Goal: Communication & Community: Answer question/provide support

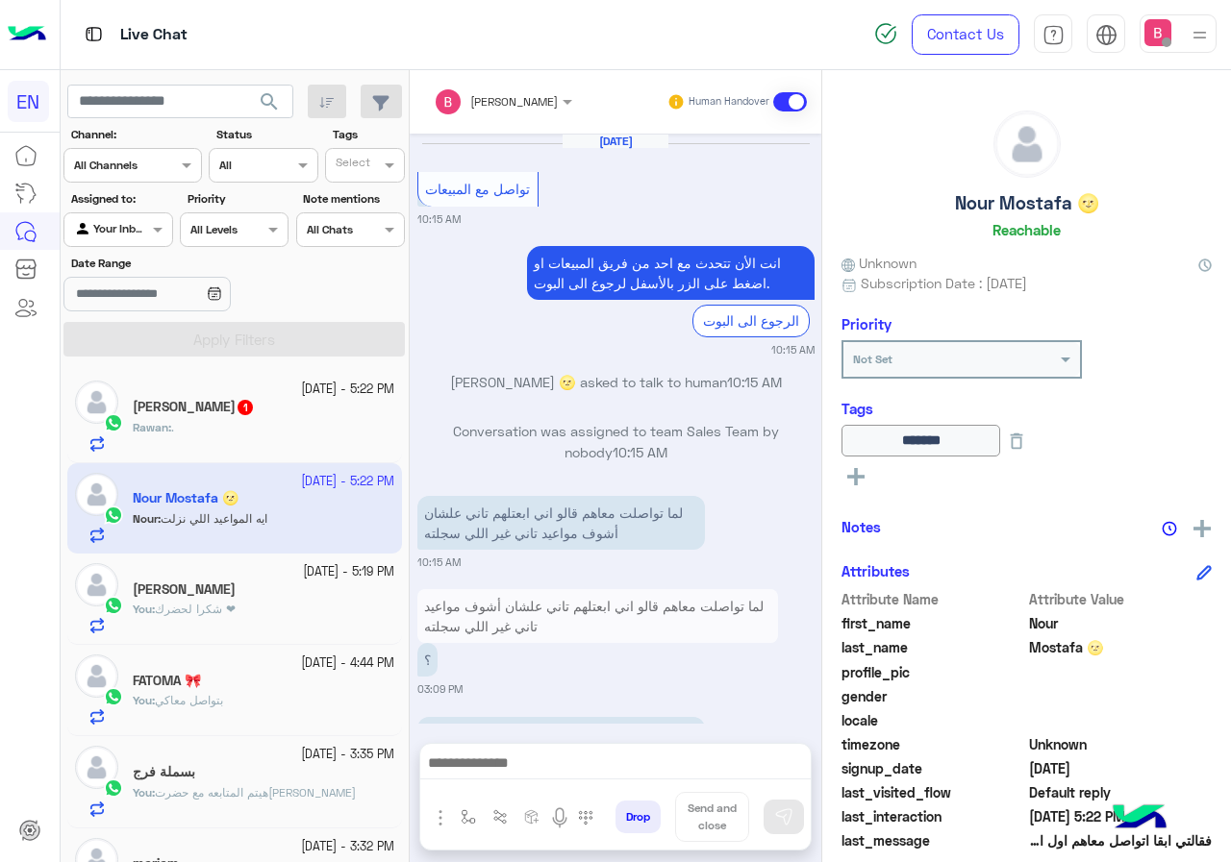
scroll to position [212, 0]
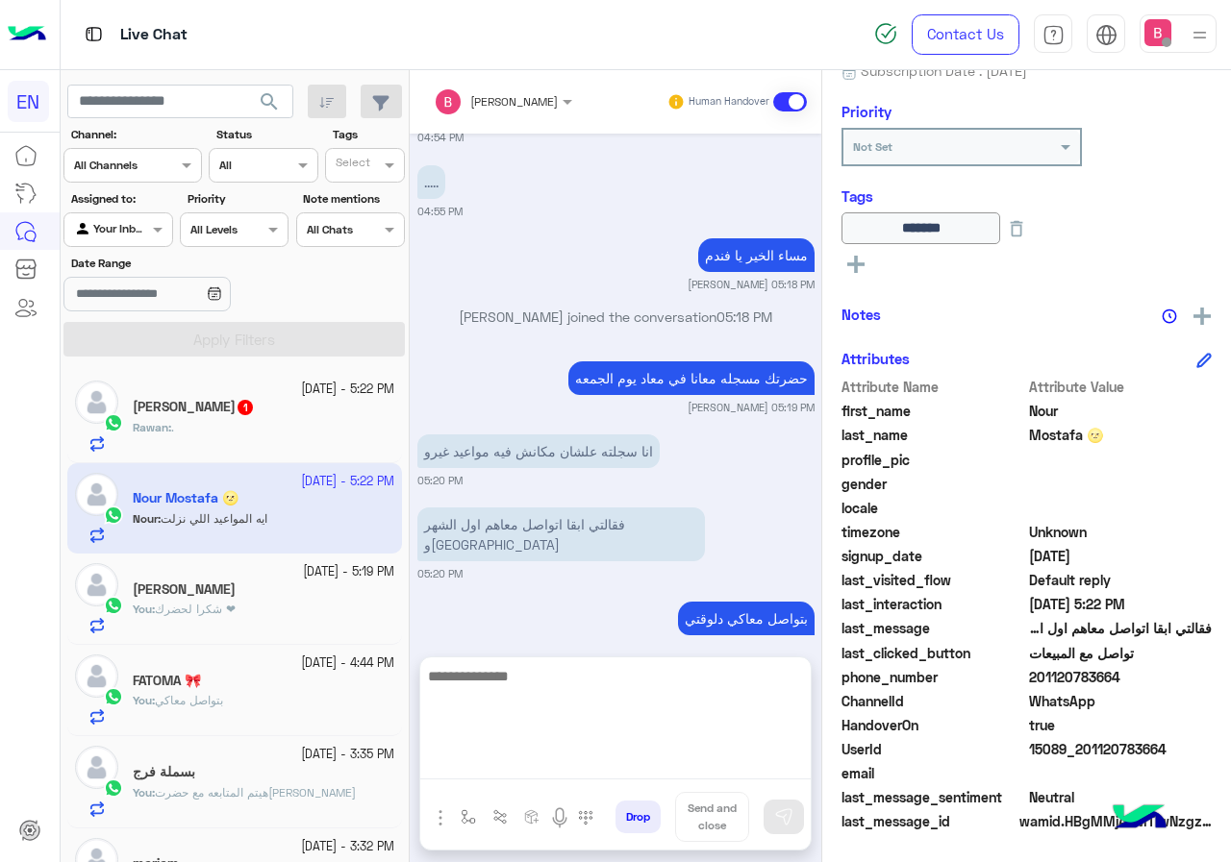
click at [614, 765] on textarea at bounding box center [615, 721] width 390 height 115
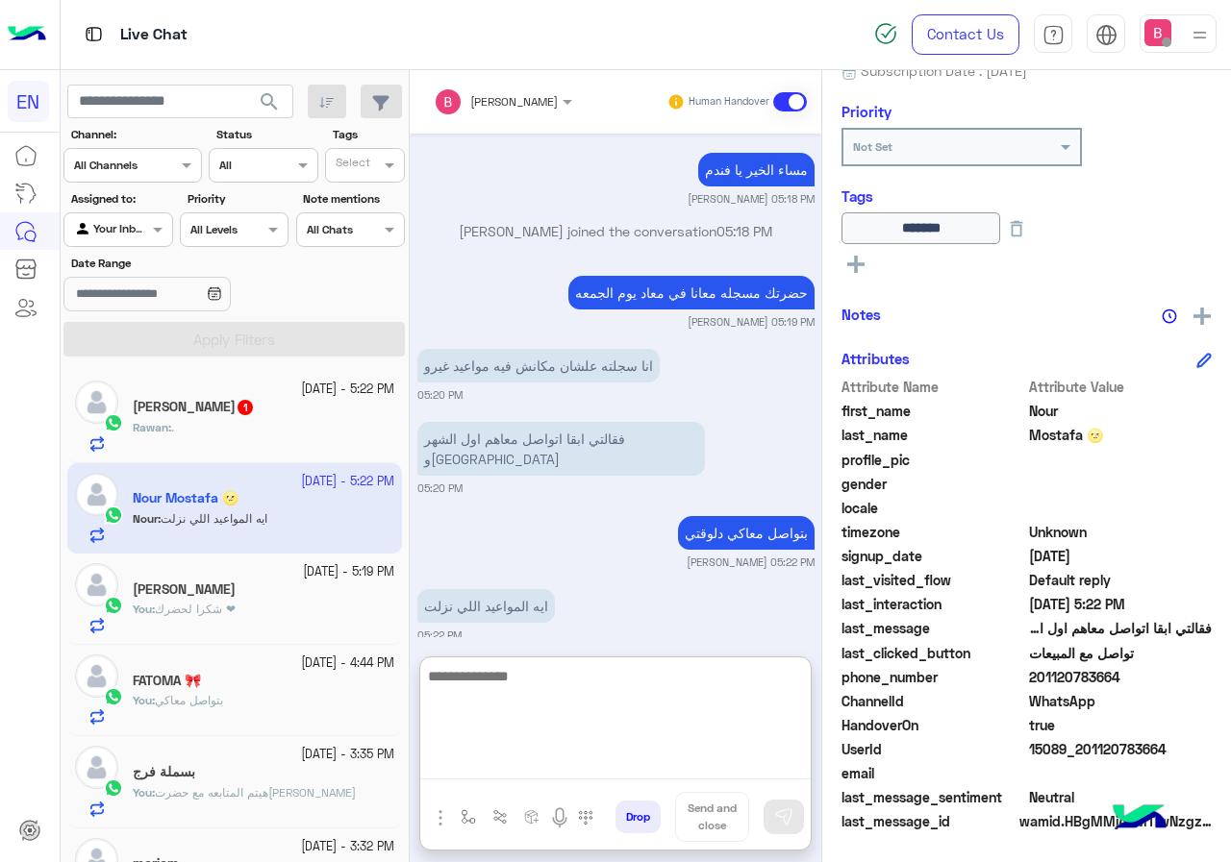
click at [609, 711] on textarea at bounding box center [615, 721] width 390 height 115
type textarea "**********"
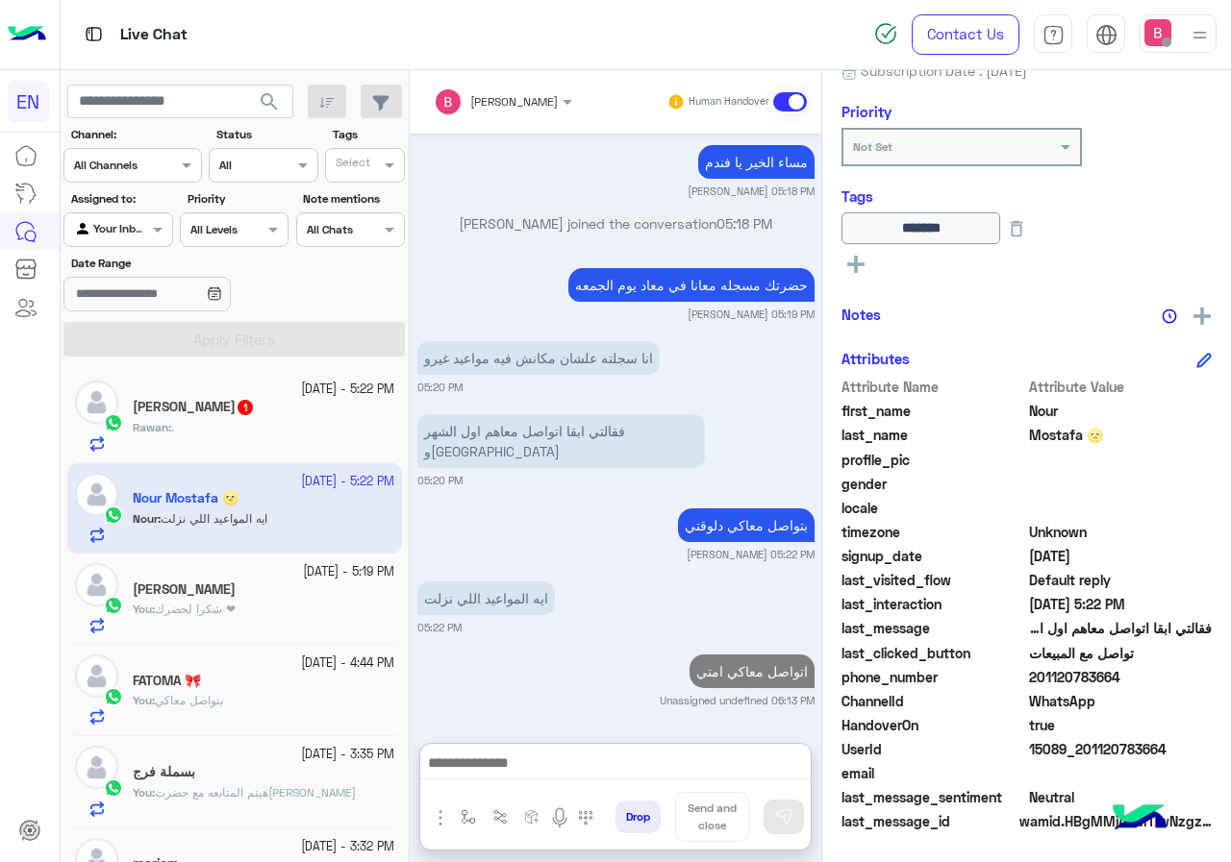
click at [301, 435] on div "Rawan : ." at bounding box center [264, 436] width 262 height 34
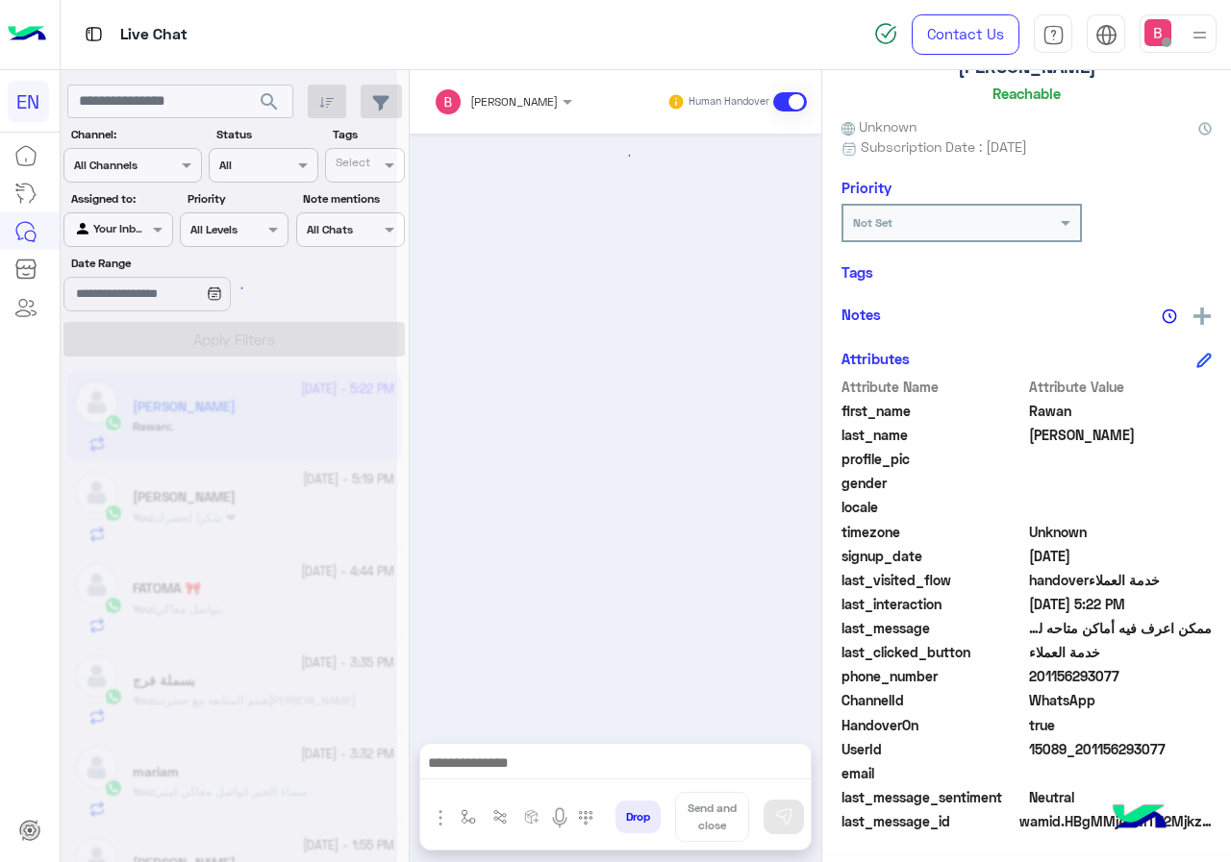
scroll to position [212, 0]
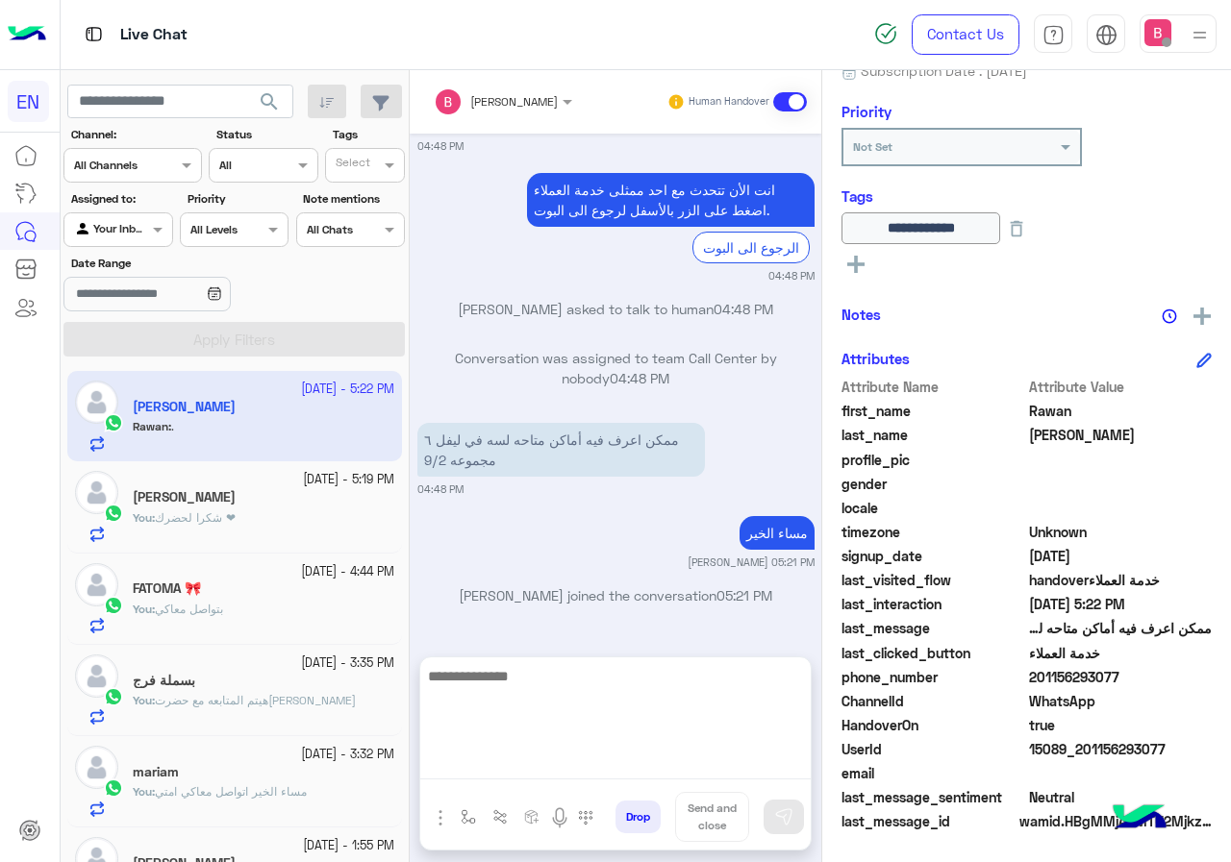
click at [675, 764] on textarea at bounding box center [615, 721] width 390 height 115
click at [642, 699] on textarea at bounding box center [615, 721] width 390 height 115
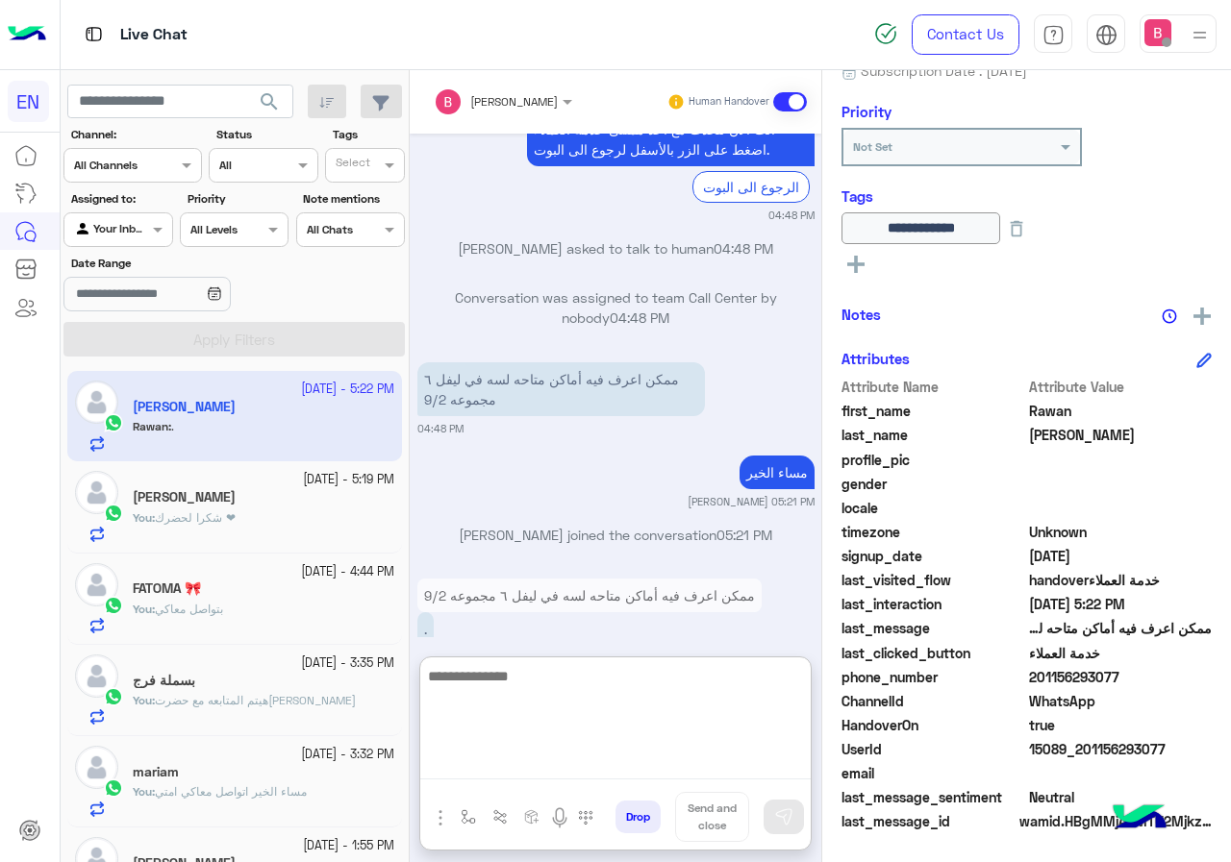
scroll to position [1507, 0]
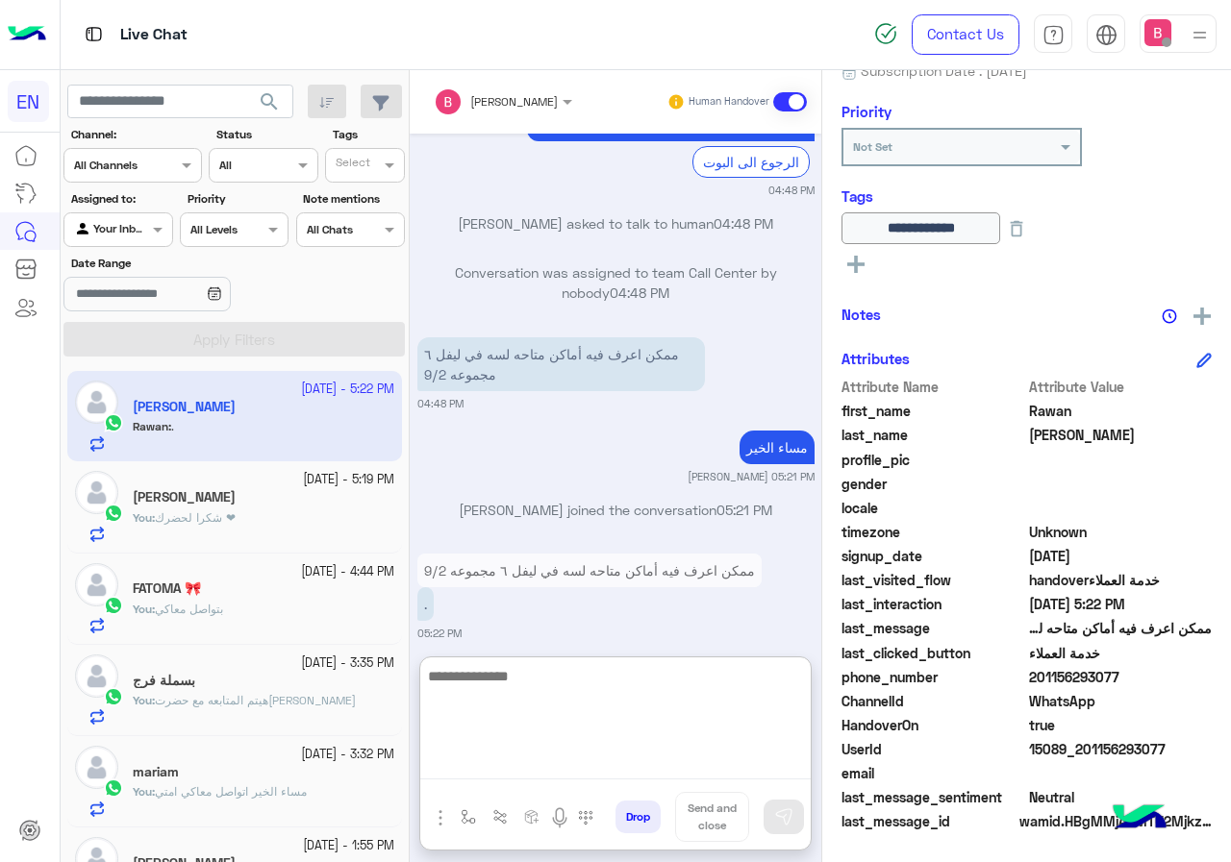
click at [573, 685] on textarea at bounding box center [615, 721] width 390 height 115
type textarea "**********"
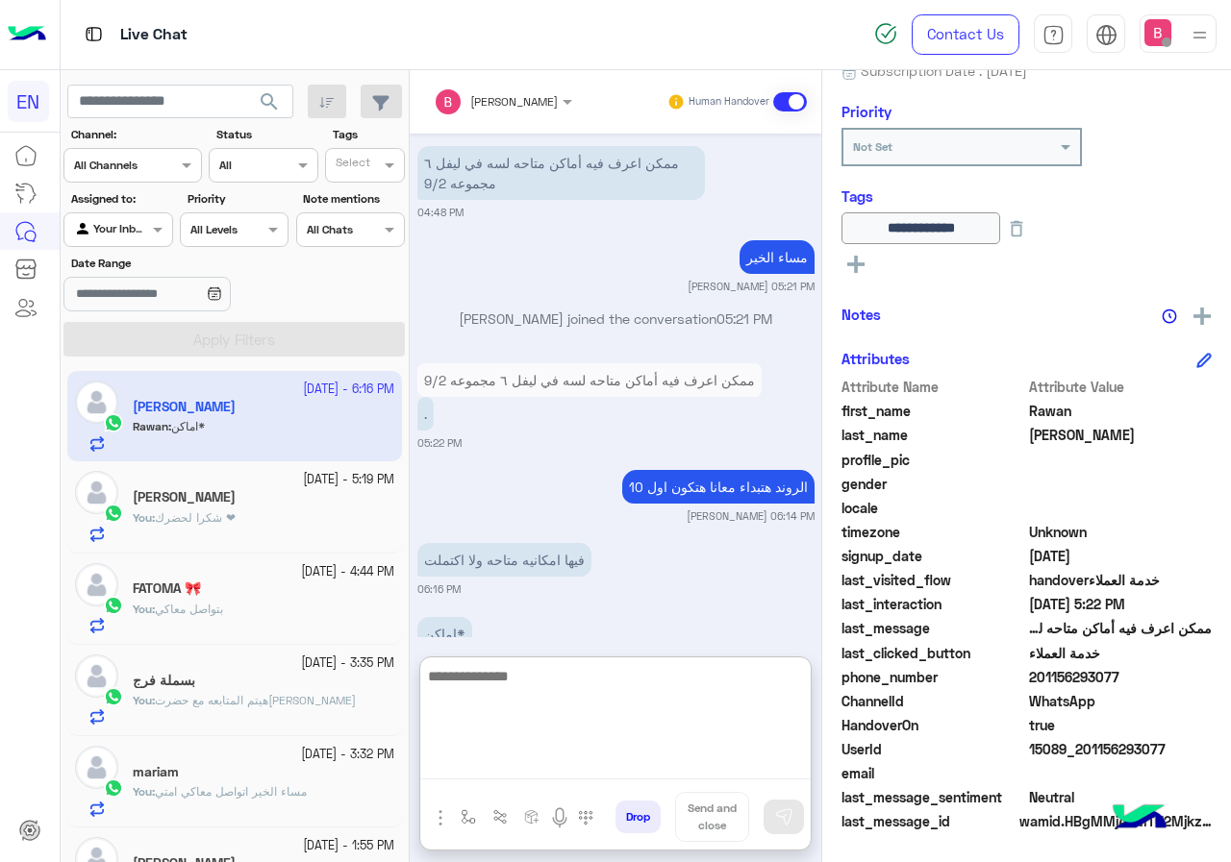
scroll to position [1559, 0]
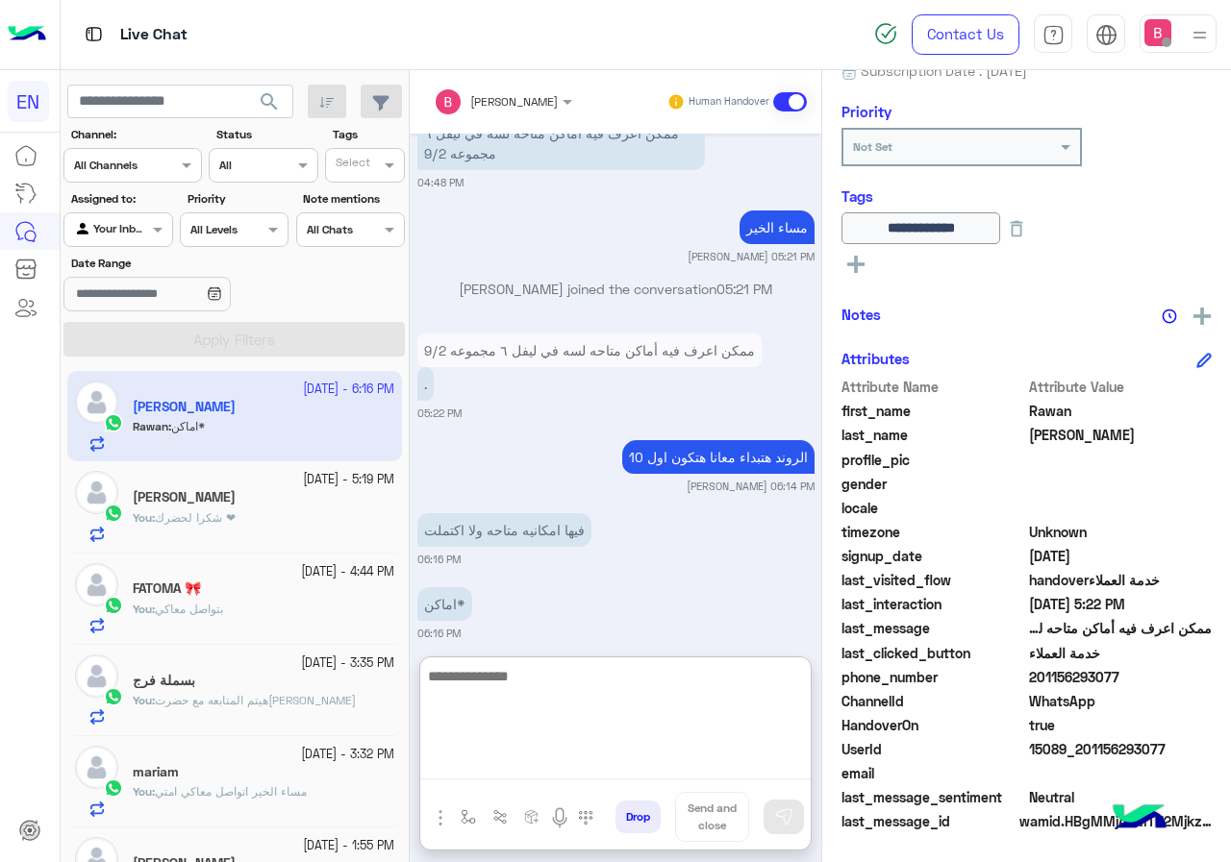
click at [485, 721] on textarea at bounding box center [615, 721] width 390 height 115
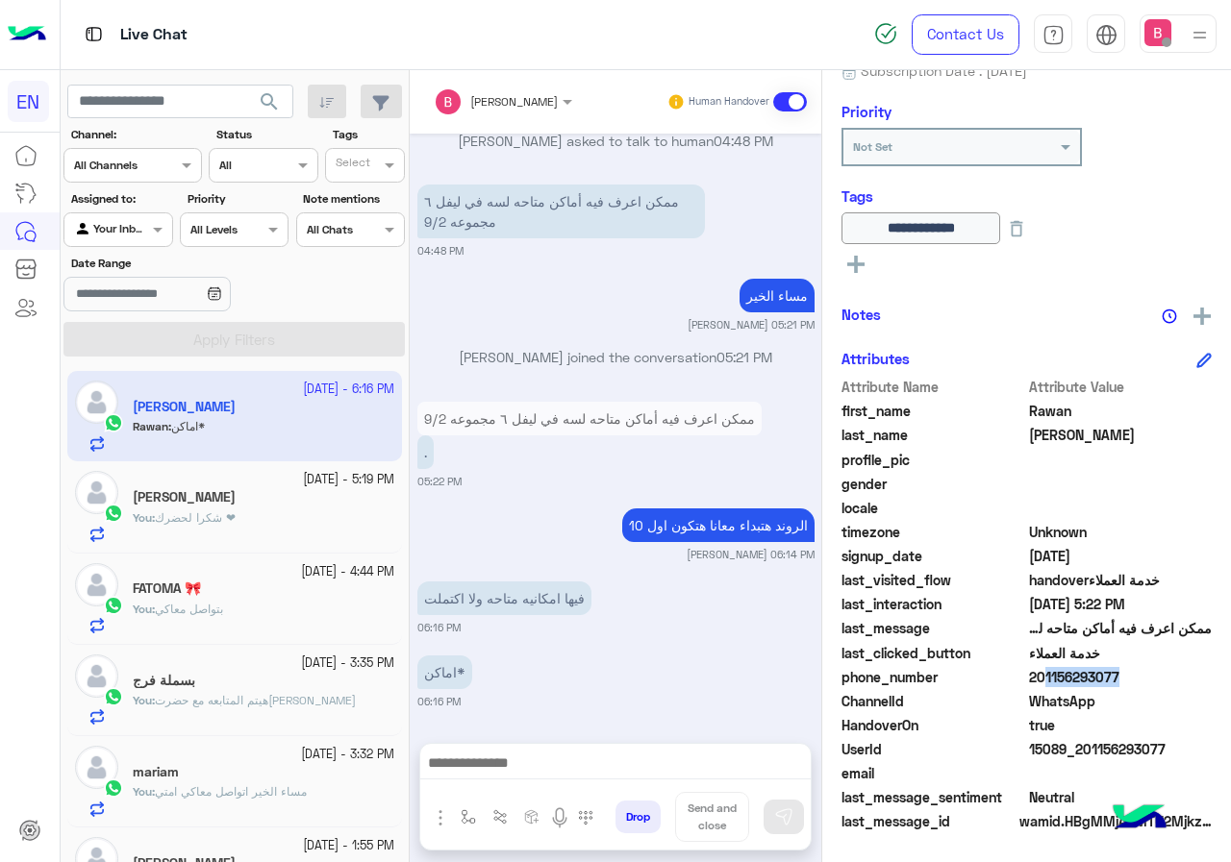
scroll to position [1472, 0]
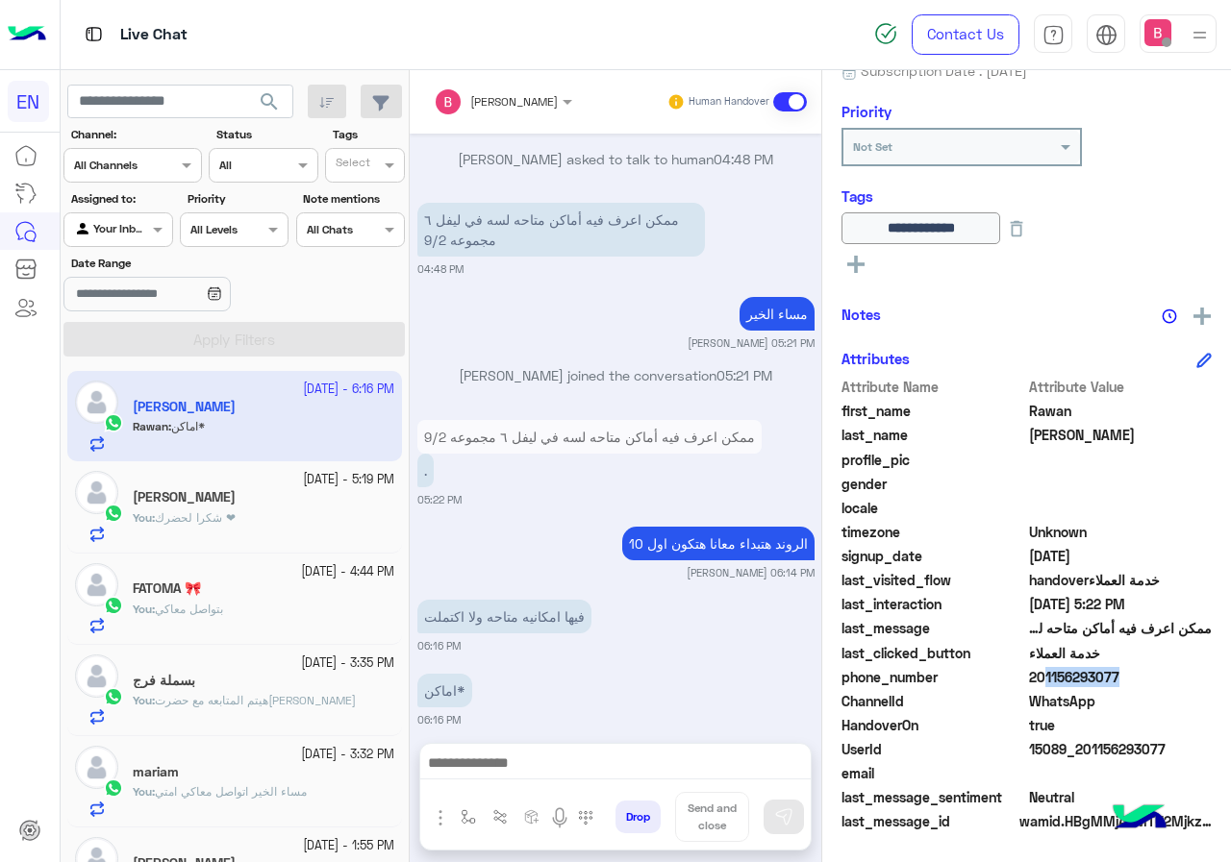
drag, startPoint x: 1036, startPoint y: 681, endPoint x: 1165, endPoint y: 678, distance: 128.9
click at [1165, 678] on span "201156293077" at bounding box center [1121, 677] width 184 height 20
copy span "01156293077"
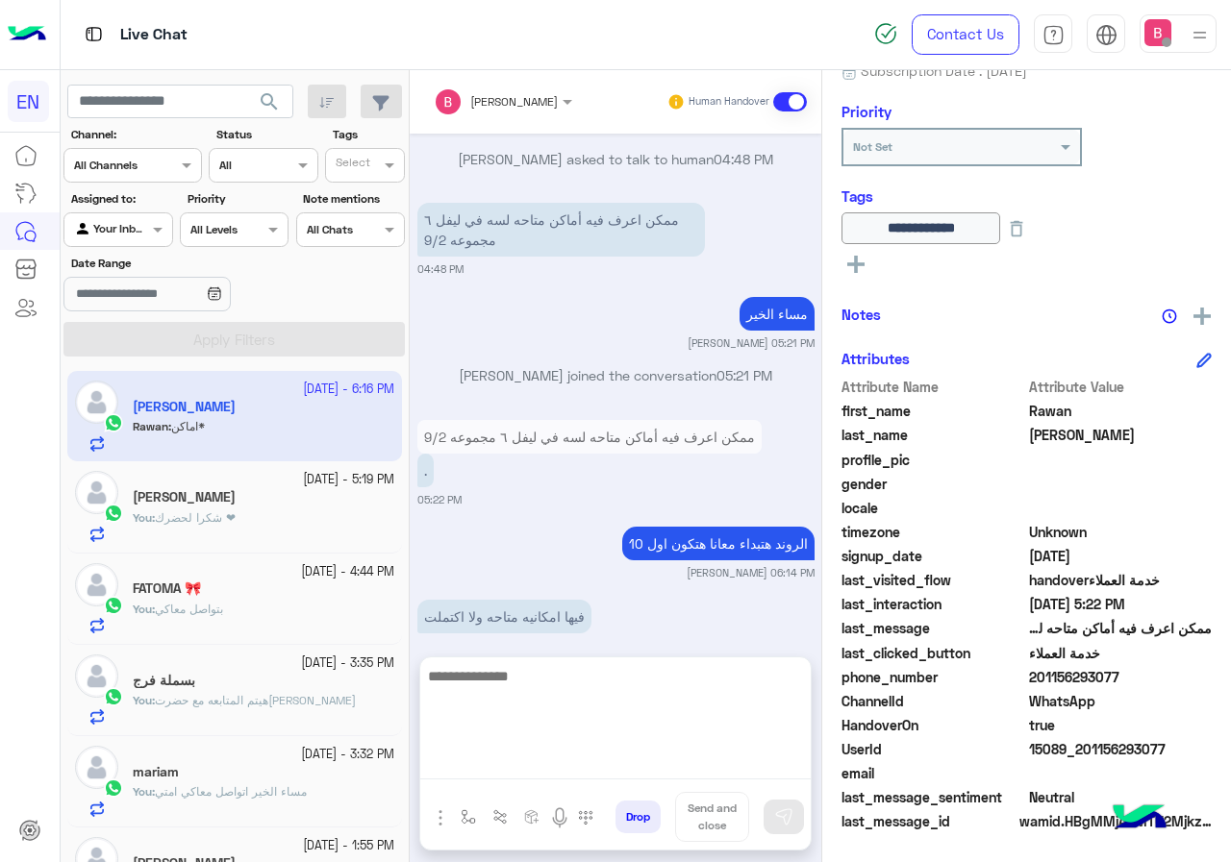
click at [578, 774] on textarea at bounding box center [615, 721] width 390 height 115
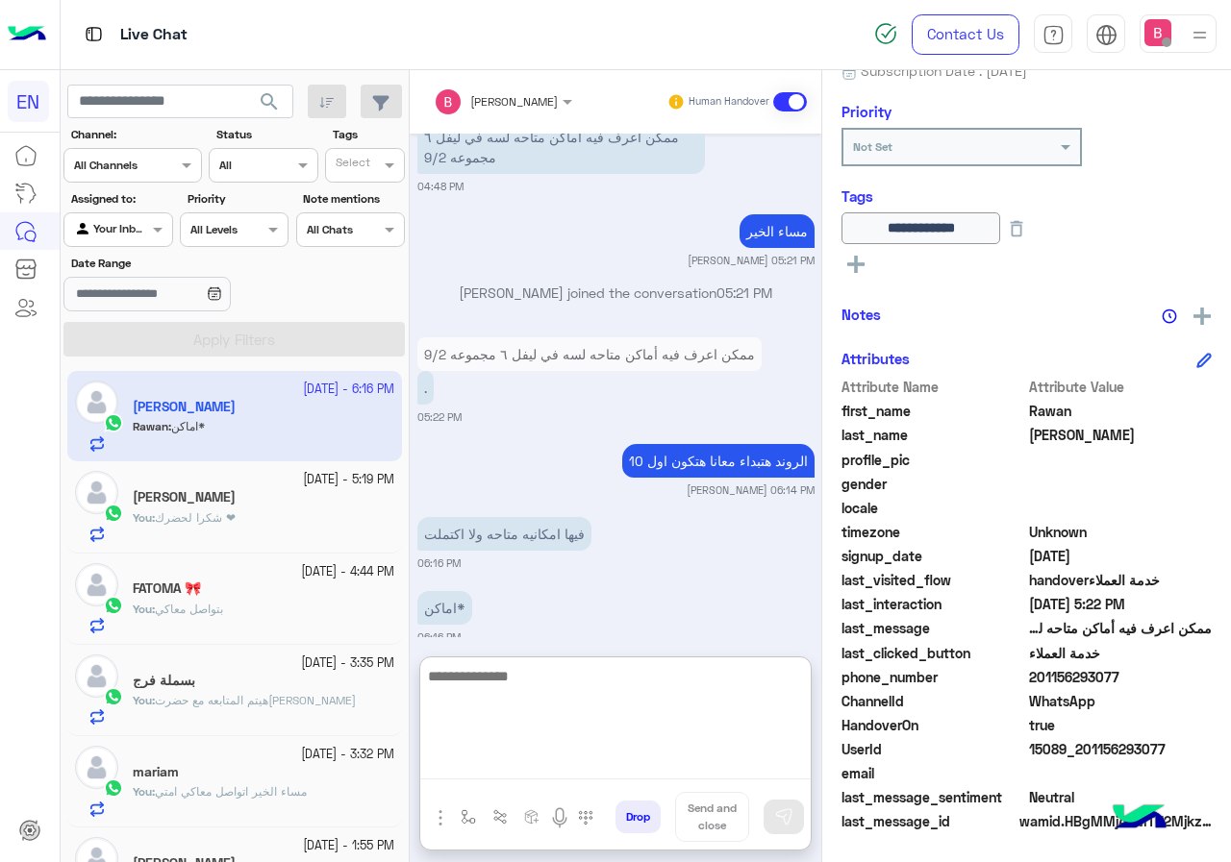
scroll to position [1559, 0]
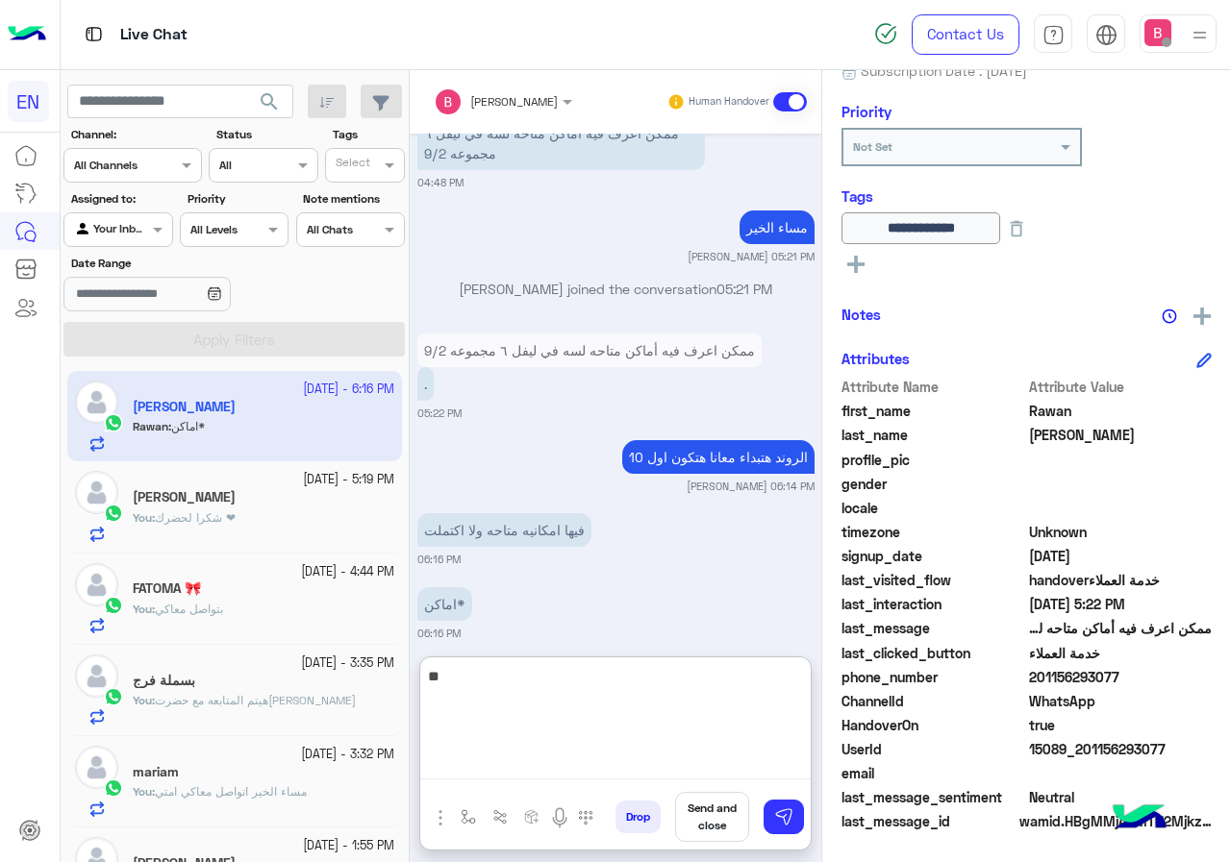
type textarea "*"
type textarea "**********"
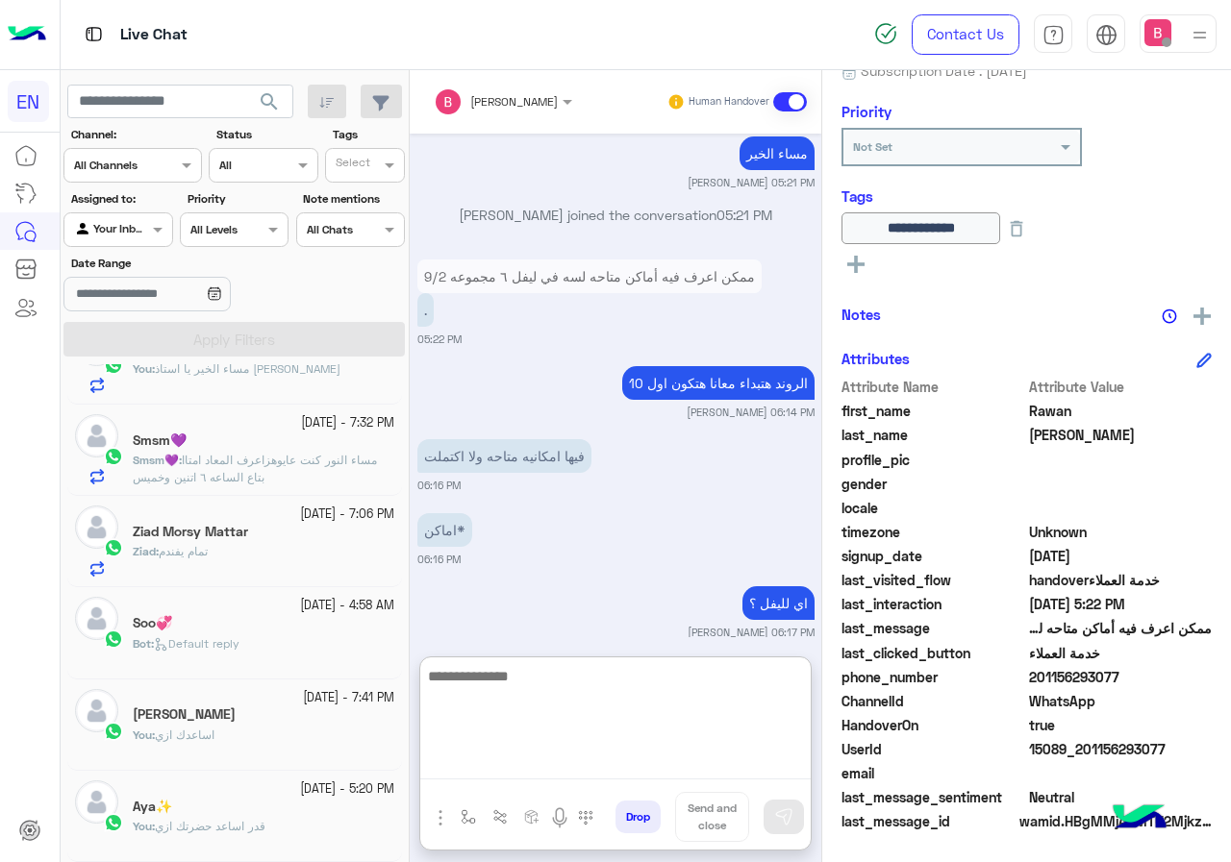
scroll to position [0, 0]
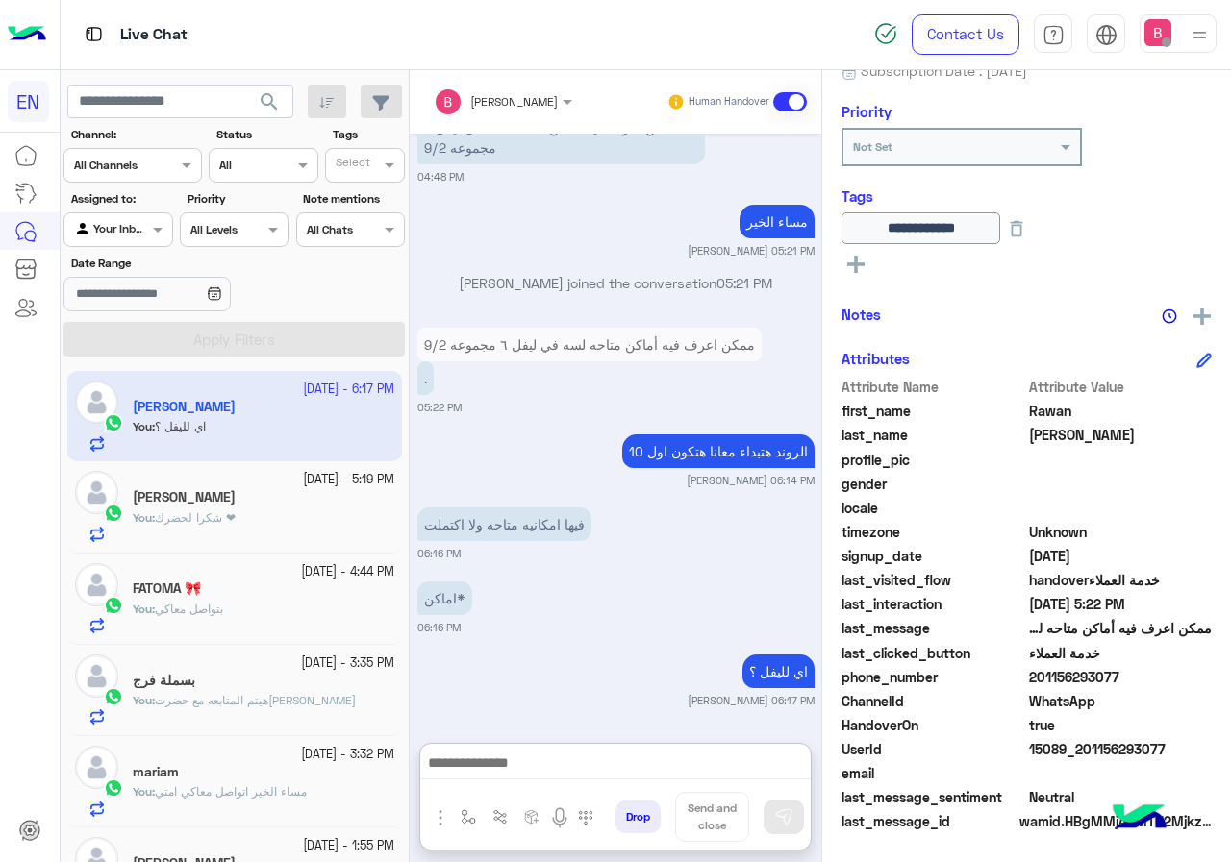
click at [121, 217] on div "Agent Filter Your Inbox" at bounding box center [117, 229] width 109 height 35
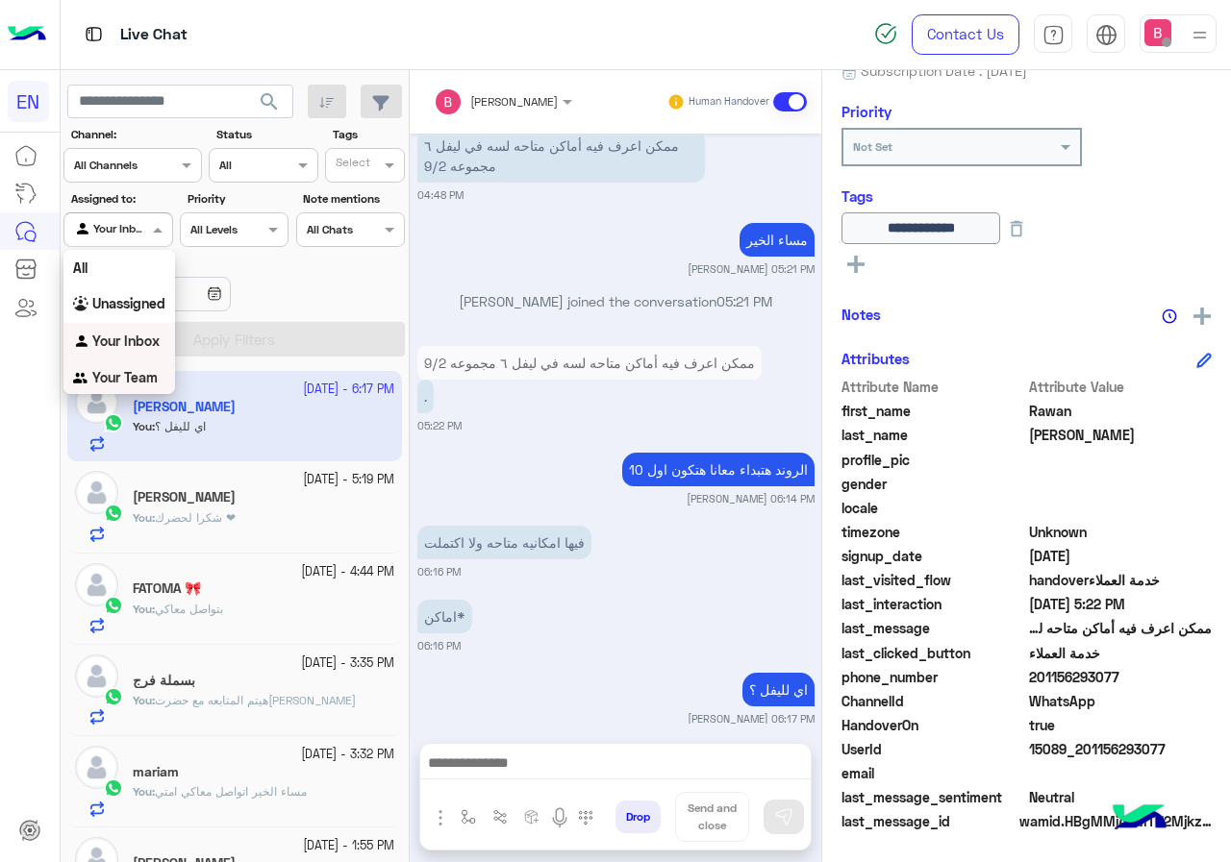
drag, startPoint x: 115, startPoint y: 372, endPoint x: 122, endPoint y: 362, distance: 12.5
click at [115, 373] on b "Your Team" at bounding box center [124, 377] width 65 height 16
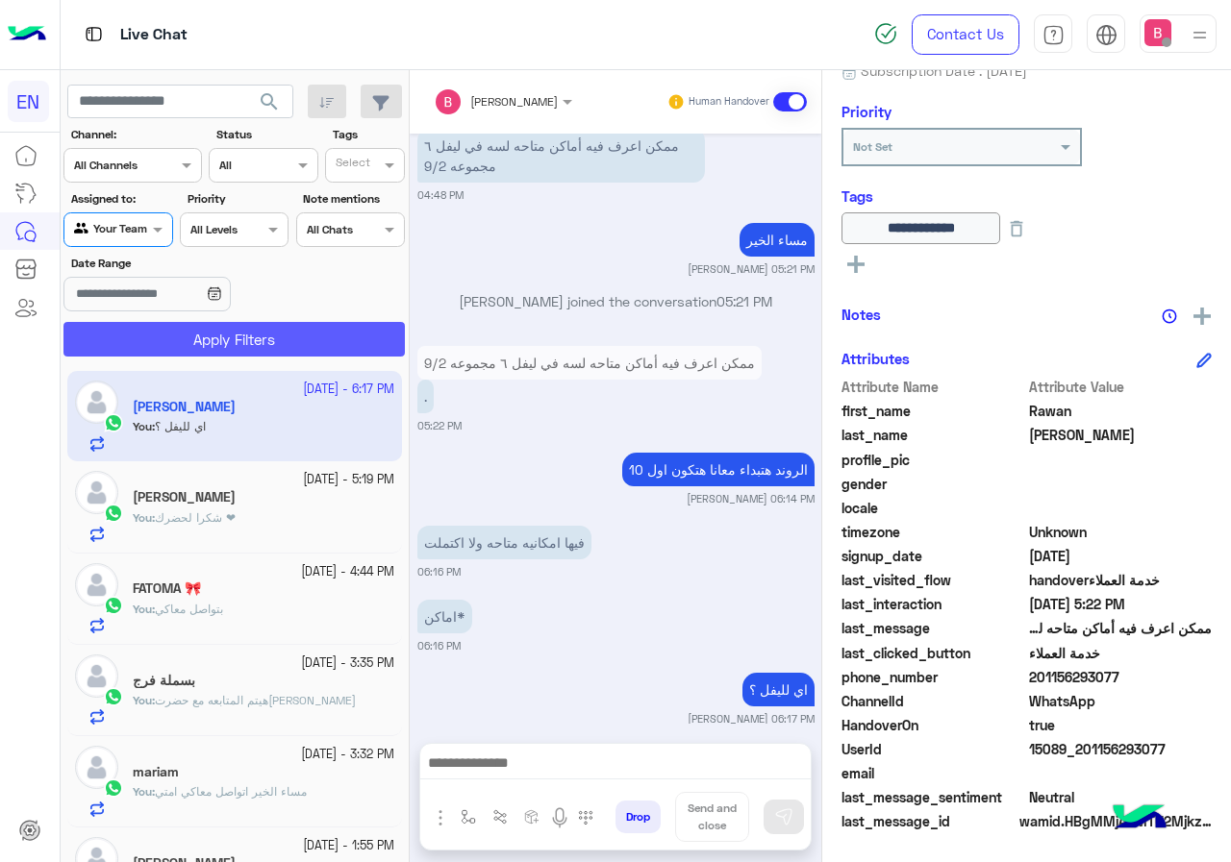
click at [137, 338] on button "Apply Filters" at bounding box center [233, 339] width 341 height 35
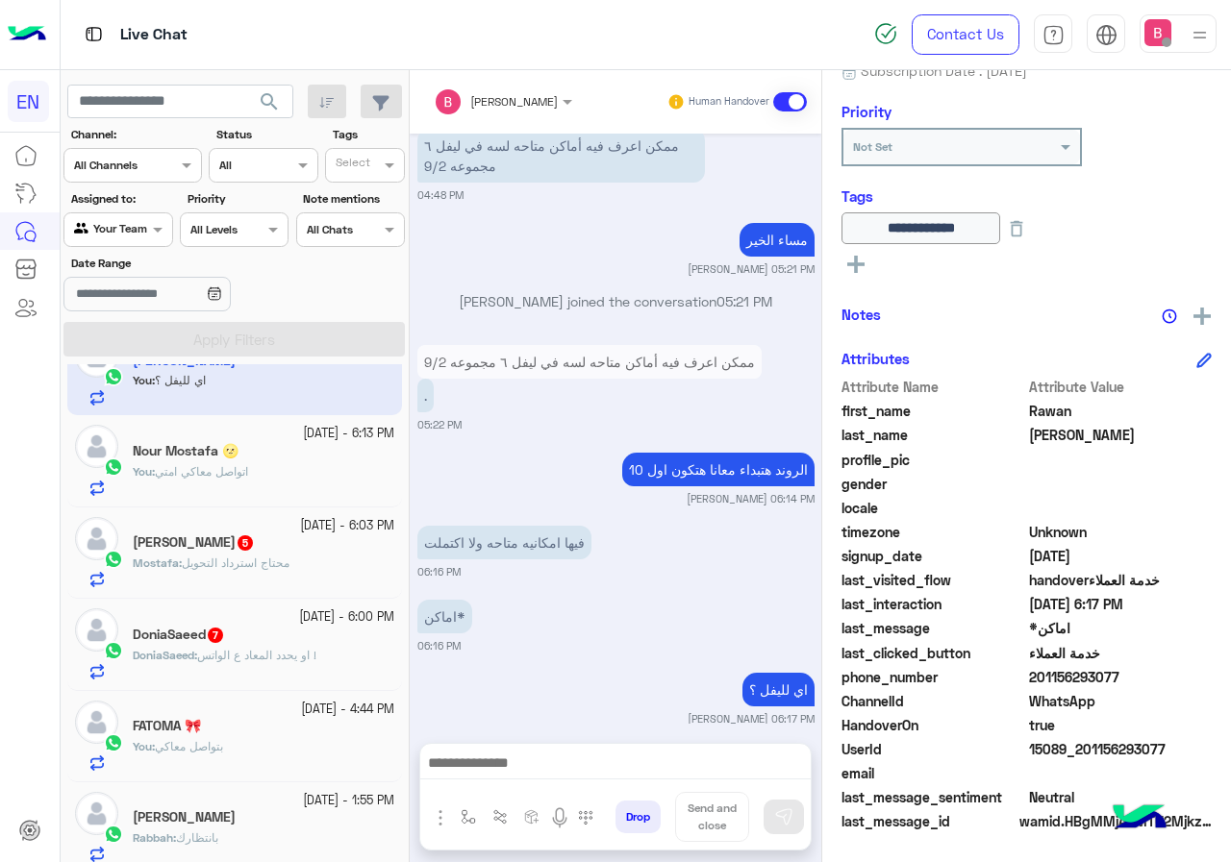
scroll to position [0, 0]
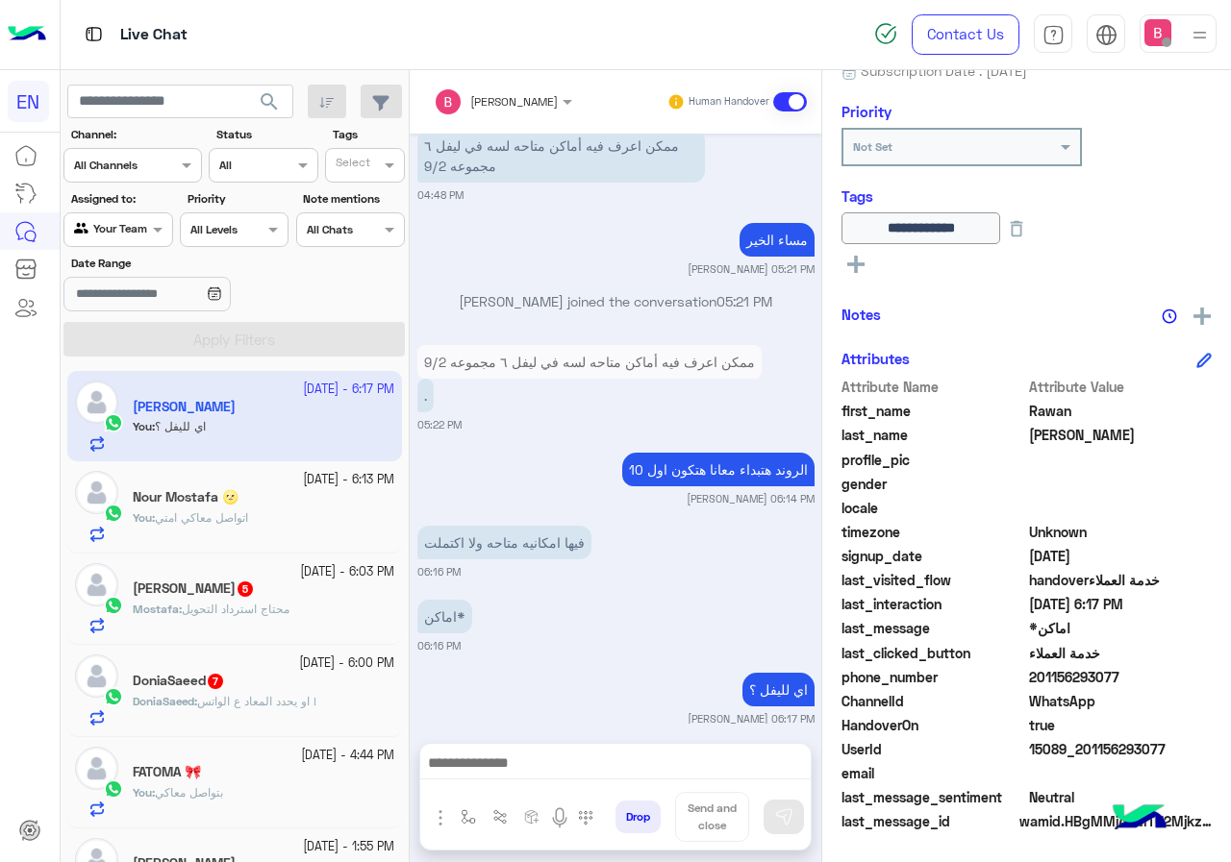
click at [320, 605] on div "Mostafa : محتاج استرداد التحويل" at bounding box center [264, 618] width 262 height 34
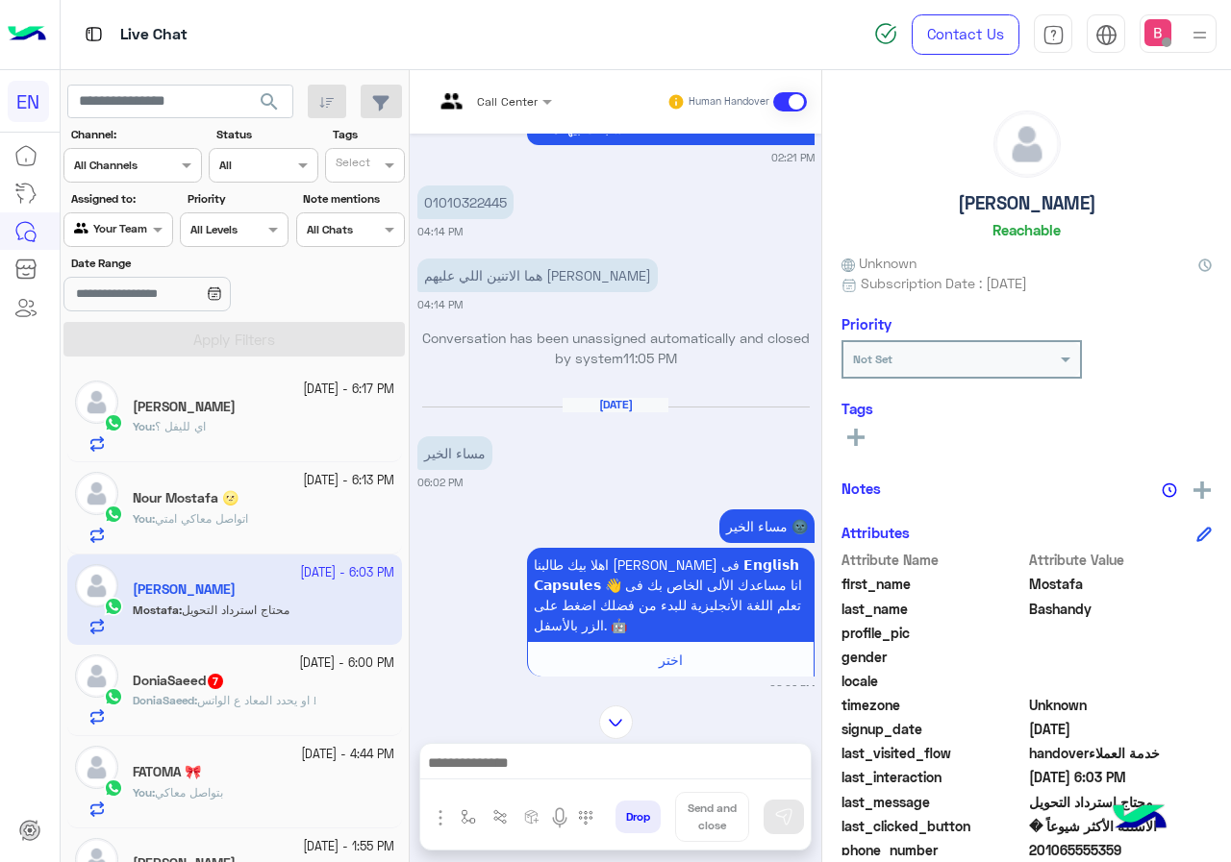
scroll to position [408, 0]
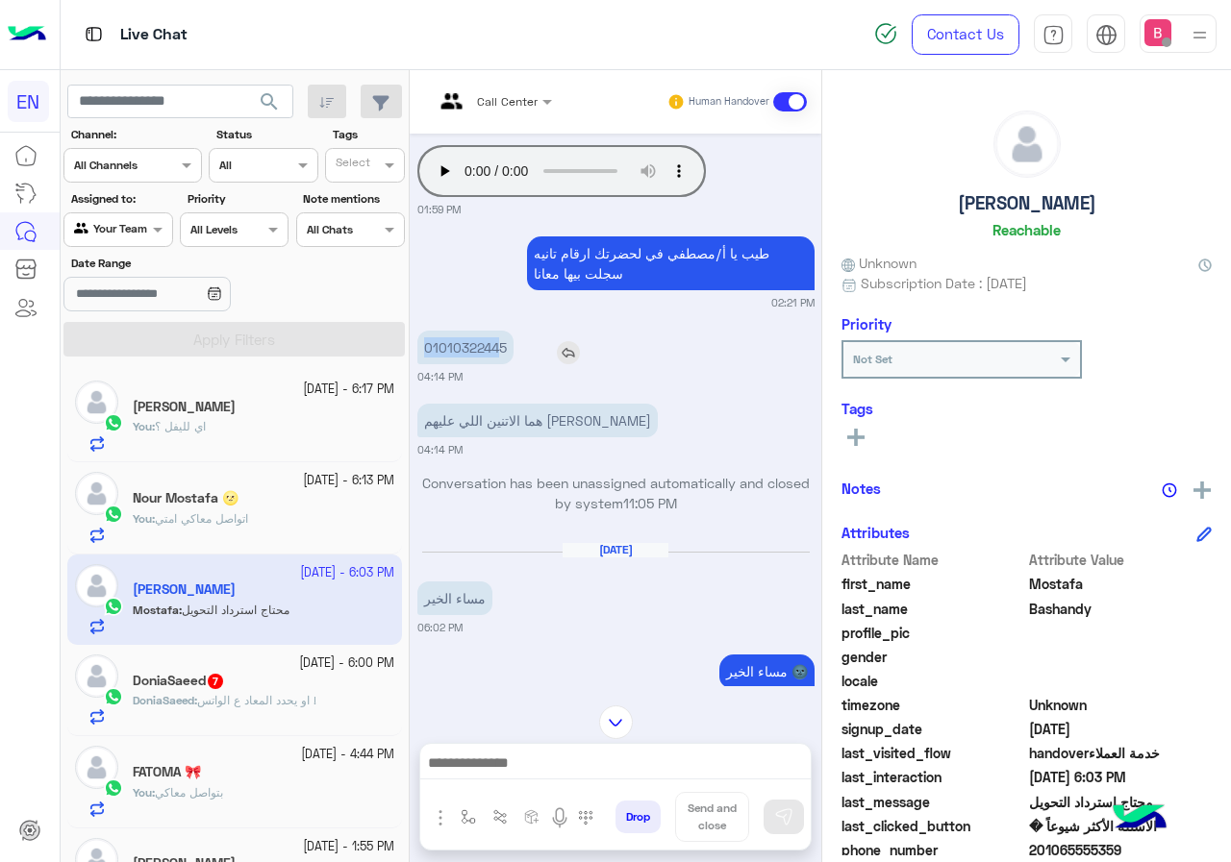
drag, startPoint x: 415, startPoint y: 345, endPoint x: 496, endPoint y: 347, distance: 80.8
click at [496, 347] on div "[DATE] احنا الأن خارج مواعيد العمل سيتم التواصل معك خلال 24 ساعة.😊 الرجوع الى ا…" at bounding box center [616, 410] width 412 height 553
click at [520, 391] on div "[DATE] احنا الأن خارج مواعيد العمل سيتم التواصل معك خلال 24 ساعة.😊 الرجوع الى ا…" at bounding box center [616, 410] width 412 height 553
drag, startPoint x: 416, startPoint y: 347, endPoint x: 530, endPoint y: 348, distance: 113.5
click at [530, 348] on div "01010322445" at bounding box center [520, 348] width 206 height 34
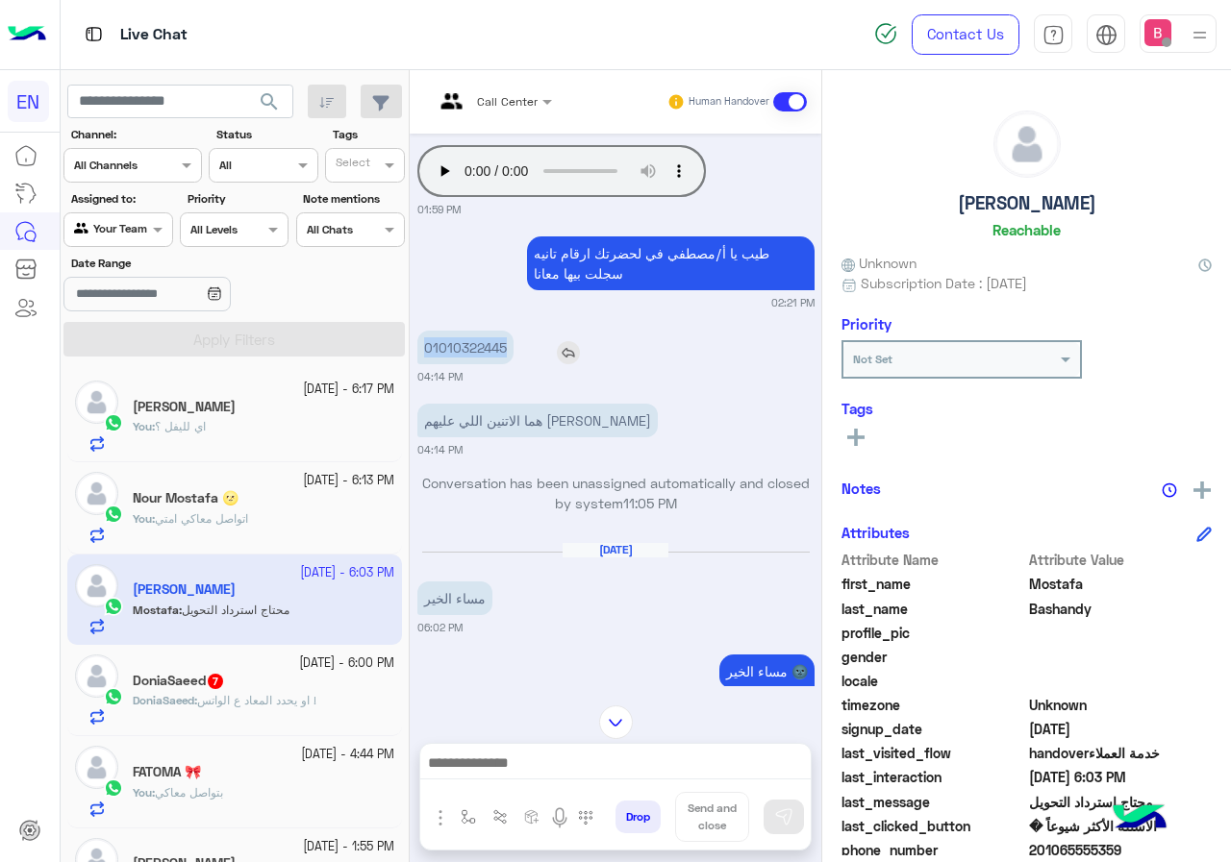
copy p "01010322445"
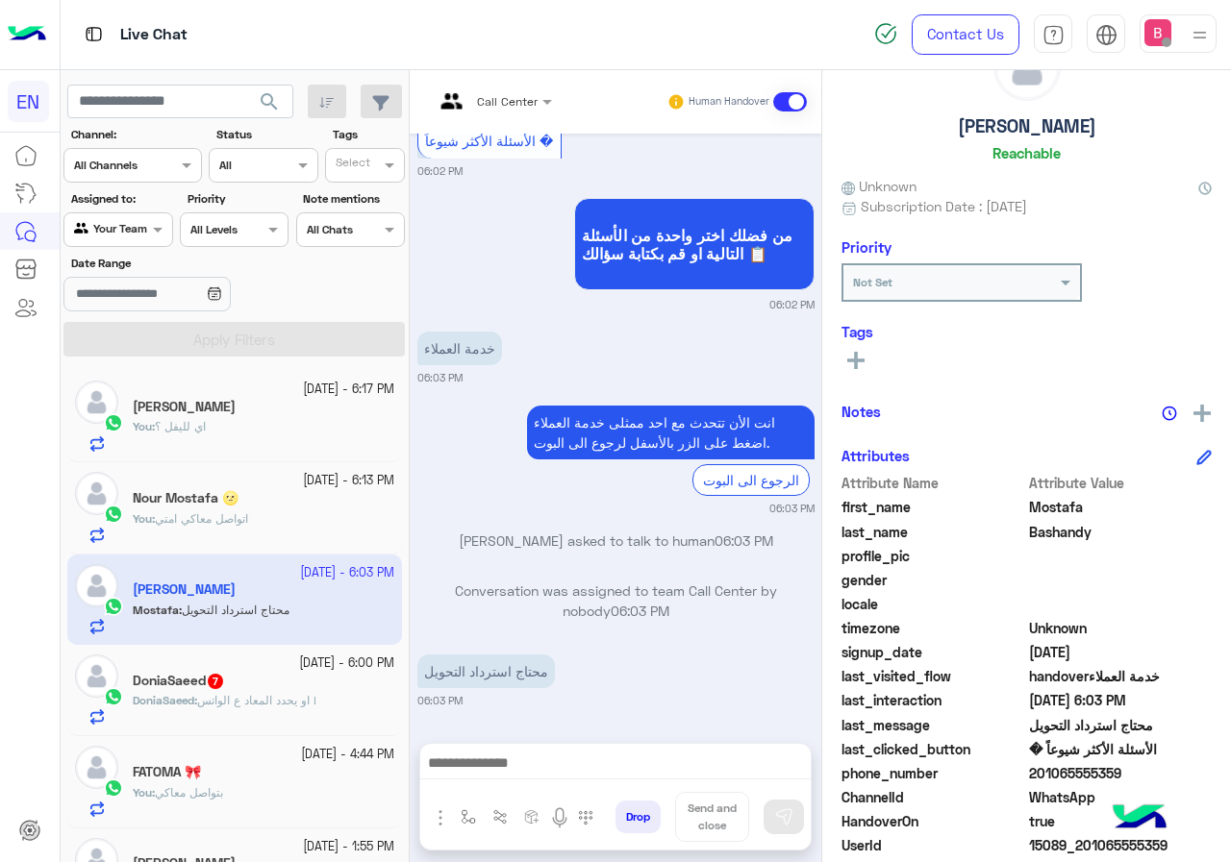
scroll to position [173, 0]
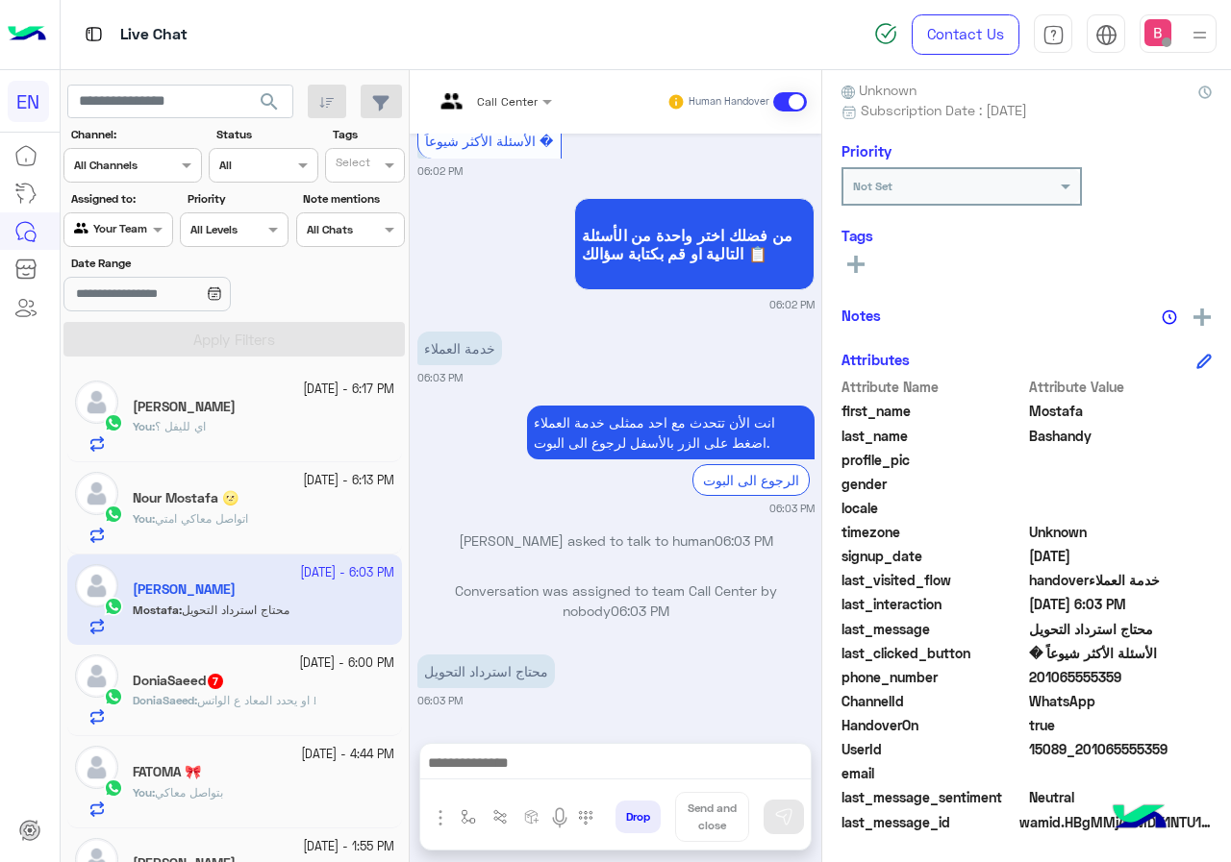
drag, startPoint x: 1033, startPoint y: 680, endPoint x: 1160, endPoint y: 677, distance: 126.9
click at [1160, 677] on span "201065555359" at bounding box center [1121, 677] width 184 height 20
copy span "01065555359"
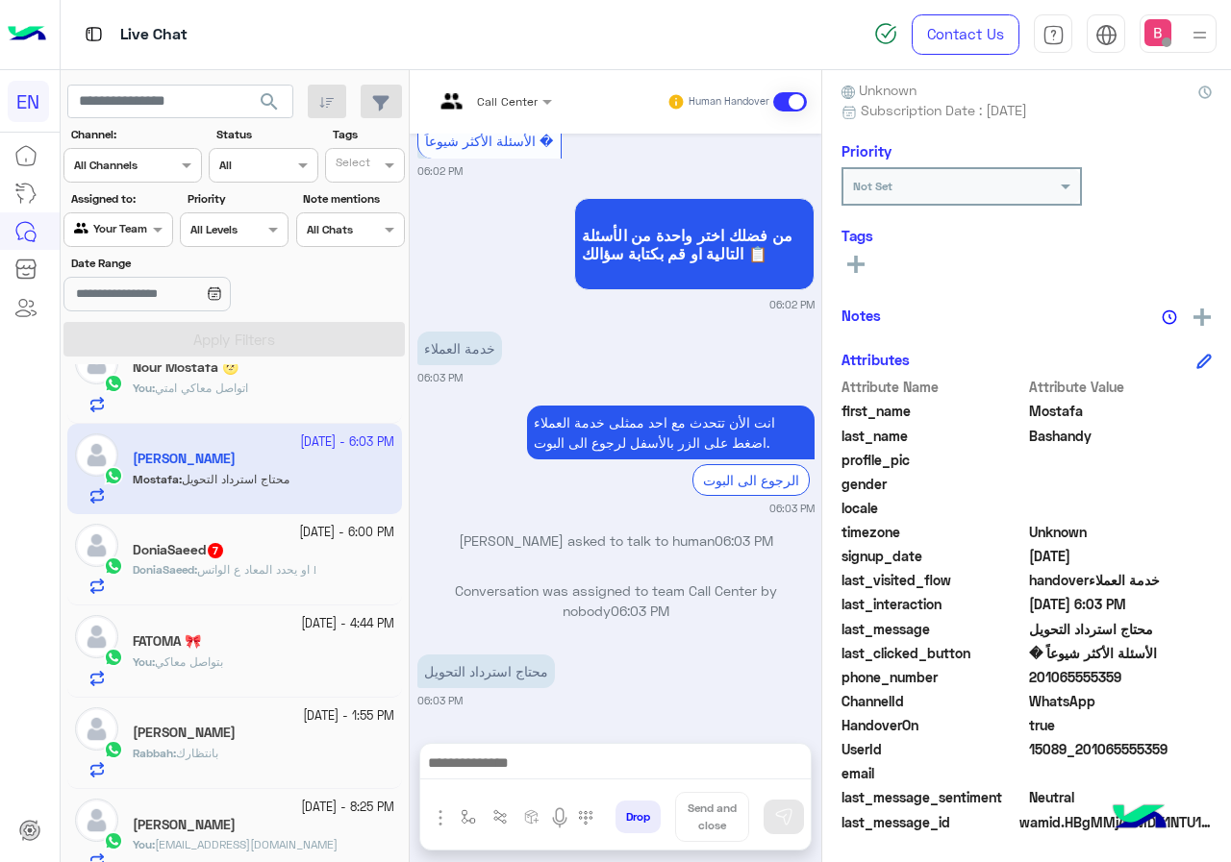
scroll to position [192, 0]
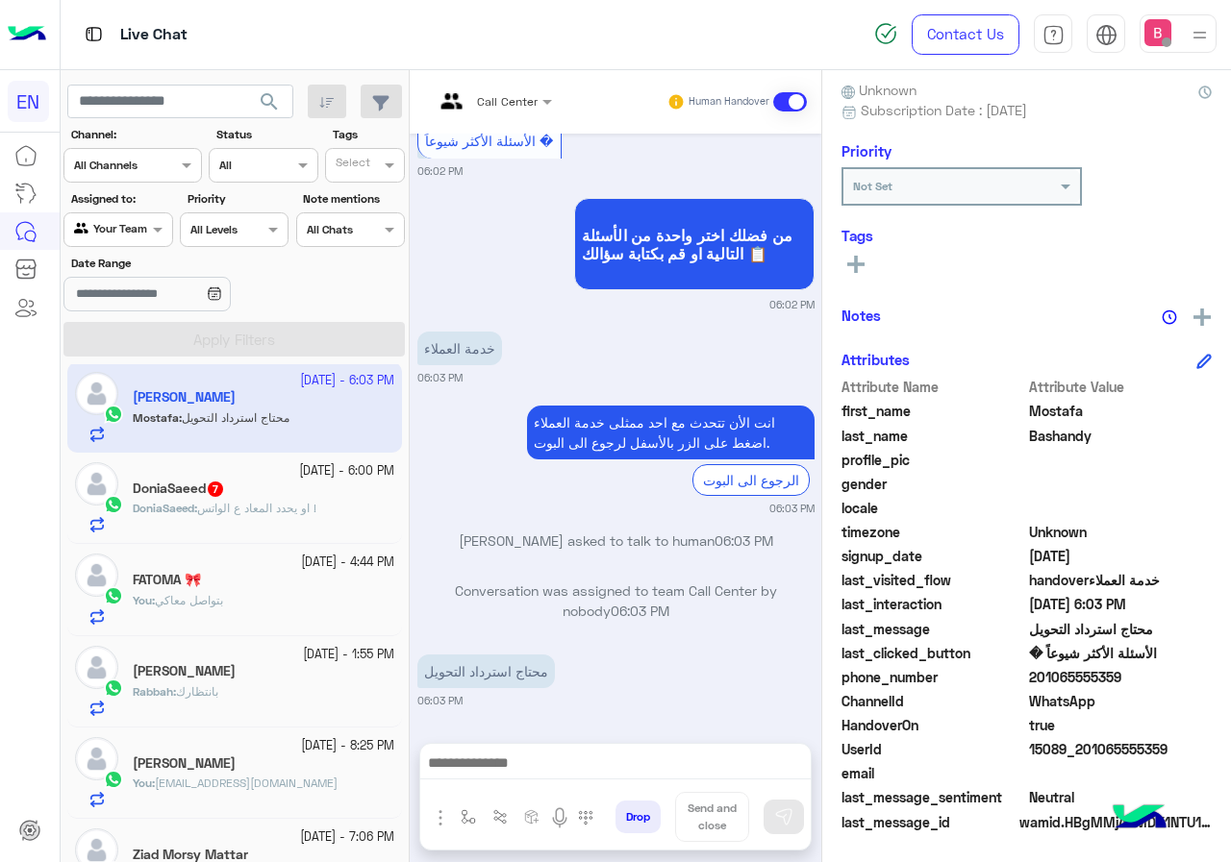
click at [218, 509] on span "او يحدد المعاد ع الواتس !" at bounding box center [256, 508] width 119 height 14
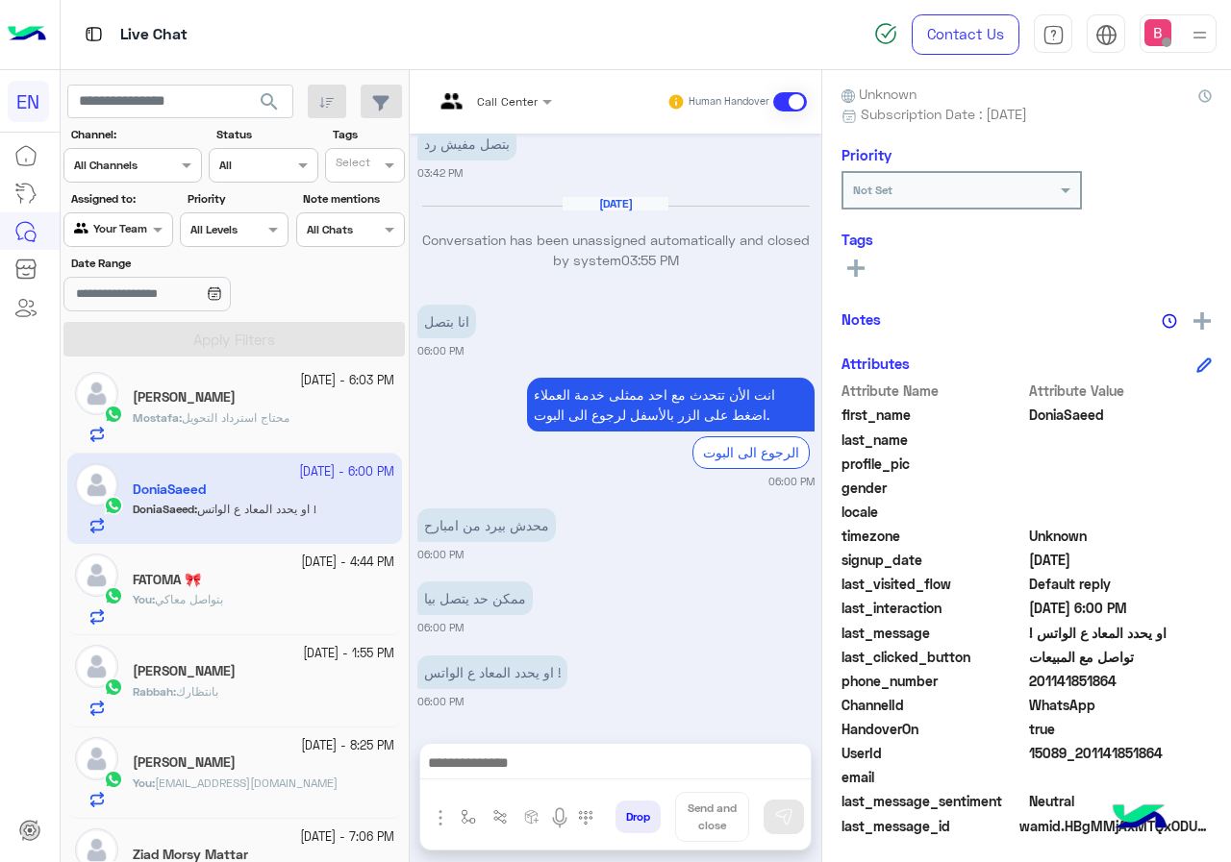
scroll to position [173, 0]
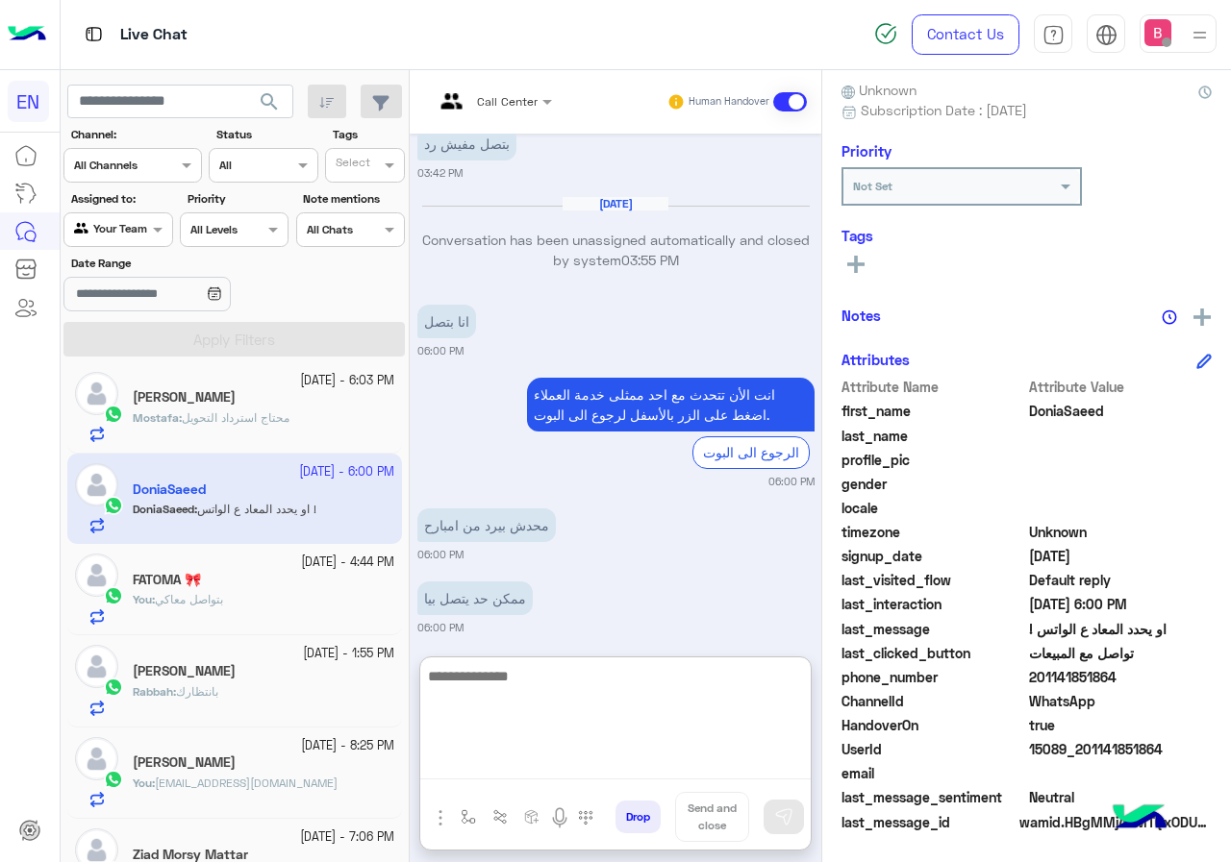
click at [613, 761] on textarea at bounding box center [615, 721] width 390 height 115
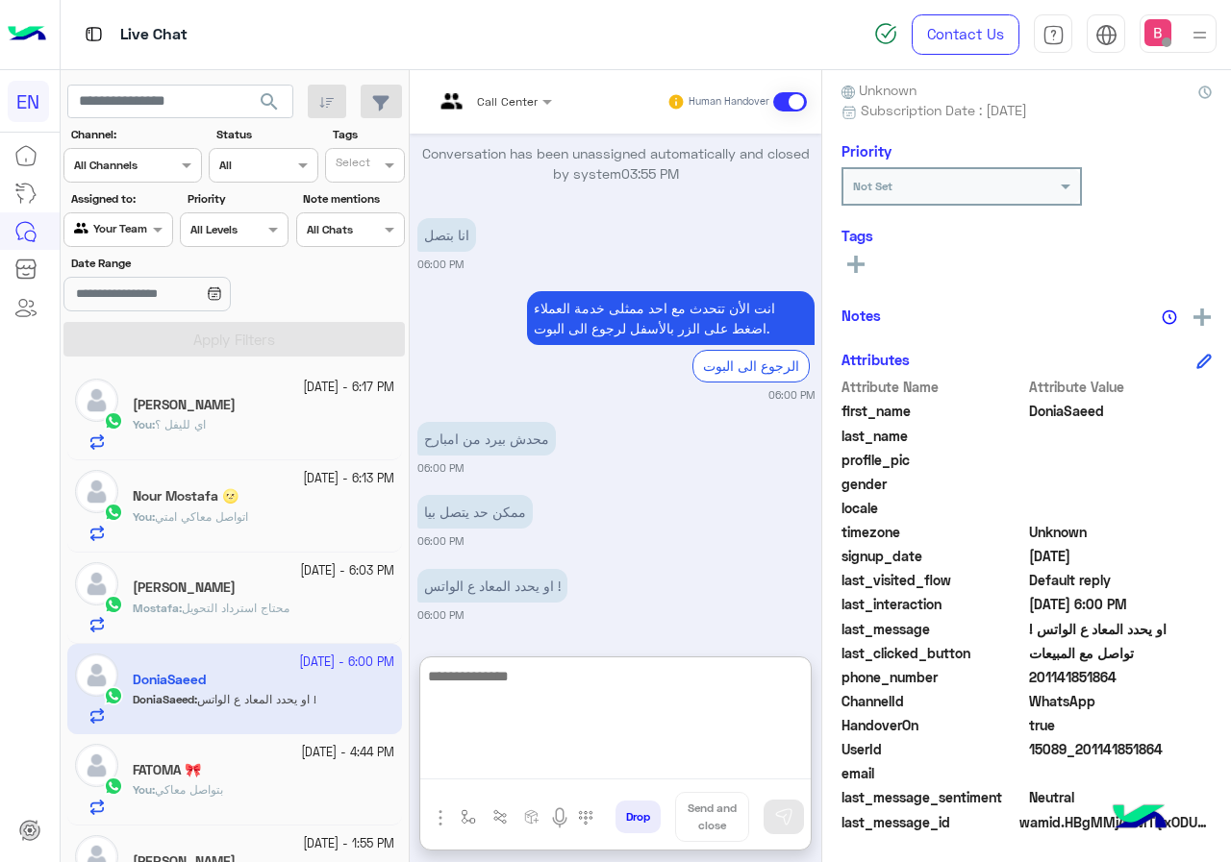
scroll to position [0, 0]
click at [591, 729] on textarea at bounding box center [615, 721] width 390 height 115
type textarea "**********"
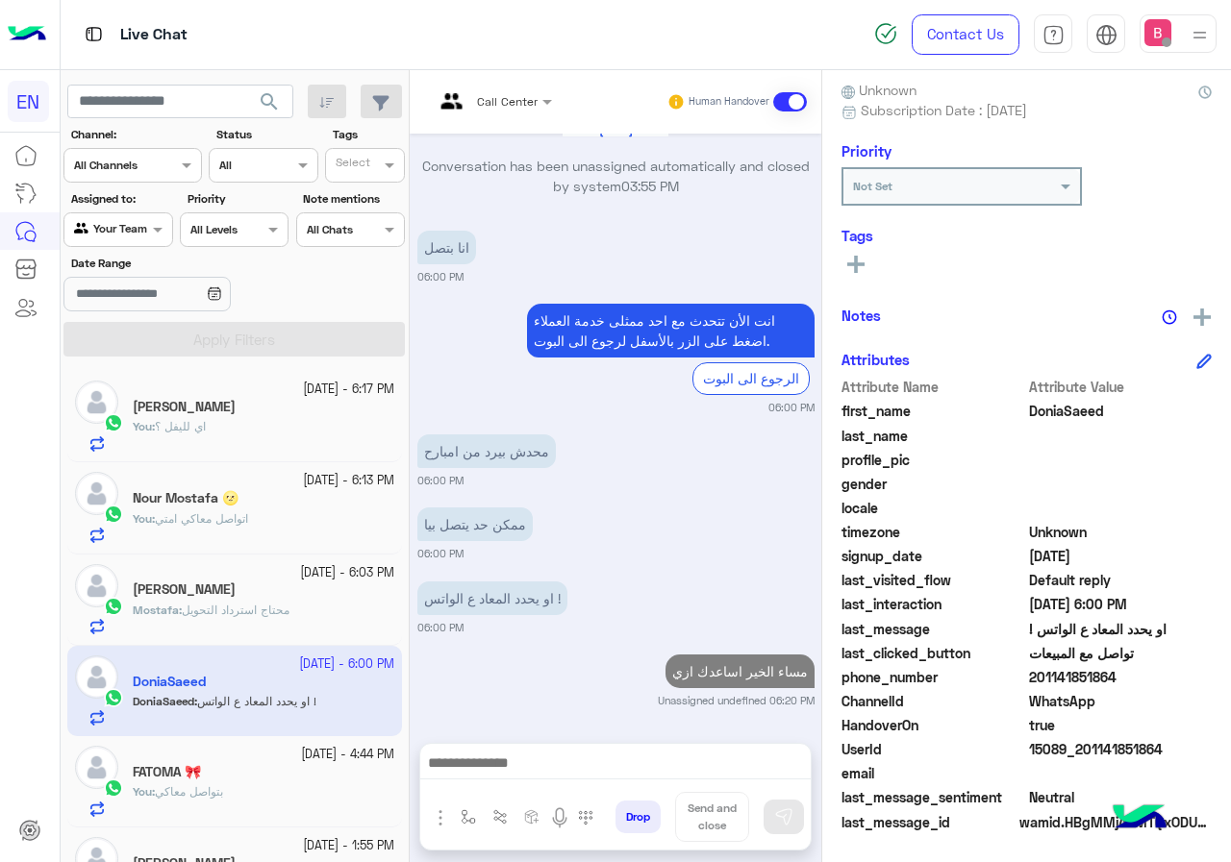
click at [299, 589] on div "[PERSON_NAME]" at bounding box center [264, 592] width 262 height 20
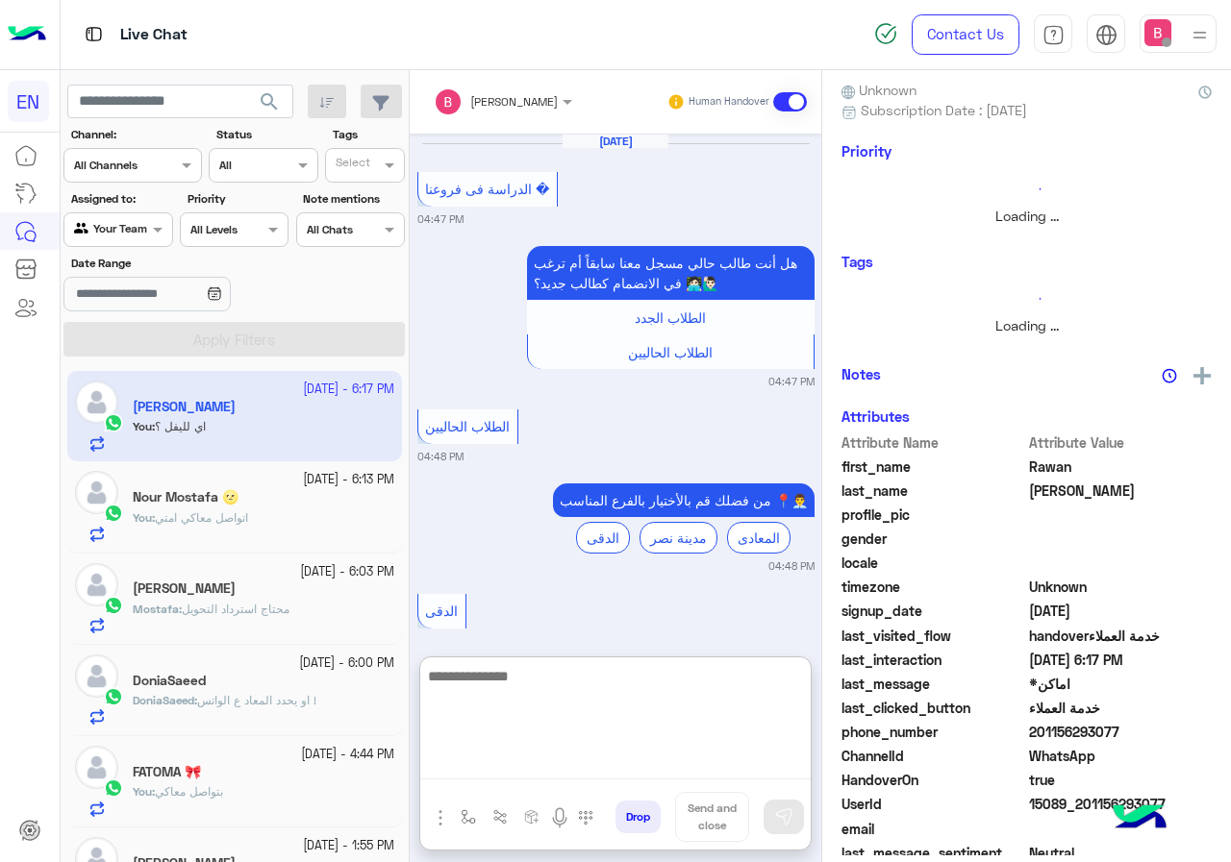
click at [564, 761] on textarea at bounding box center [615, 721] width 390 height 115
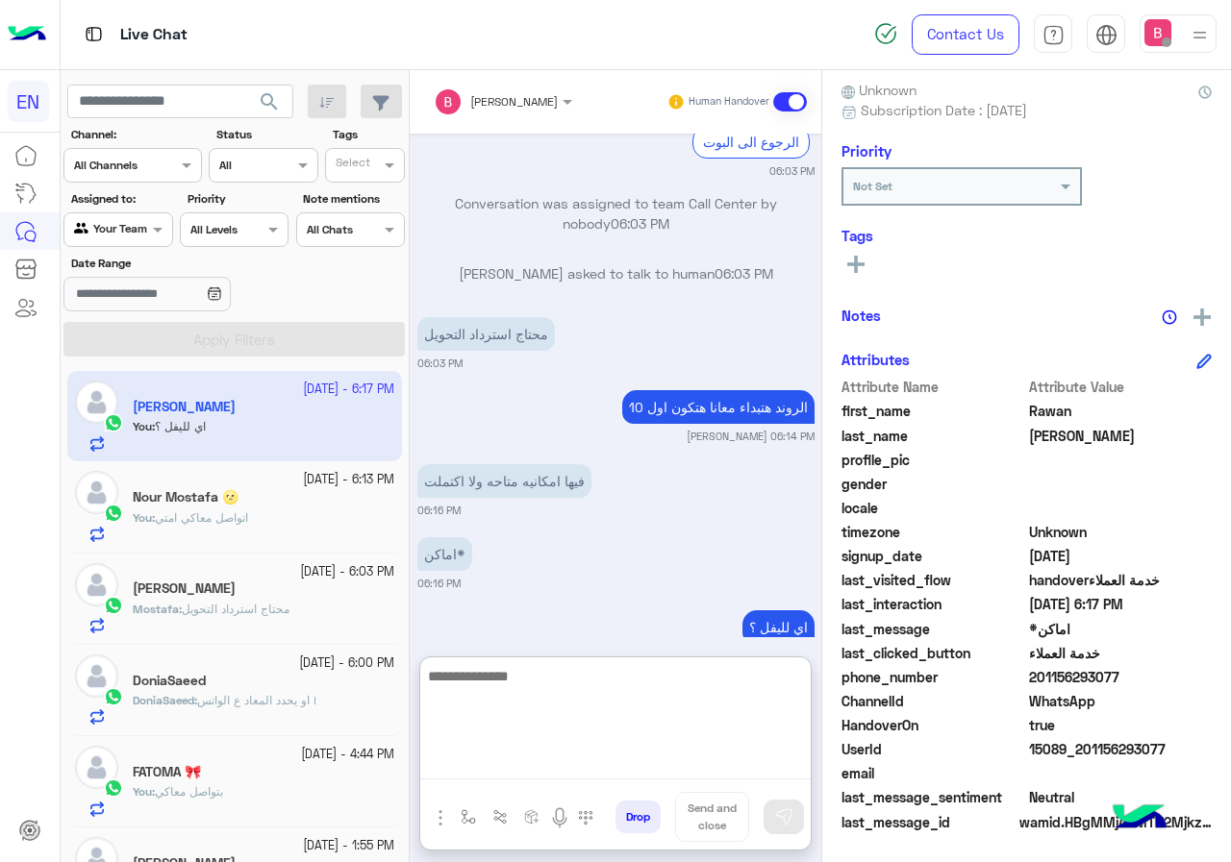
scroll to position [3285, 0]
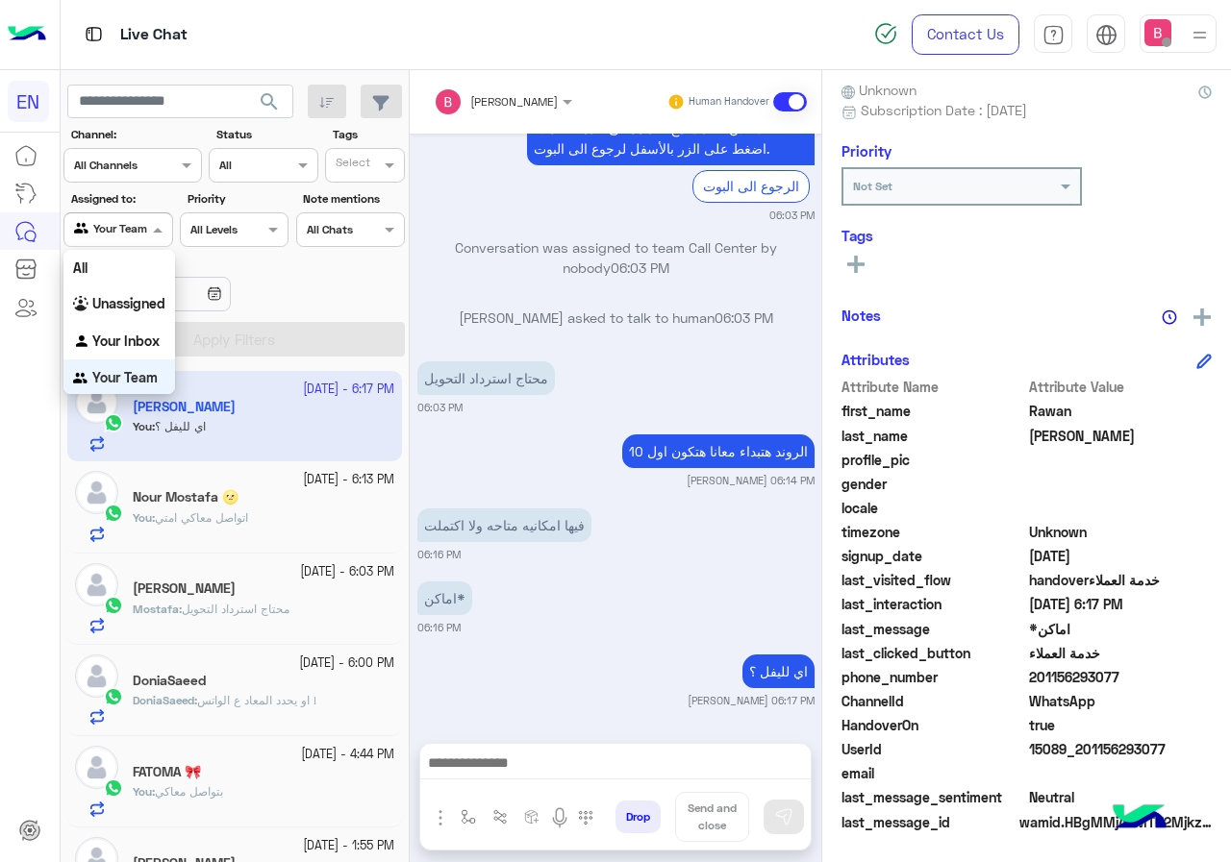
click at [124, 233] on div at bounding box center [117, 227] width 107 height 18
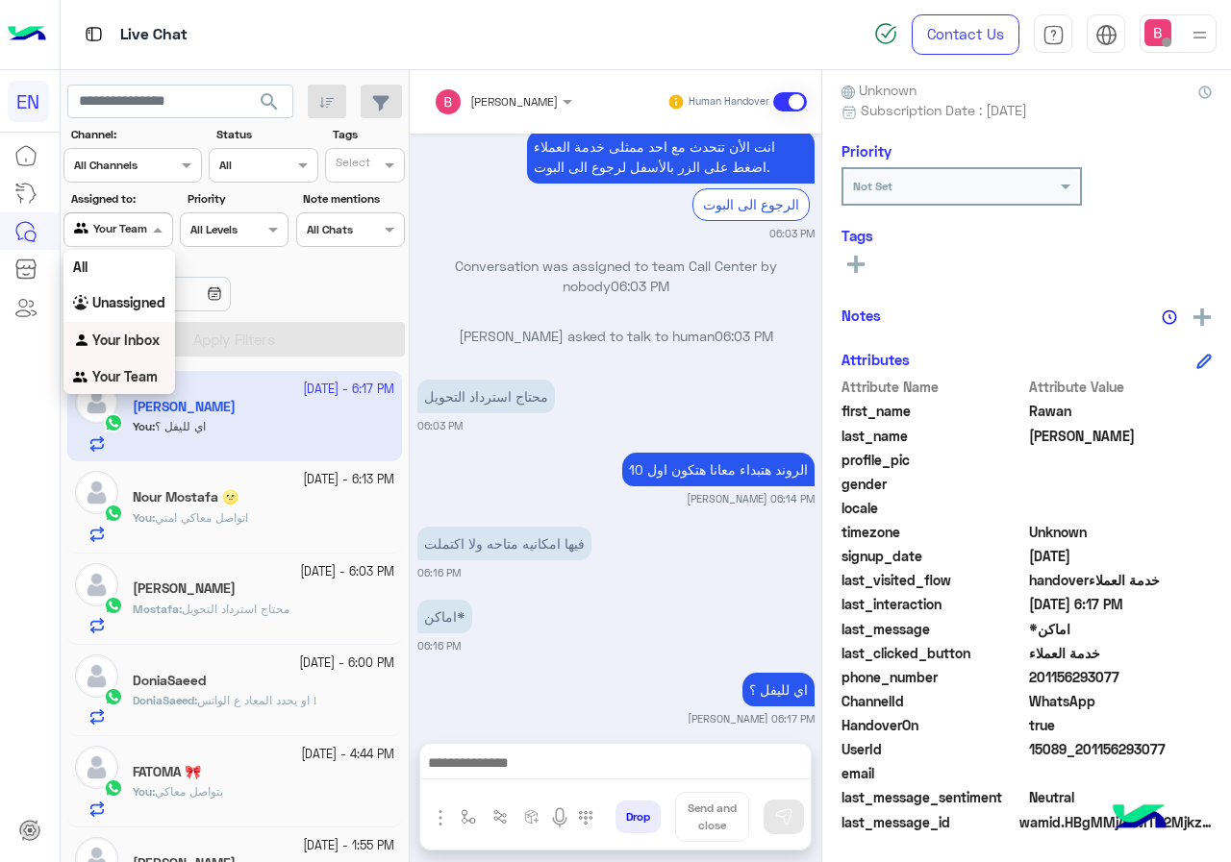
click at [131, 334] on b "Your Inbox" at bounding box center [125, 340] width 67 height 16
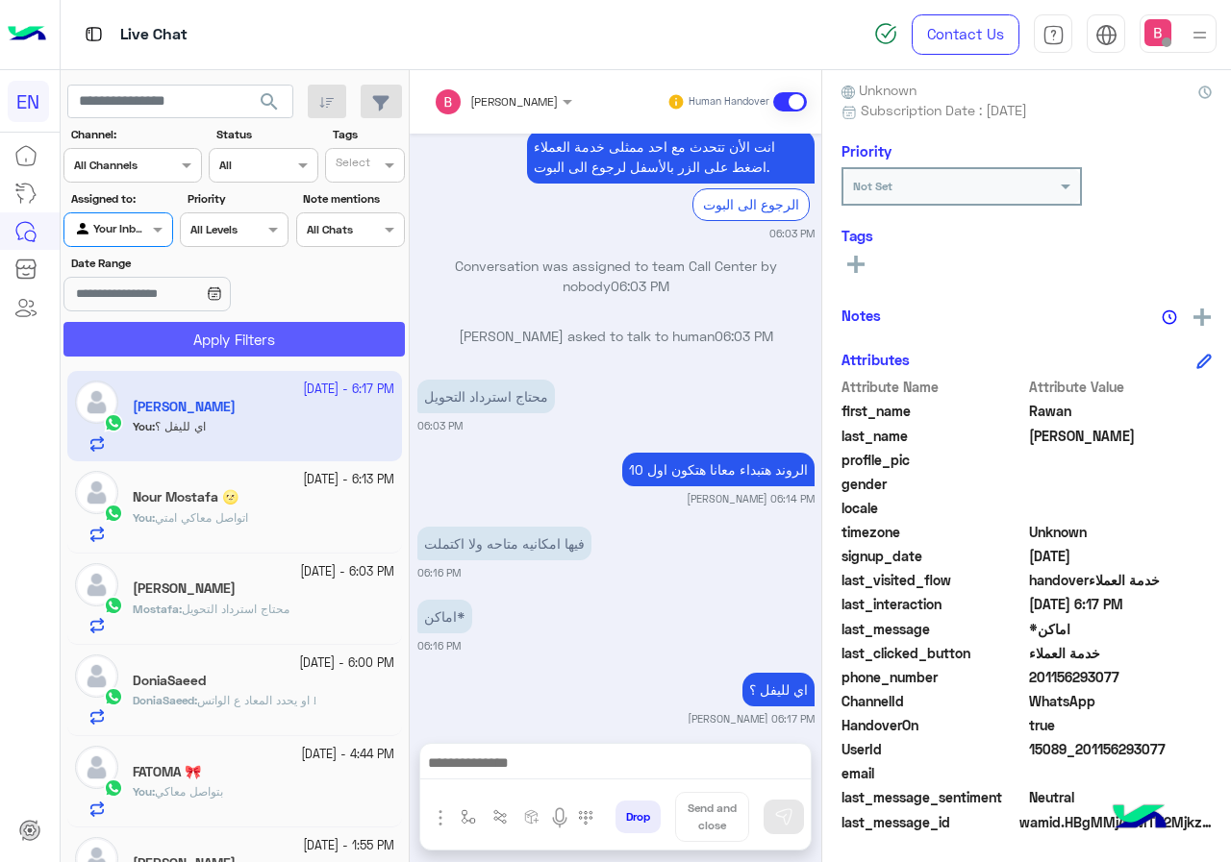
click at [148, 337] on button "Apply Filters" at bounding box center [233, 339] width 341 height 35
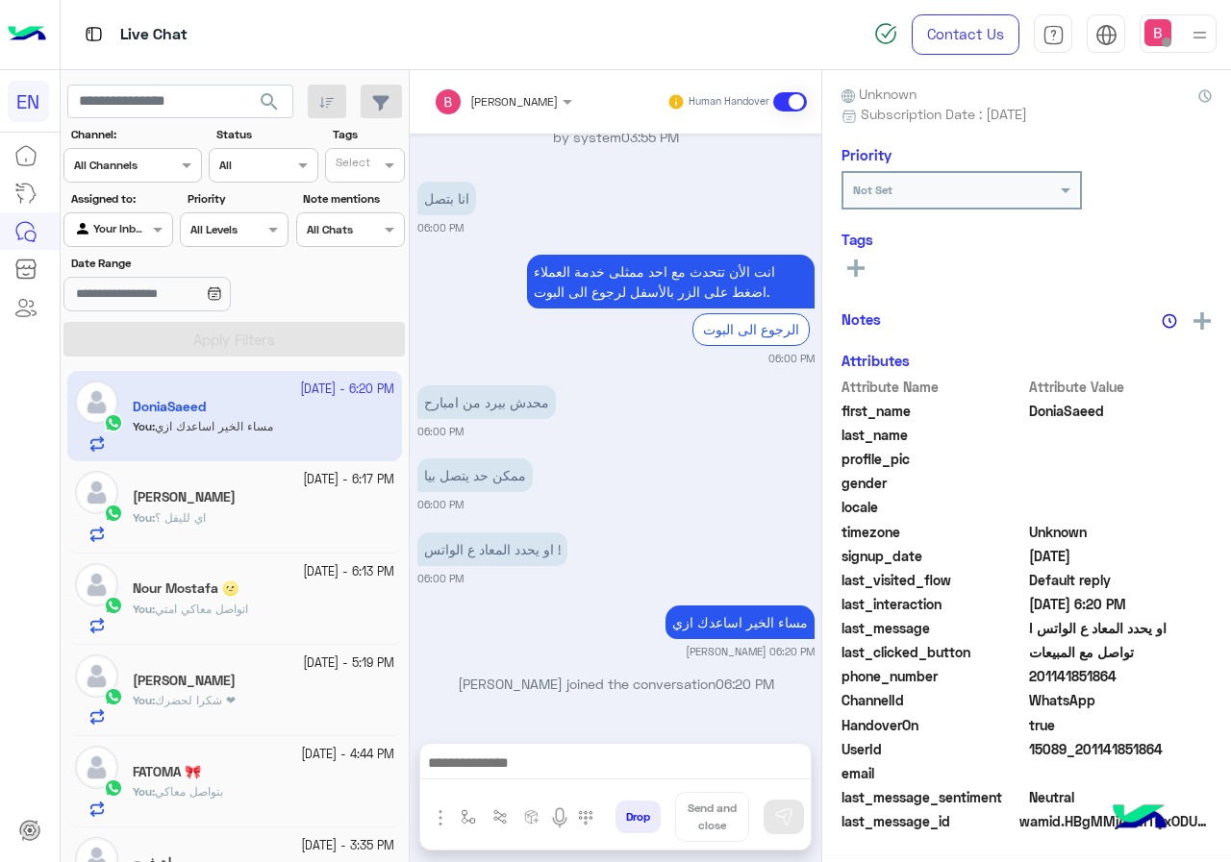
scroll to position [173, 0]
click at [88, 240] on mat-tooltip-component "Marketplace" at bounding box center [110, 269] width 100 height 58
click at [148, 228] on span at bounding box center [160, 229] width 24 height 20
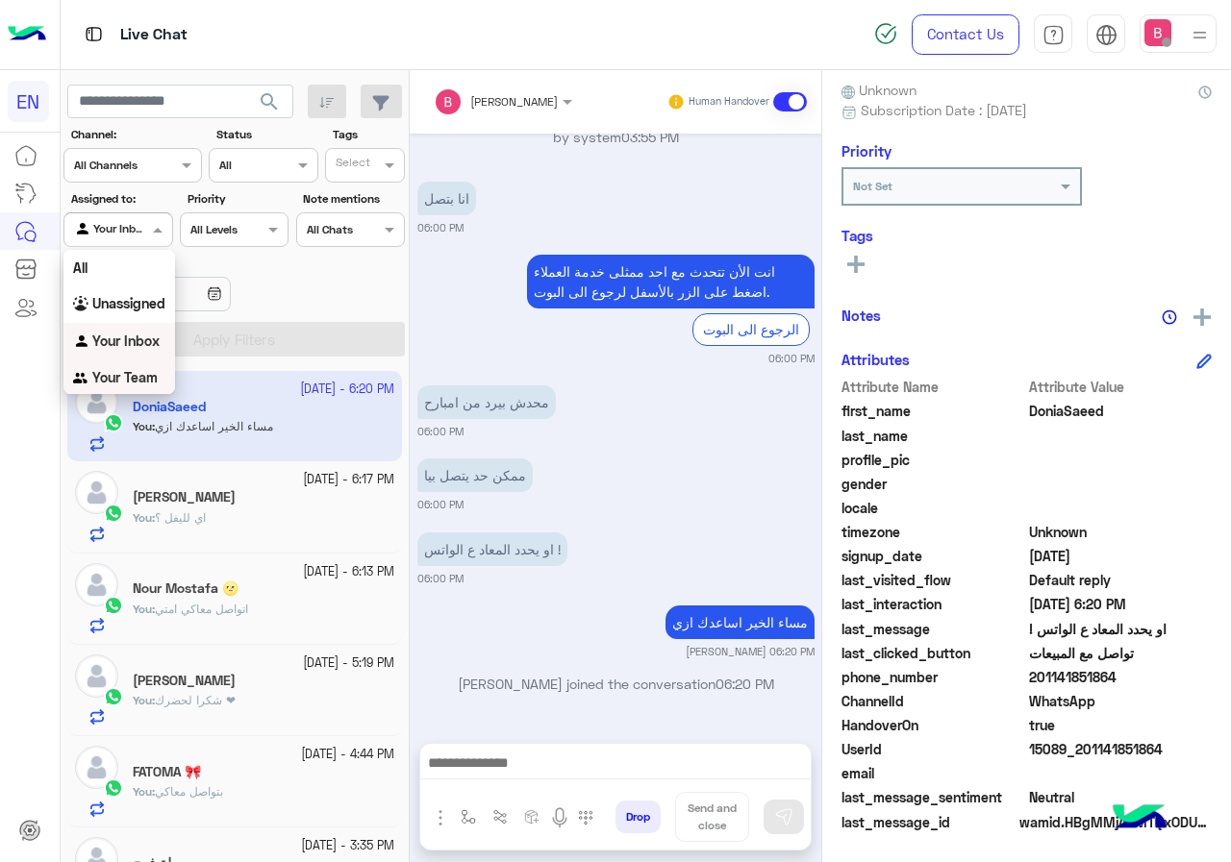
click at [130, 377] on b "Your Team" at bounding box center [124, 377] width 65 height 16
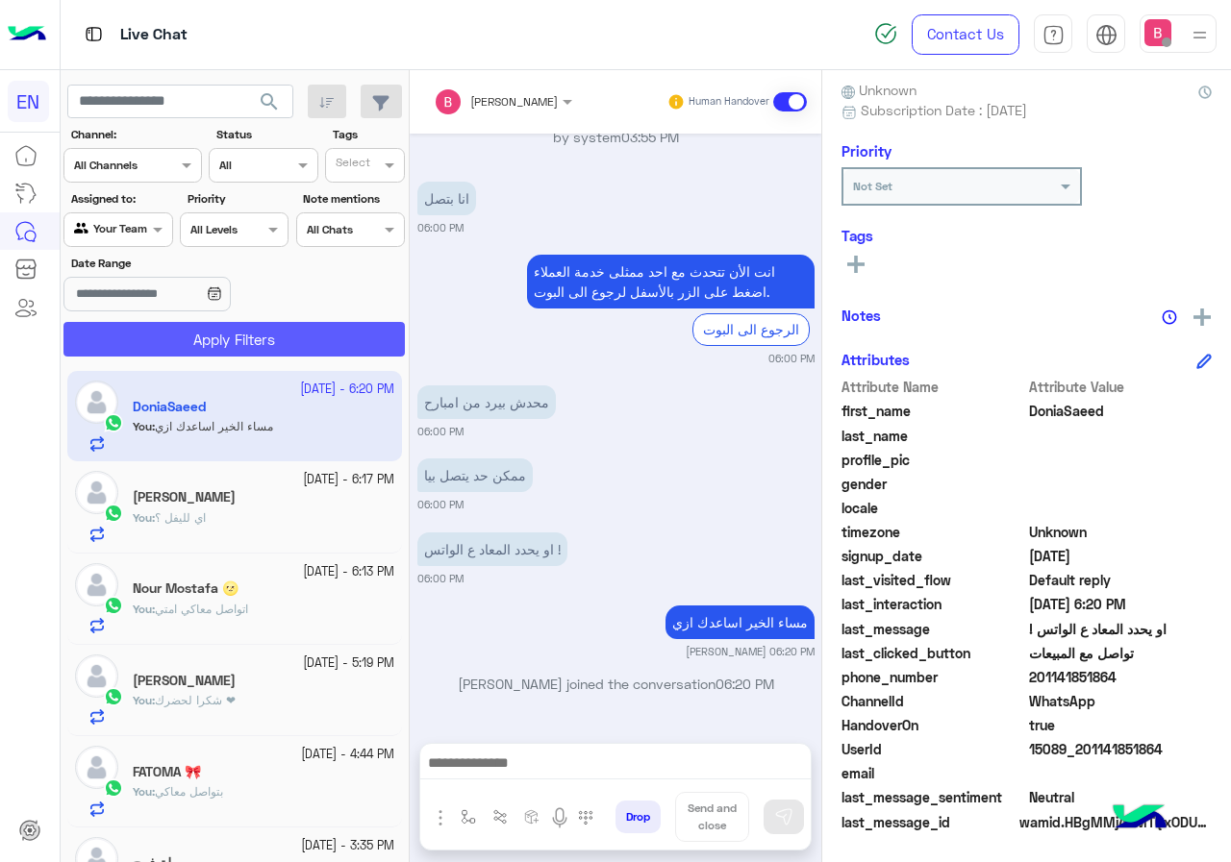
click at [155, 338] on button "Apply Filters" at bounding box center [233, 339] width 341 height 35
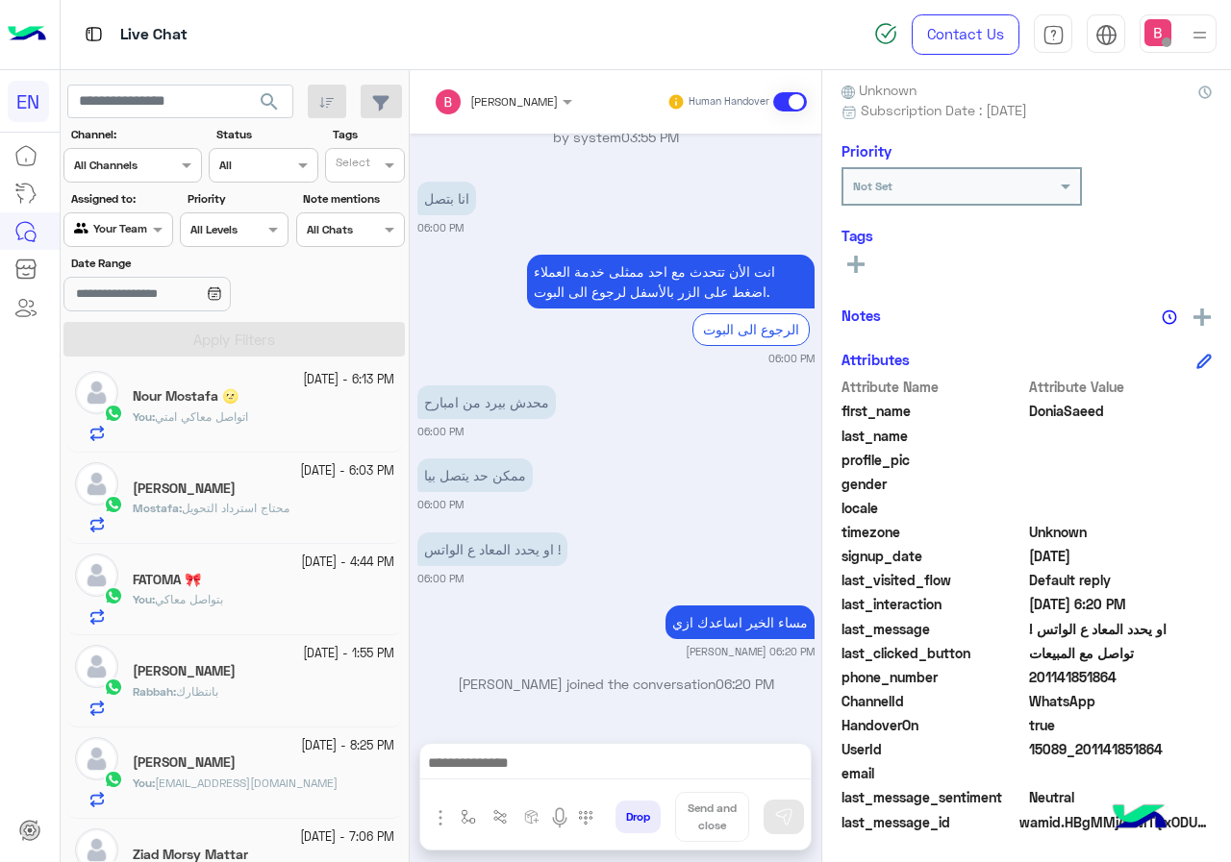
click at [193, 483] on h5 "[PERSON_NAME]" at bounding box center [184, 489] width 103 height 16
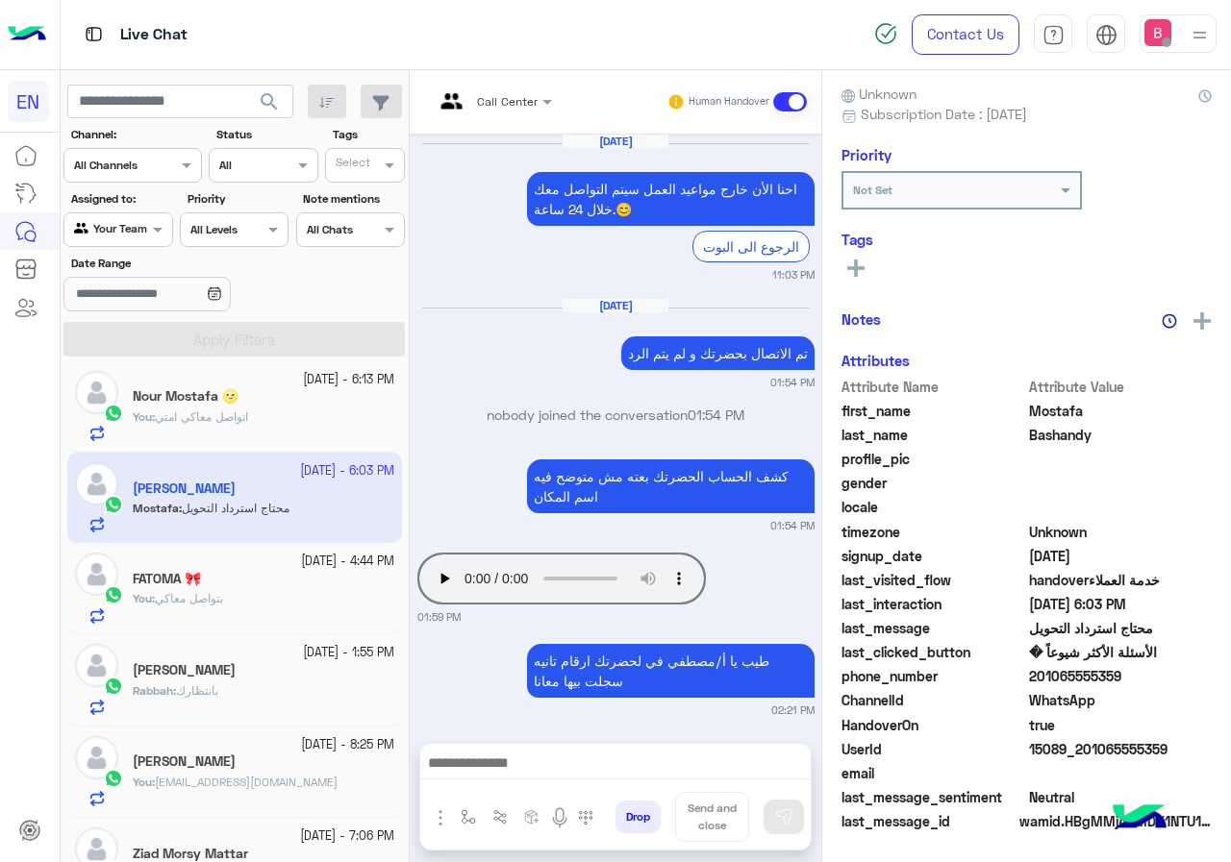
scroll to position [1370, 0]
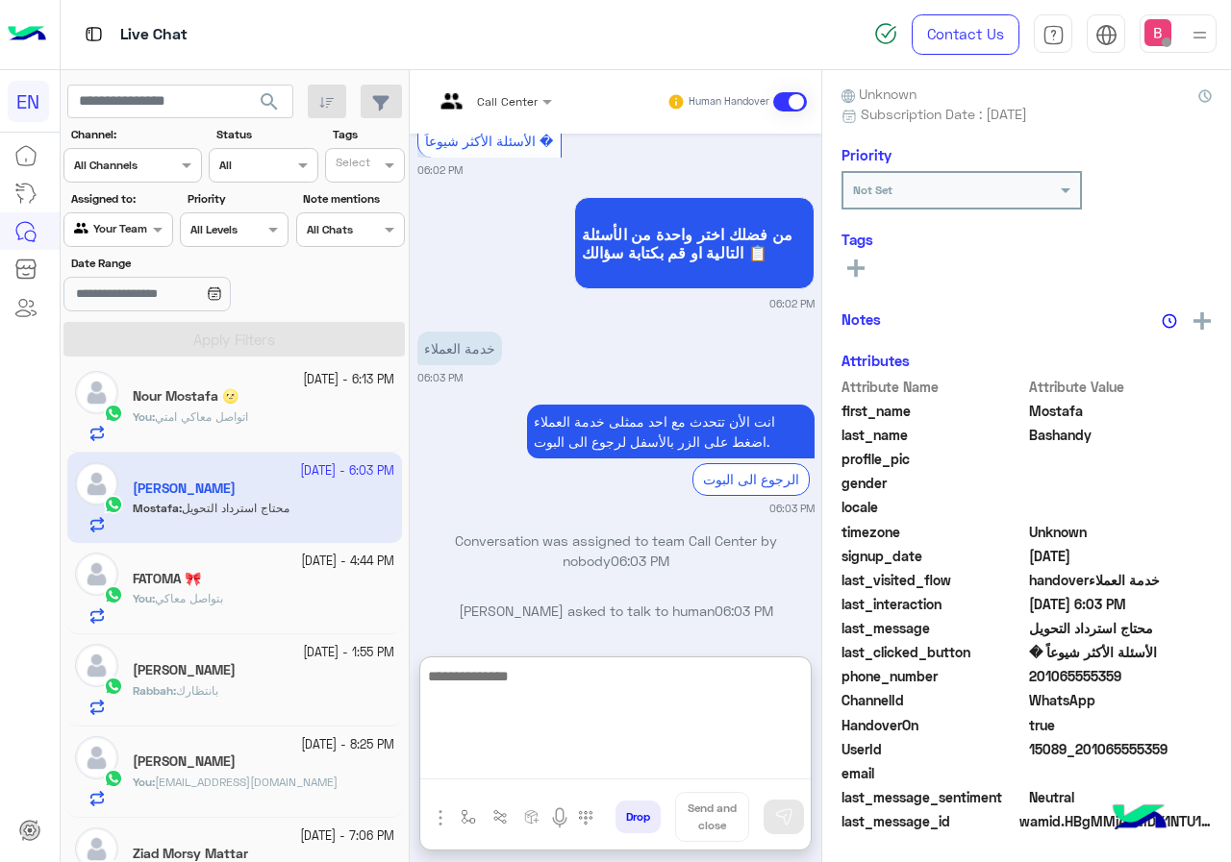
click at [621, 769] on textarea at bounding box center [615, 721] width 390 height 115
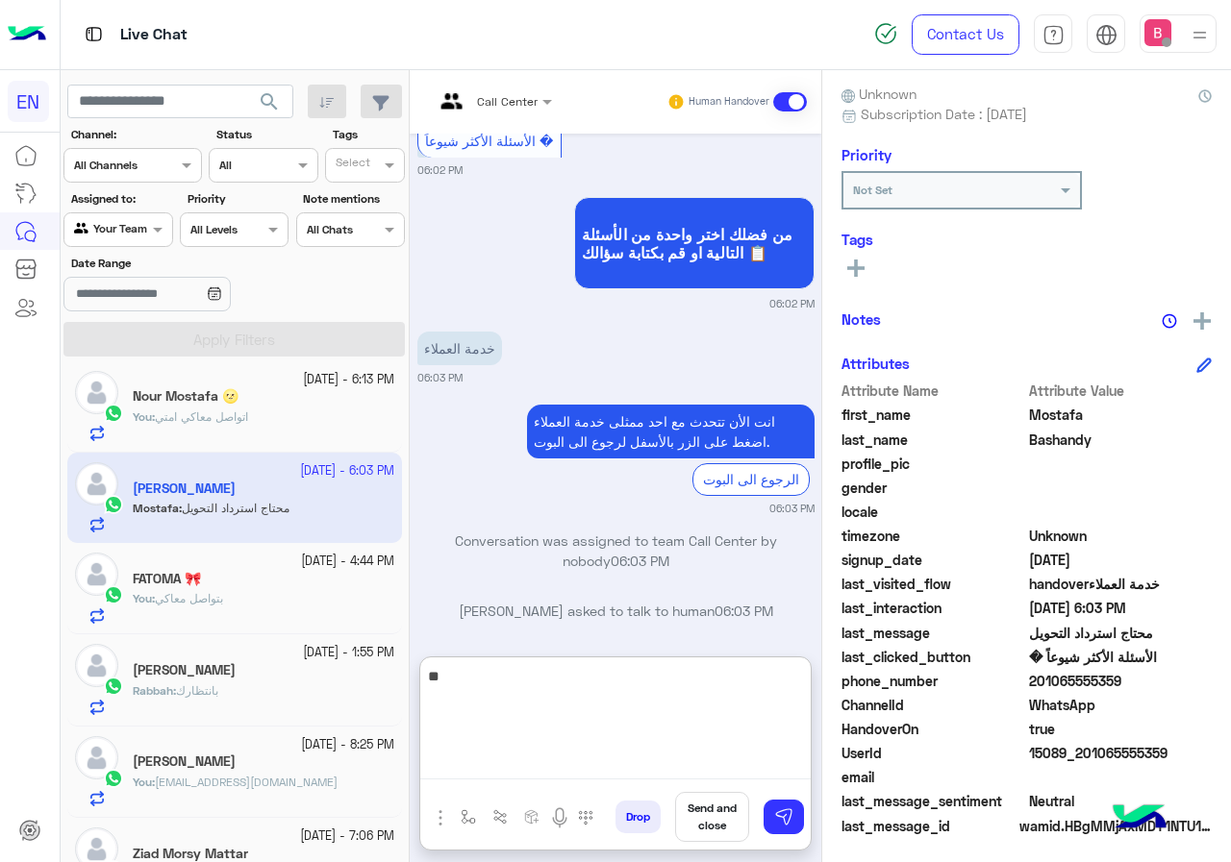
scroll to position [173, 0]
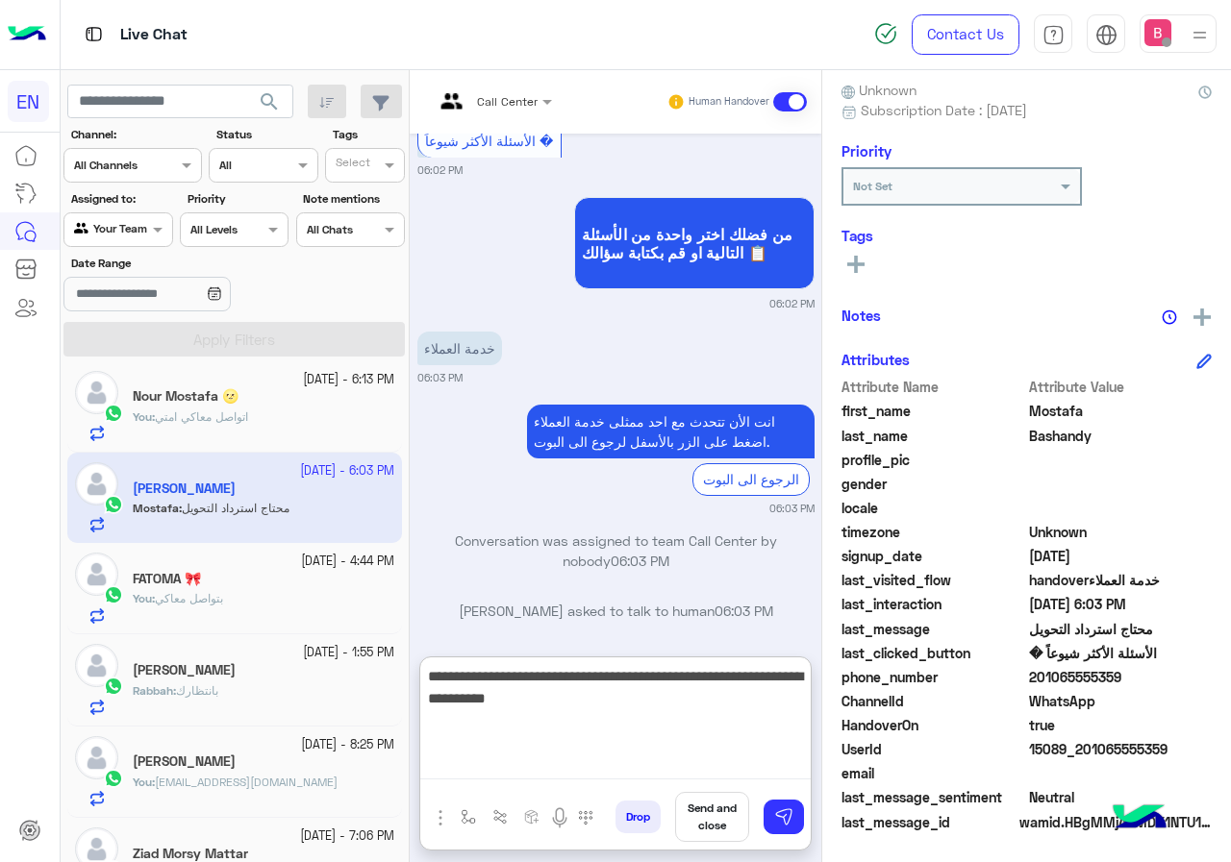
type textarea "**********"
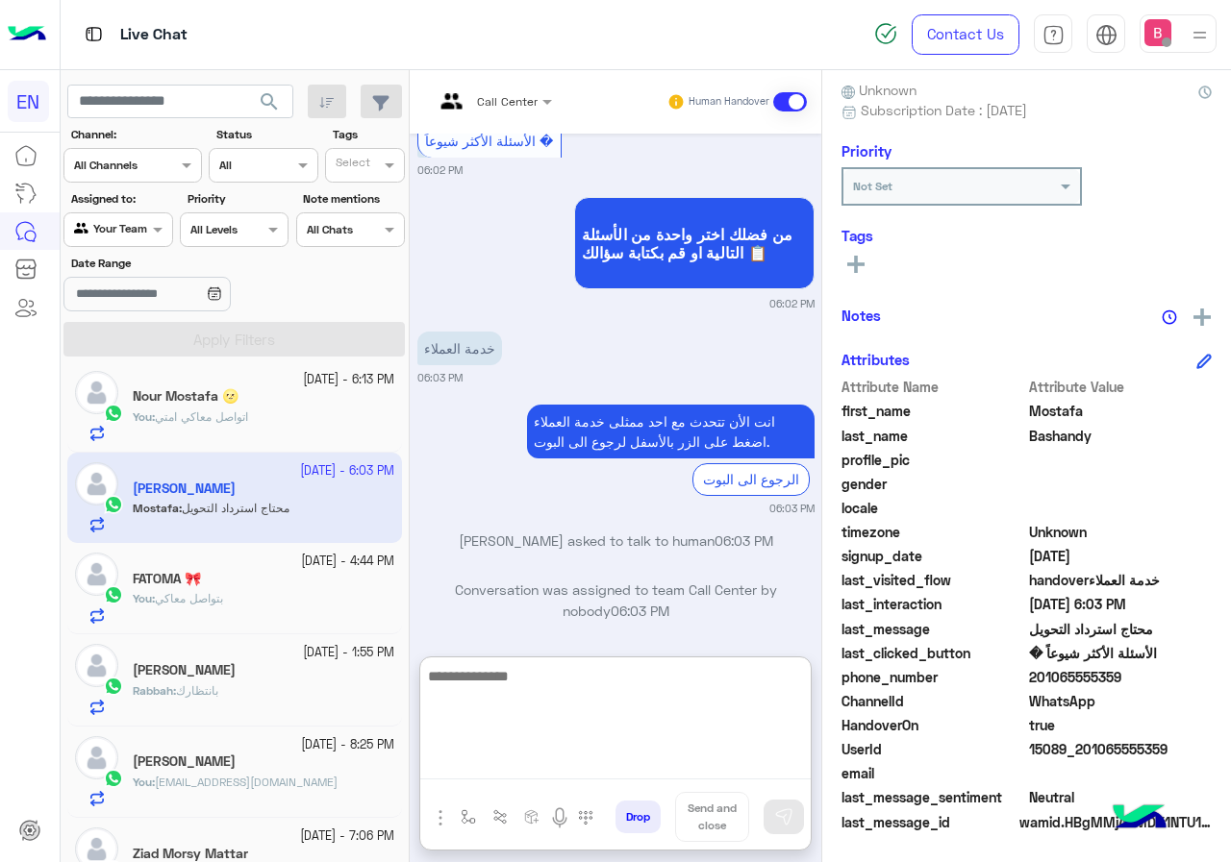
scroll to position [1550, 0]
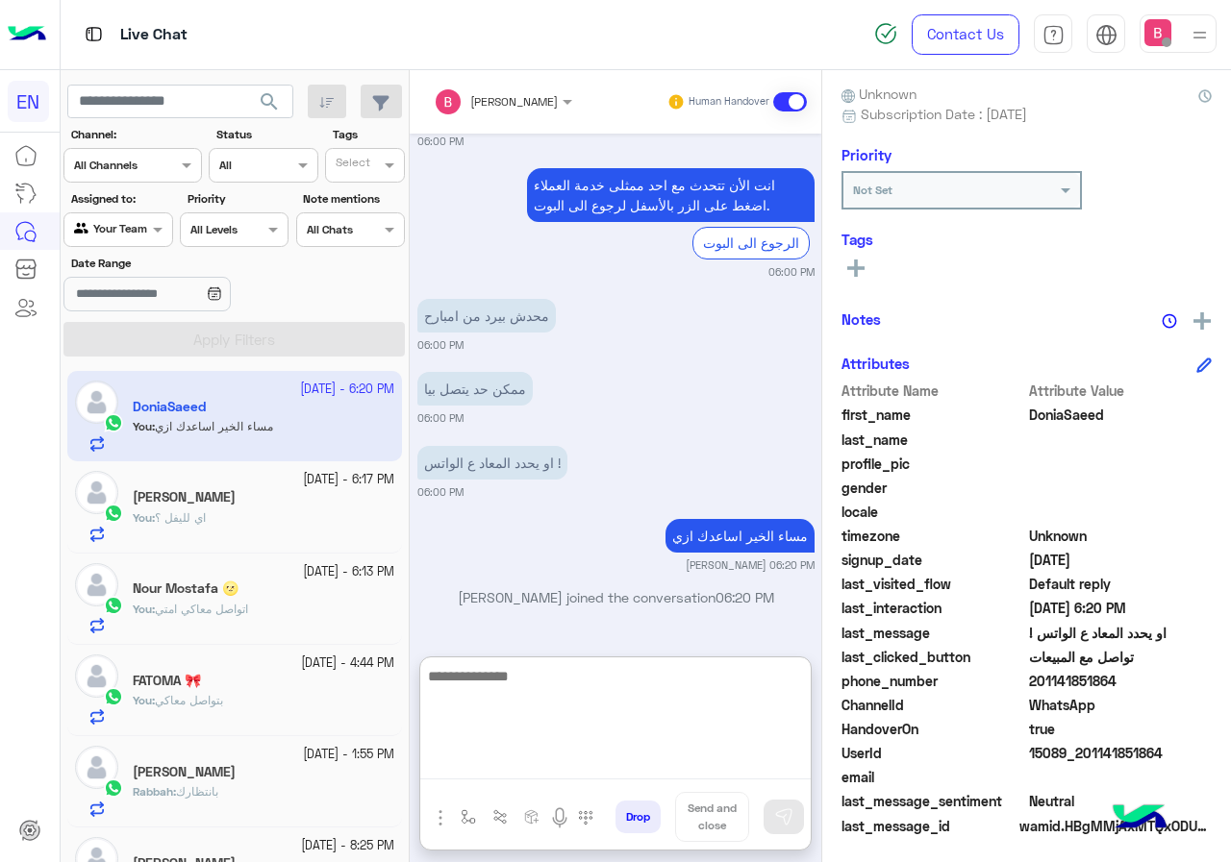
scroll to position [173, 0]
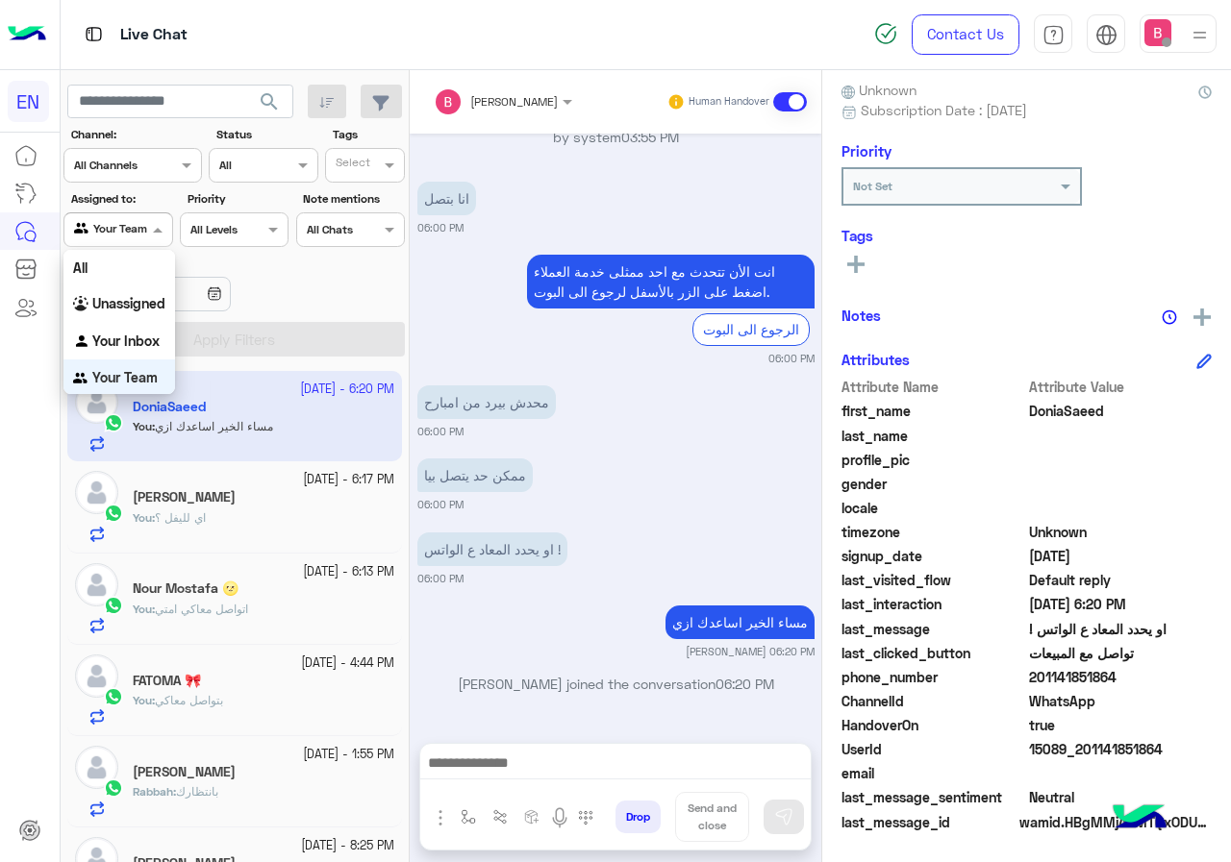
click at [141, 237] on div "Your Team" at bounding box center [110, 229] width 73 height 19
click at [145, 299] on b "Unassigned" at bounding box center [128, 302] width 73 height 16
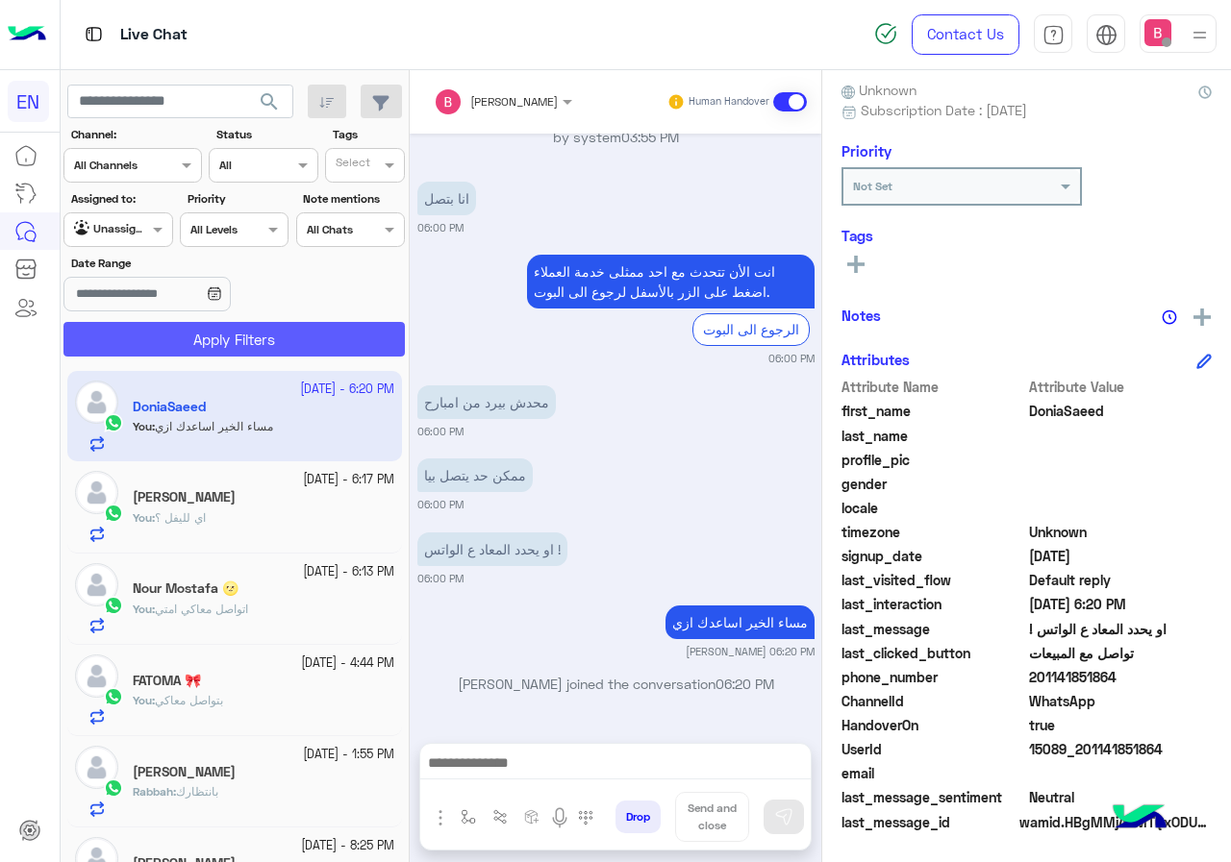
click at [160, 332] on button "Apply Filters" at bounding box center [233, 339] width 341 height 35
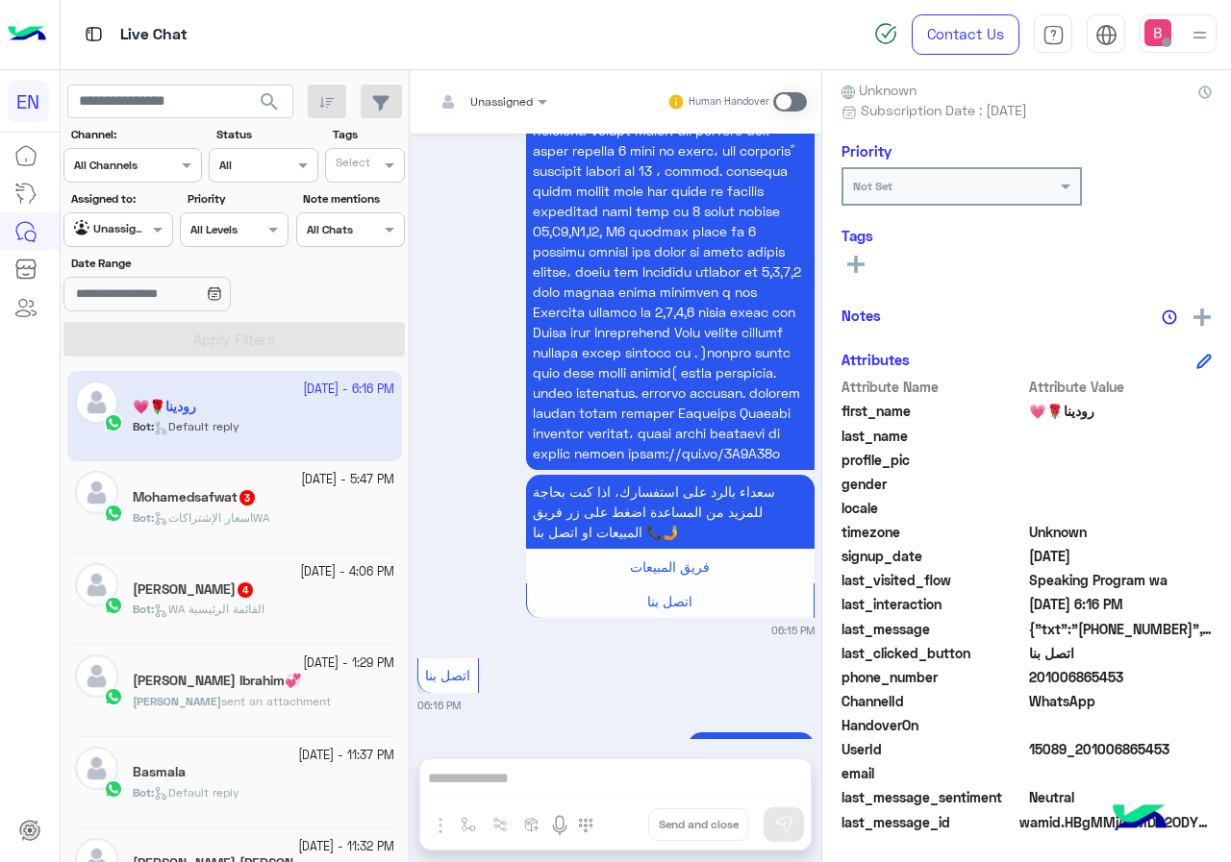
click at [281, 493] on div "Mohamedsafwat 3" at bounding box center [264, 499] width 262 height 20
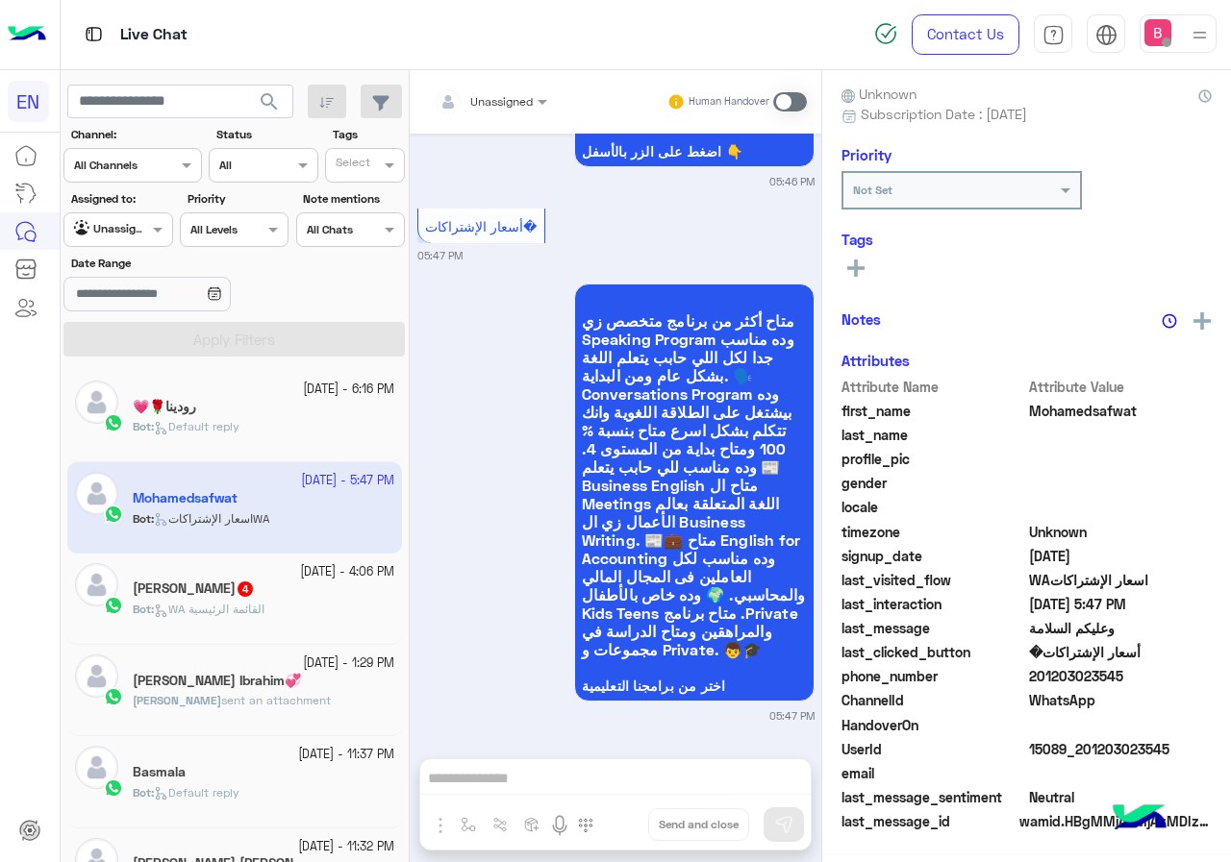
click at [500, 111] on div "Unassigned" at bounding box center [483, 102] width 99 height 38
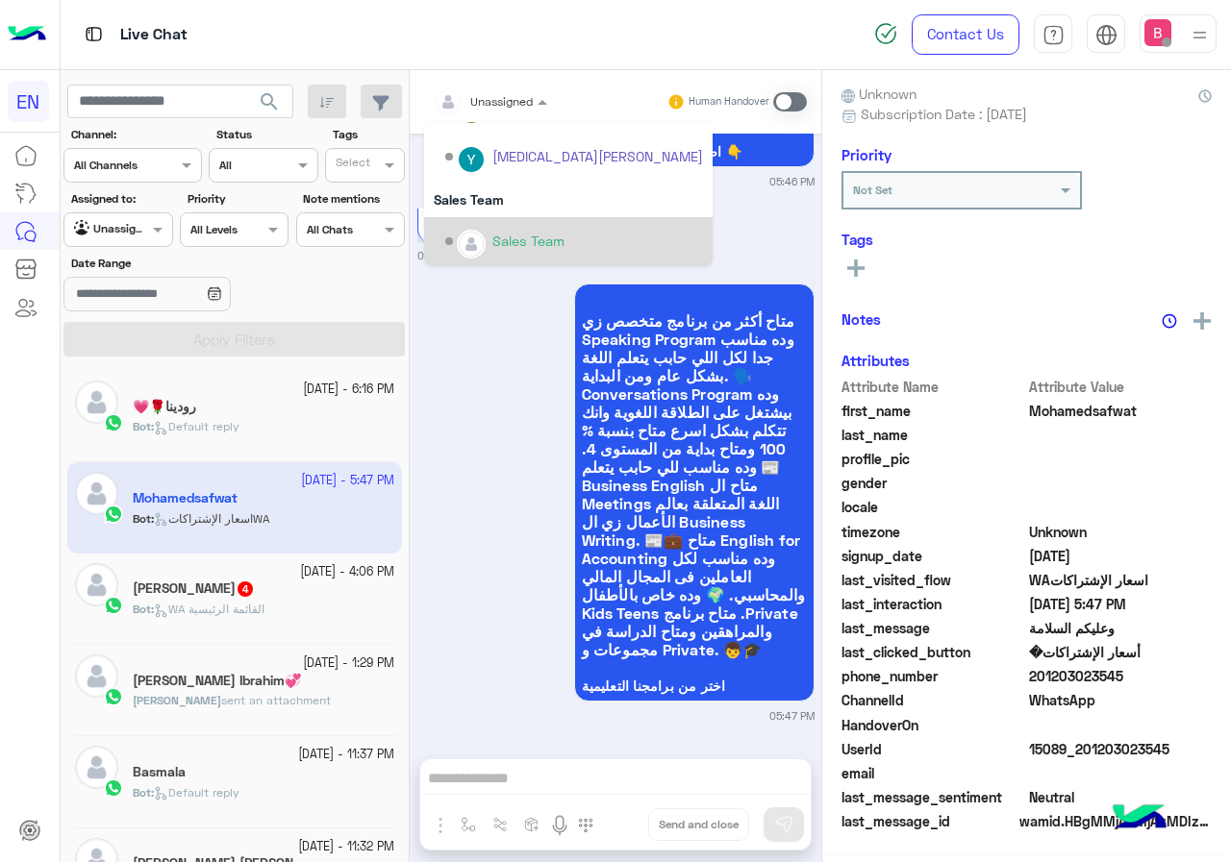
click at [510, 238] on div "Sales Team" at bounding box center [528, 241] width 72 height 20
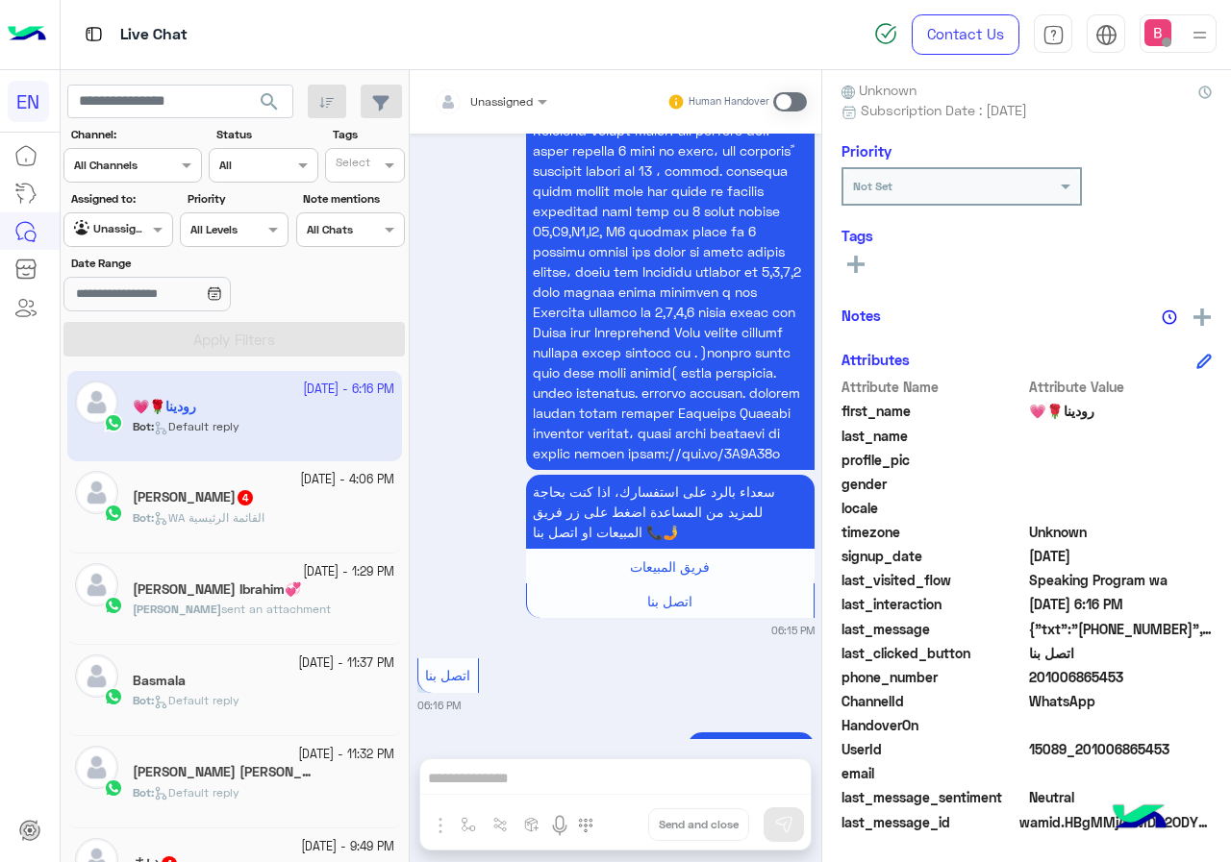
click at [263, 491] on div "[PERSON_NAME] 4" at bounding box center [264, 499] width 262 height 20
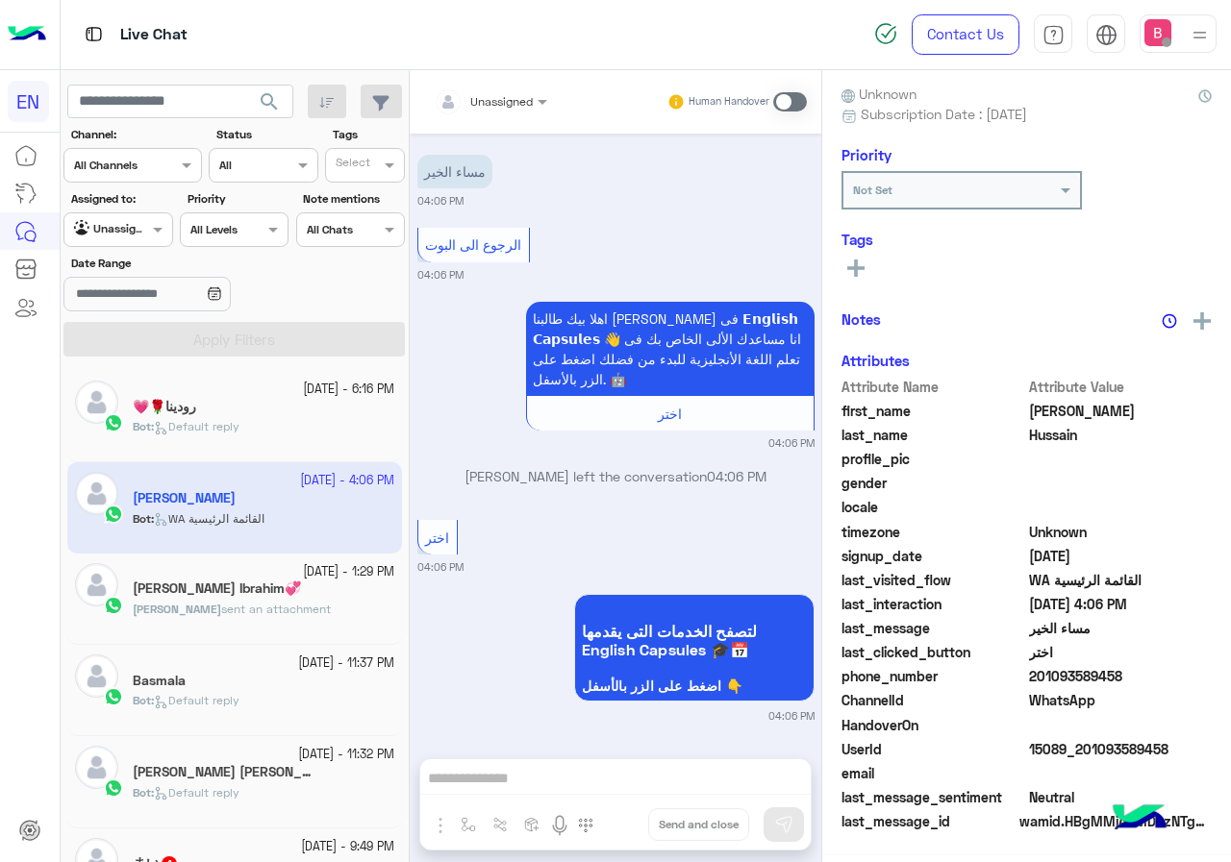
click at [525, 98] on div at bounding box center [490, 98] width 133 height 18
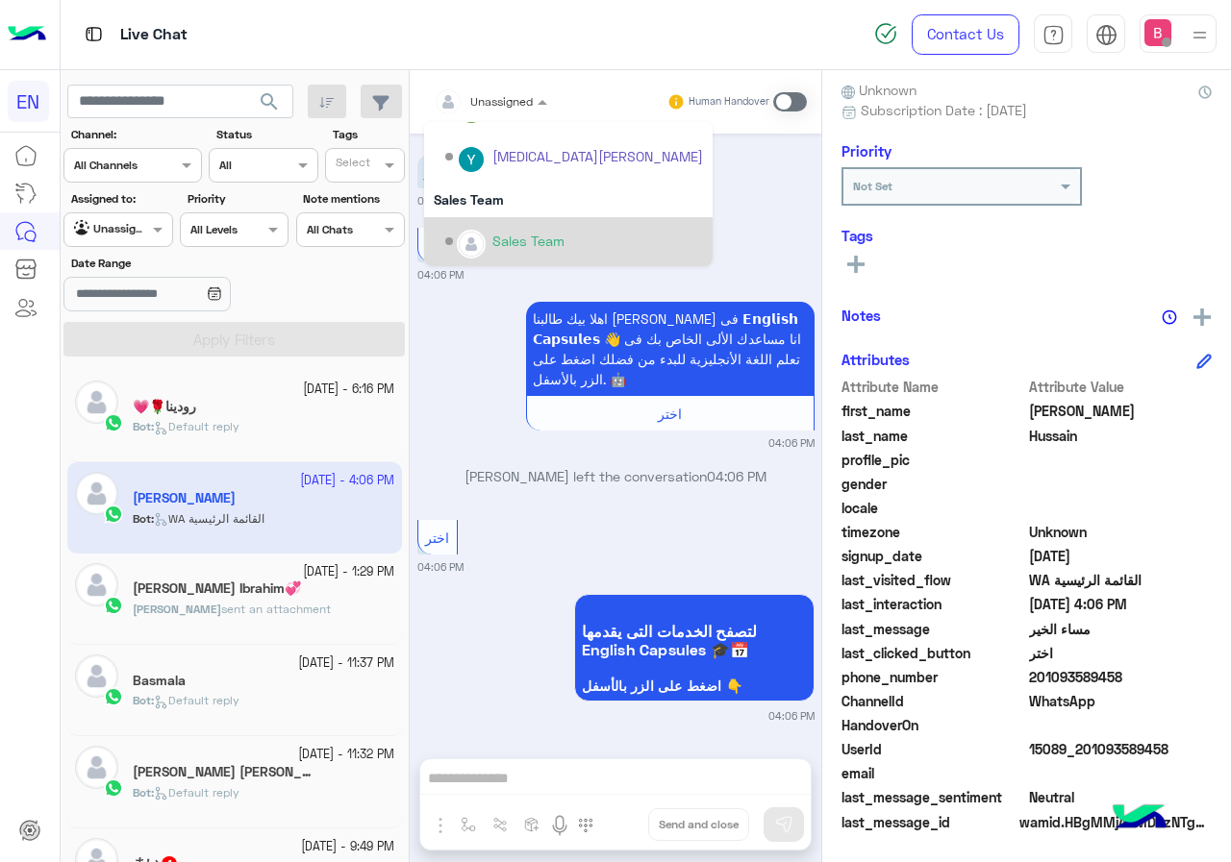
click at [488, 256] on div "Sales Team" at bounding box center [574, 242] width 258 height 34
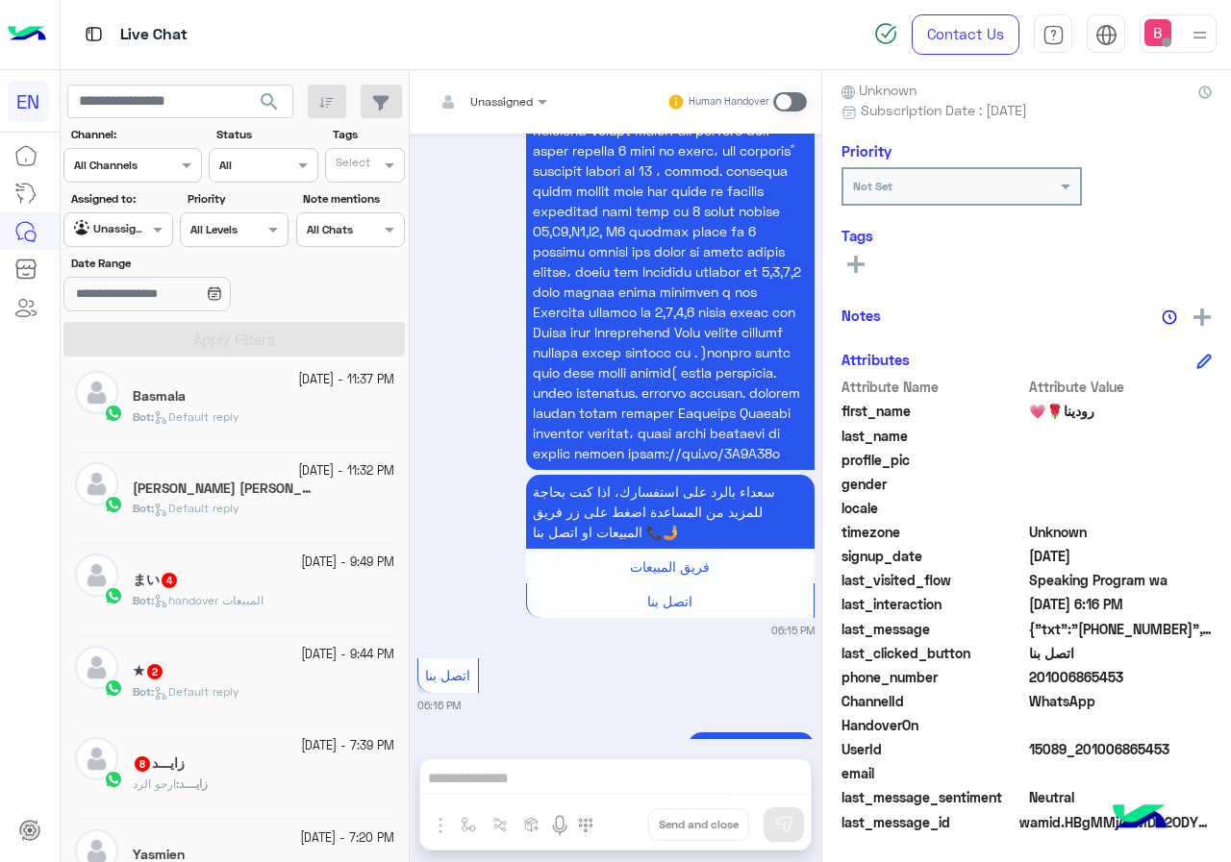
click at [250, 579] on div "まい 4" at bounding box center [264, 582] width 262 height 20
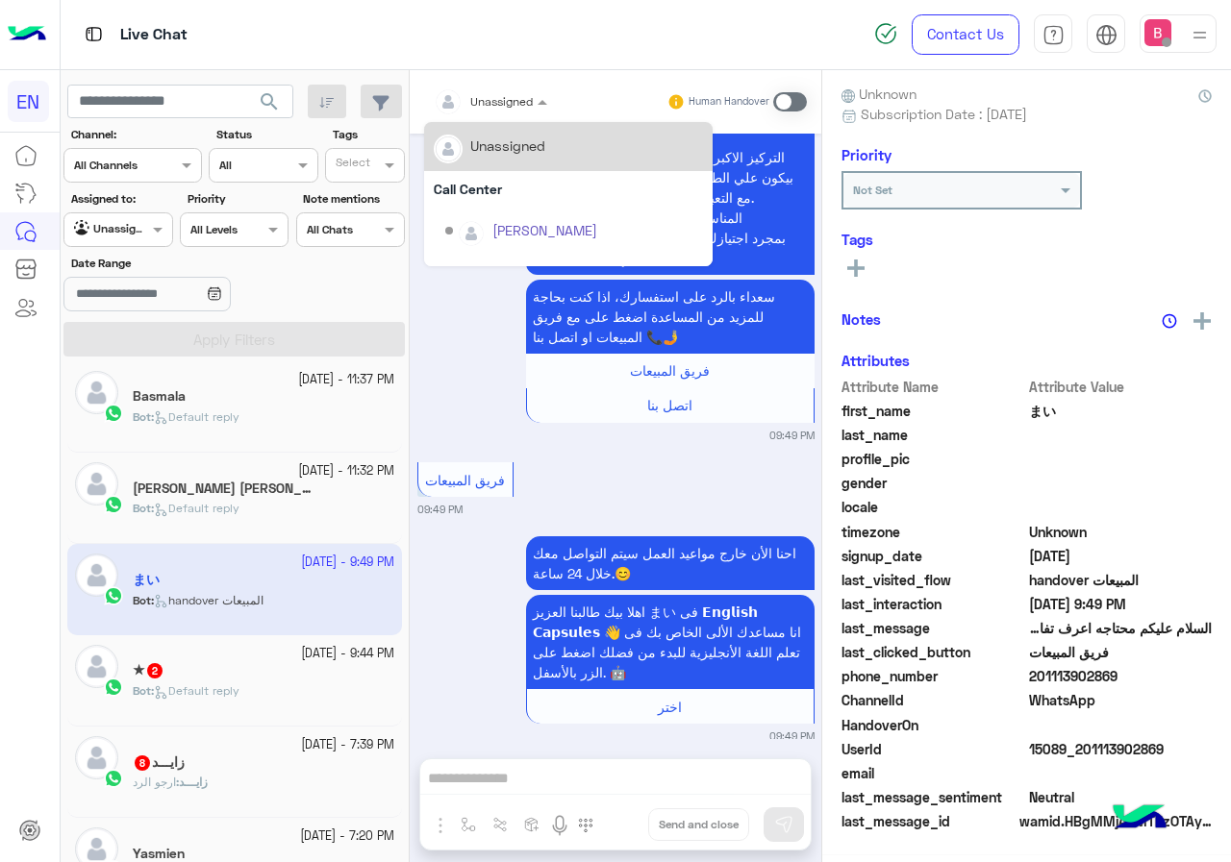
click at [519, 104] on div at bounding box center [490, 98] width 133 height 18
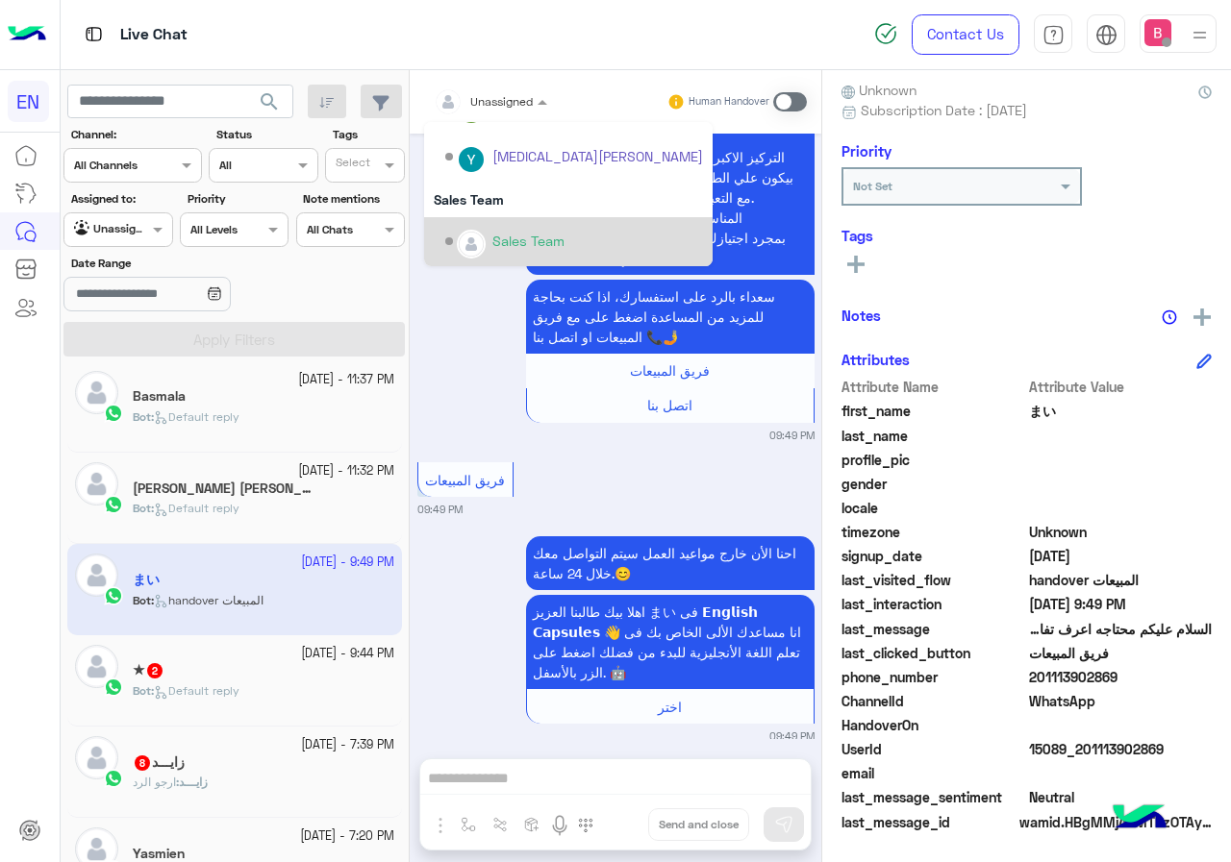
click at [483, 237] on div "Options list" at bounding box center [471, 244] width 29 height 29
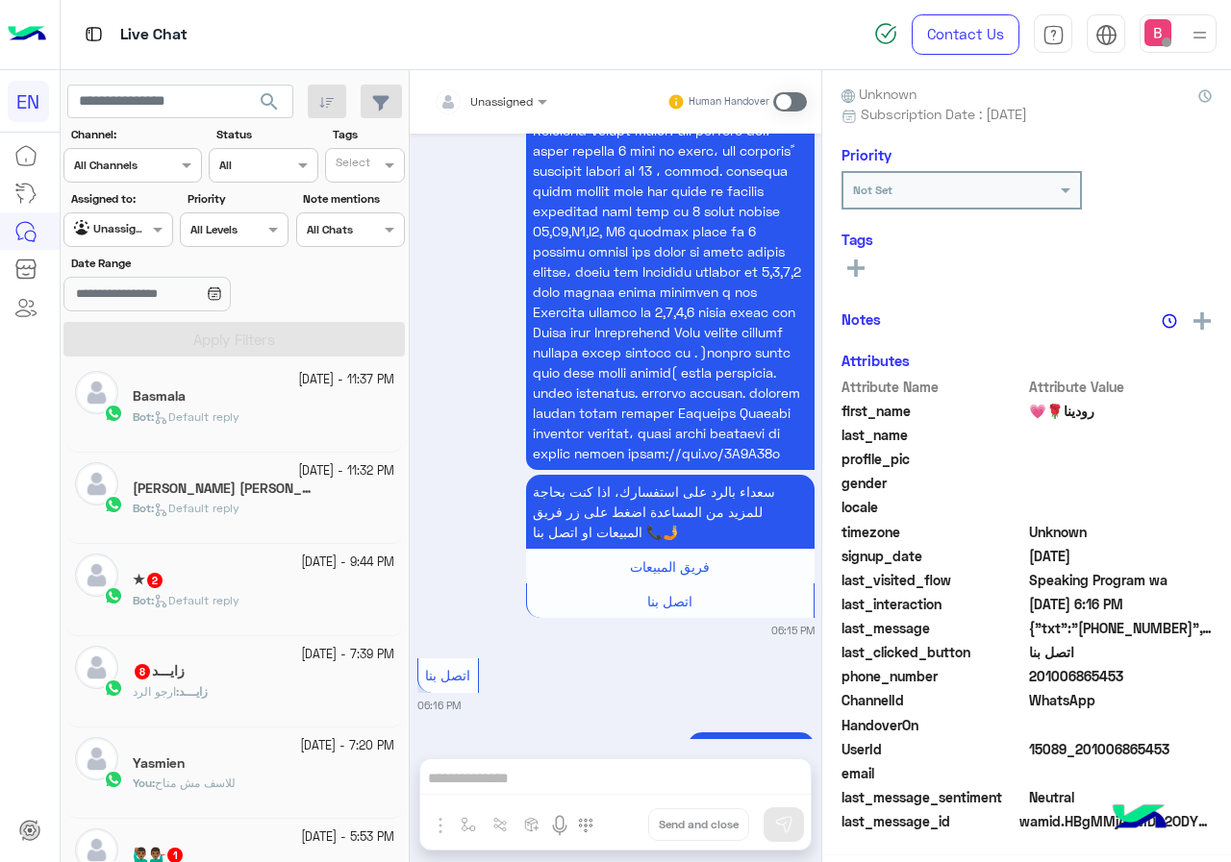
click at [215, 589] on div "★ 2" at bounding box center [264, 582] width 262 height 20
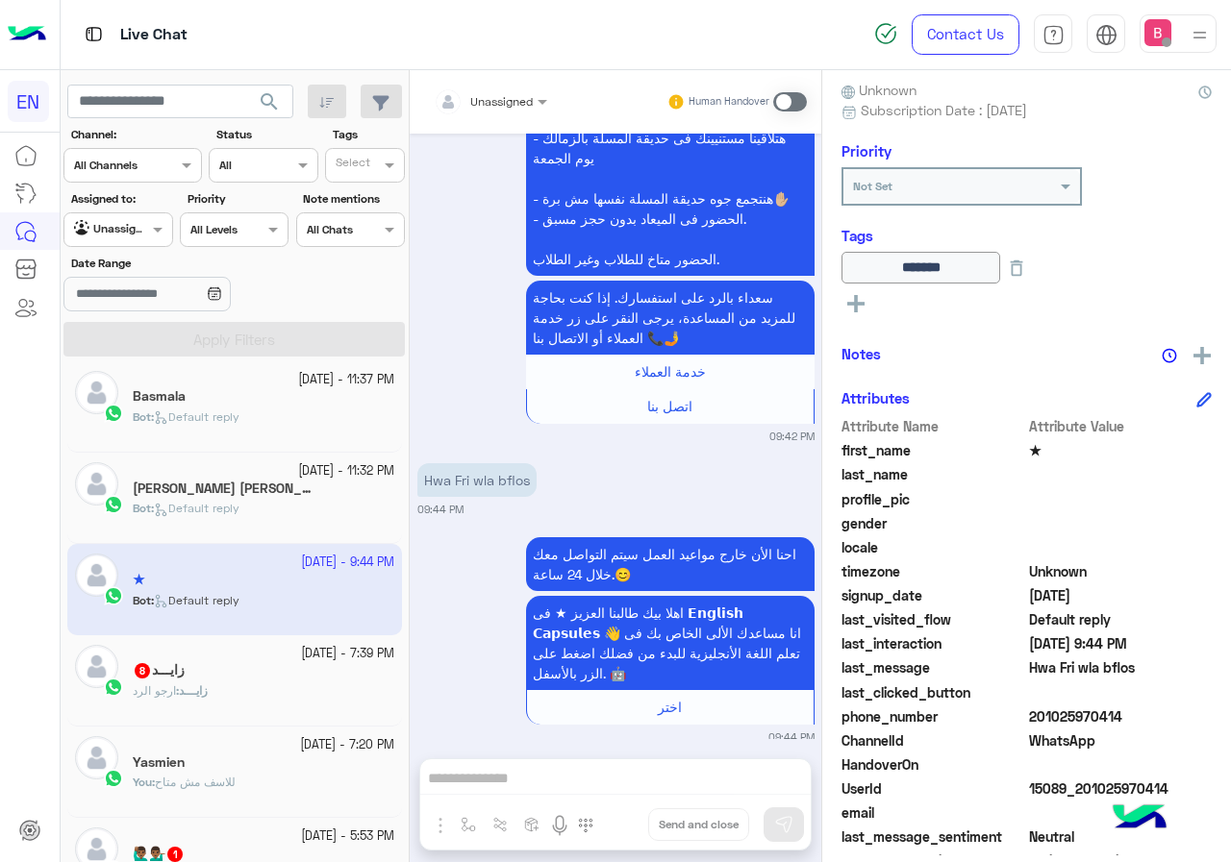
click at [491, 97] on input "text" at bounding box center [467, 98] width 67 height 17
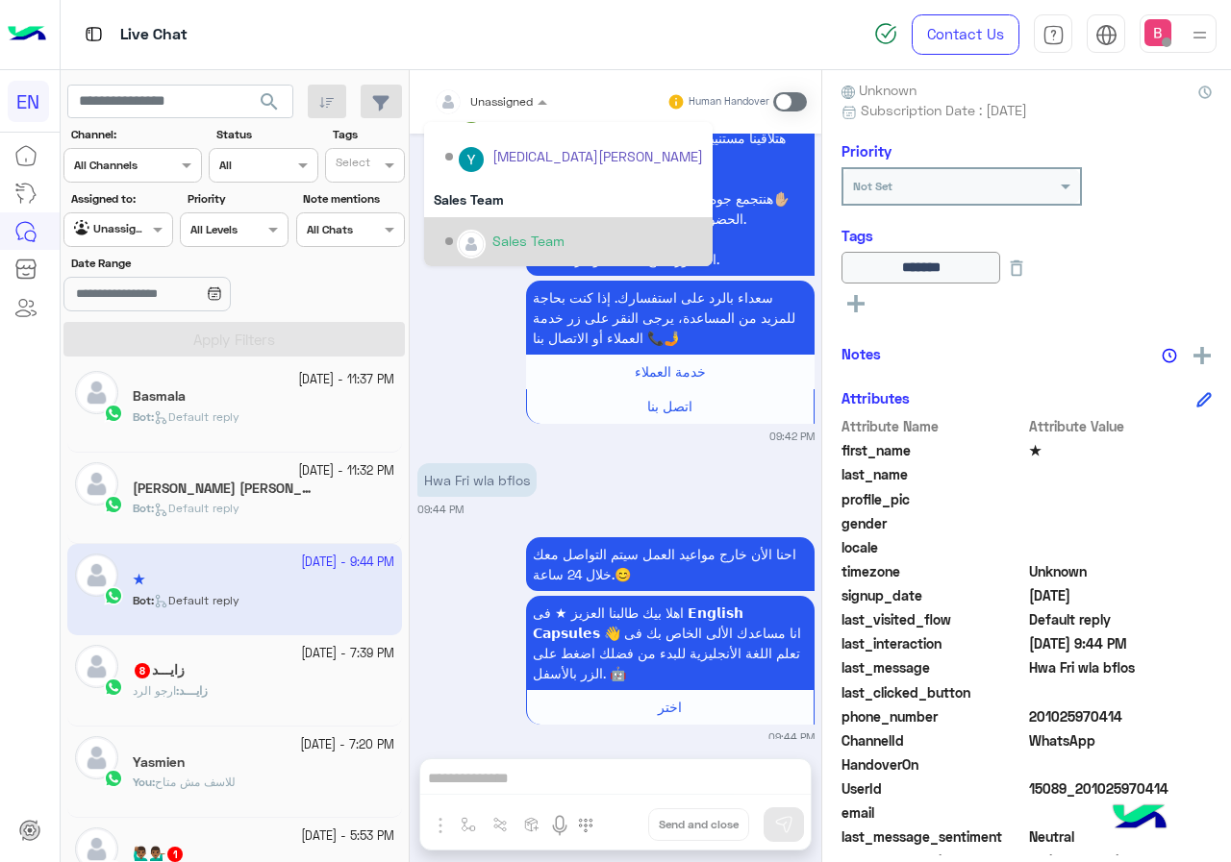
click at [479, 239] on img "Options list" at bounding box center [471, 244] width 25 height 25
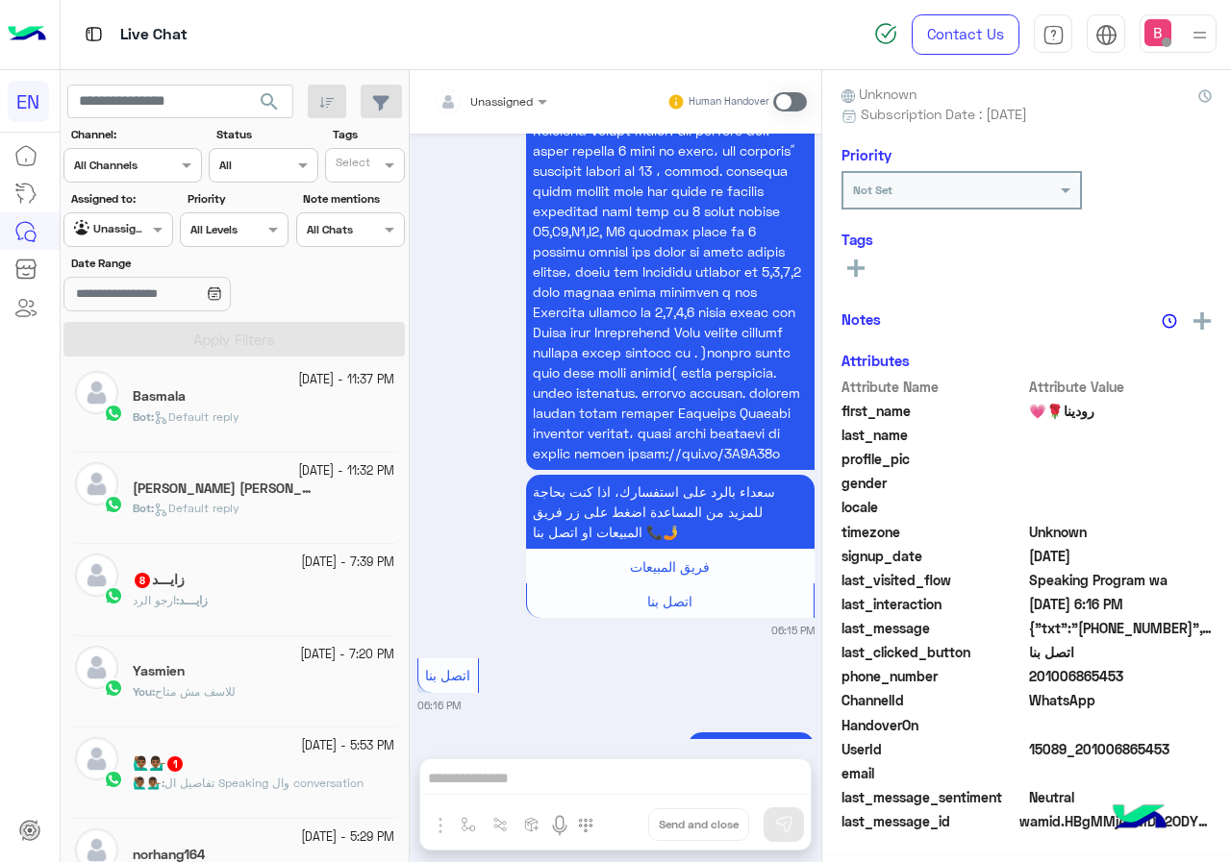
click at [233, 594] on div "زايـــد : ارجو الرد" at bounding box center [264, 609] width 262 height 34
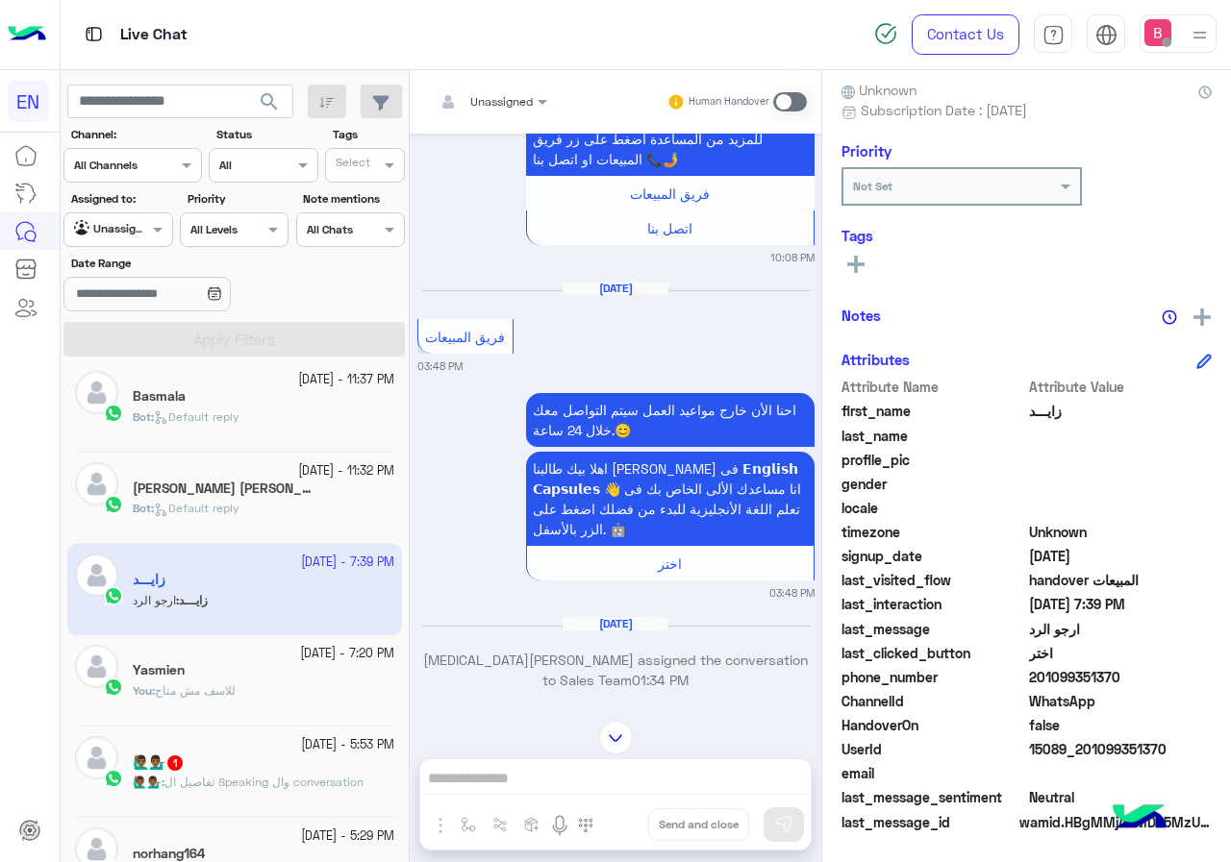
click at [467, 92] on input "text" at bounding box center [467, 98] width 67 height 17
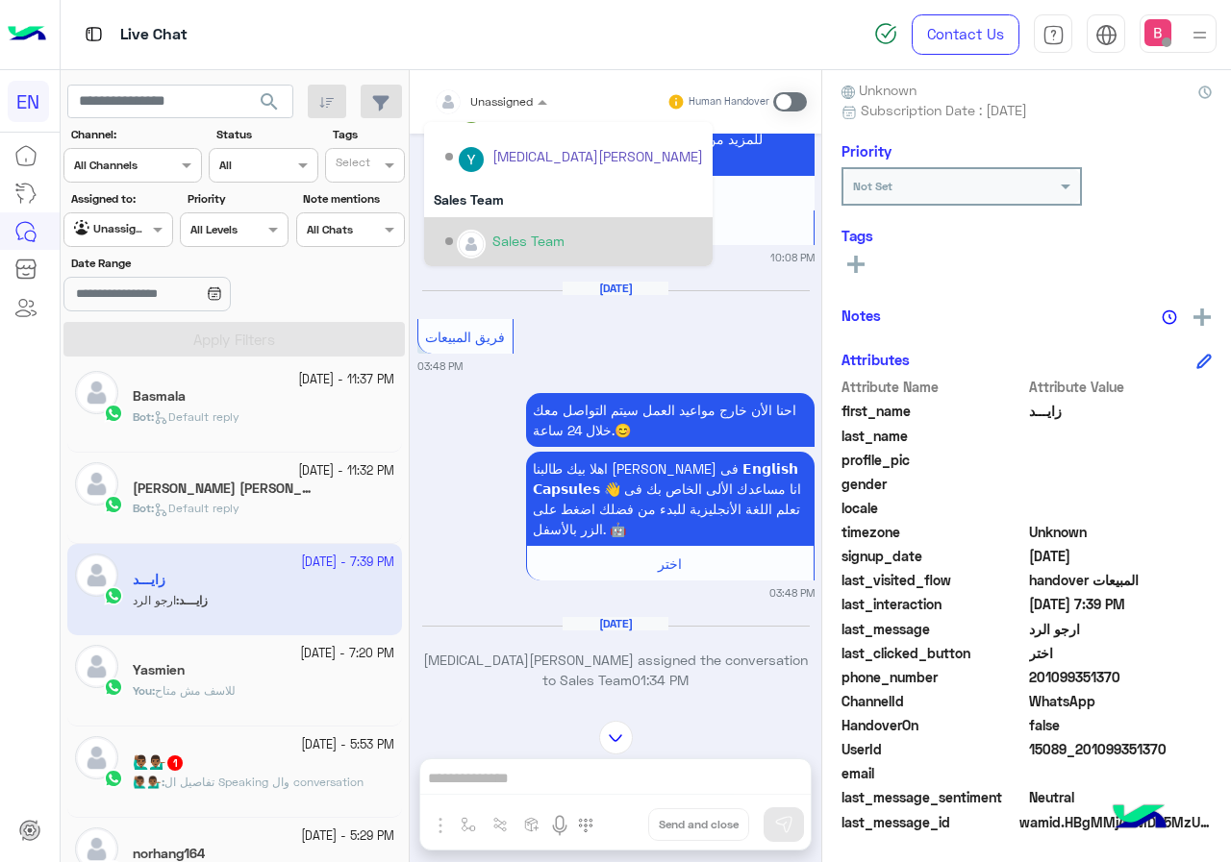
click at [454, 237] on div "Sales Team" at bounding box center [574, 242] width 258 height 34
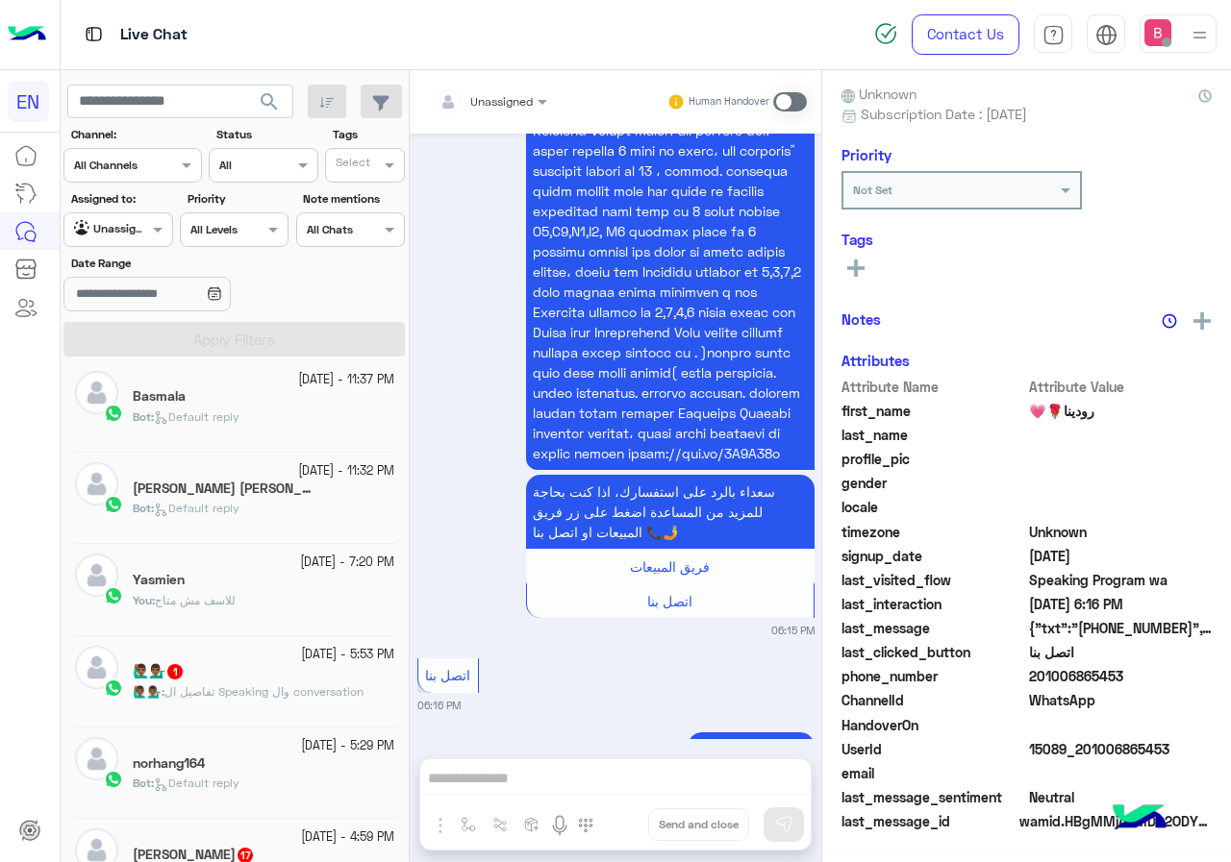
click at [258, 684] on p "🙋🏾‍♂️💁🏾‍♂️ : تفاصيل ال Speaking وال conversation" at bounding box center [248, 692] width 231 height 17
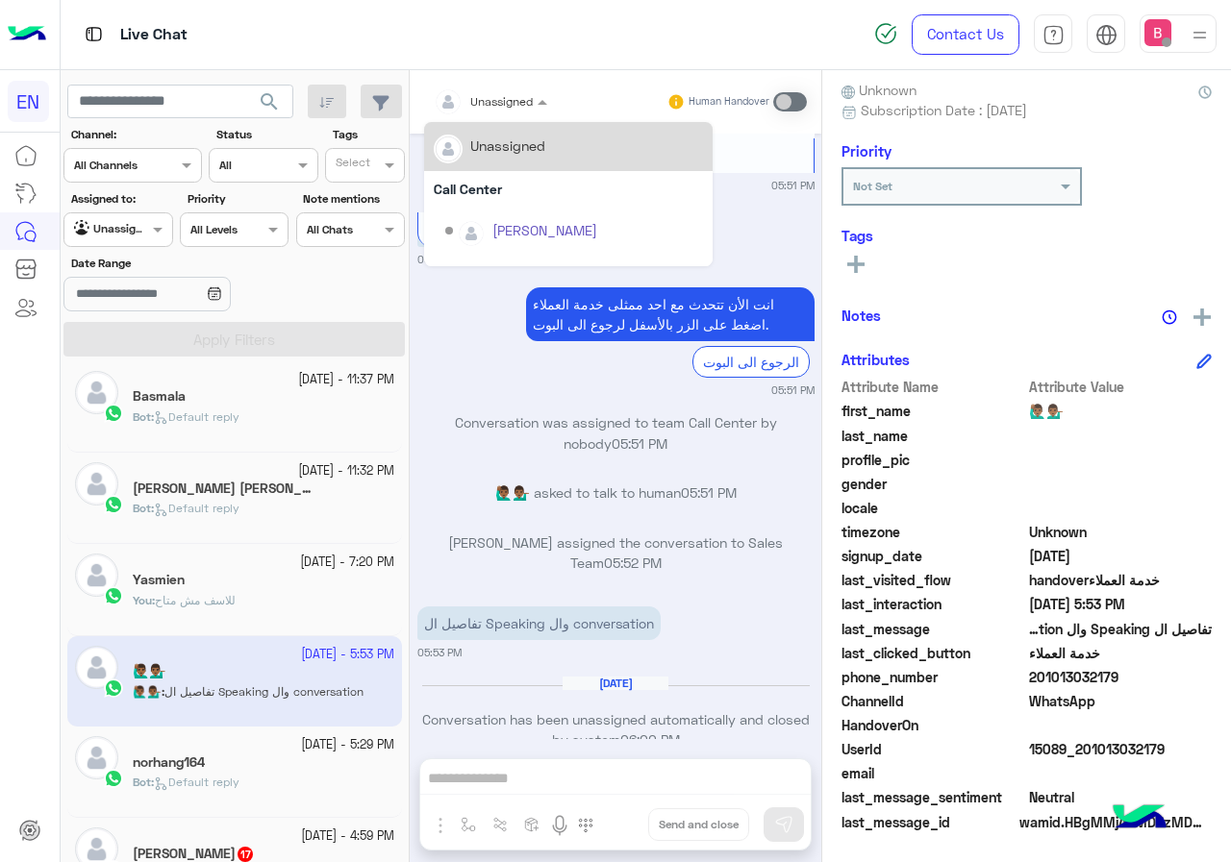
click at [522, 100] on div at bounding box center [490, 98] width 133 height 18
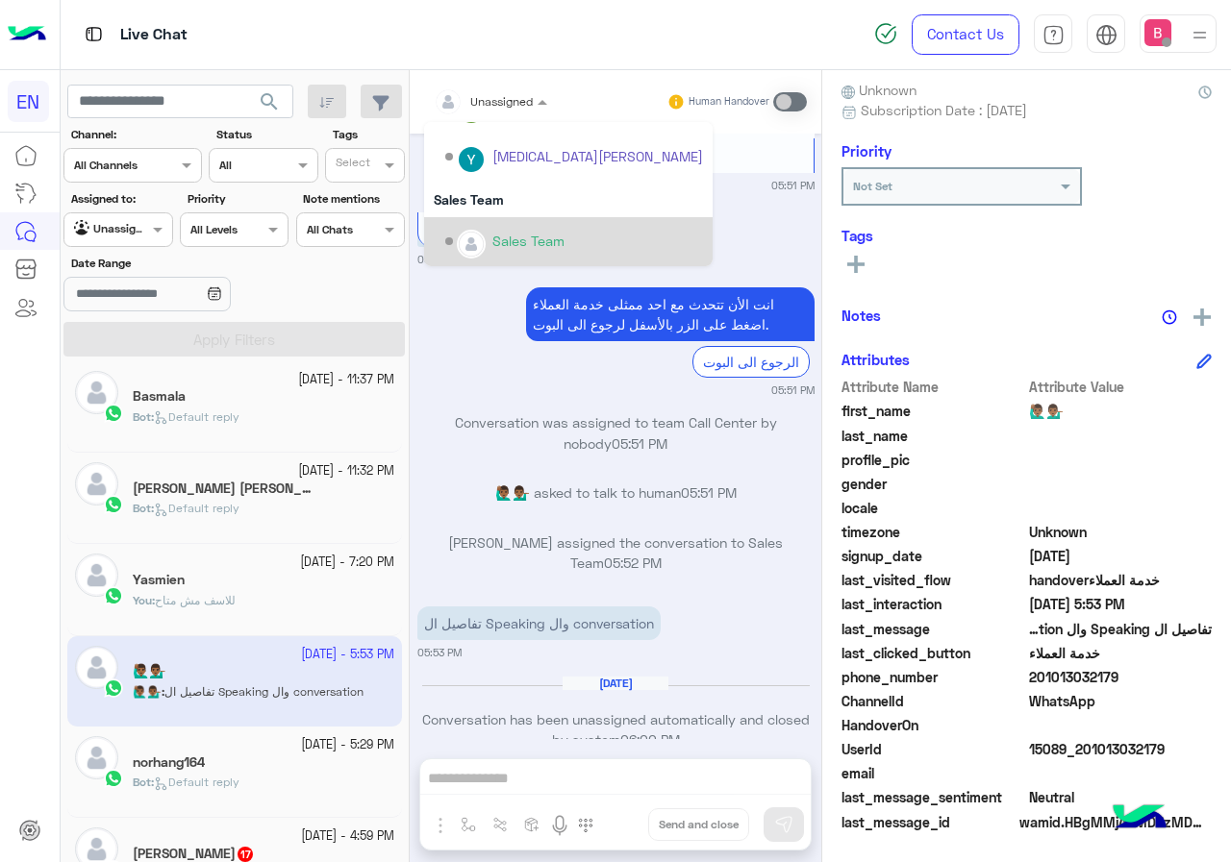
click at [488, 237] on div "Sales Team" at bounding box center [574, 242] width 258 height 34
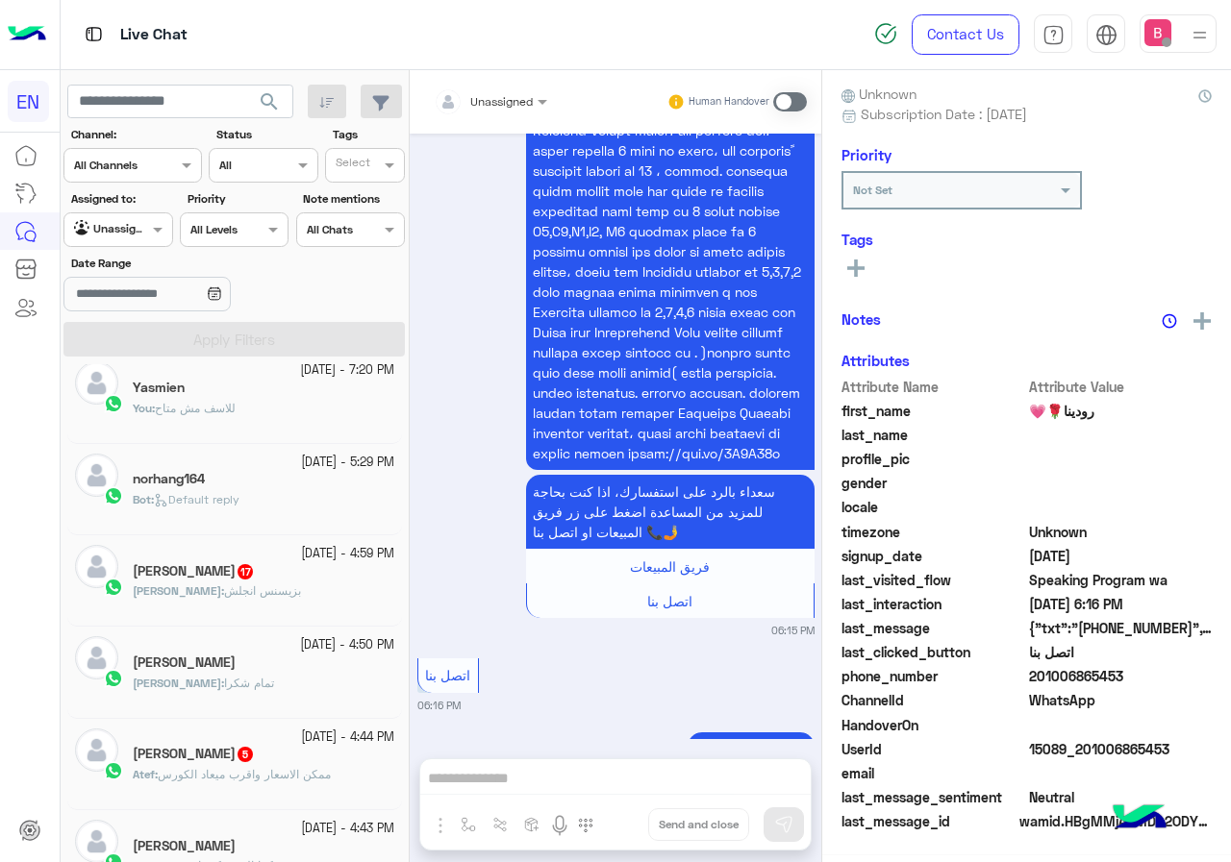
click at [304, 592] on div "[PERSON_NAME] : ب[PERSON_NAME]" at bounding box center [264, 600] width 262 height 34
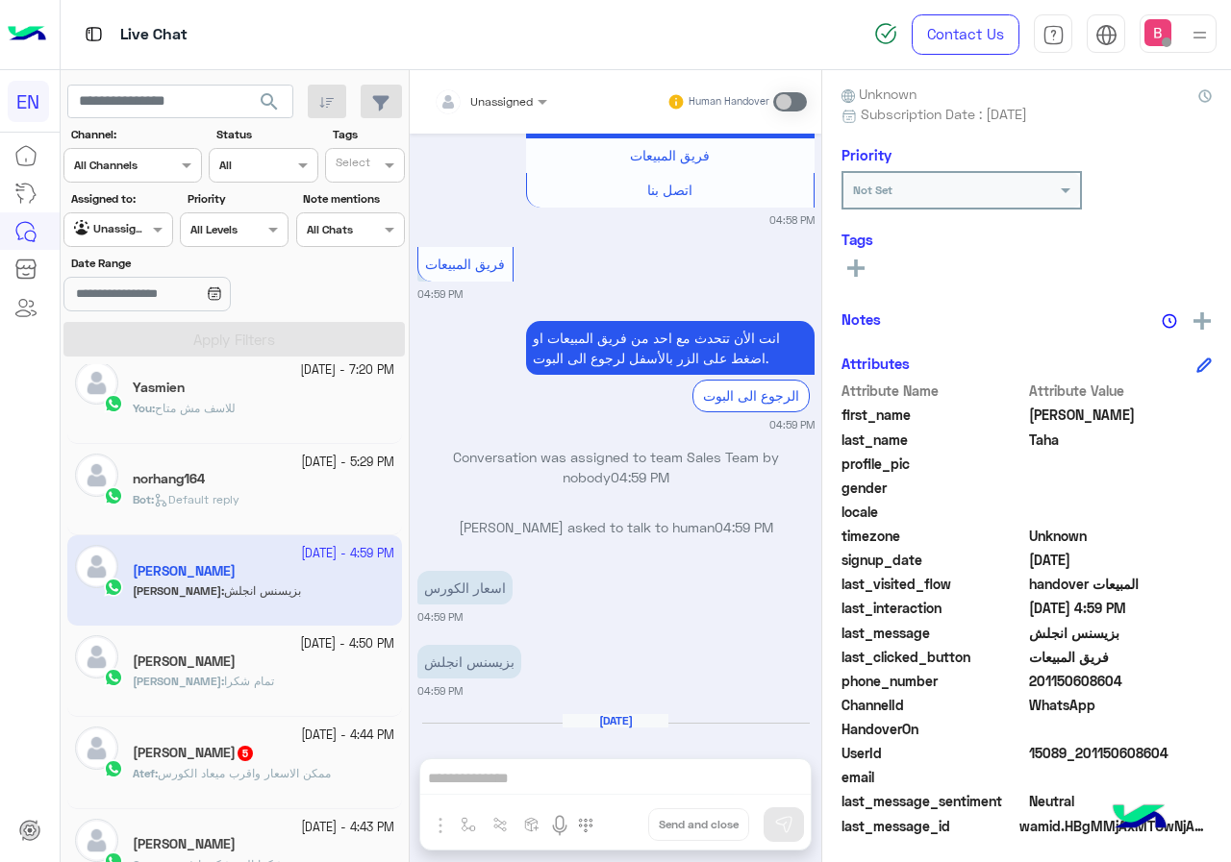
click at [472, 79] on div "Unassigned Human Handover" at bounding box center [616, 101] width 412 height 63
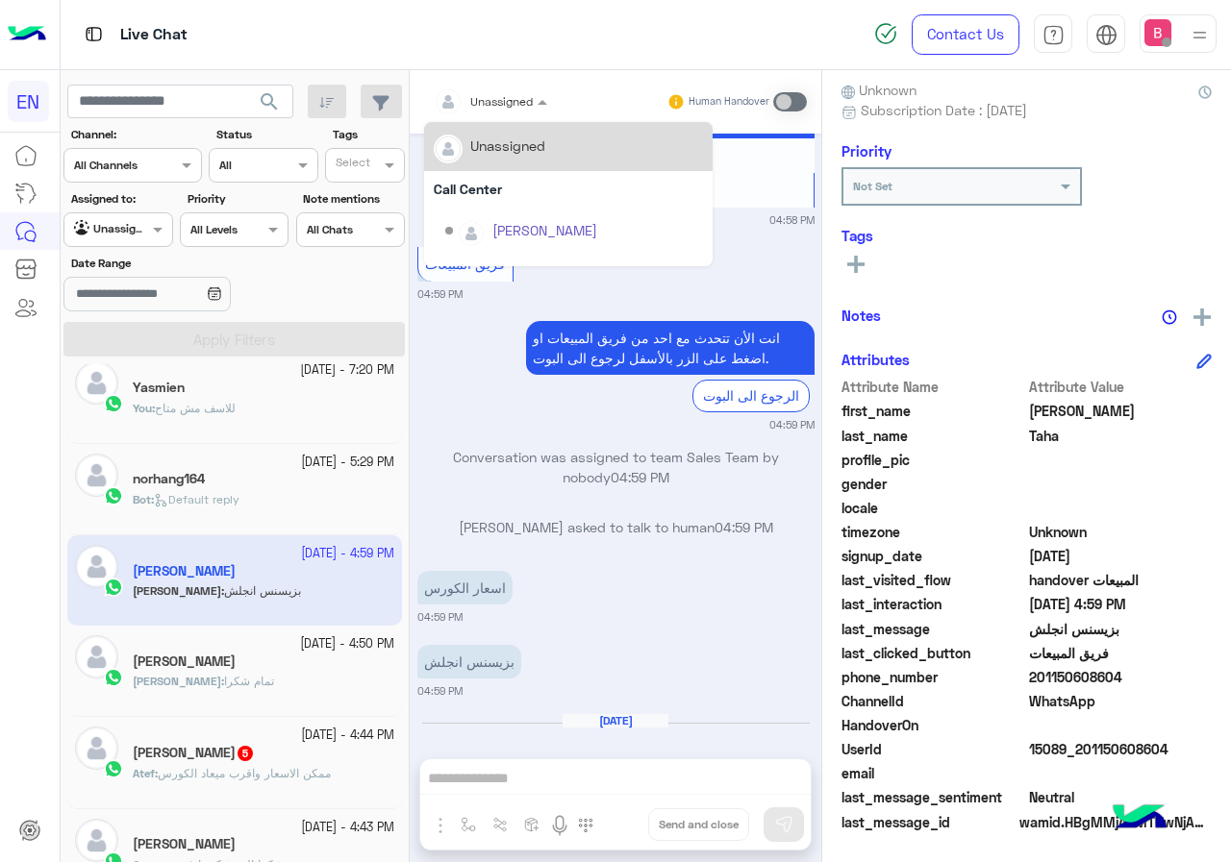
click at [476, 112] on div "Unassigned" at bounding box center [483, 102] width 99 height 38
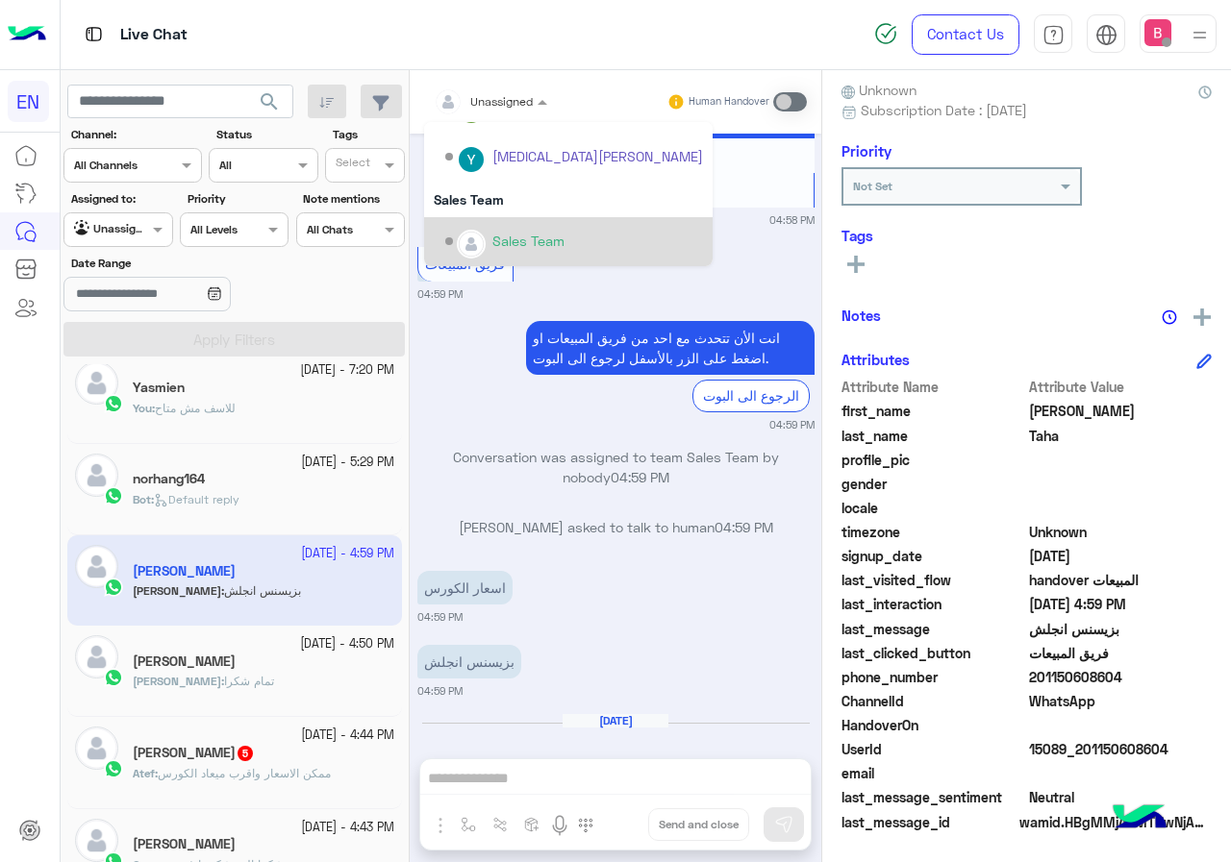
click at [485, 225] on div "Sales Team" at bounding box center [574, 242] width 258 height 34
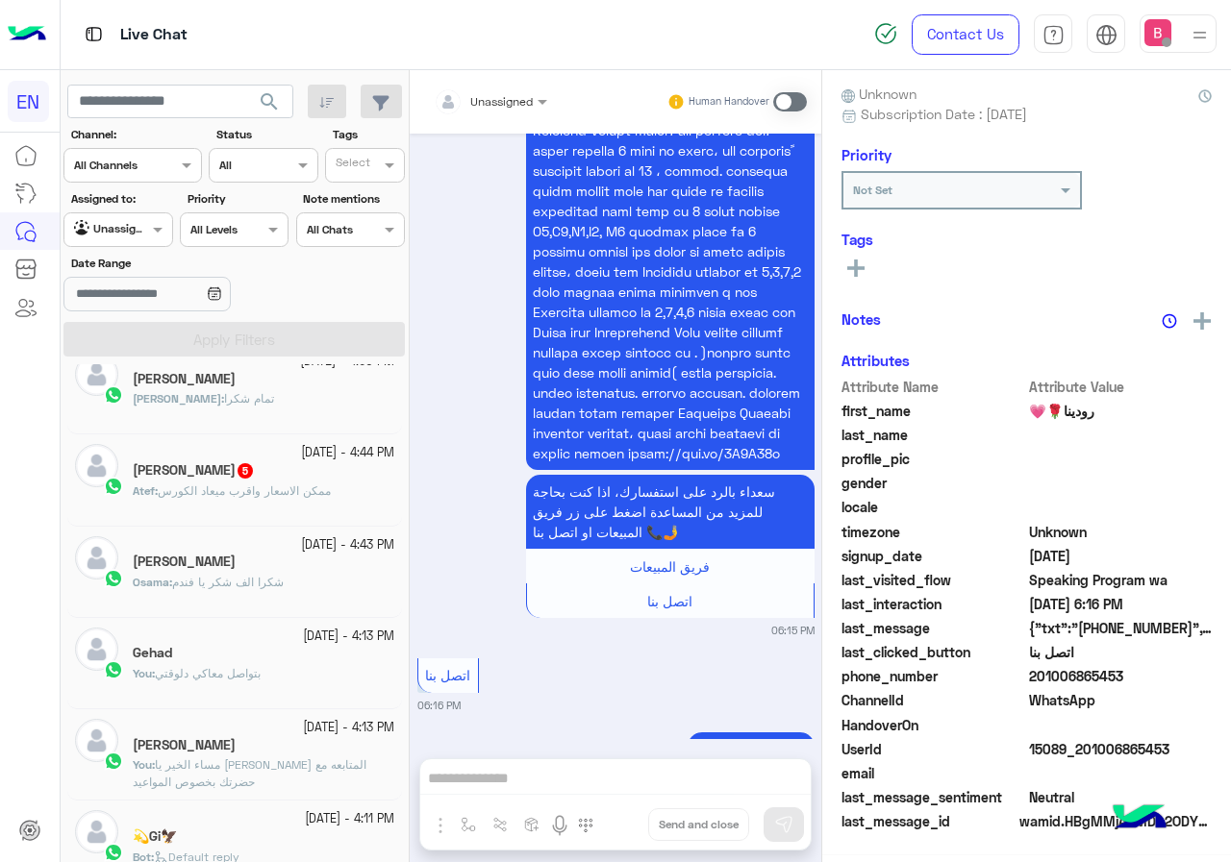
click at [273, 500] on div "Atef : ممكن الاسعار واقرب ميعاد الكورس" at bounding box center [264, 500] width 262 height 34
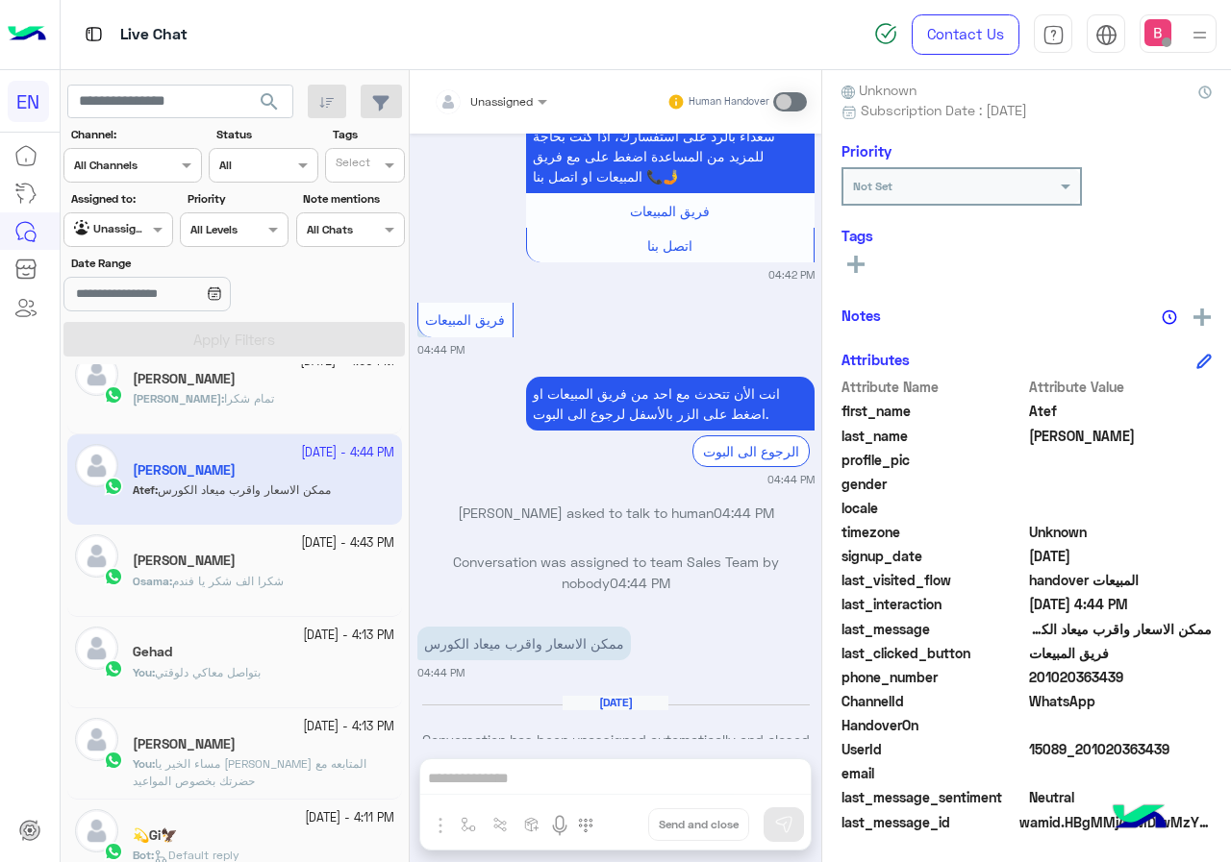
click at [464, 99] on input "text" at bounding box center [467, 98] width 67 height 17
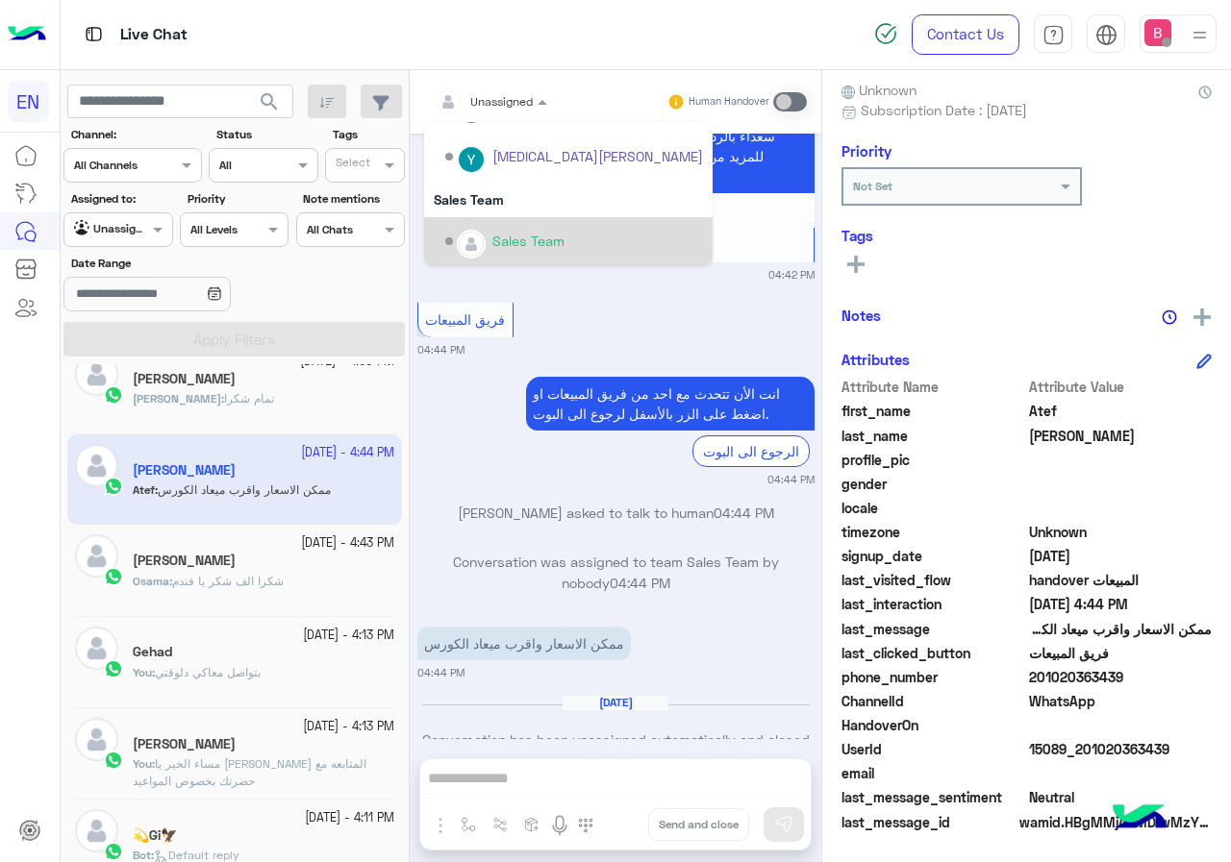
click at [473, 229] on div "Sales Team" at bounding box center [574, 242] width 258 height 34
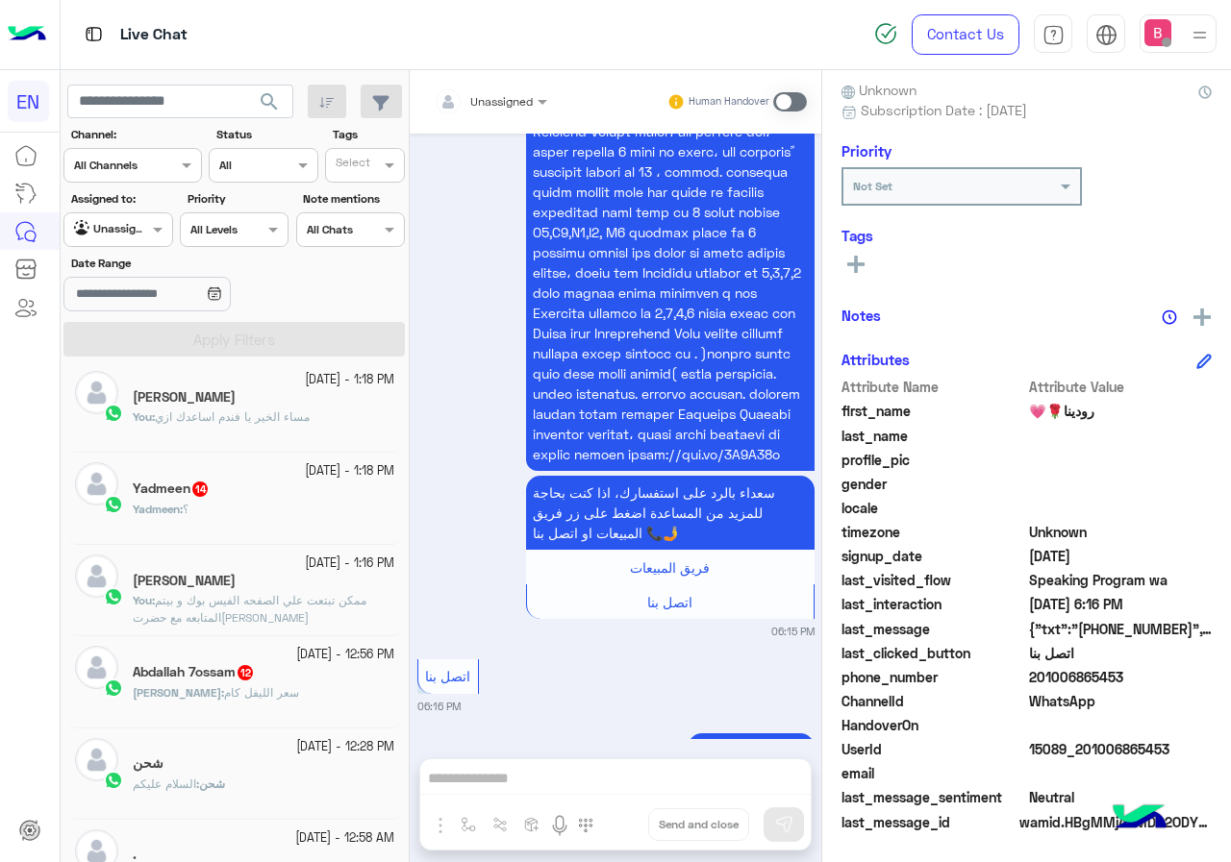
click at [292, 695] on div "[PERSON_NAME] : سعر الليفل كام" at bounding box center [264, 702] width 262 height 34
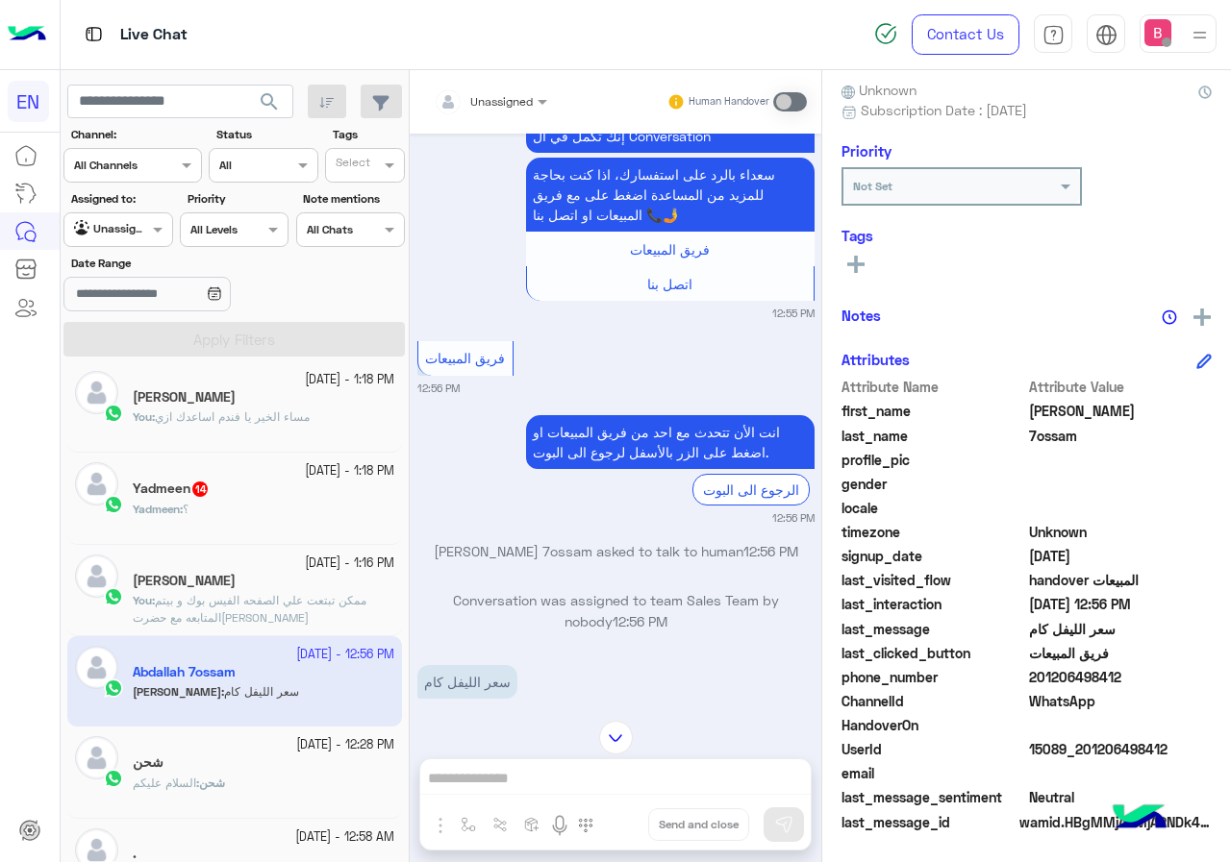
scroll to position [2381, 0]
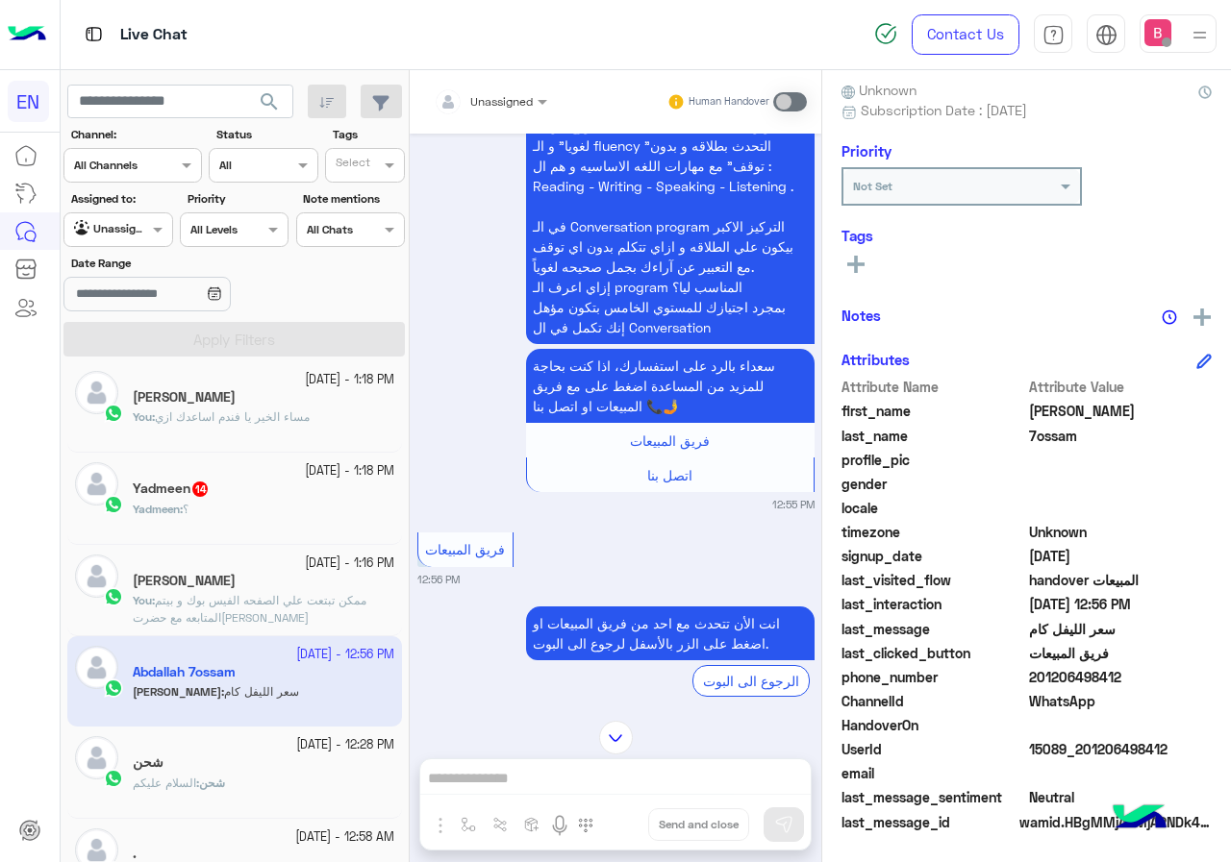
click at [498, 102] on input "text" at bounding box center [467, 98] width 67 height 17
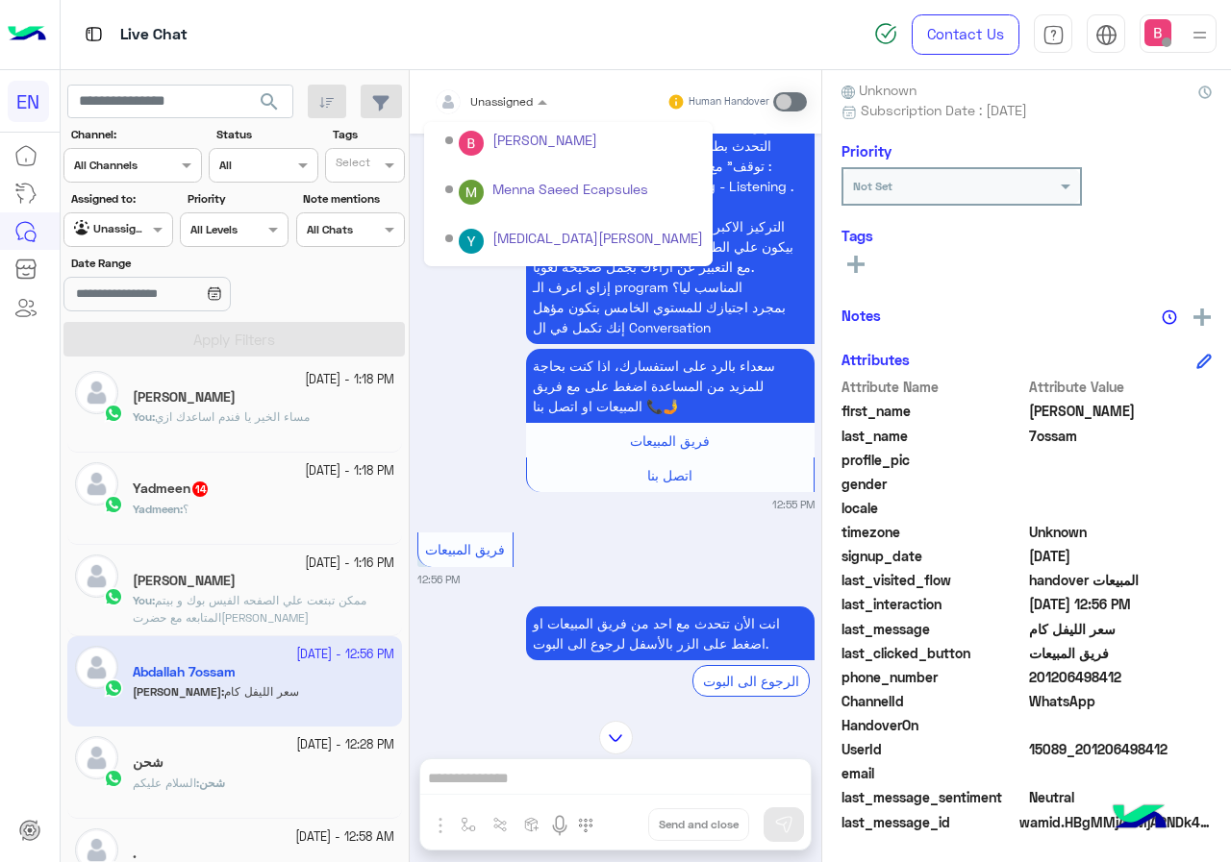
scroll to position [319, 0]
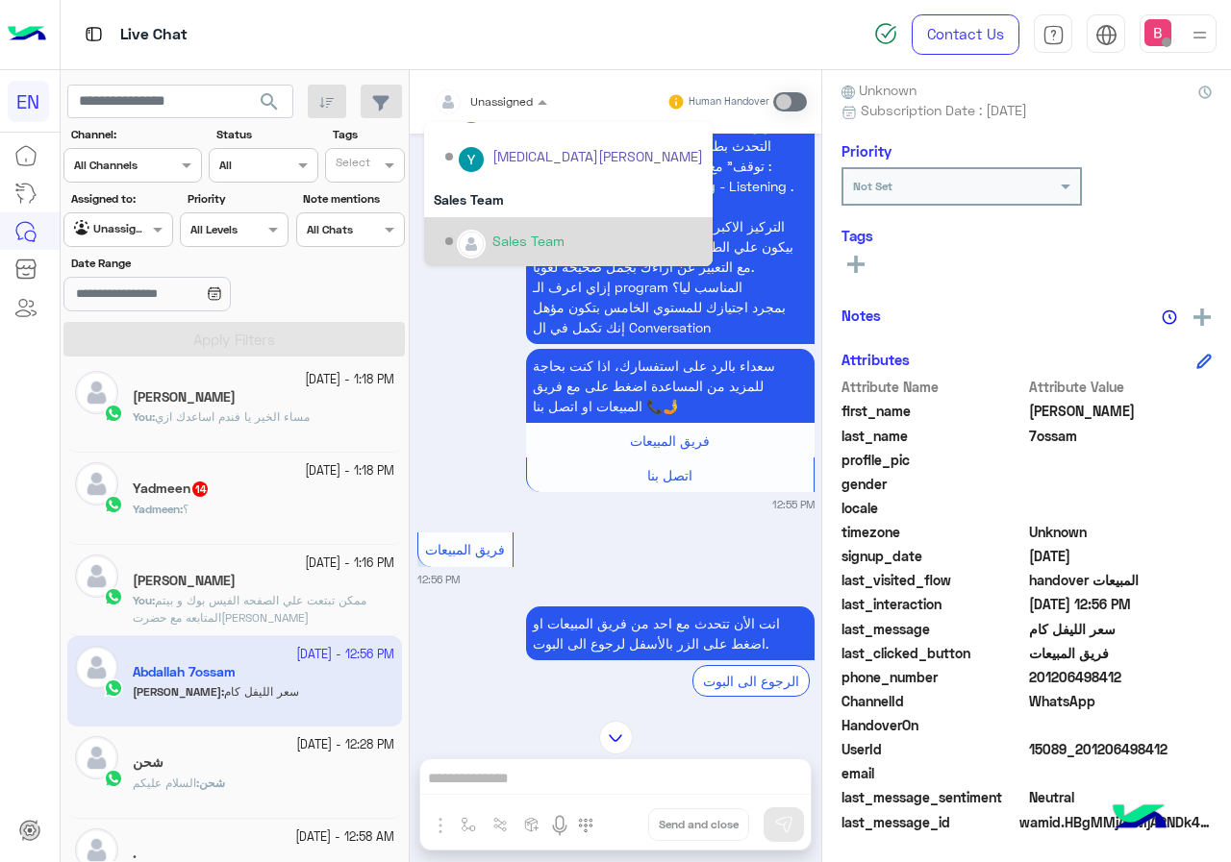
click at [490, 244] on div "Sales Team" at bounding box center [574, 242] width 258 height 34
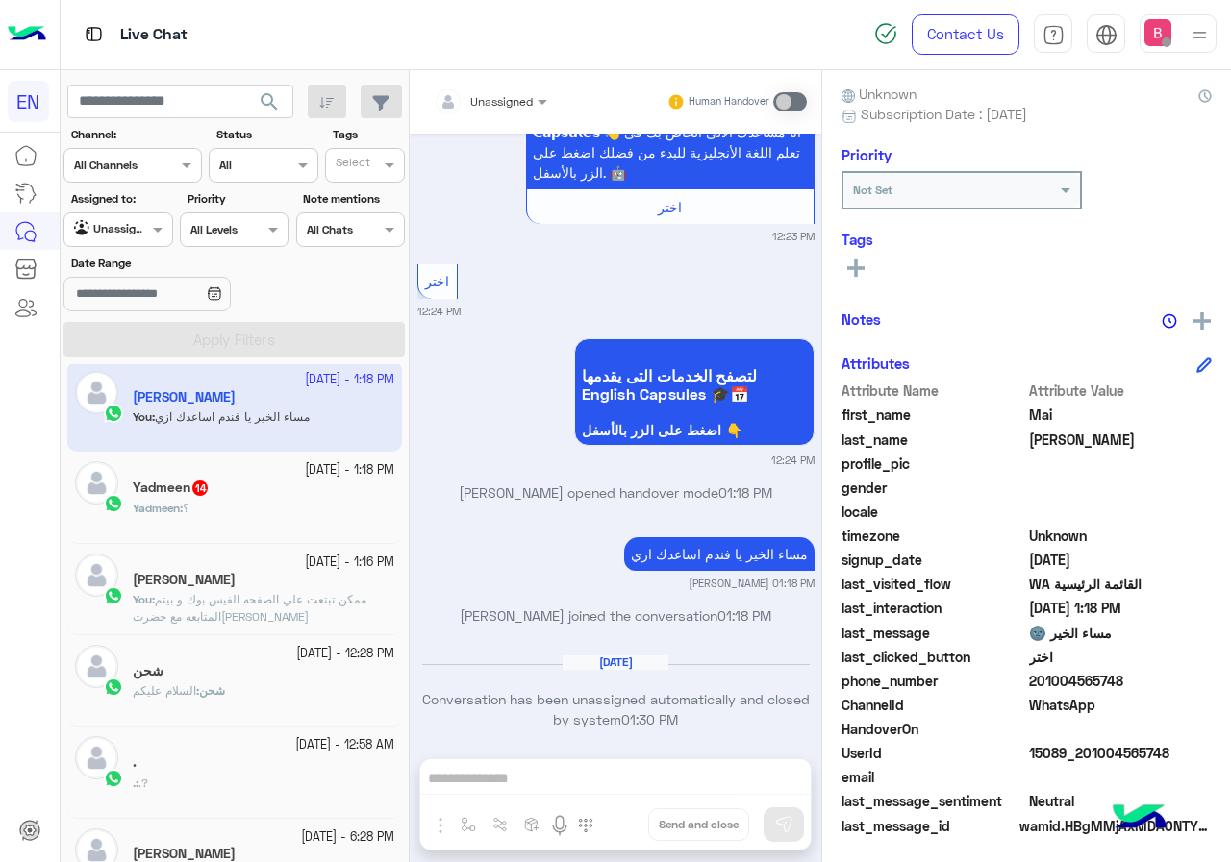
scroll to position [173, 0]
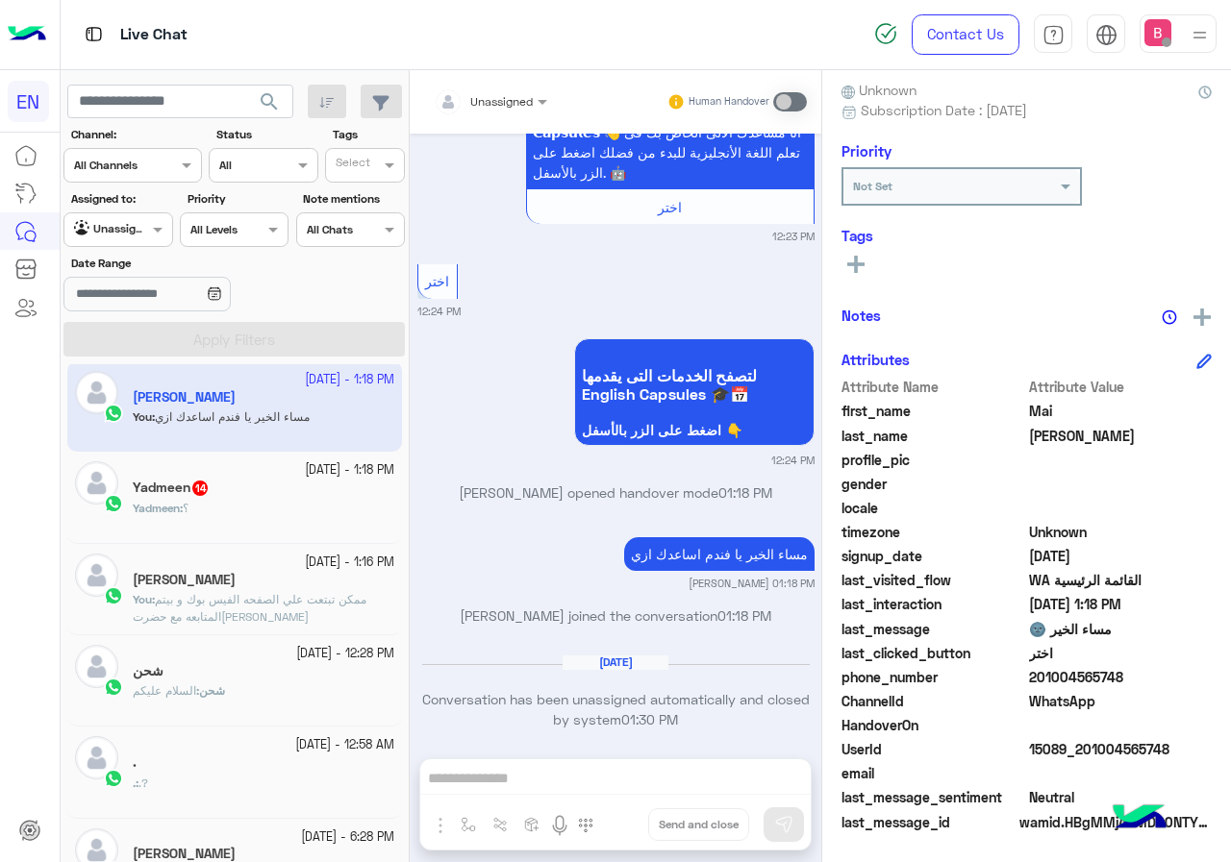
click at [255, 512] on div "Yadmeen : ؟" at bounding box center [264, 517] width 262 height 34
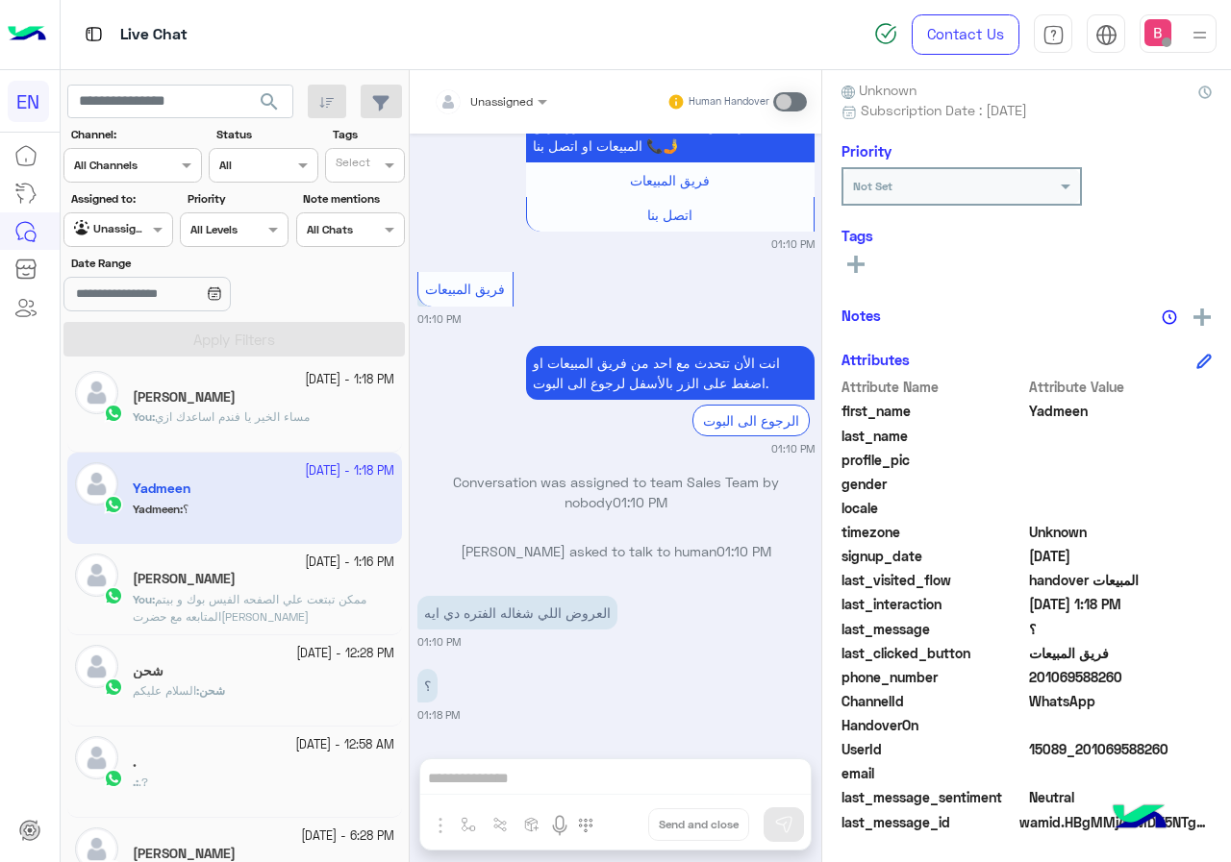
scroll to position [4745, 0]
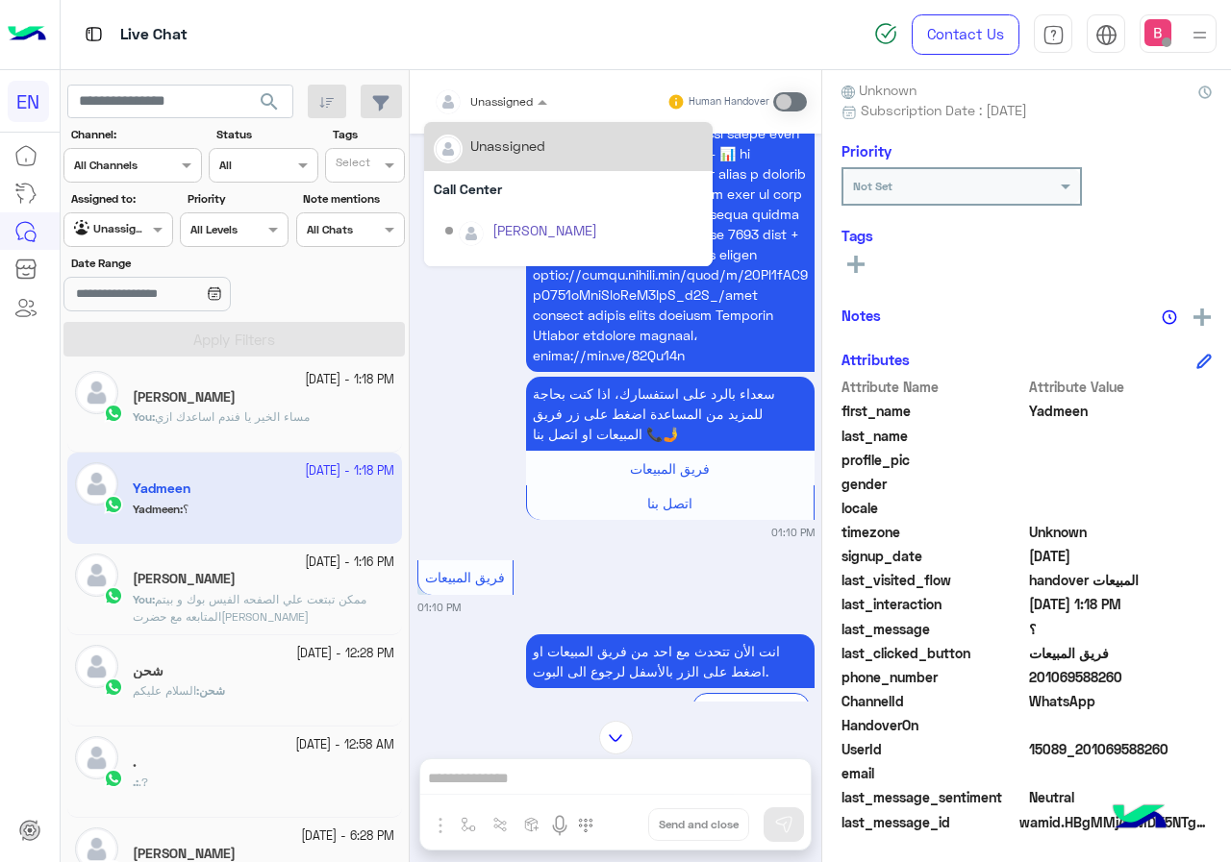
drag, startPoint x: 500, startPoint y: 84, endPoint x: 487, endPoint y: 118, distance: 36.8
click at [499, 85] on div "Unassigned" at bounding box center [483, 102] width 99 height 38
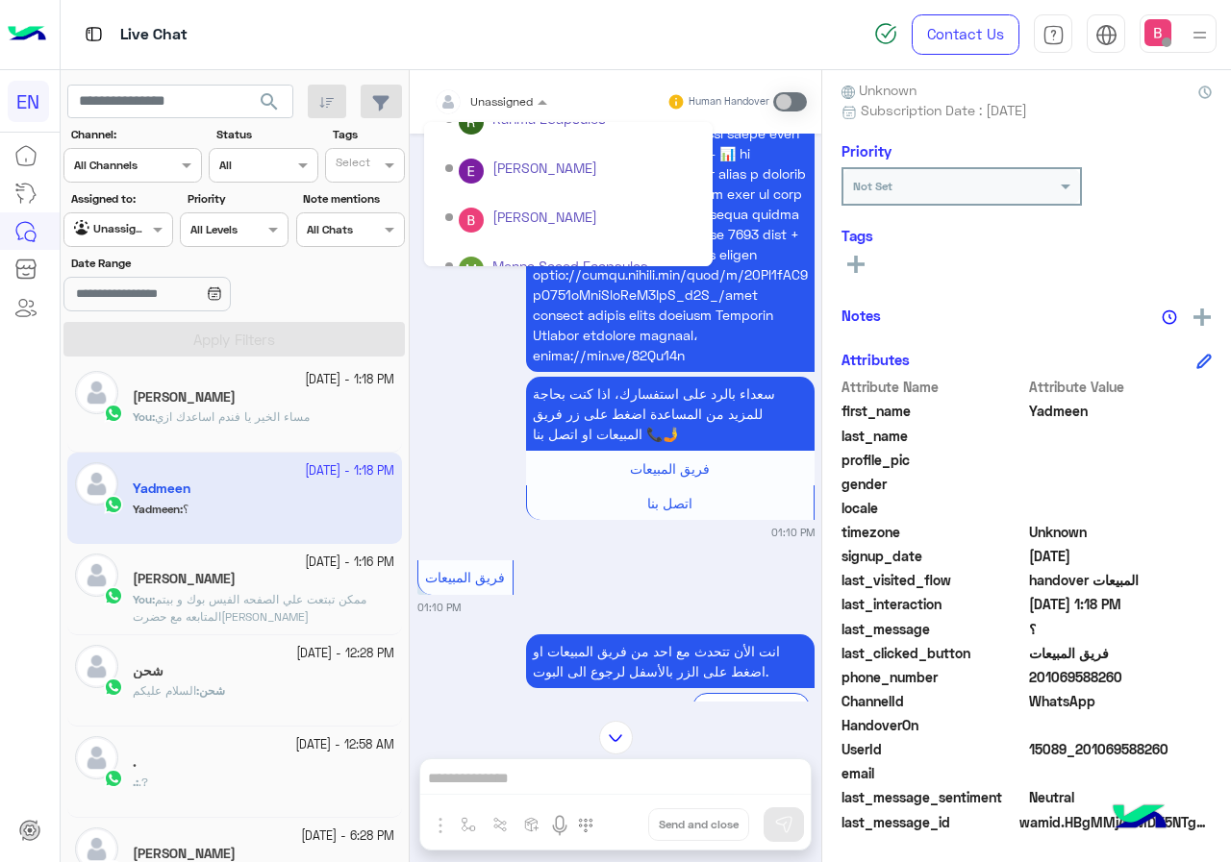
scroll to position [319, 0]
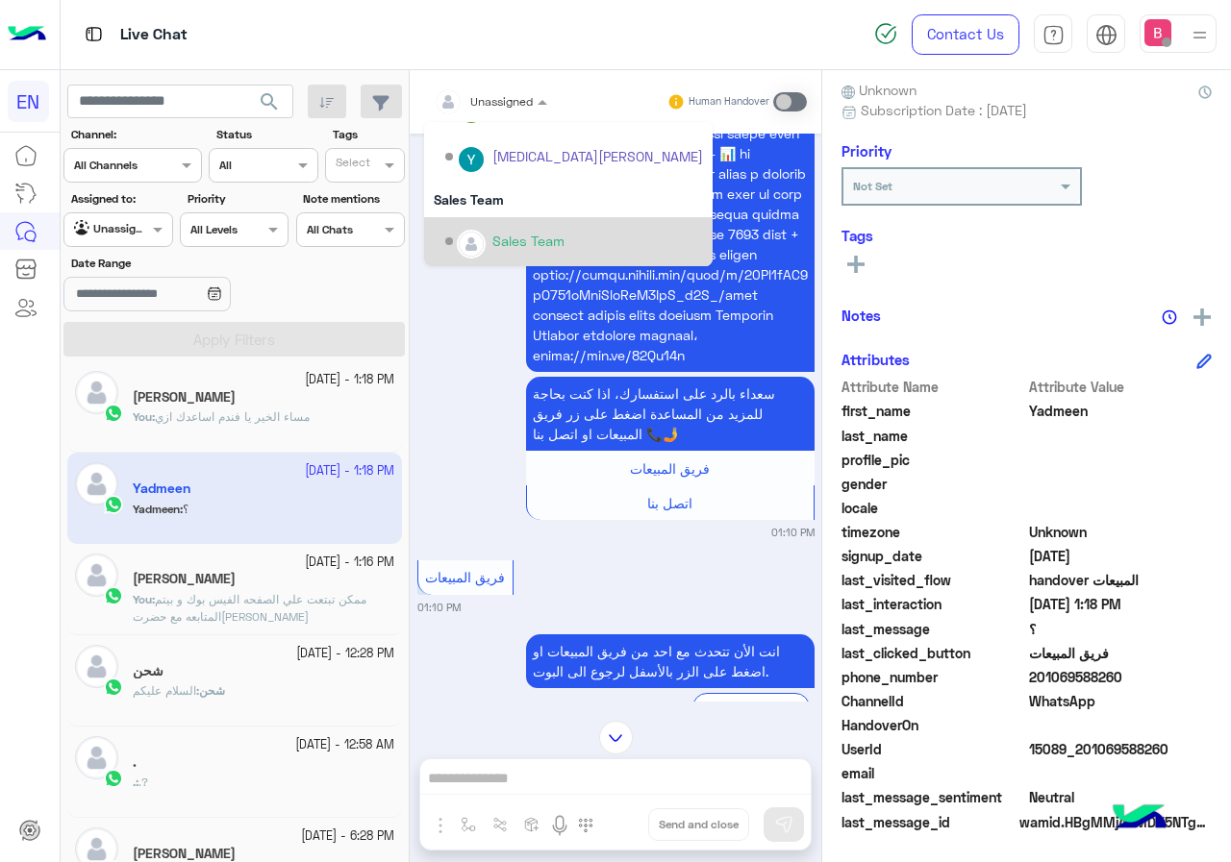
click at [507, 235] on div "Sales Team" at bounding box center [528, 241] width 72 height 20
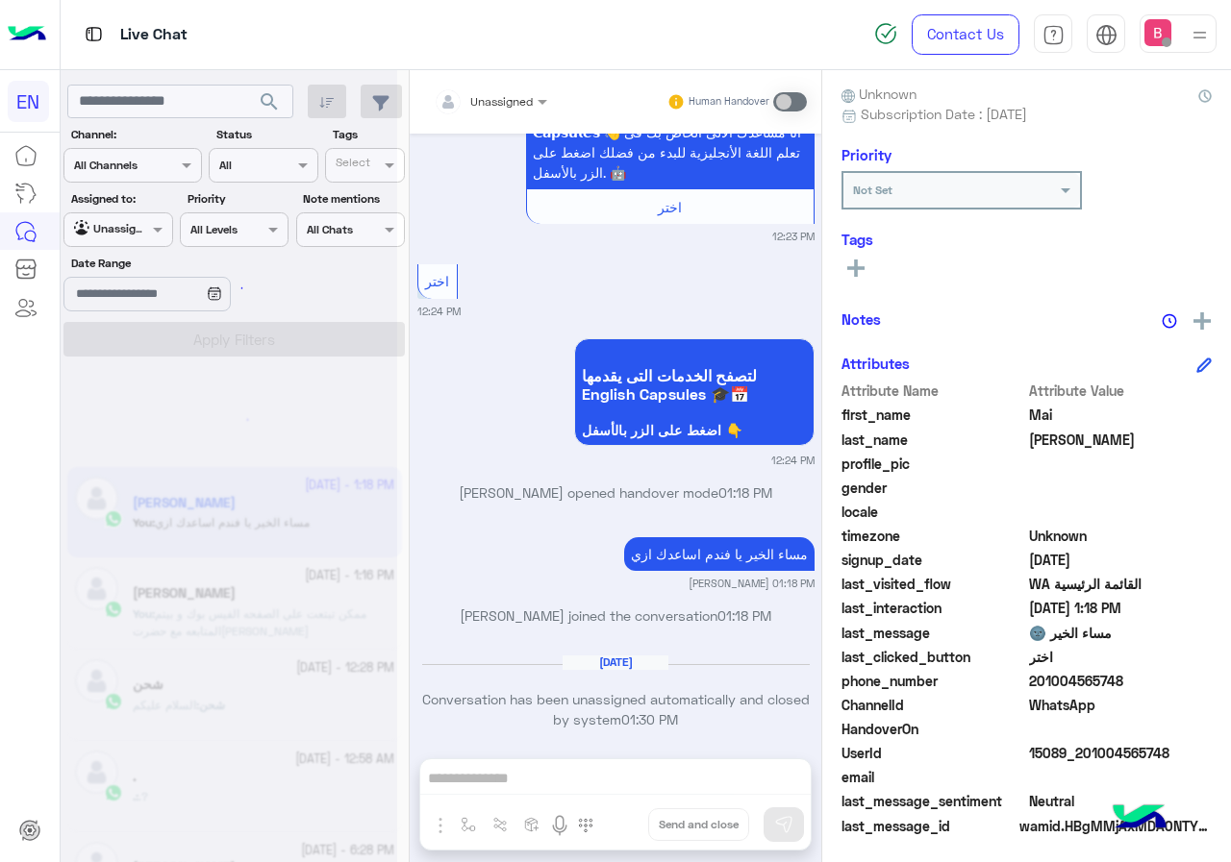
scroll to position [173, 0]
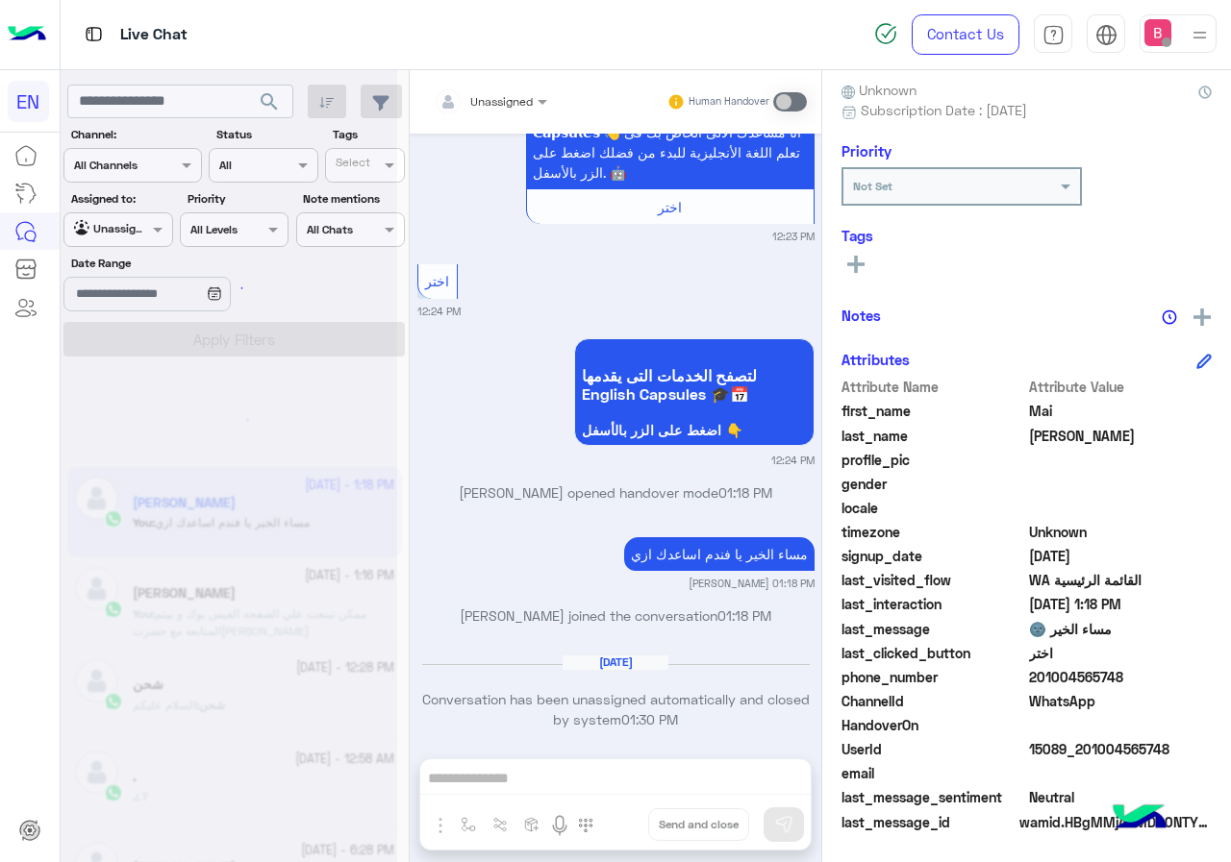
click at [133, 229] on div at bounding box center [229, 439] width 337 height 862
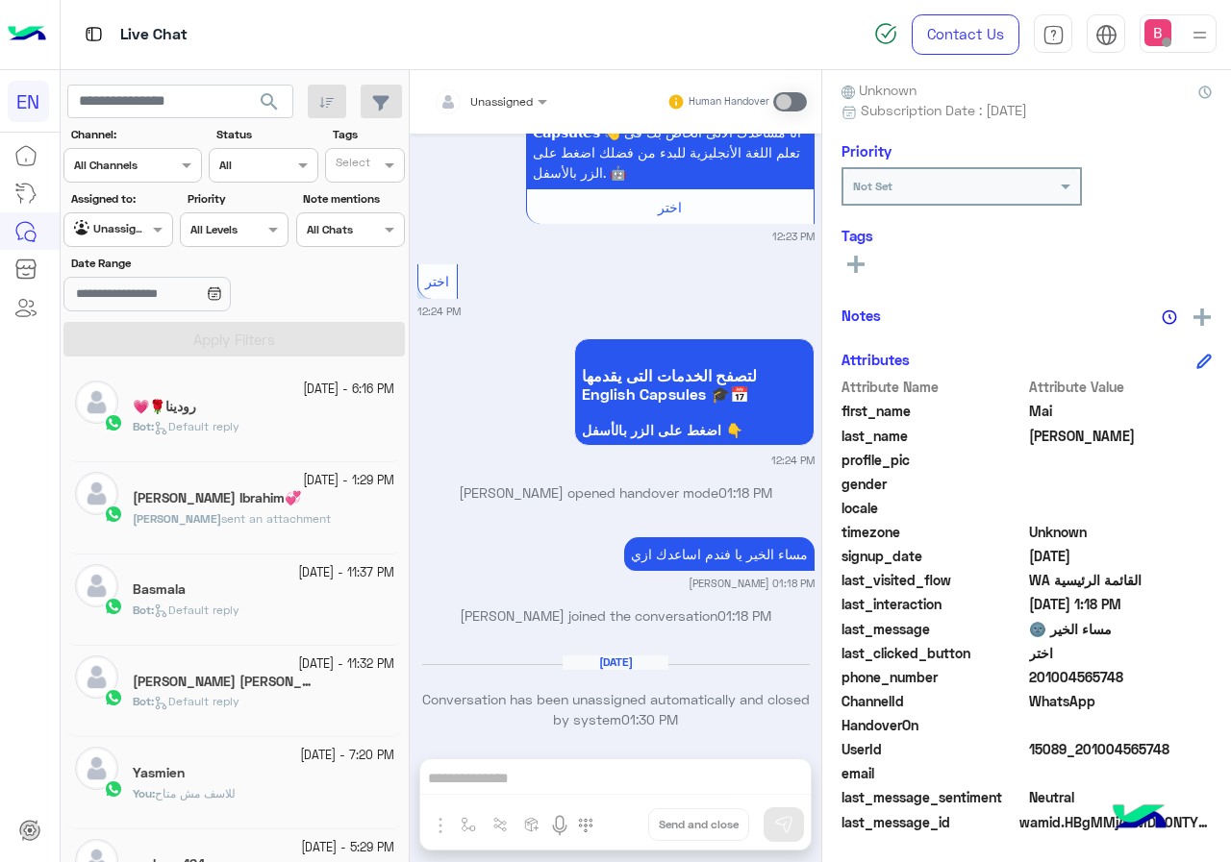
scroll to position [10, 0]
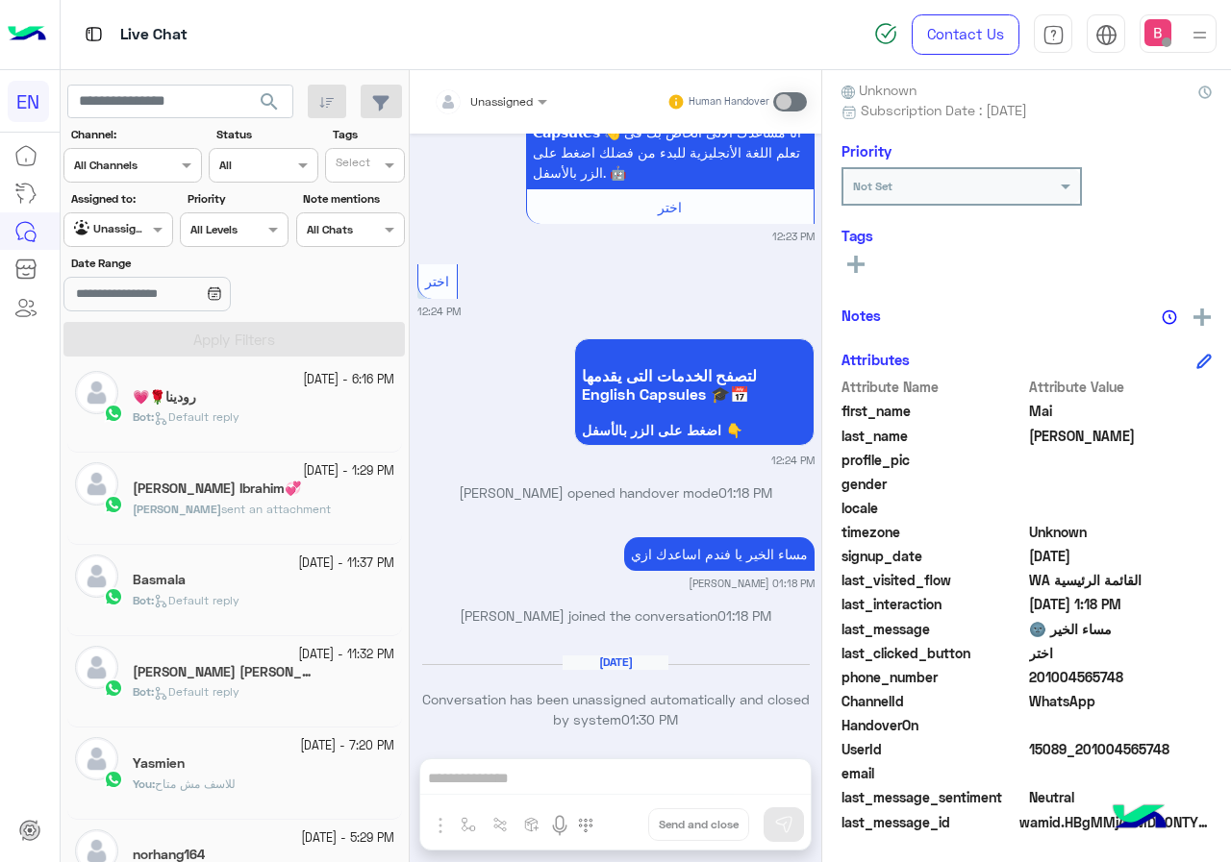
click at [140, 202] on label "Assigned to:" at bounding box center [120, 198] width 99 height 17
click at [143, 228] on div at bounding box center [117, 227] width 107 height 18
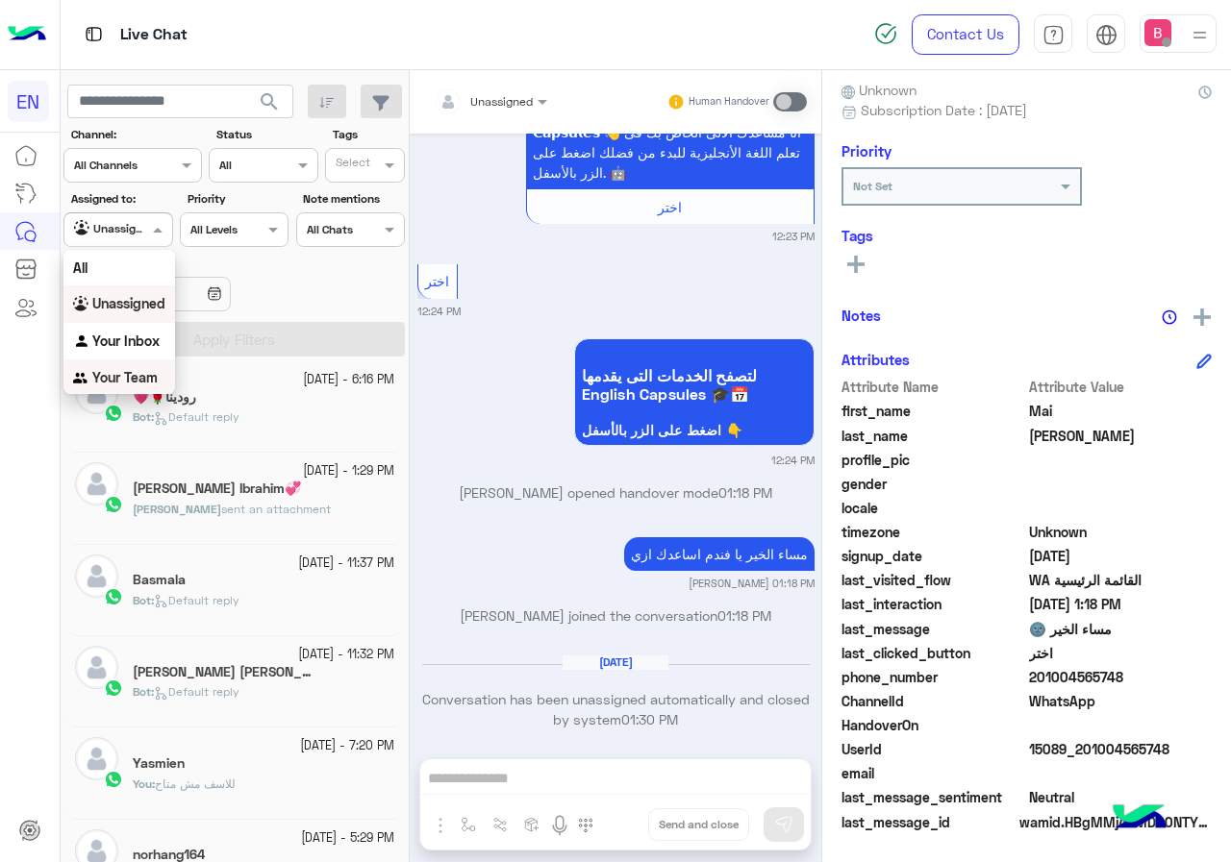
click at [129, 384] on b "Your Team" at bounding box center [124, 377] width 65 height 16
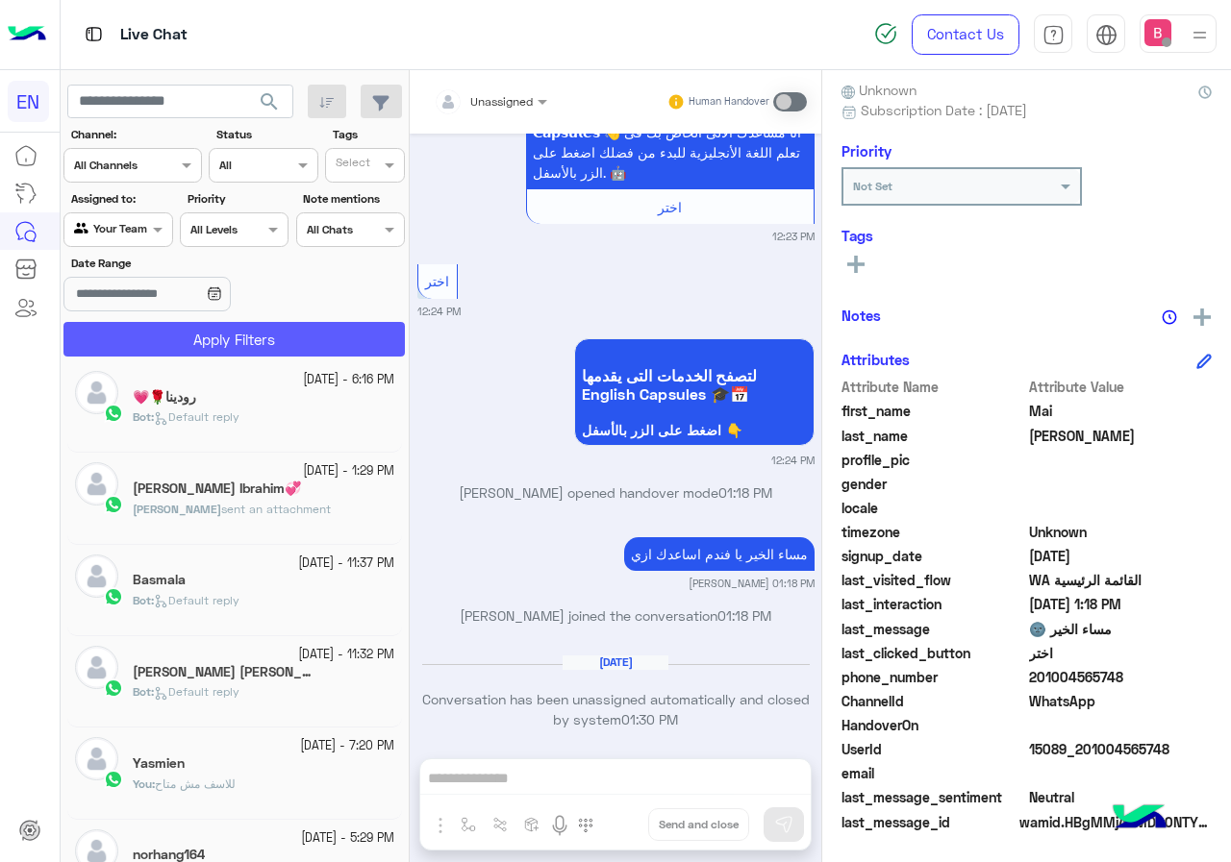
click at [205, 336] on button "Apply Filters" at bounding box center [233, 339] width 341 height 35
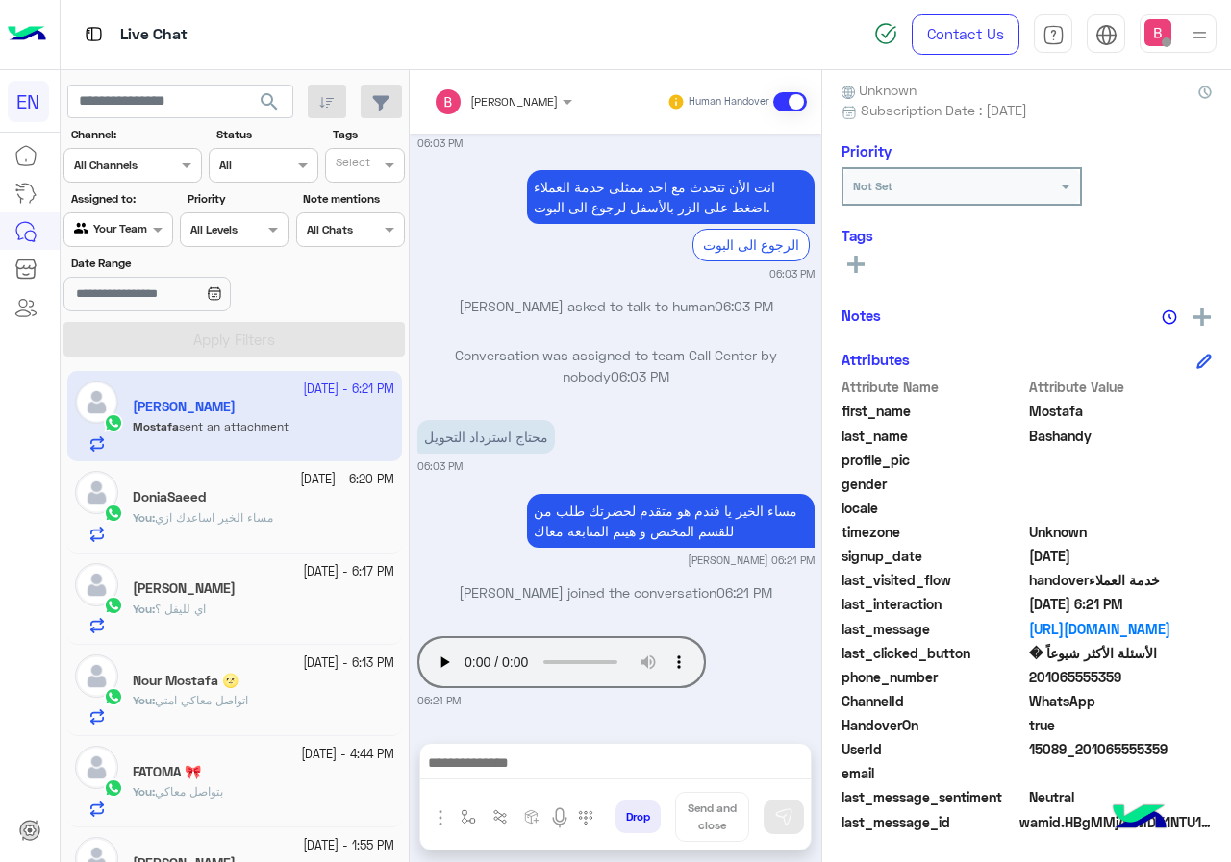
click at [108, 231] on input "text" at bounding box center [96, 227] width 44 height 17
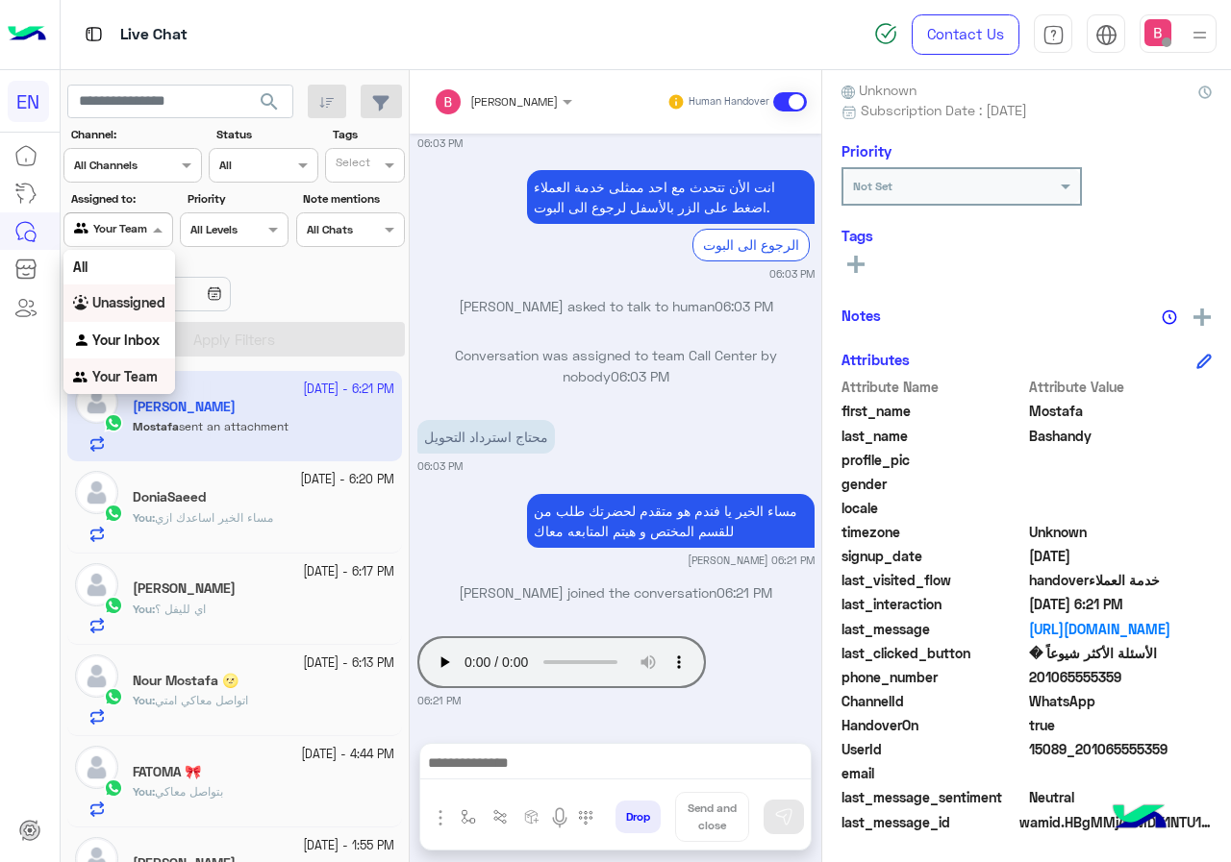
click at [122, 297] on b "Unassigned" at bounding box center [128, 302] width 73 height 16
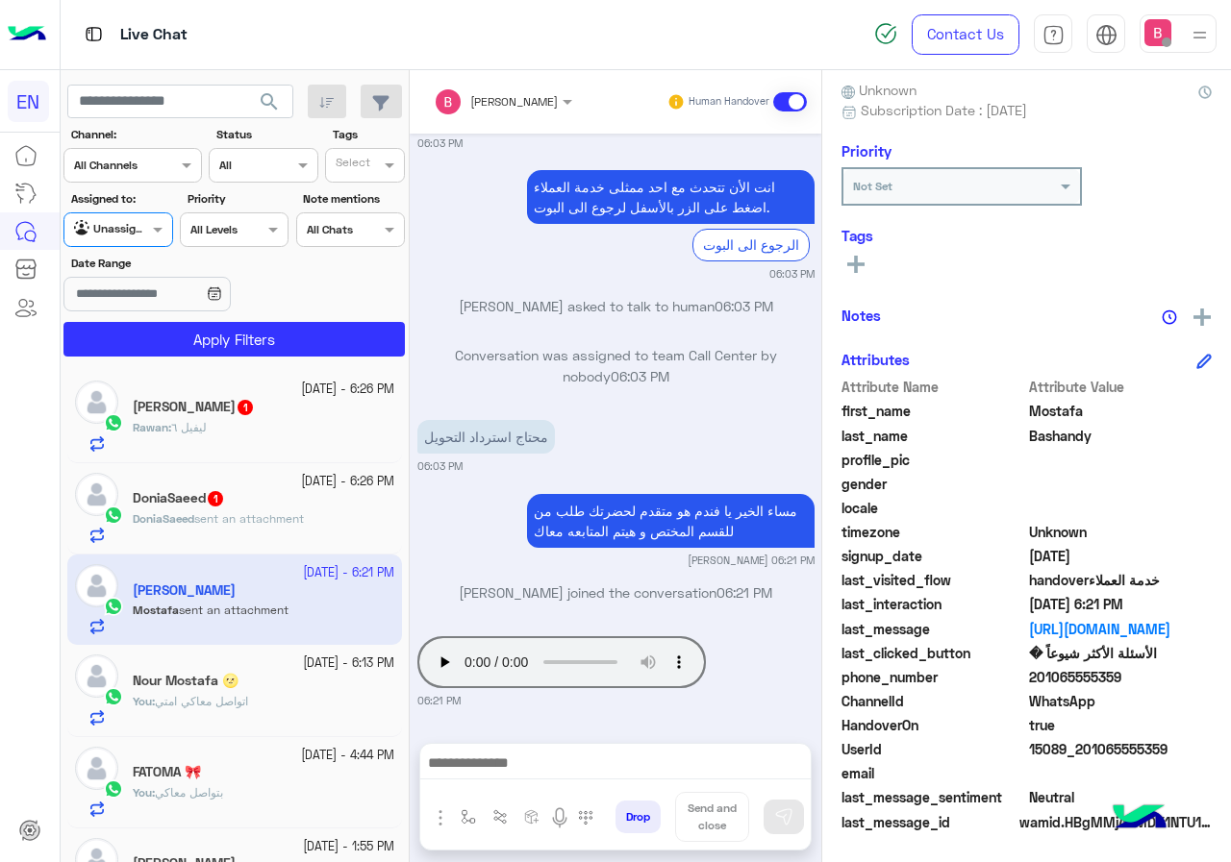
scroll to position [96, 0]
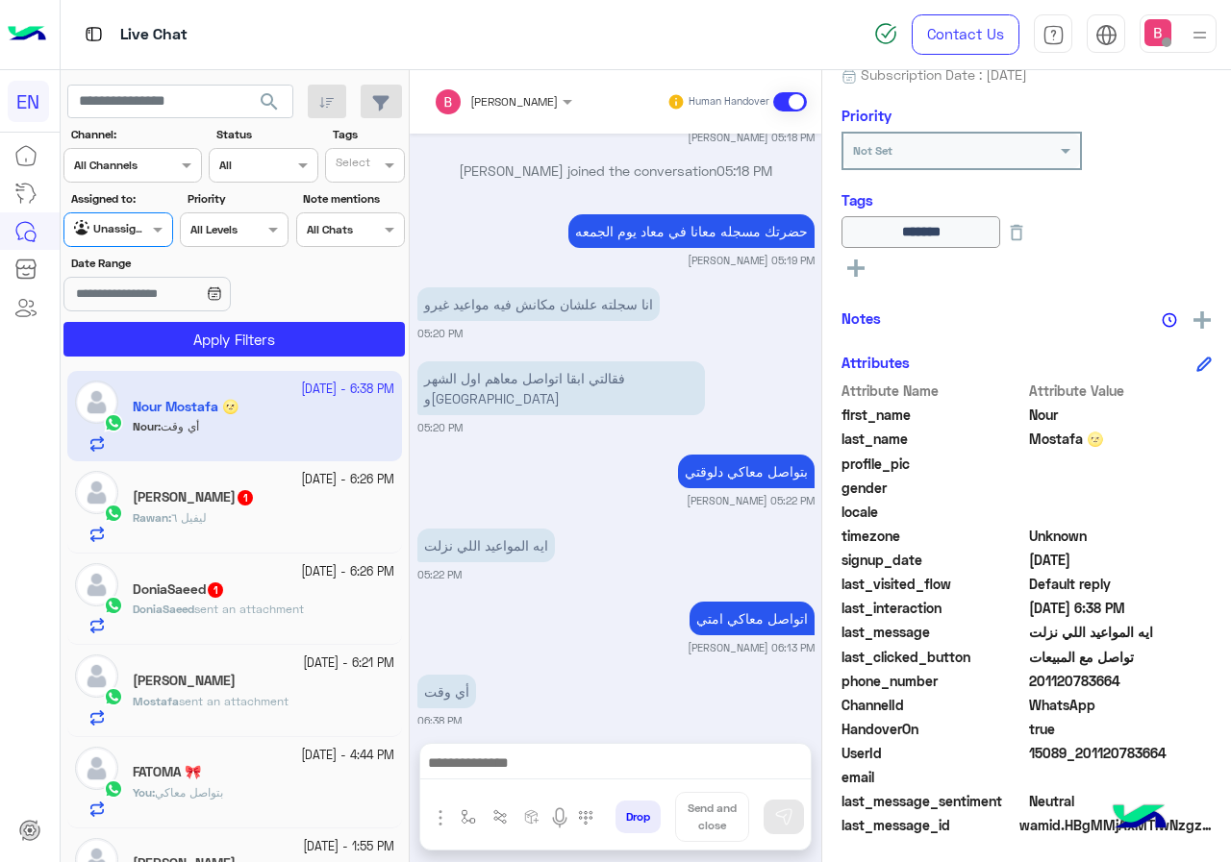
scroll to position [212, 0]
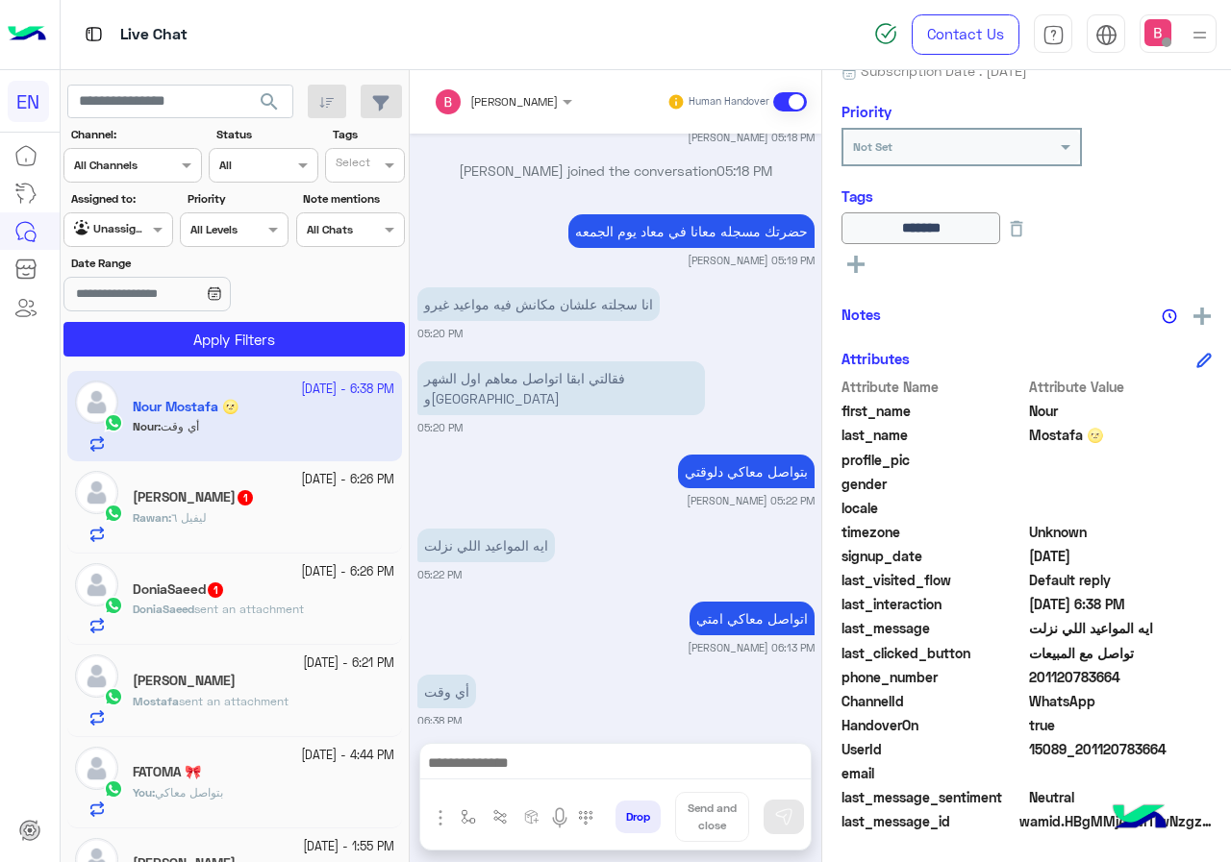
drag, startPoint x: 1036, startPoint y: 679, endPoint x: 1143, endPoint y: 679, distance: 106.7
click at [1143, 679] on span "201120783664" at bounding box center [1121, 677] width 184 height 20
copy span "01120783664"
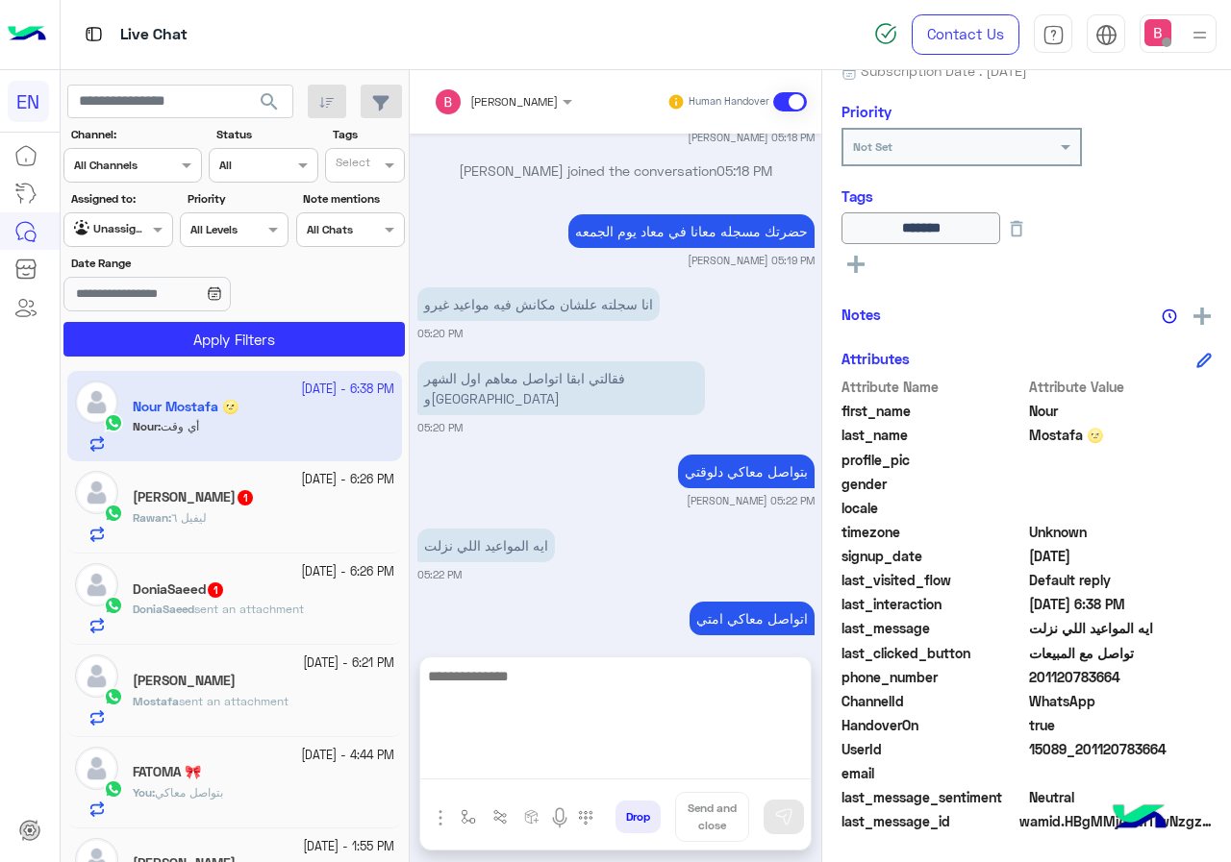
click at [577, 768] on textarea at bounding box center [615, 721] width 390 height 115
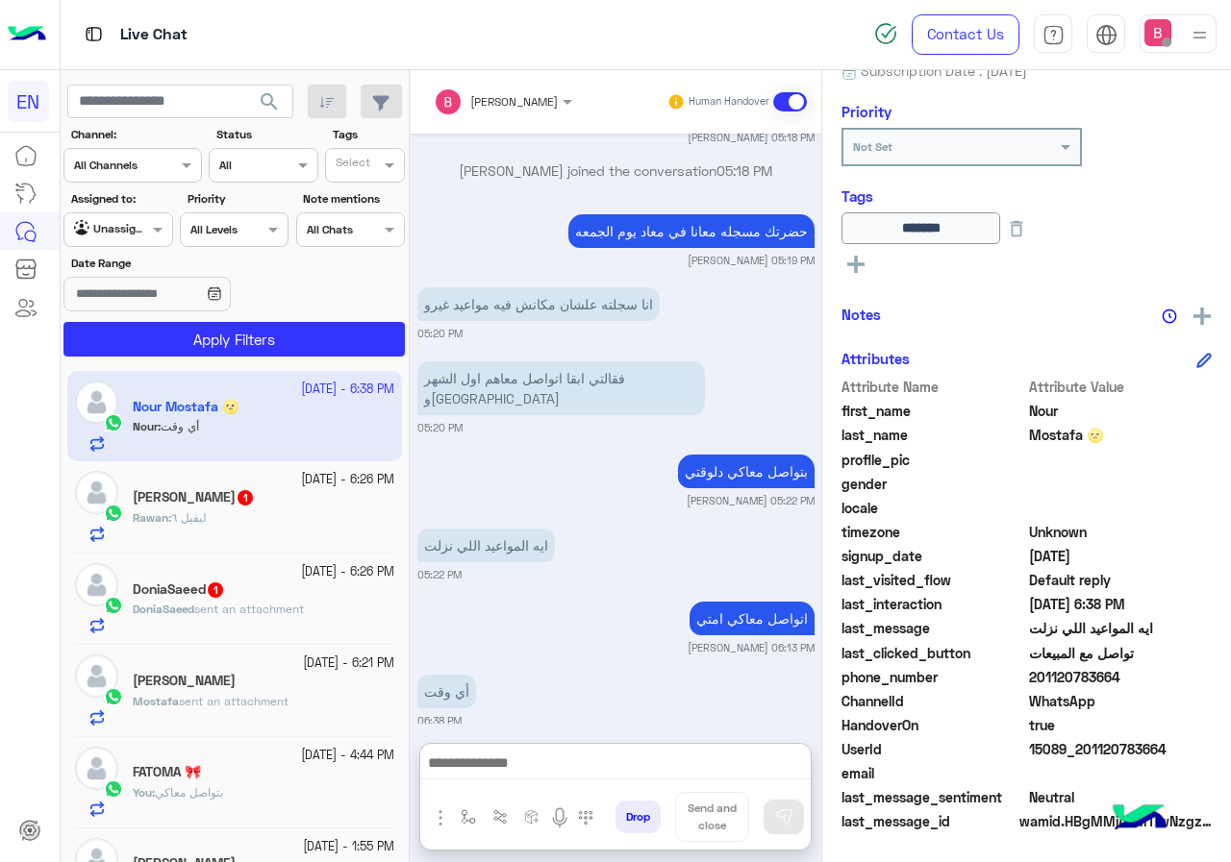
click at [314, 489] on div "[PERSON_NAME] 1" at bounding box center [264, 499] width 262 height 20
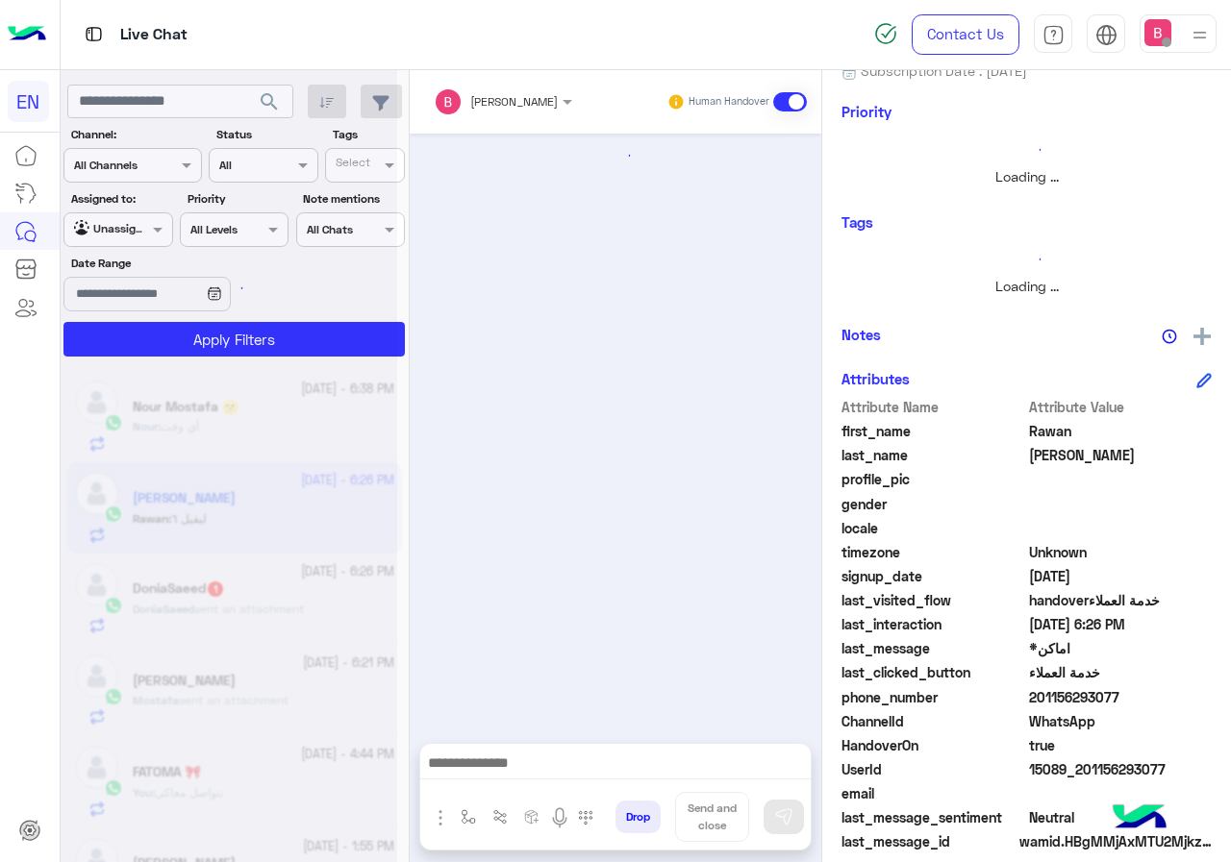
scroll to position [1306, 0]
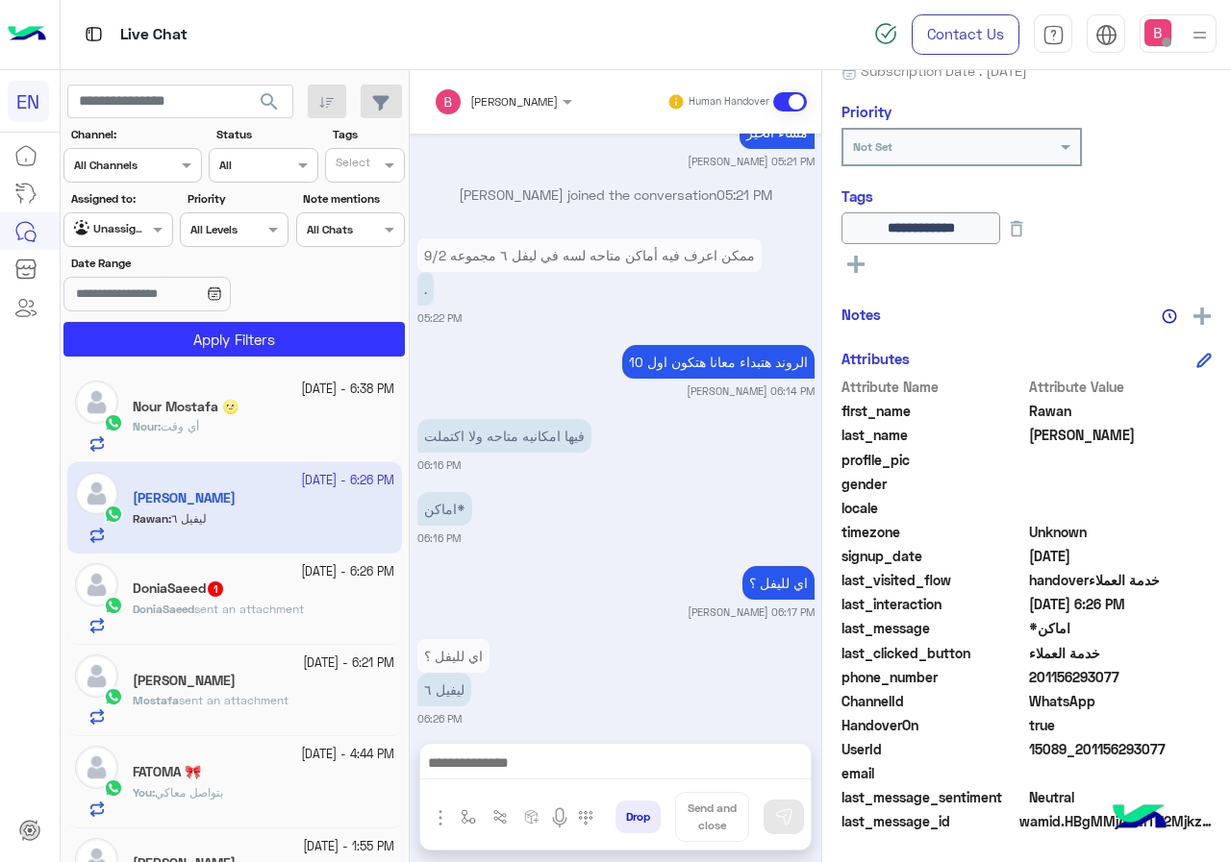
click at [570, 749] on div at bounding box center [615, 768] width 390 height 48
click at [274, 400] on div "Nour Mostafa 🌝" at bounding box center [264, 409] width 262 height 20
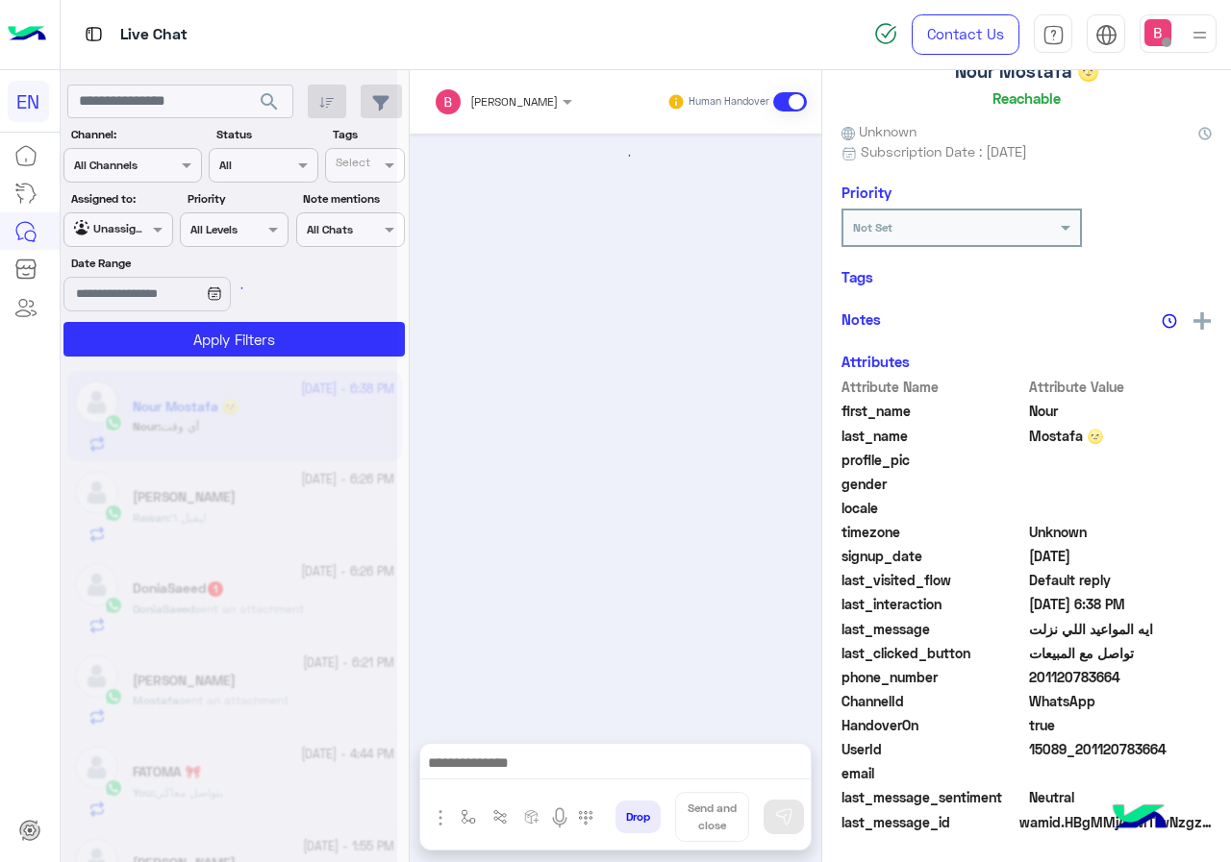
scroll to position [1066, 0]
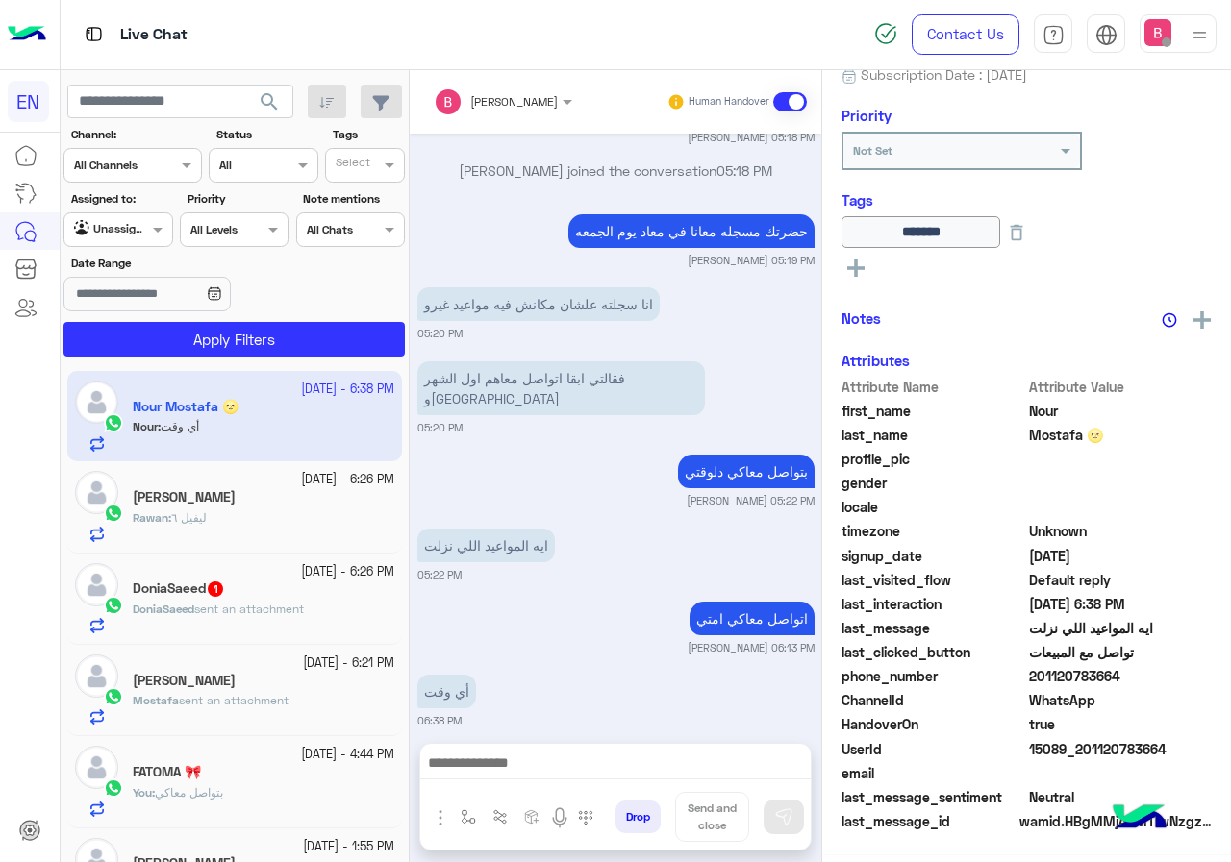
click at [590, 783] on div at bounding box center [615, 768] width 390 height 48
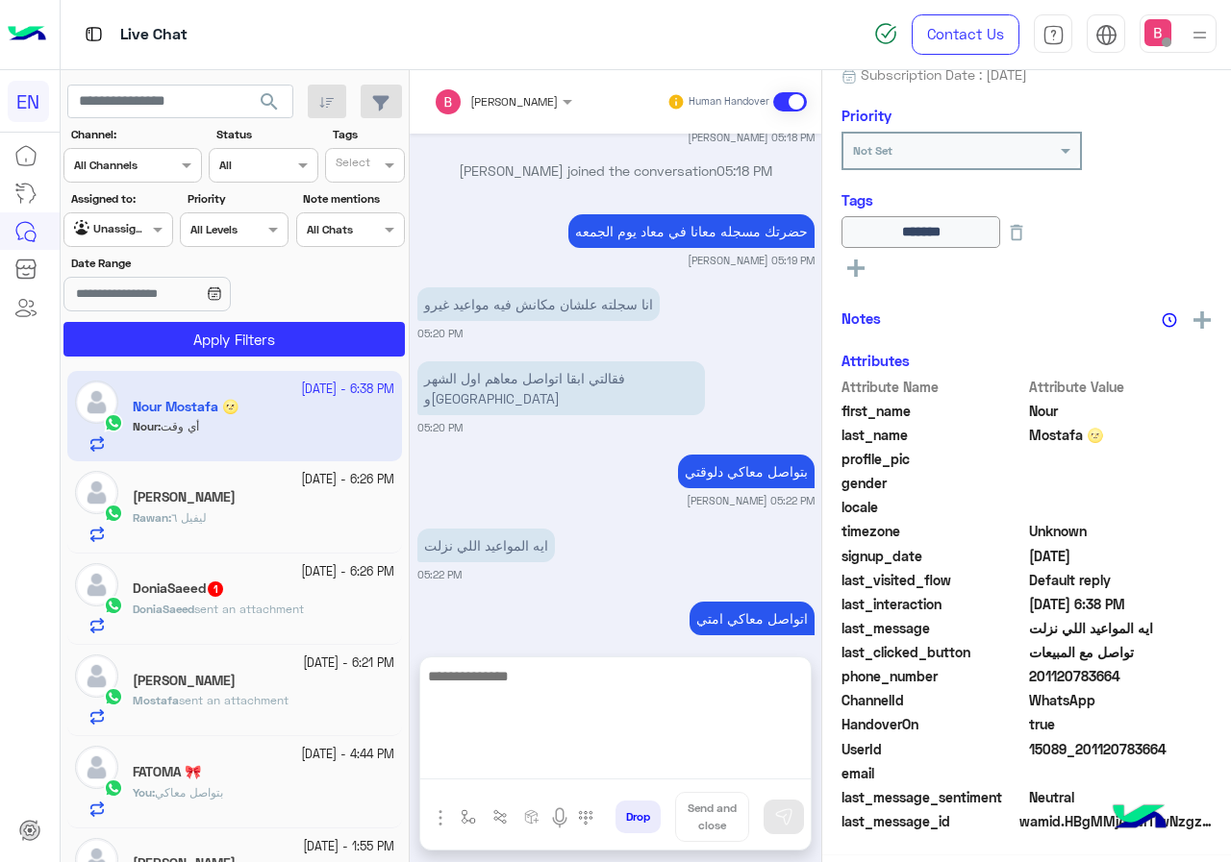
click at [593, 763] on textarea at bounding box center [615, 721] width 390 height 115
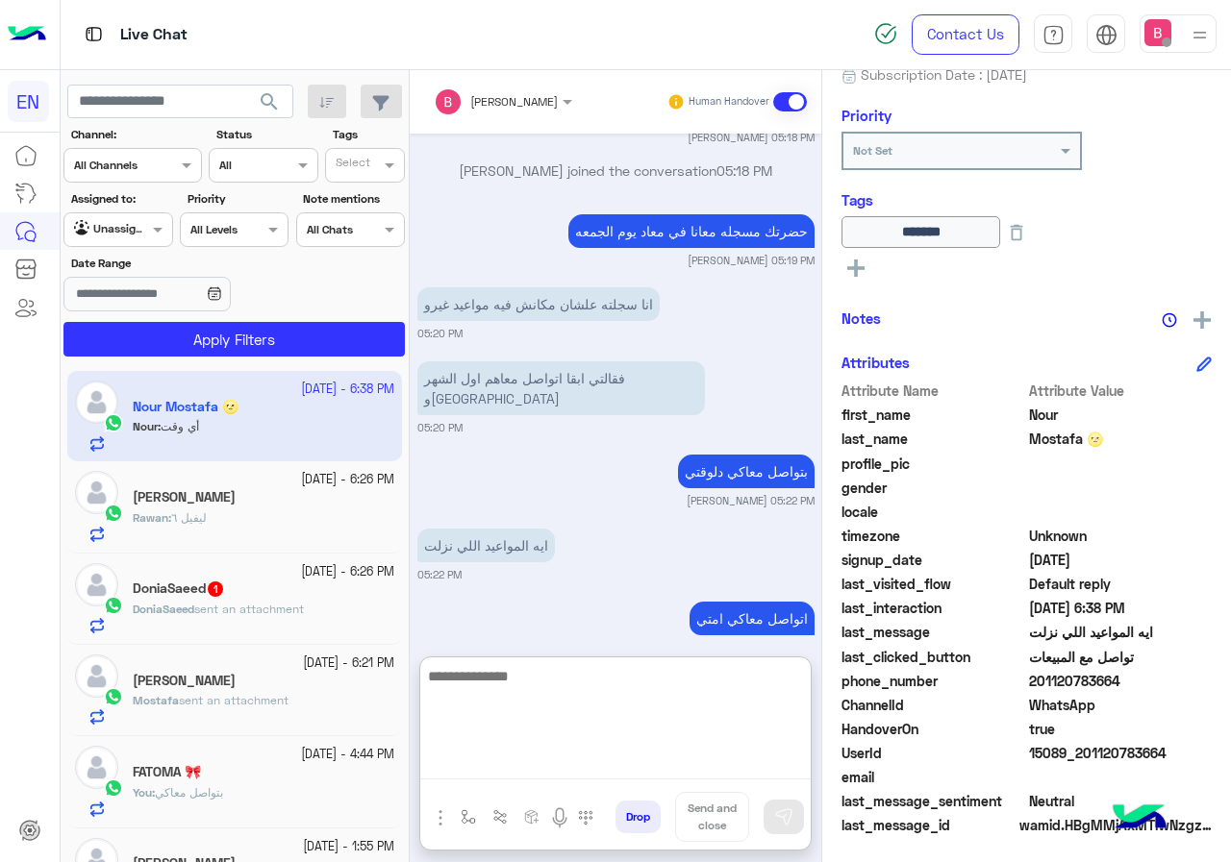
scroll to position [212, 0]
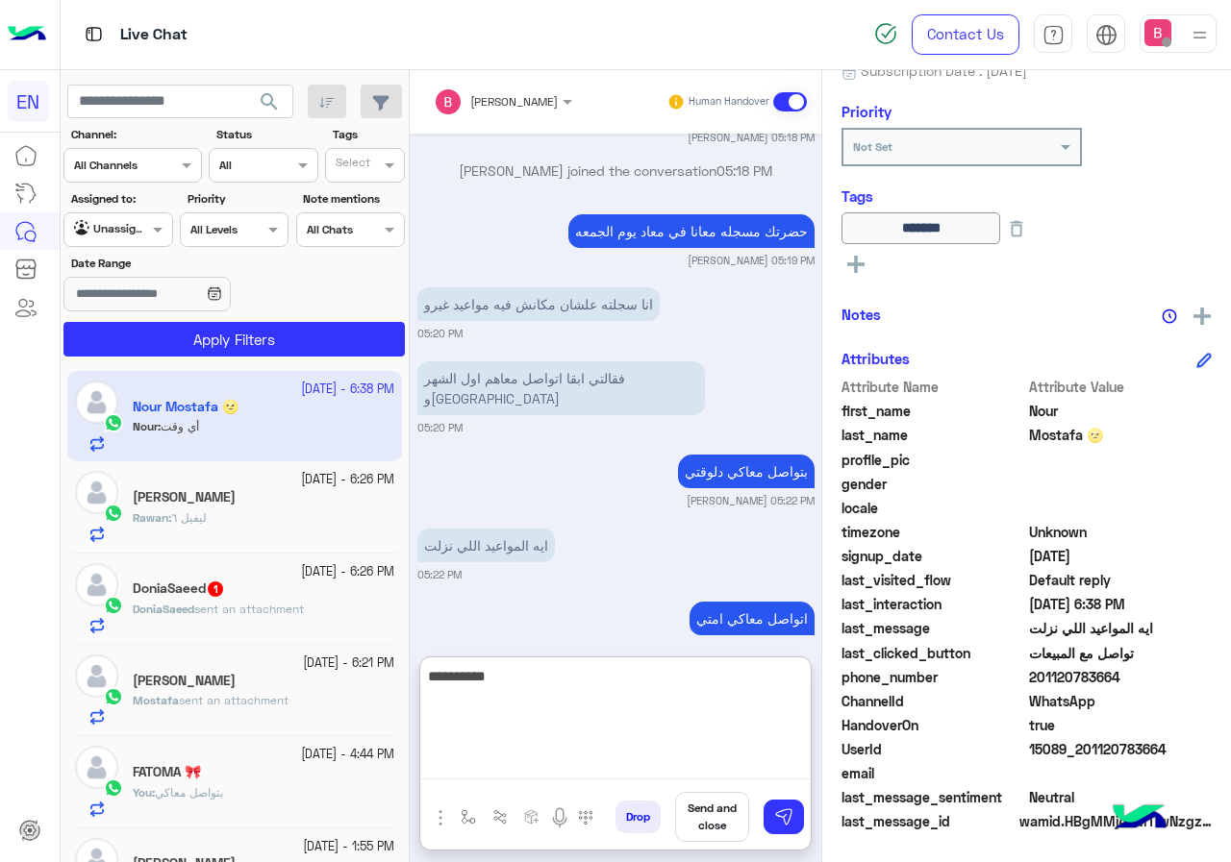
type textarea "**********"
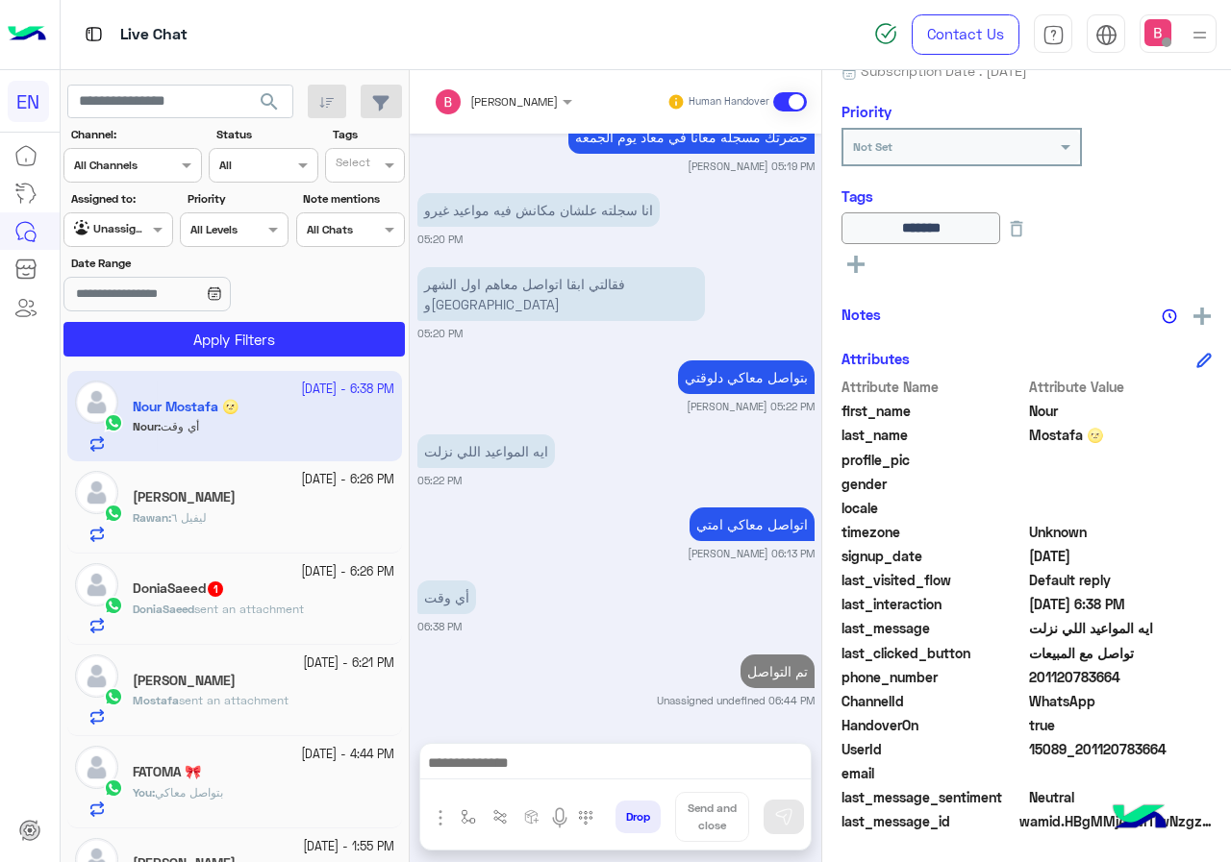
scroll to position [1140, 0]
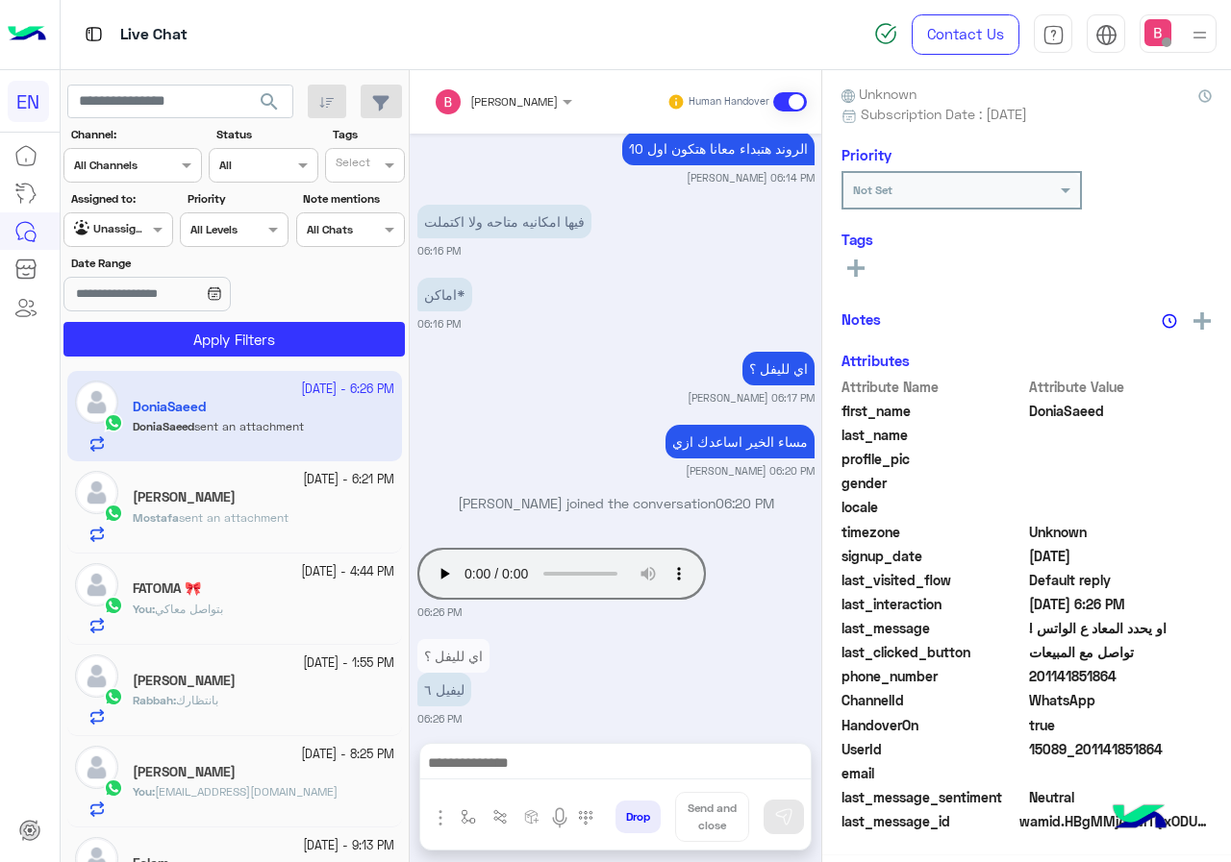
scroll to position [173, 0]
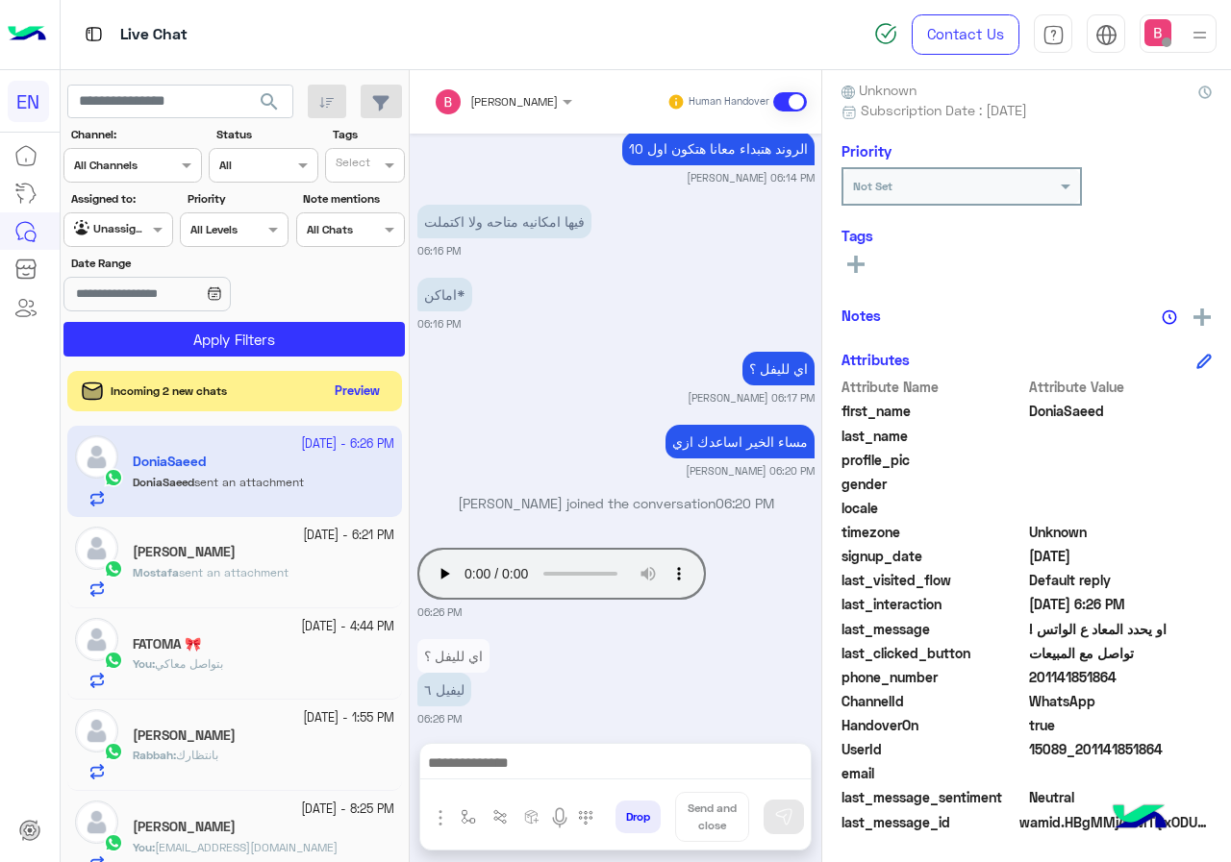
click at [348, 388] on button "Preview" at bounding box center [358, 392] width 60 height 26
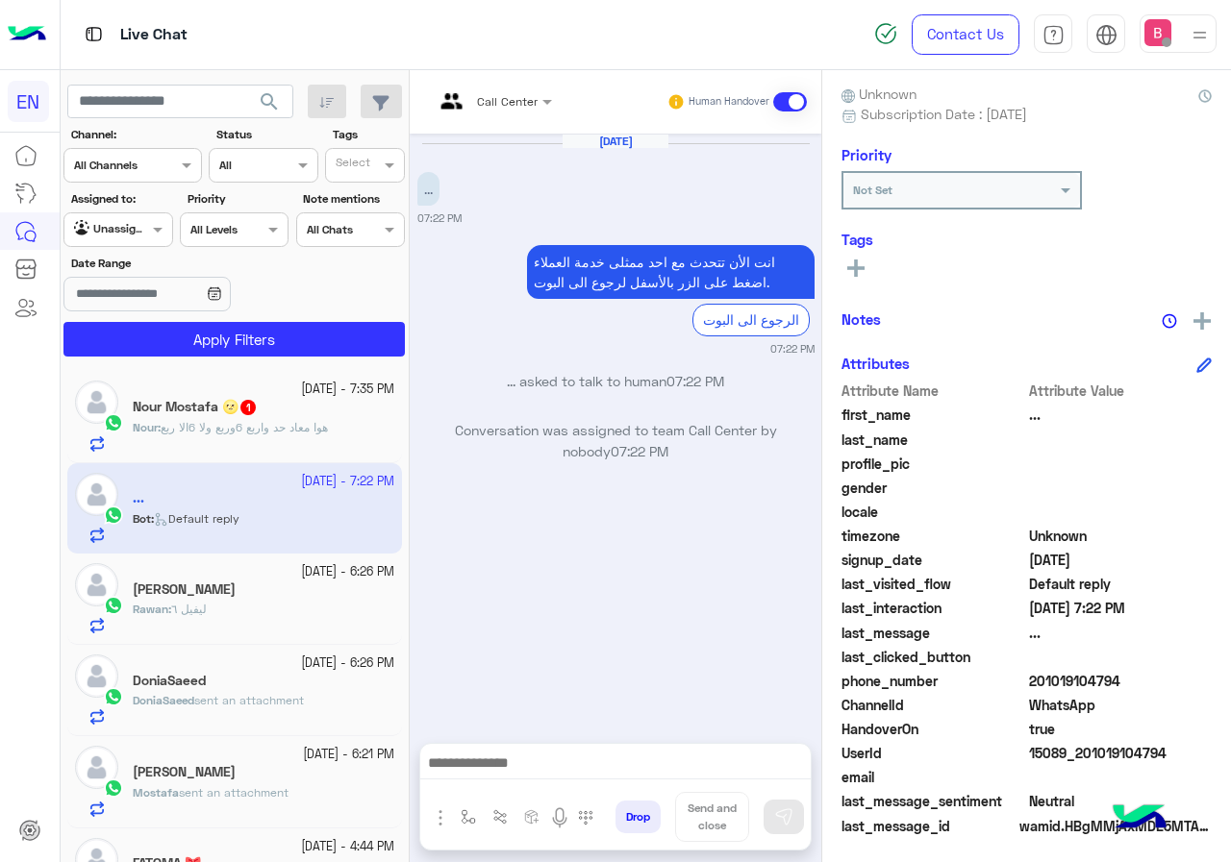
scroll to position [173, 0]
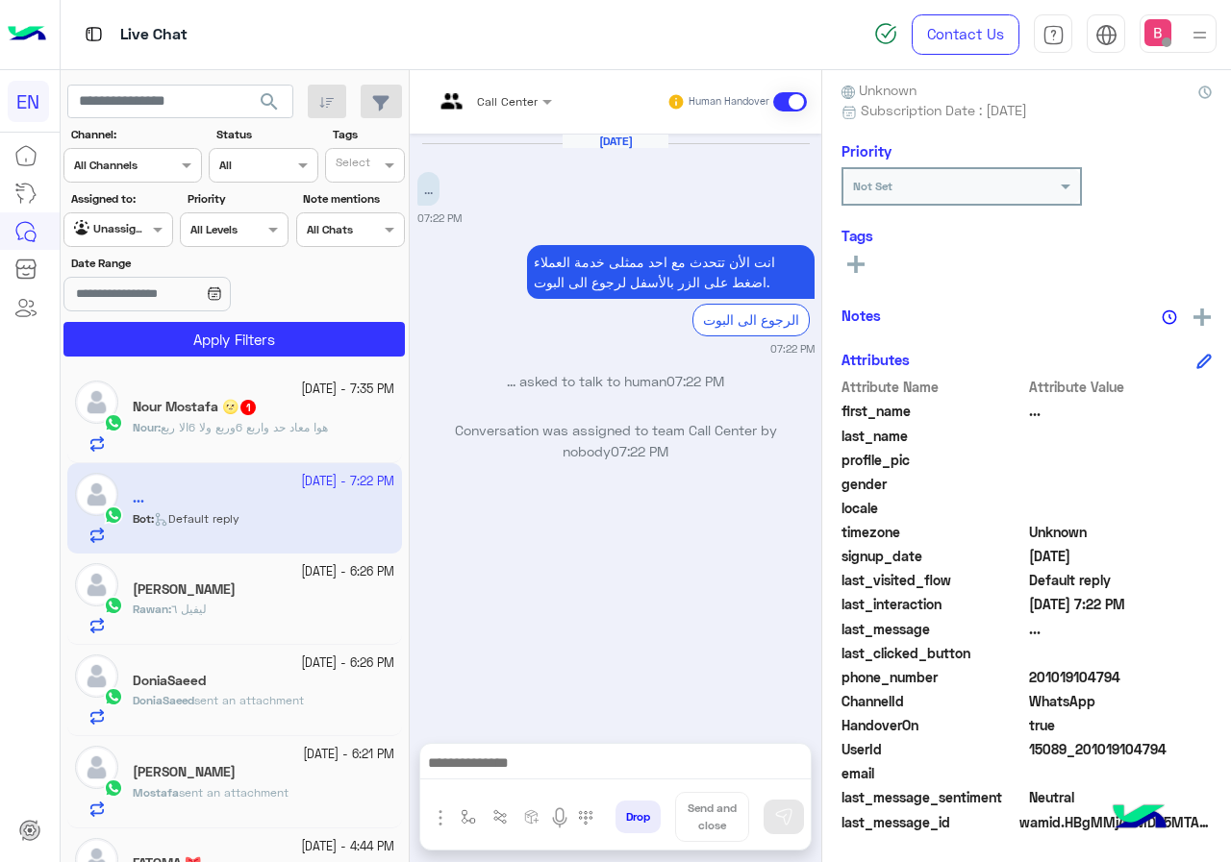
click at [162, 171] on div at bounding box center [132, 163] width 137 height 18
click at [111, 238] on b "WhatsApp" at bounding box center [130, 240] width 66 height 16
click at [260, 427] on div "Nour : .." at bounding box center [264, 436] width 262 height 34
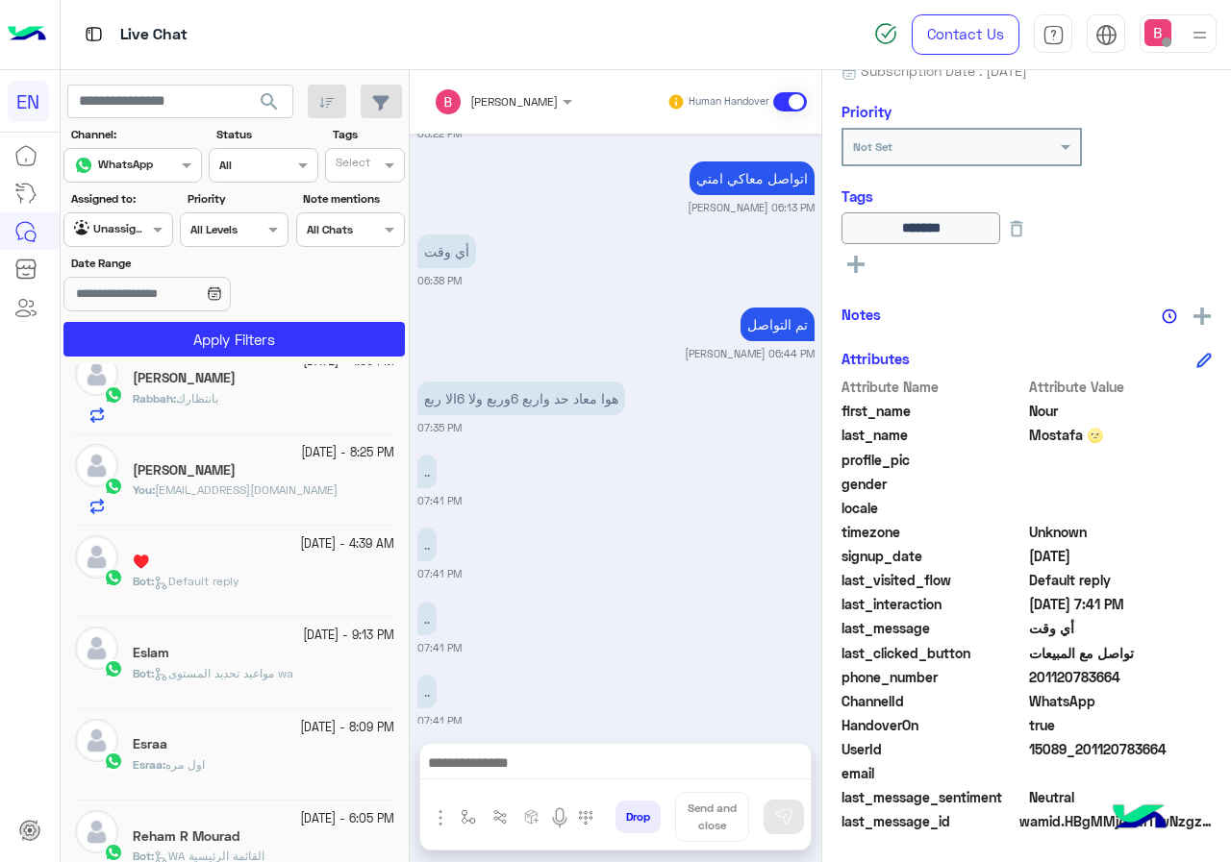
scroll to position [96, 0]
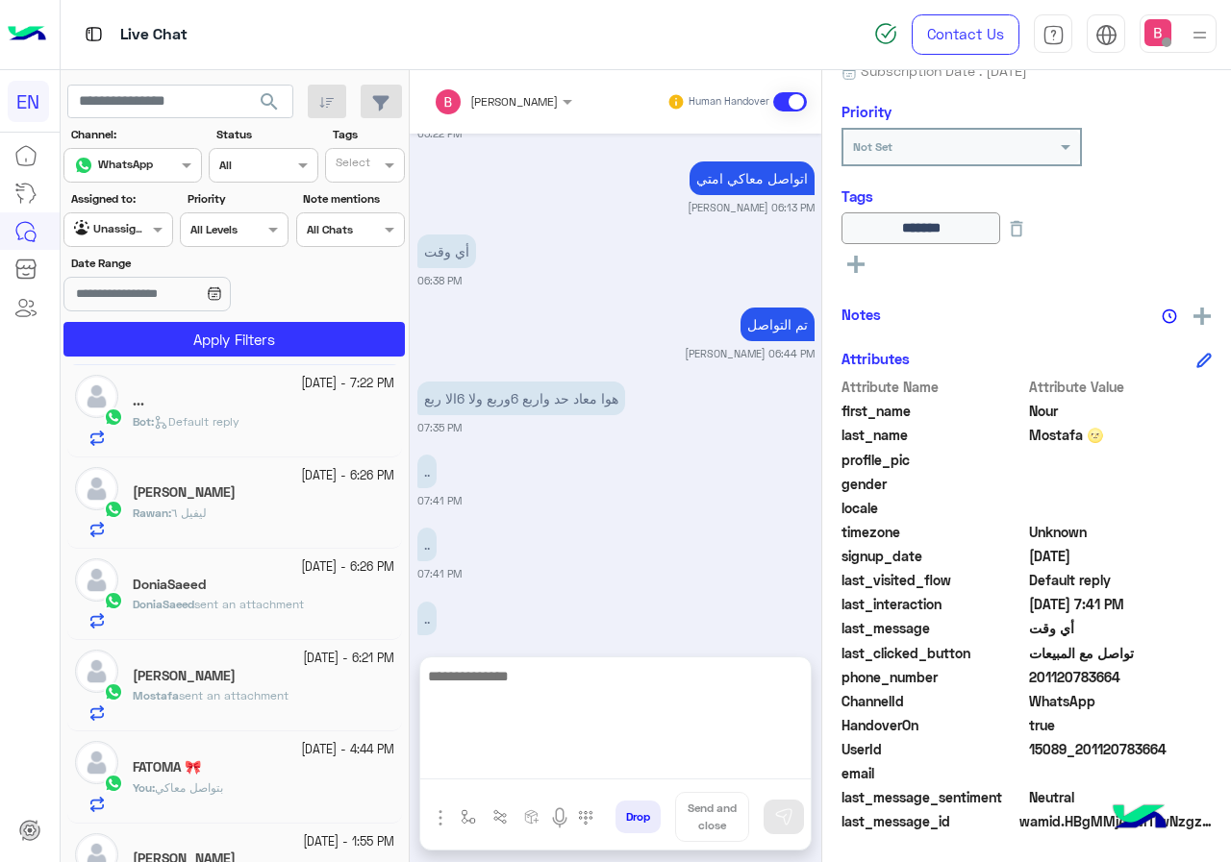
click at [586, 764] on textarea at bounding box center [615, 721] width 390 height 115
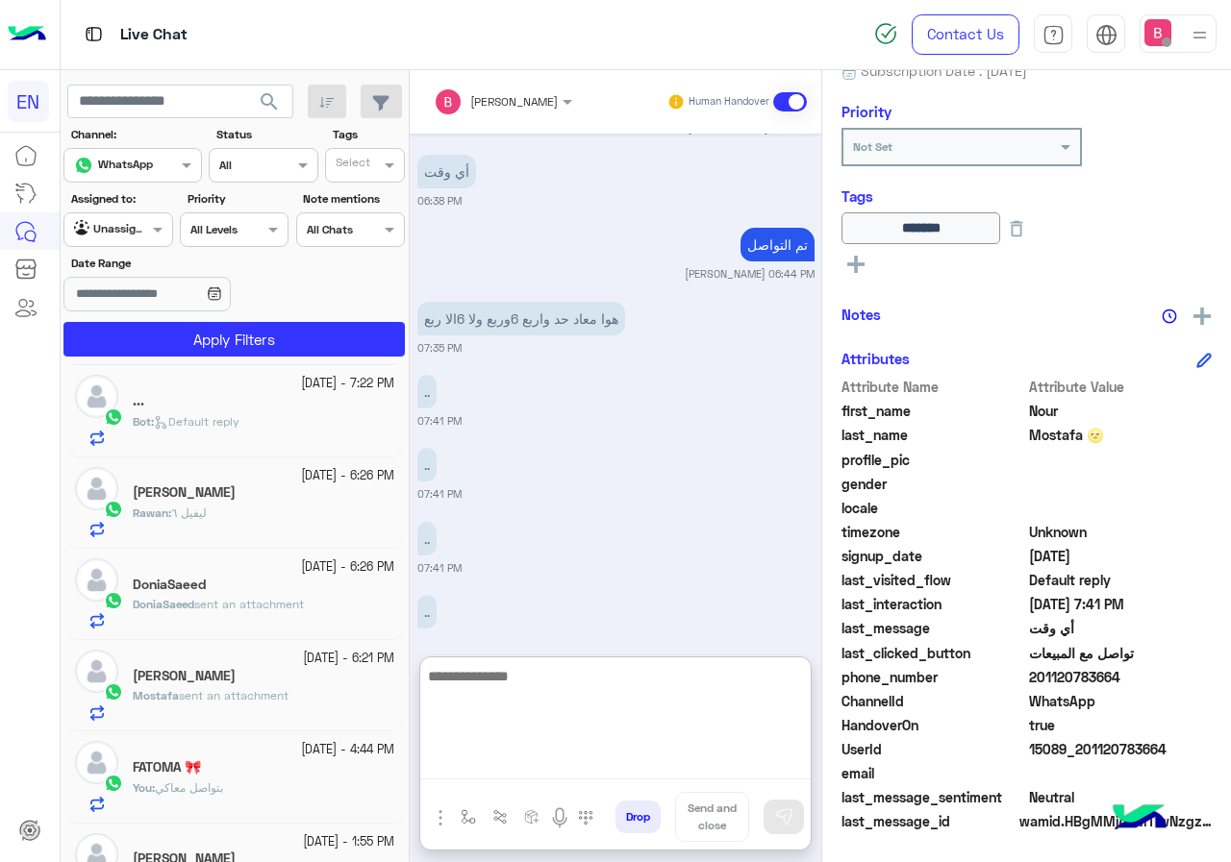
scroll to position [1031, 0]
click at [546, 694] on textarea at bounding box center [615, 721] width 390 height 115
type textarea "*"
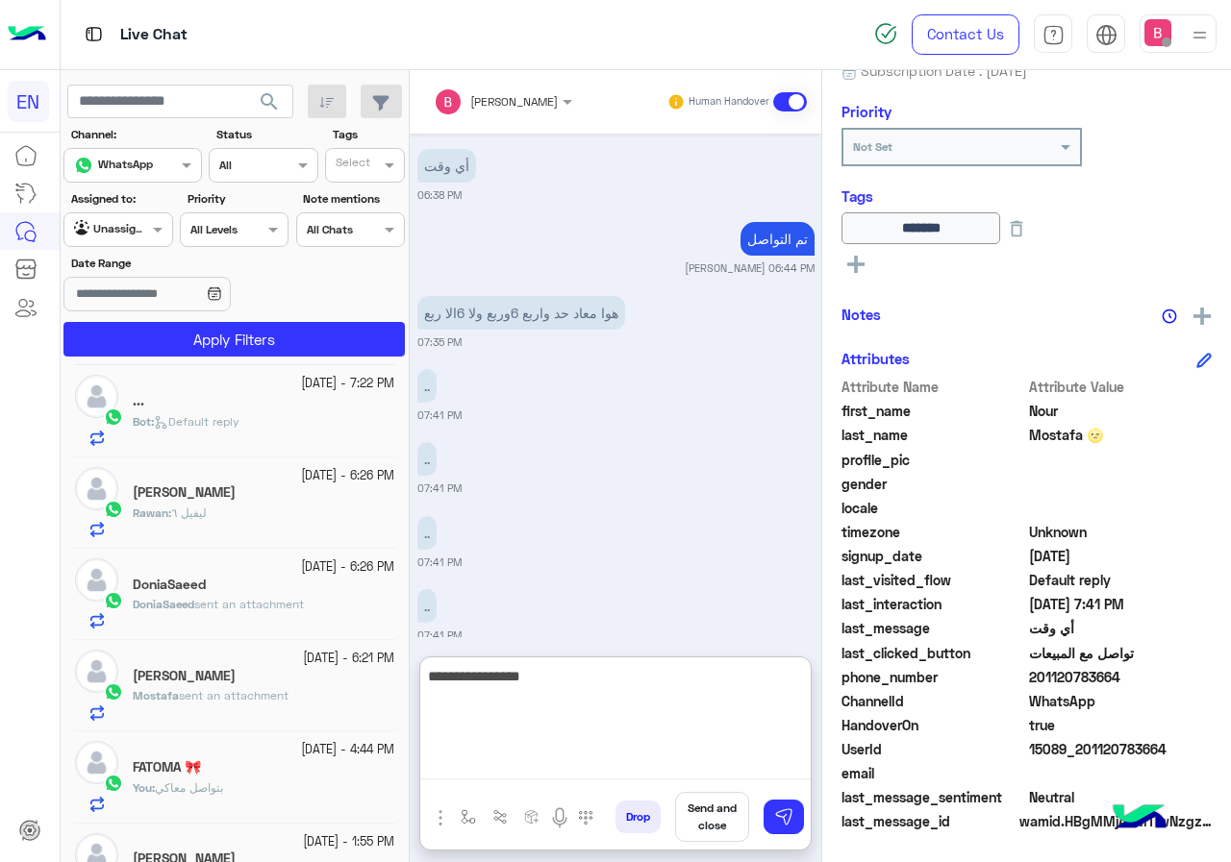
type textarea "**********"
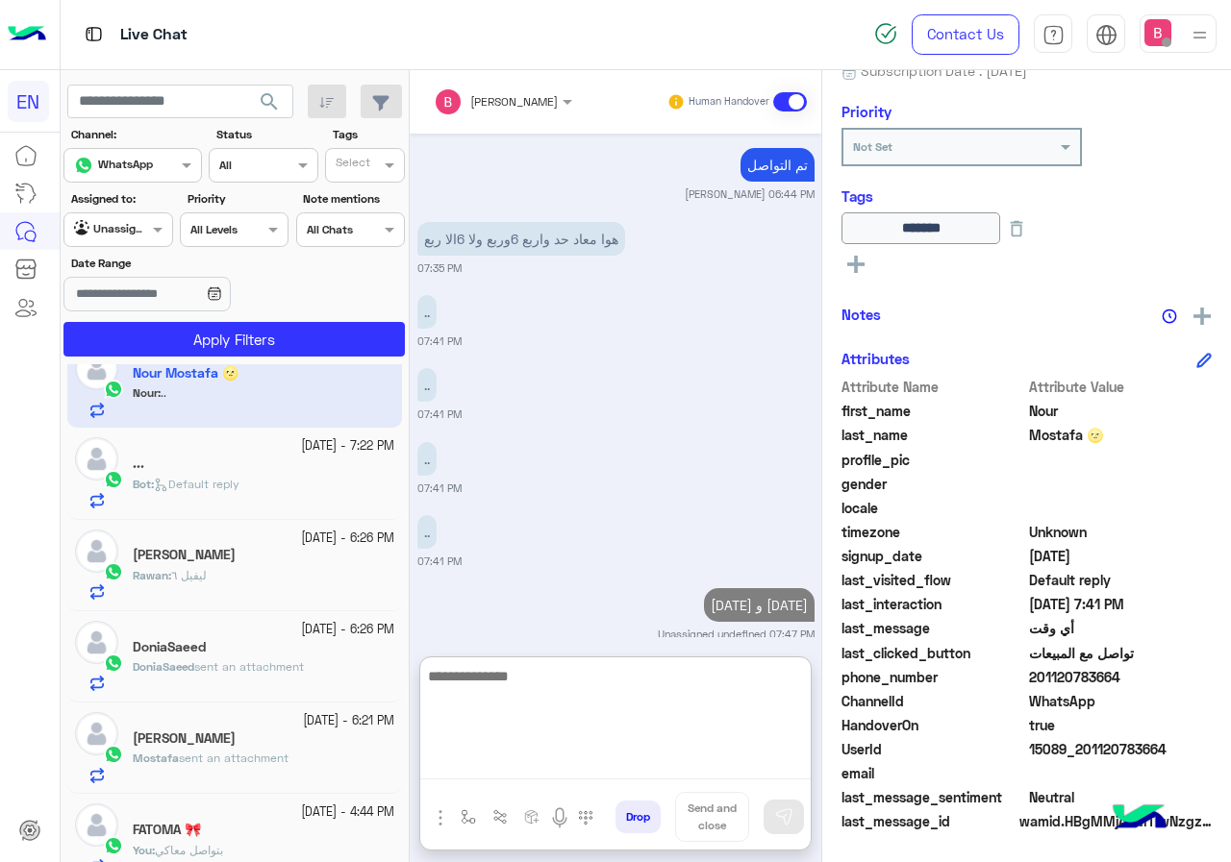
scroll to position [0, 0]
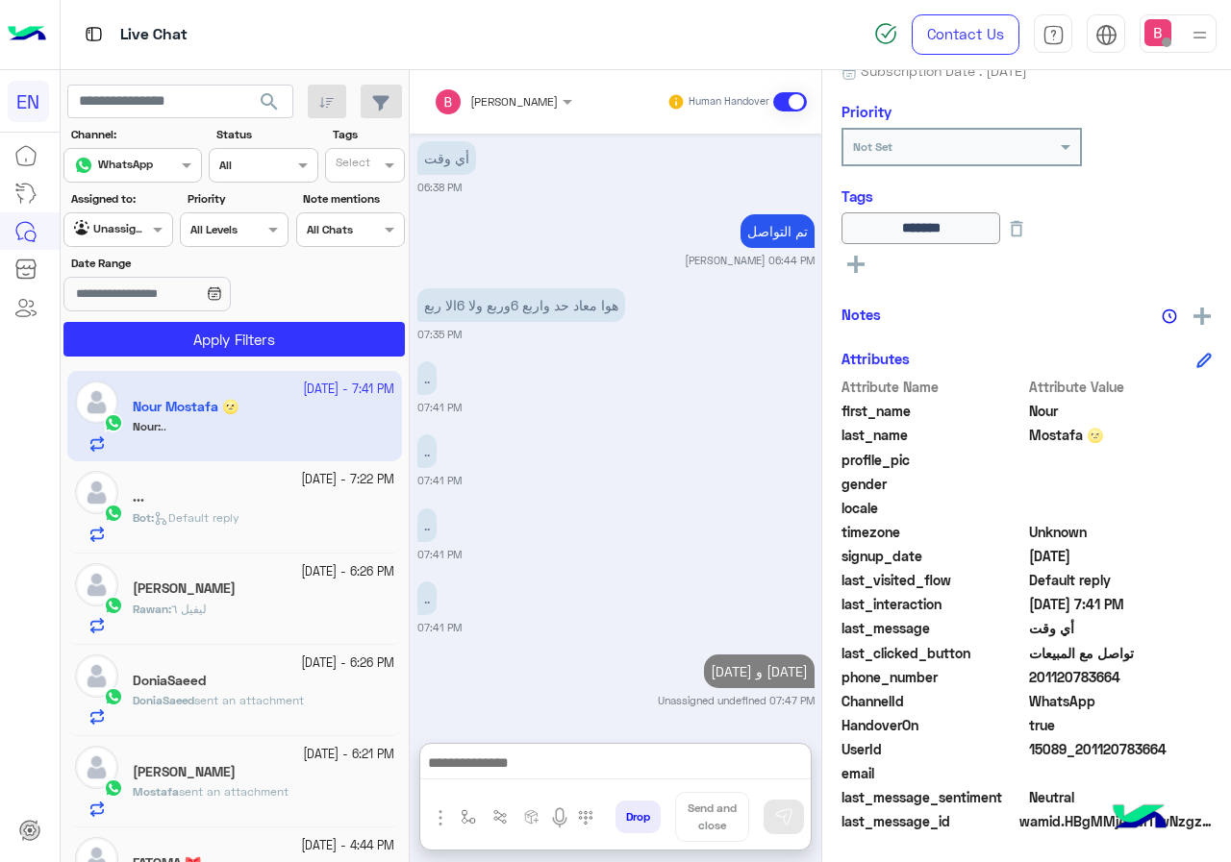
click at [239, 504] on div "..." at bounding box center [264, 499] width 262 height 20
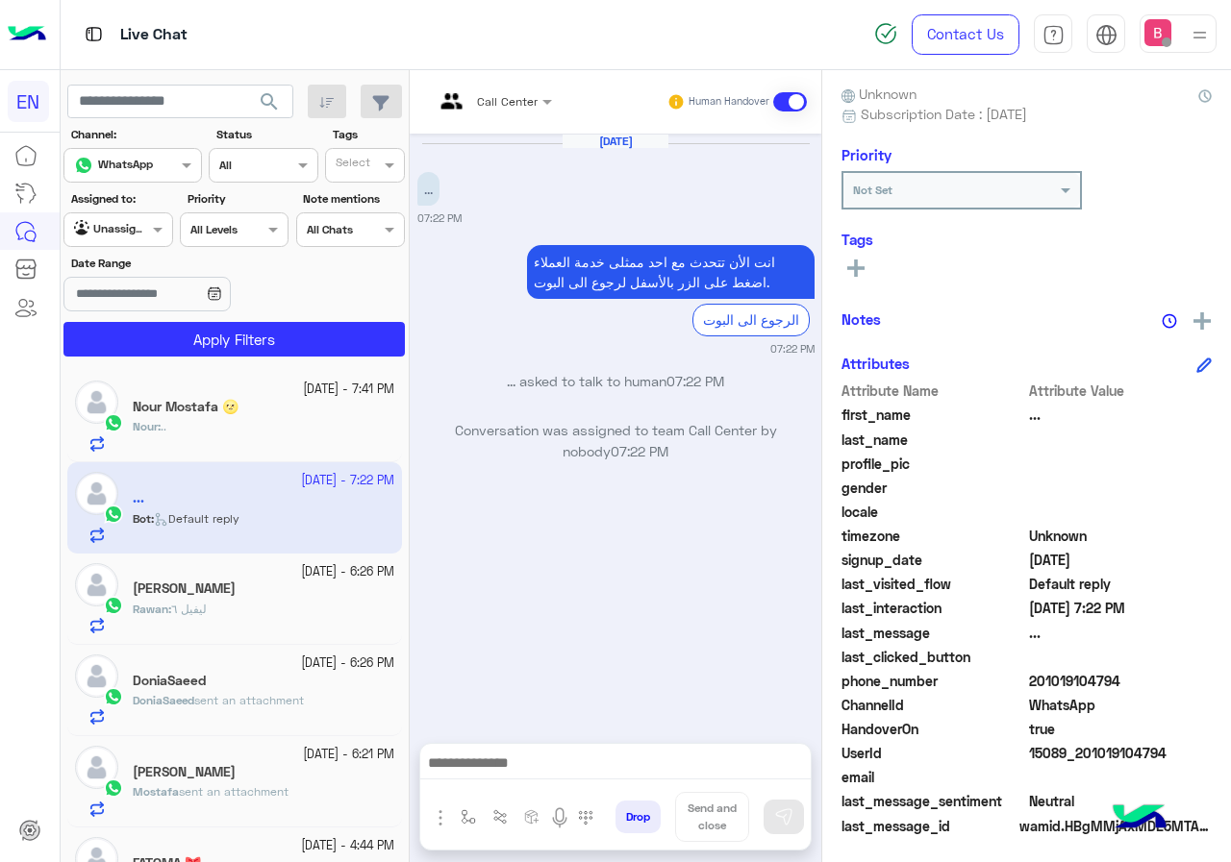
scroll to position [173, 0]
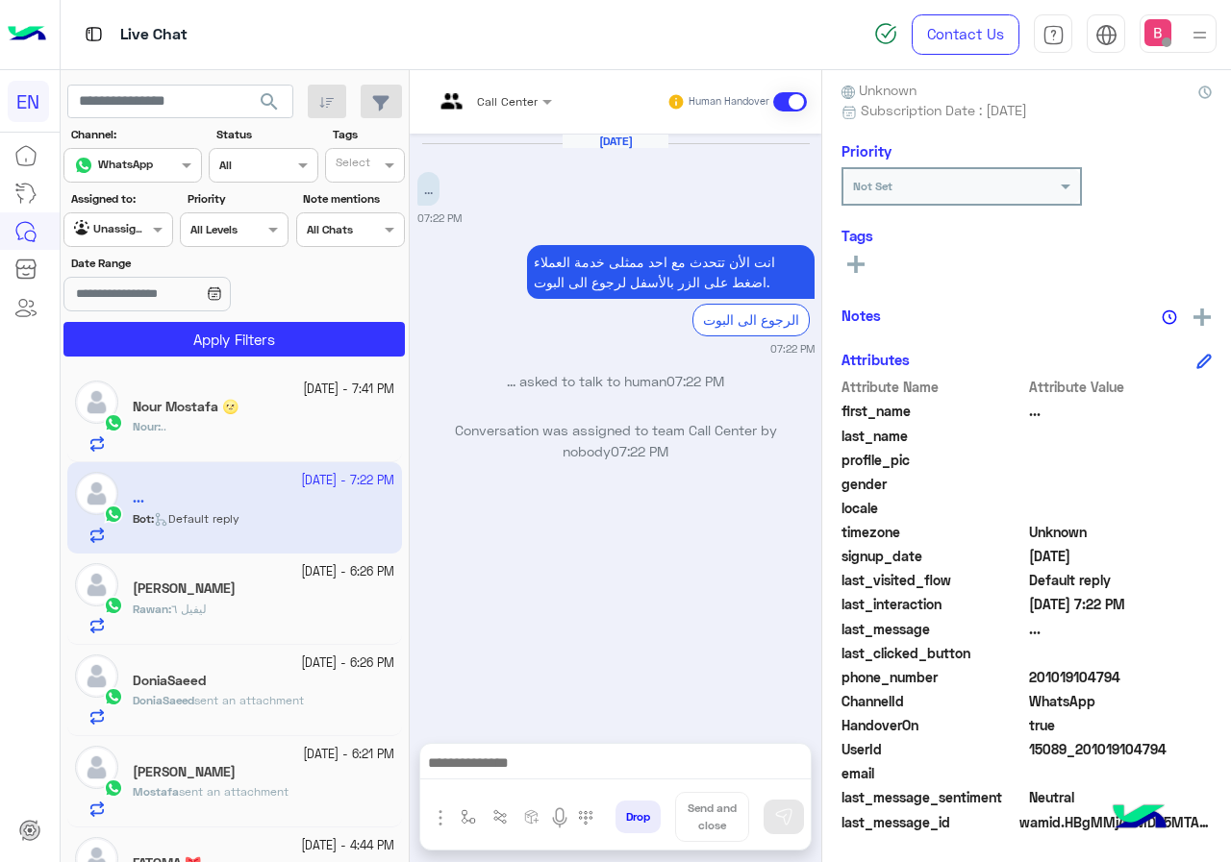
click at [507, 105] on div at bounding box center [492, 98] width 137 height 18
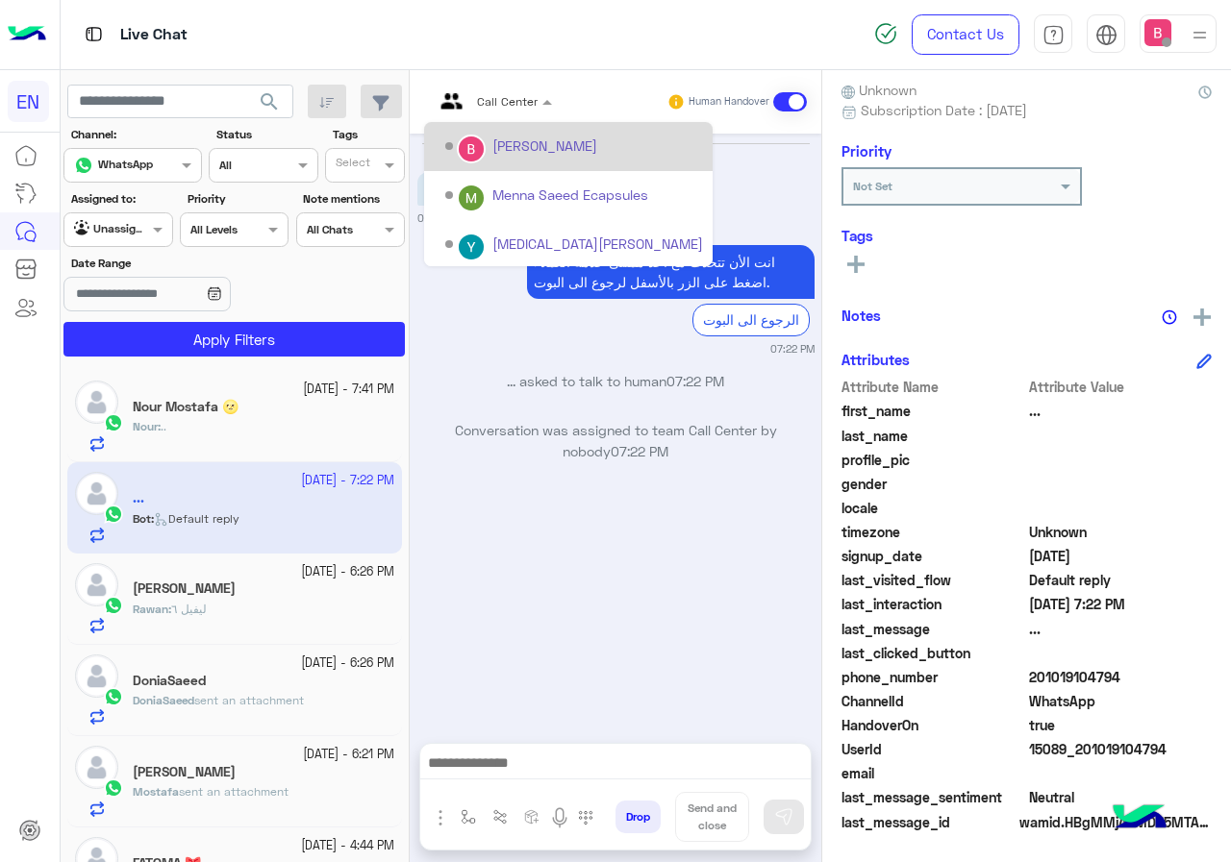
scroll to position [319, 0]
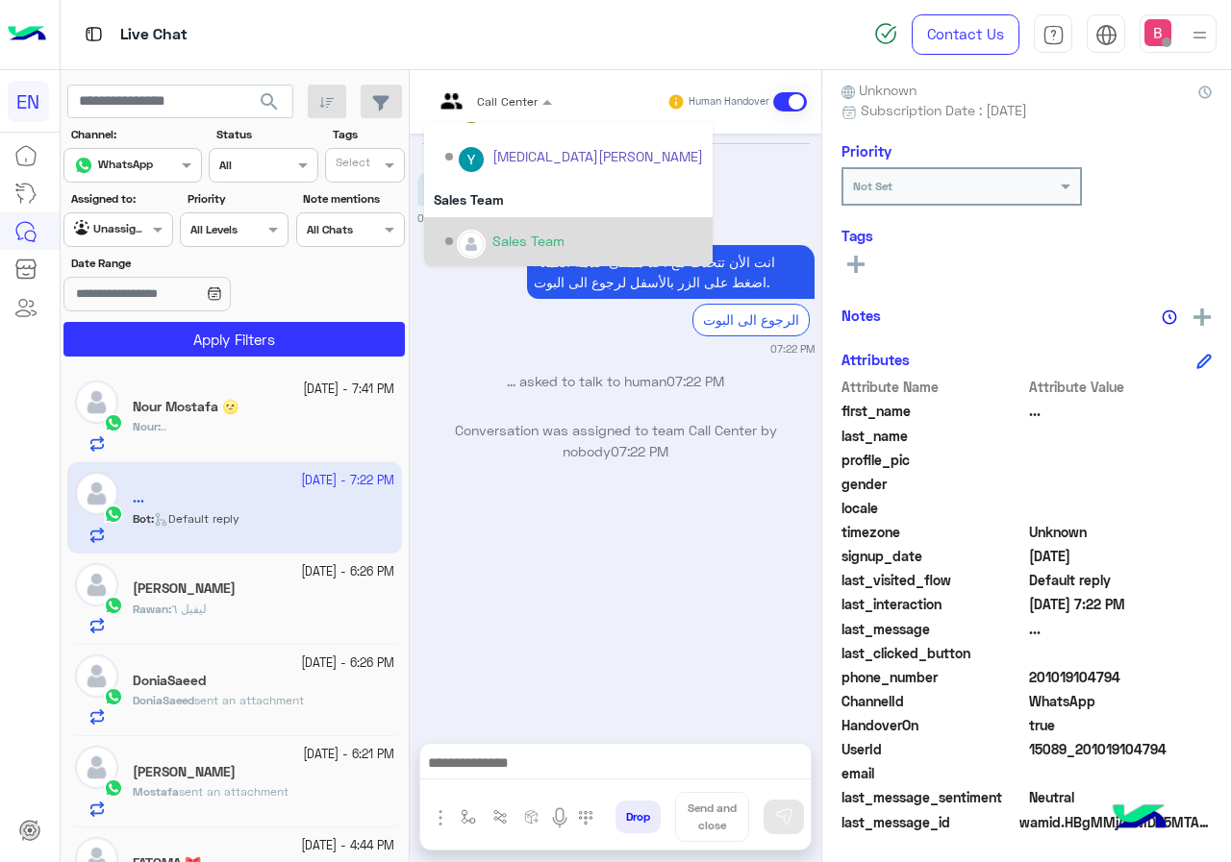
click at [498, 238] on div "Sales Team" at bounding box center [528, 241] width 72 height 20
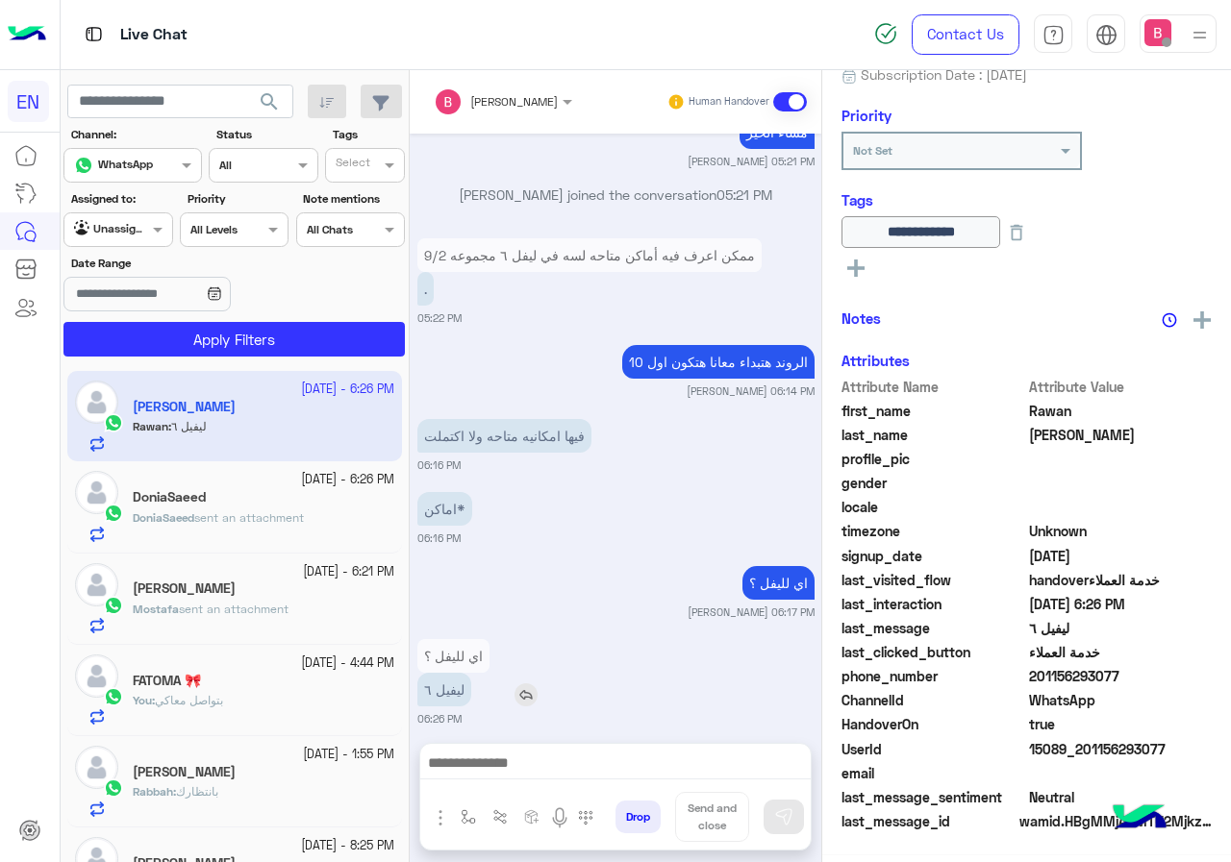
scroll to position [212, 0]
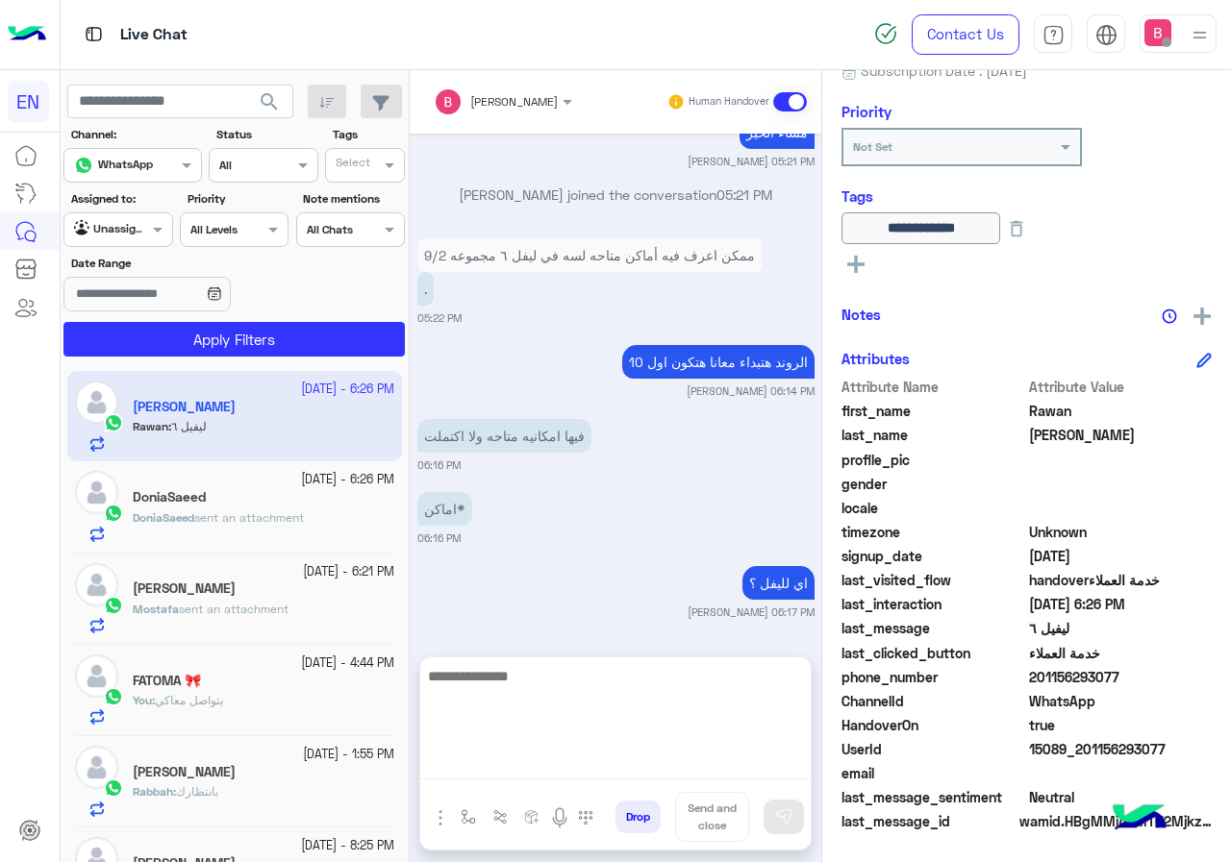
click at [530, 768] on textarea at bounding box center [615, 721] width 390 height 115
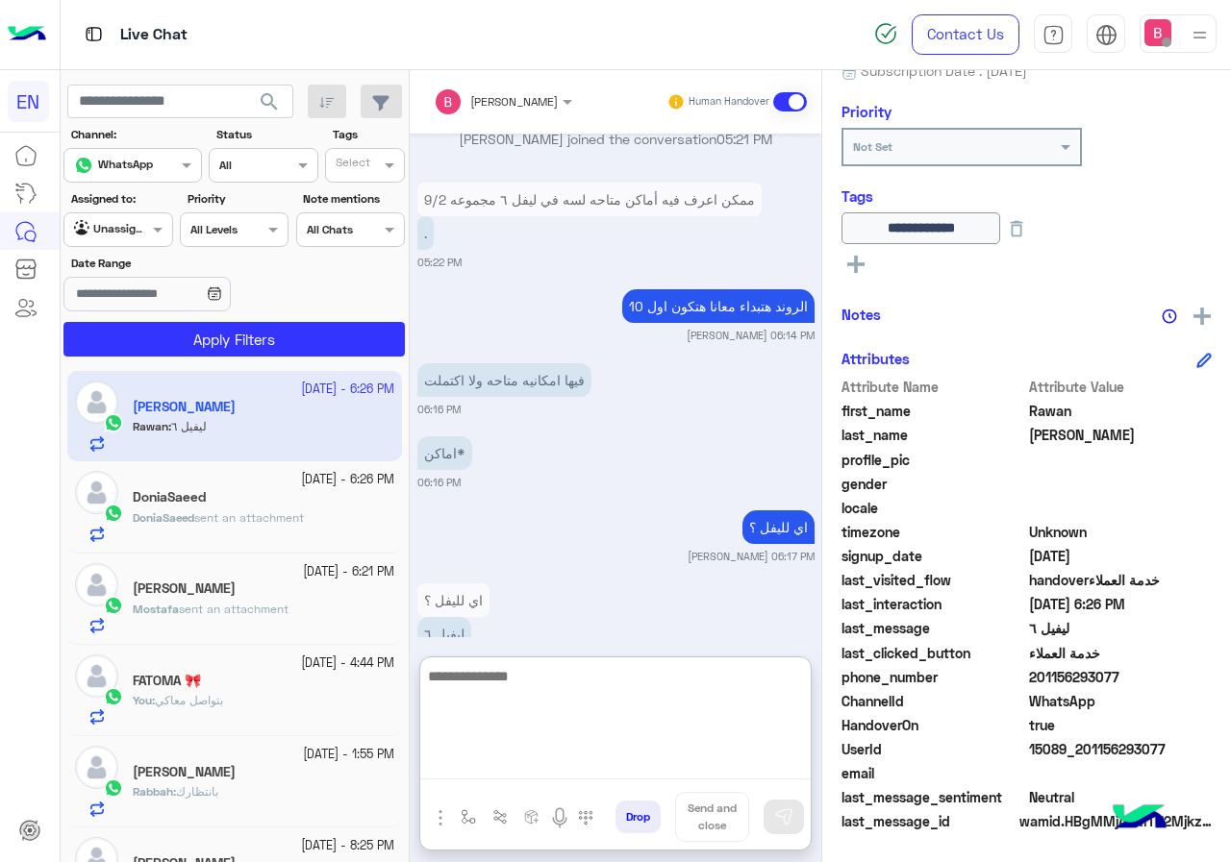
scroll to position [1391, 0]
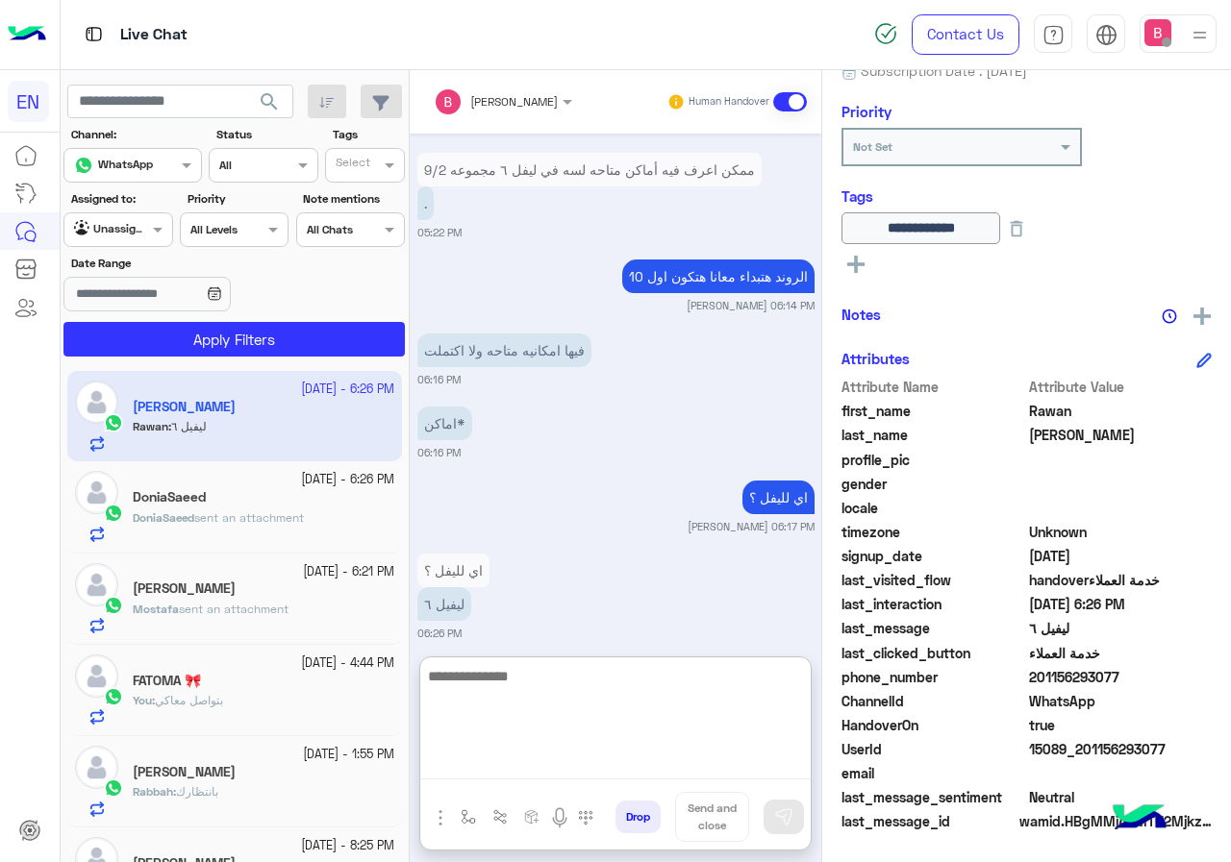
click at [587, 688] on textarea at bounding box center [615, 721] width 390 height 115
click at [497, 695] on textarea at bounding box center [615, 721] width 390 height 115
type textarea "**********"
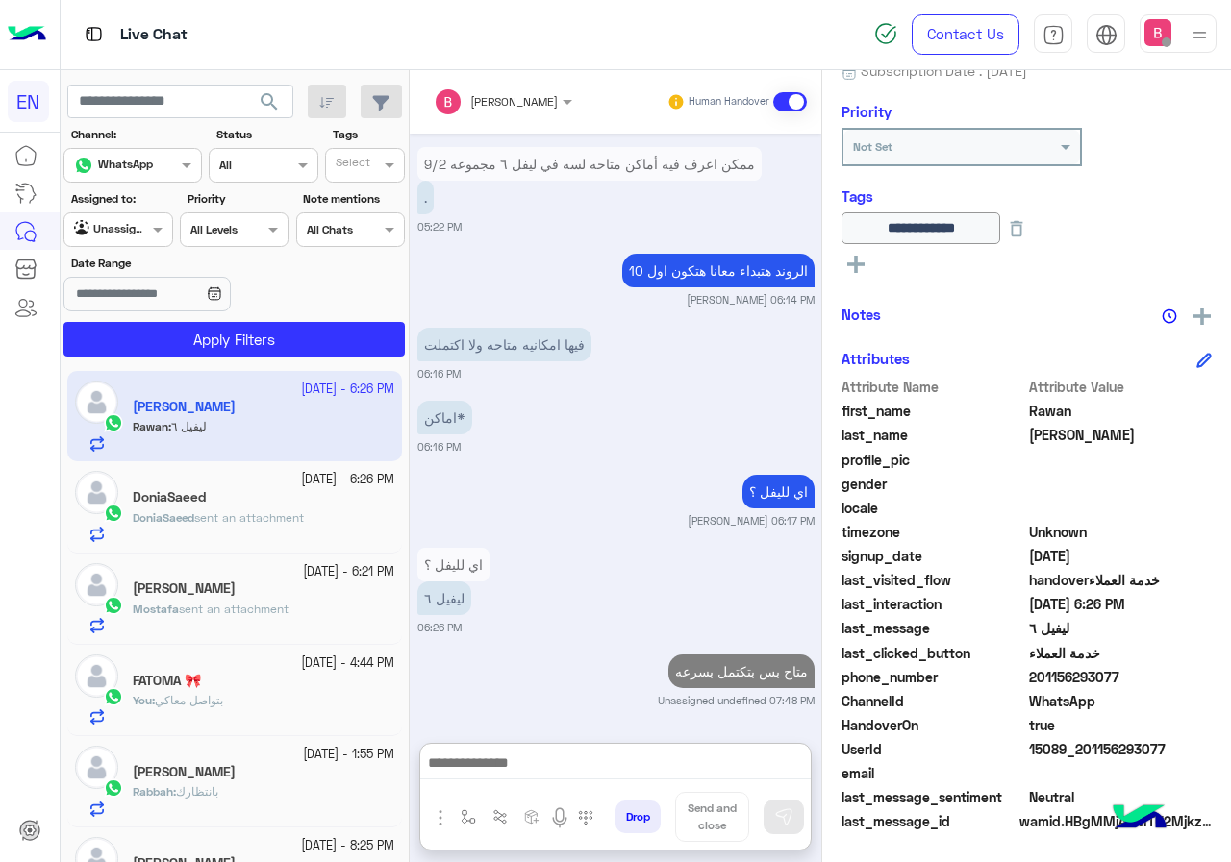
click at [312, 506] on div "DoniaSaeed" at bounding box center [264, 499] width 262 height 20
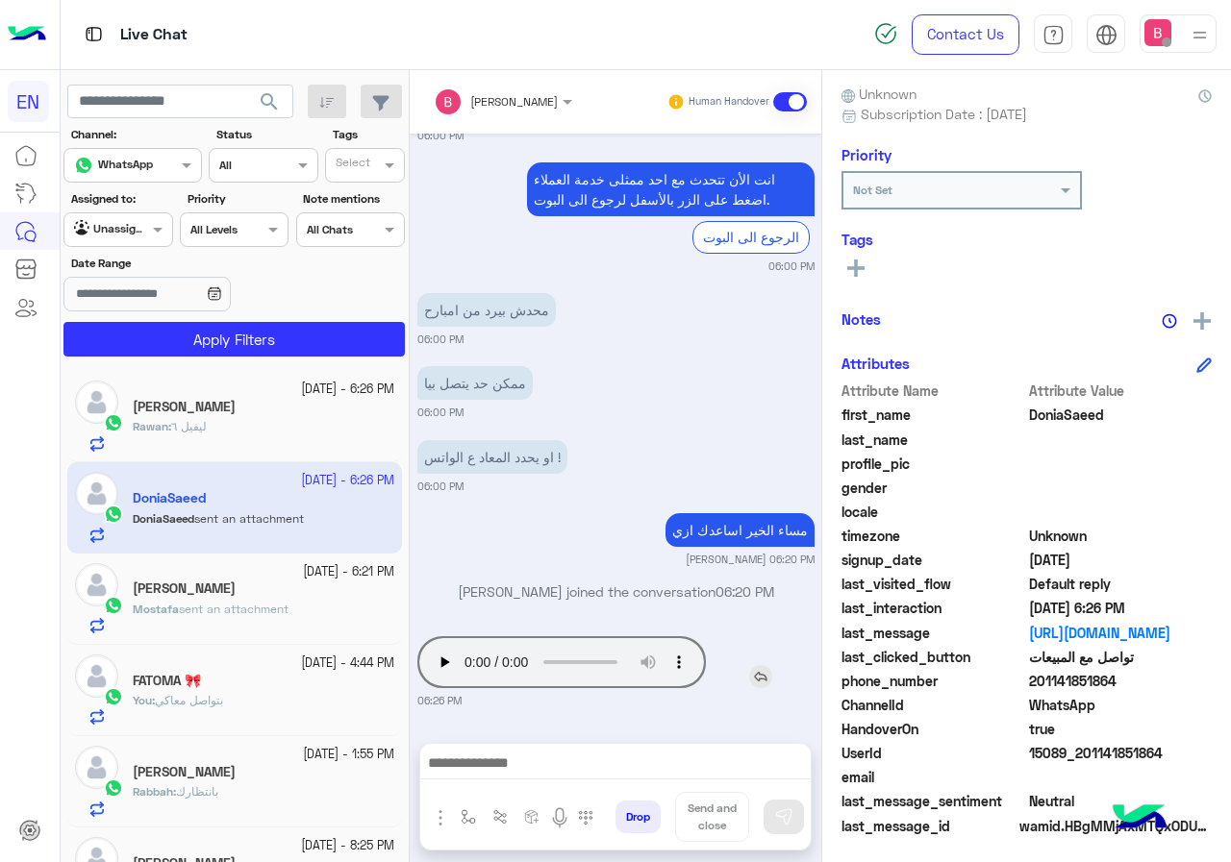
scroll to position [173, 0]
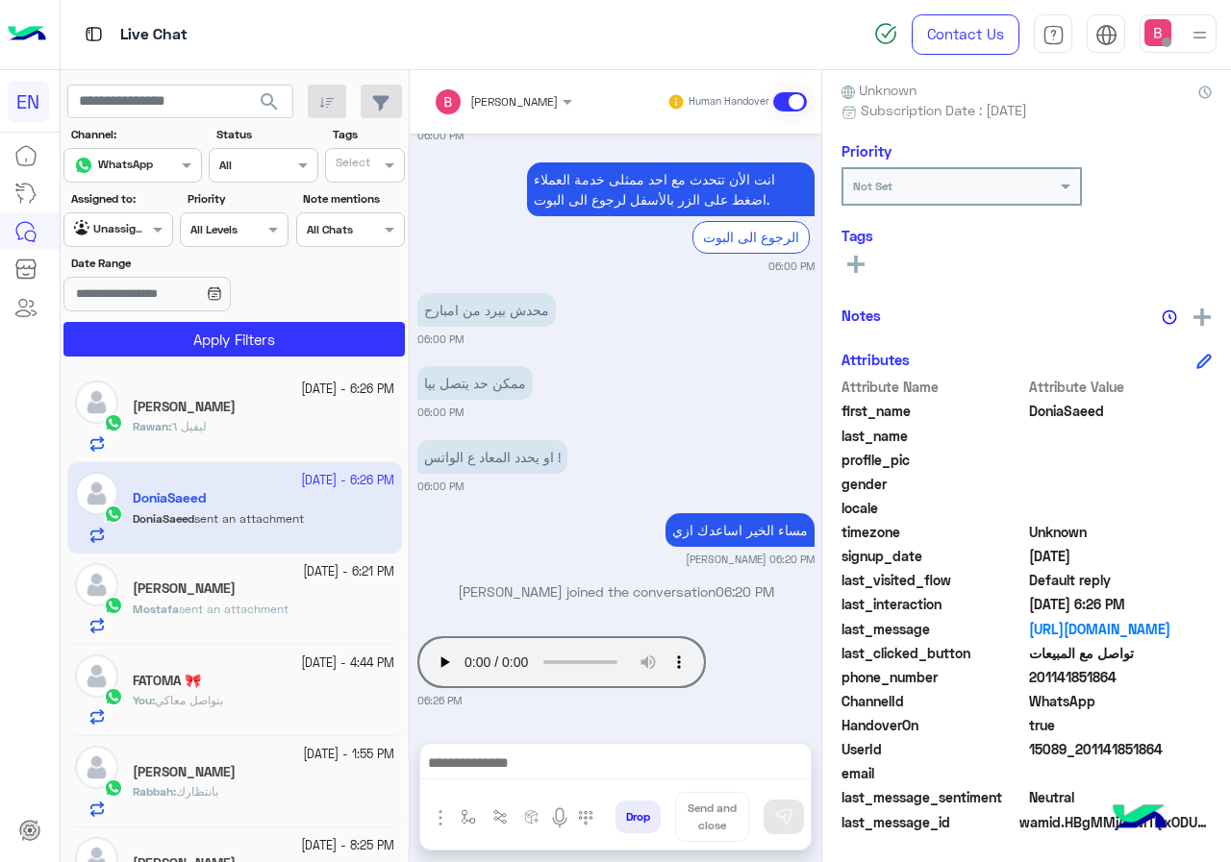
drag, startPoint x: 1033, startPoint y: 679, endPoint x: 1092, endPoint y: 685, distance: 59.9
click at [1175, 684] on span "201141851864" at bounding box center [1121, 677] width 184 height 20
copy span "01141851864"
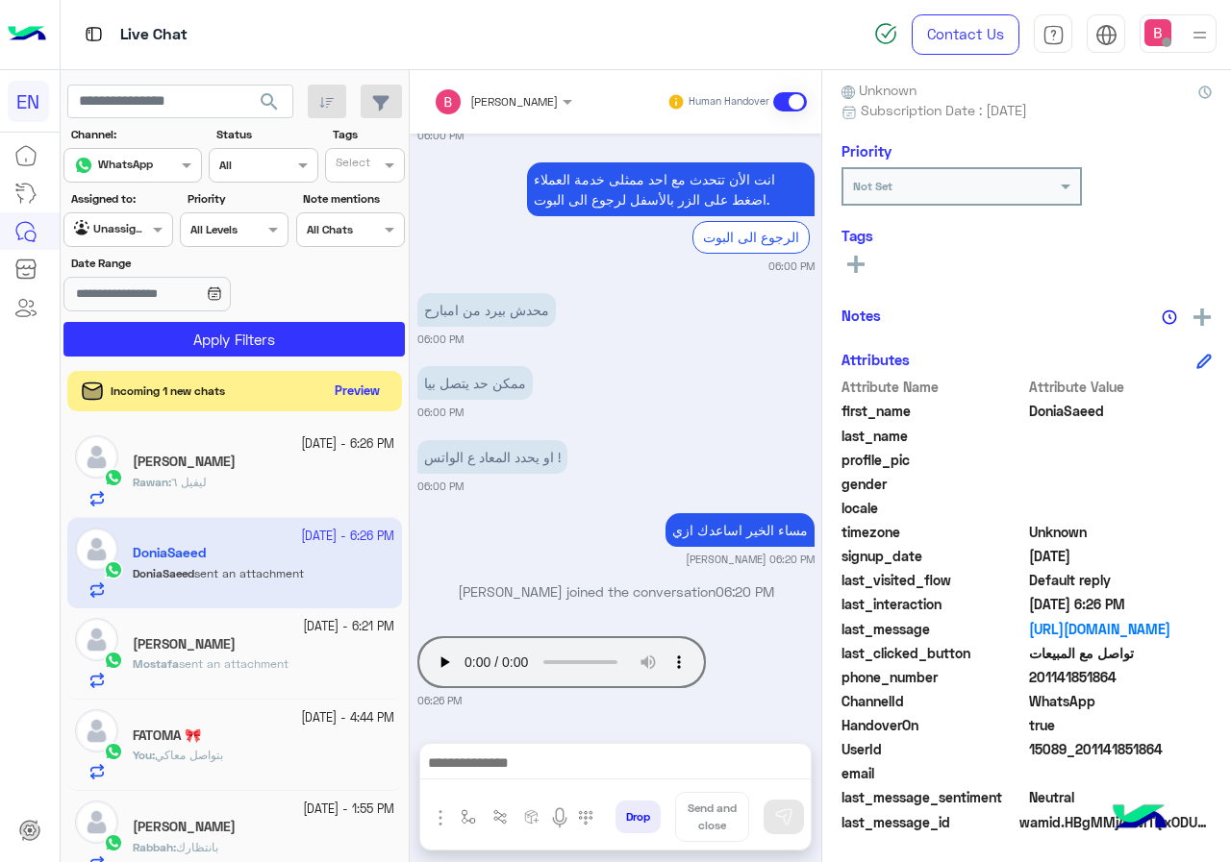
click at [342, 384] on button "Preview" at bounding box center [358, 392] width 60 height 26
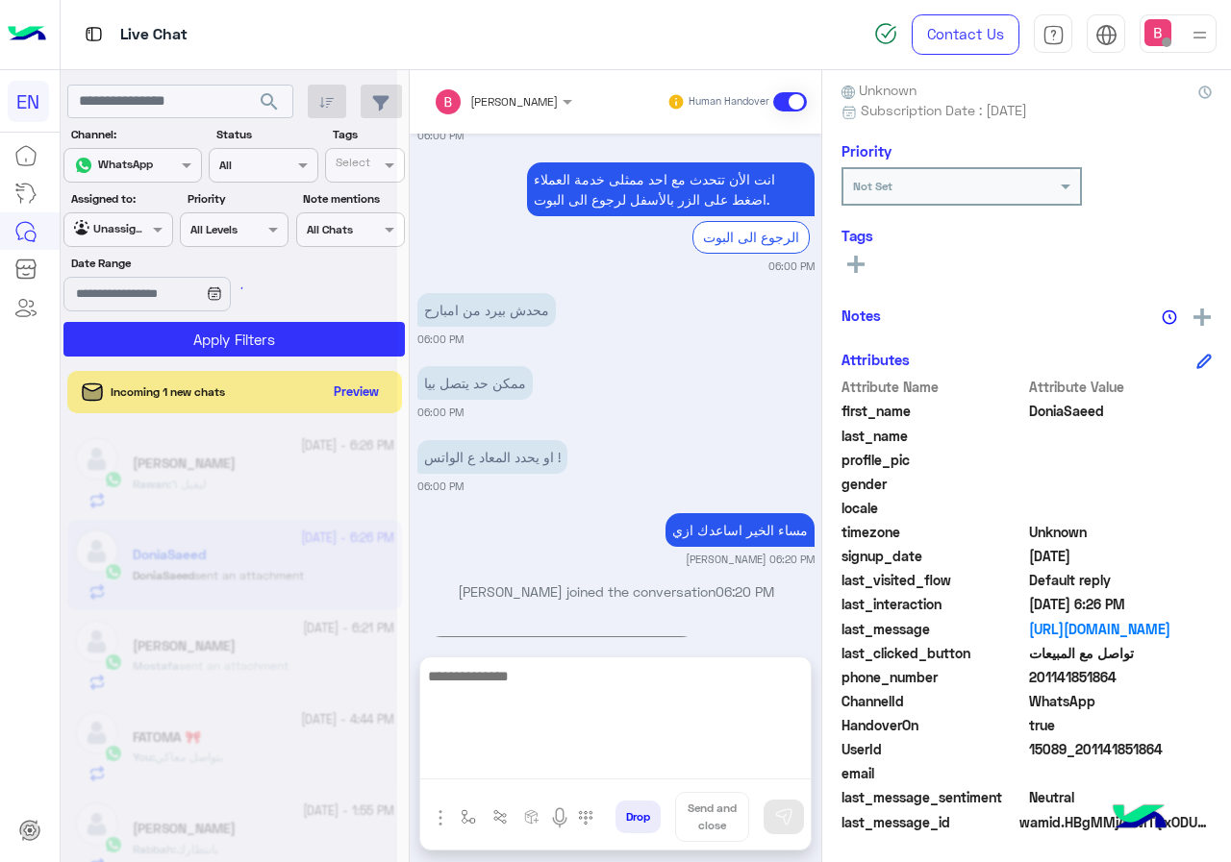
click at [580, 766] on textarea at bounding box center [615, 721] width 390 height 115
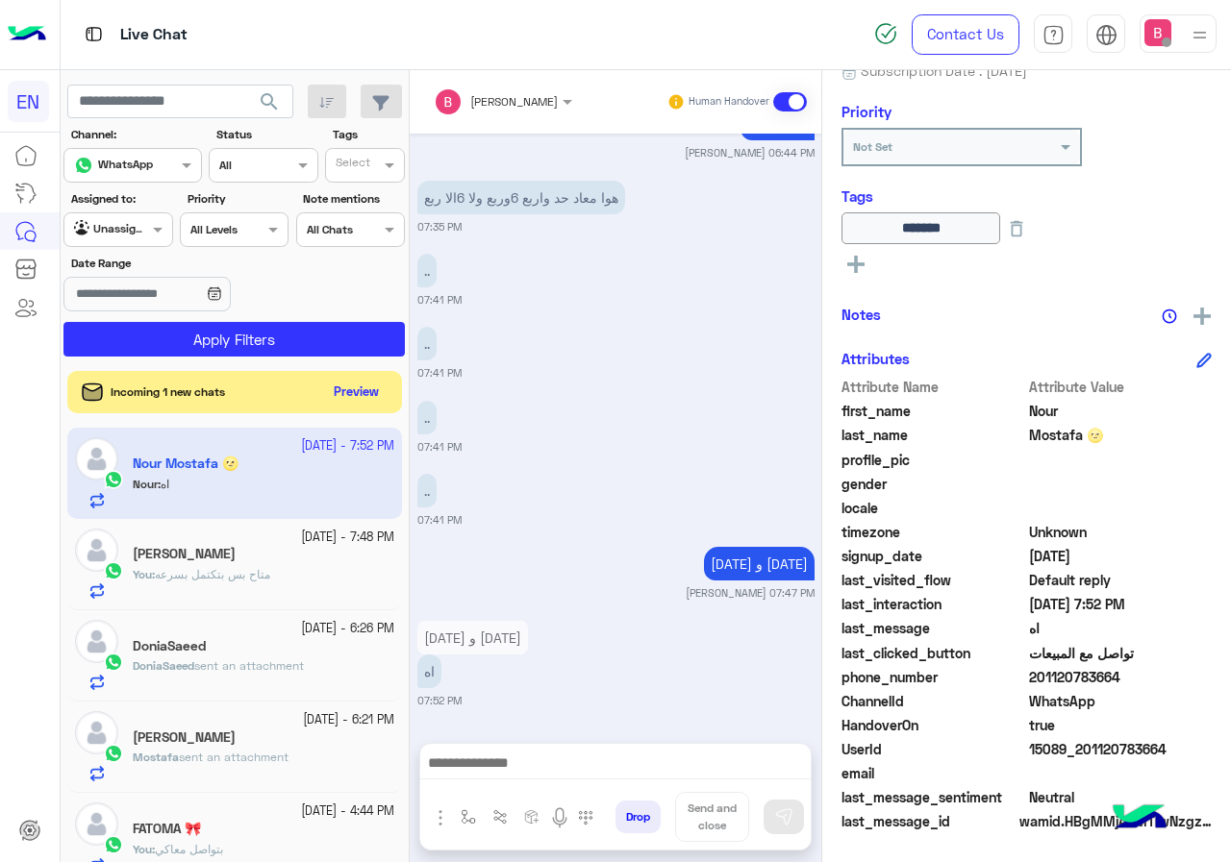
scroll to position [922, 0]
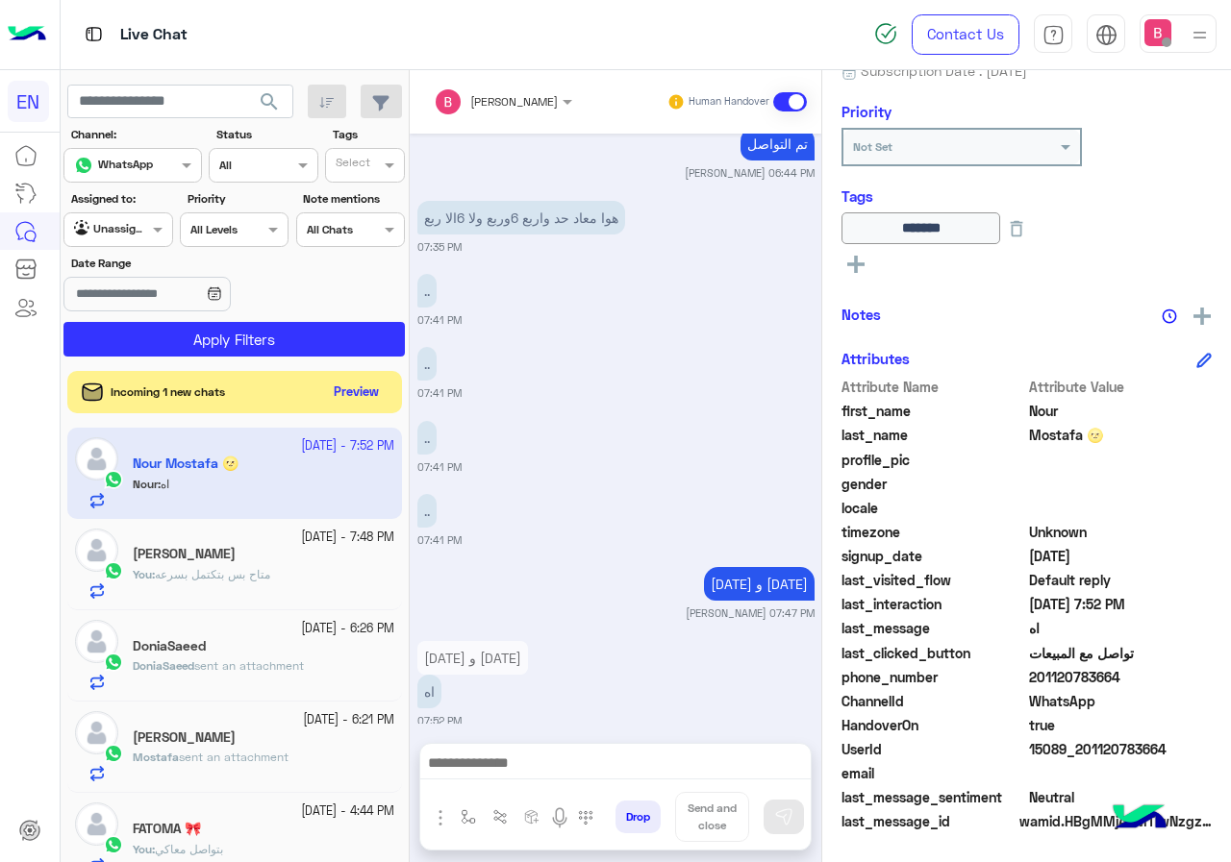
click at [532, 315] on div "[DATE] ..... 04:54 PM .... 04:54 PM ..... 04:55 PM مساء الخير يا فندم [PERSON_N…" at bounding box center [616, 429] width 412 height 590
click at [736, 492] on div ".. 07:41 PM" at bounding box center [615, 518] width 397 height 59
drag, startPoint x: 448, startPoint y: 658, endPoint x: 458, endPoint y: 605, distance: 53.7
click at [457, 641] on div "[DATE] و [DATE] اه" at bounding box center [484, 674] width 134 height 67
click at [593, 562] on div "[DATE] و [DATE] Bassant Ayman 07:47 PM" at bounding box center [615, 591] width 397 height 59
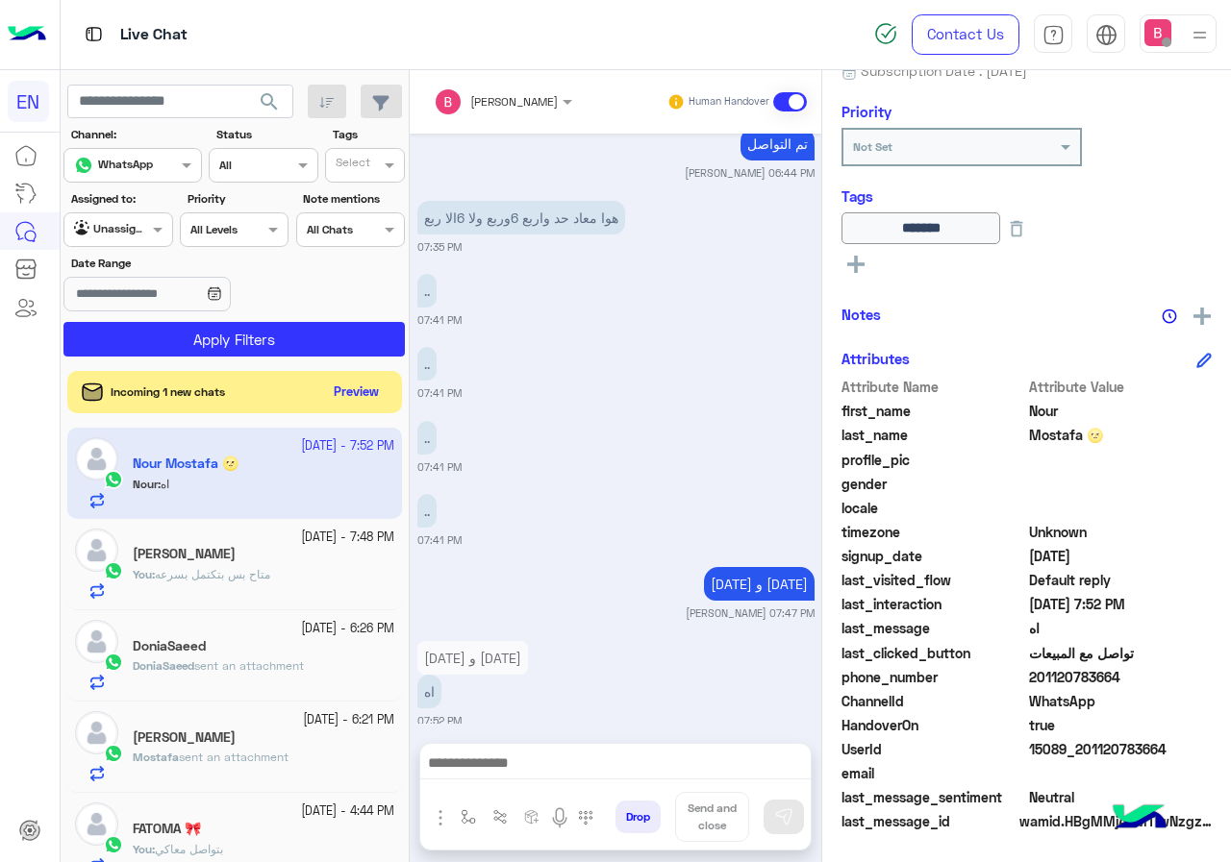
drag, startPoint x: 593, startPoint y: 553, endPoint x: 424, endPoint y: 528, distance: 171.1
click at [576, 562] on div "[DATE] و [DATE] Bassant Ayman 07:47 PM" at bounding box center [615, 591] width 397 height 59
click at [233, 335] on button "Apply Filters" at bounding box center [233, 339] width 341 height 35
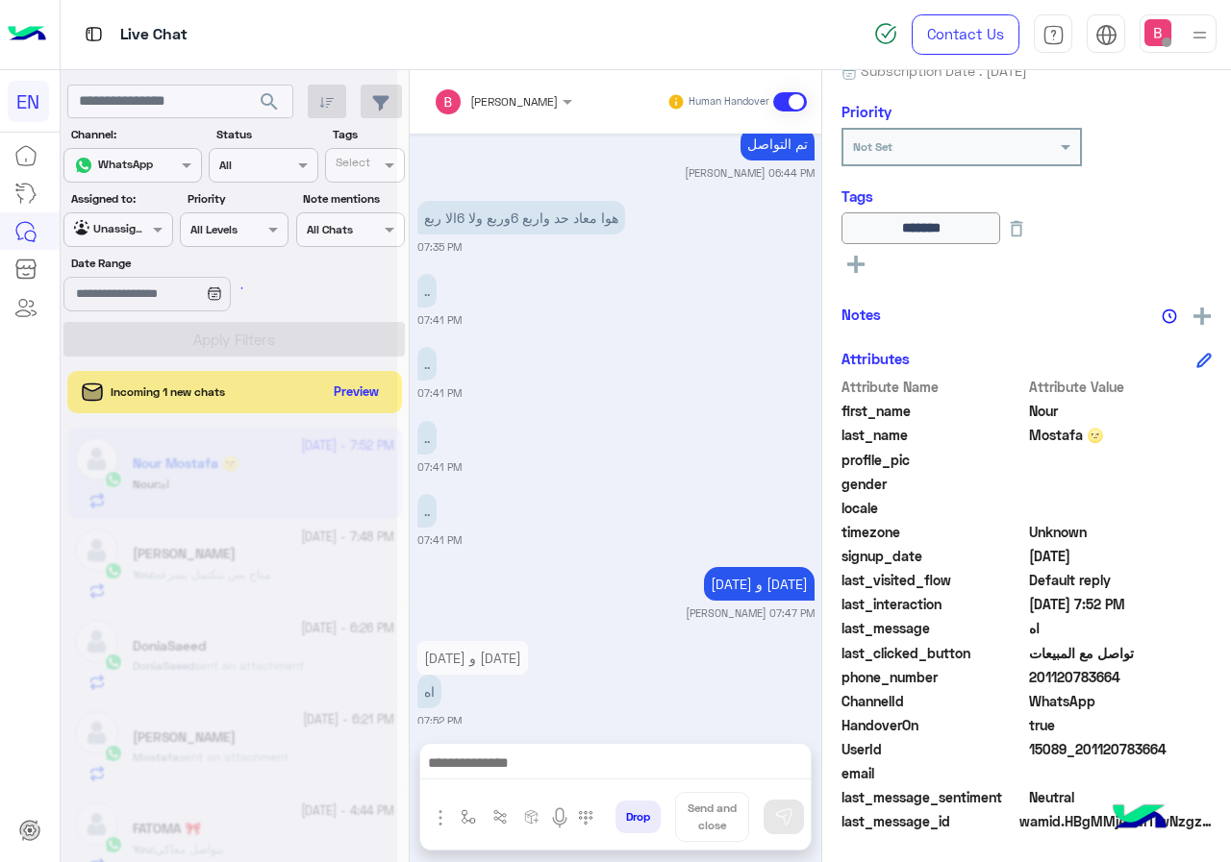
click at [562, 668] on div "[DATE] و [DATE] اه 07:52 PM" at bounding box center [615, 682] width 397 height 92
click at [562, 667] on div "[DATE] و [DATE] اه 07:52 PM" at bounding box center [615, 682] width 397 height 92
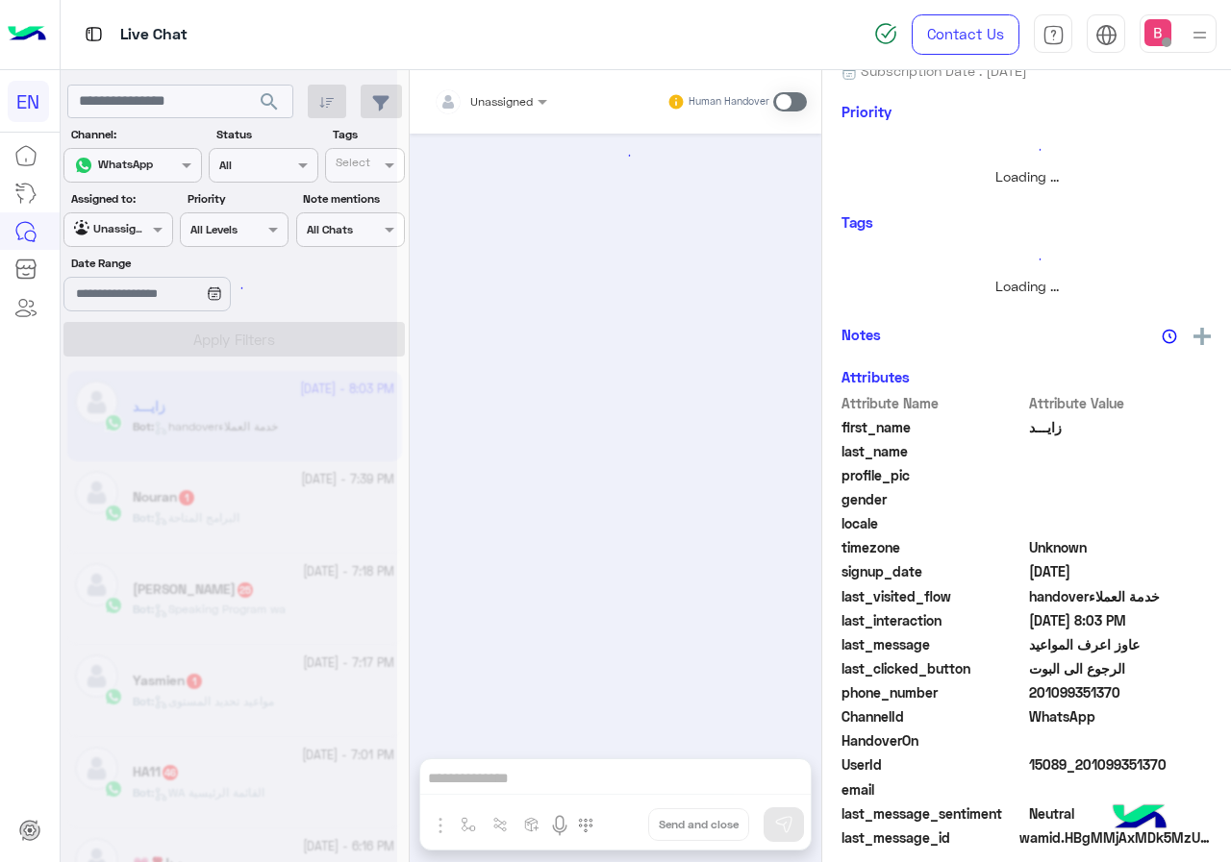
click at [716, 355] on div at bounding box center [616, 437] width 412 height 606
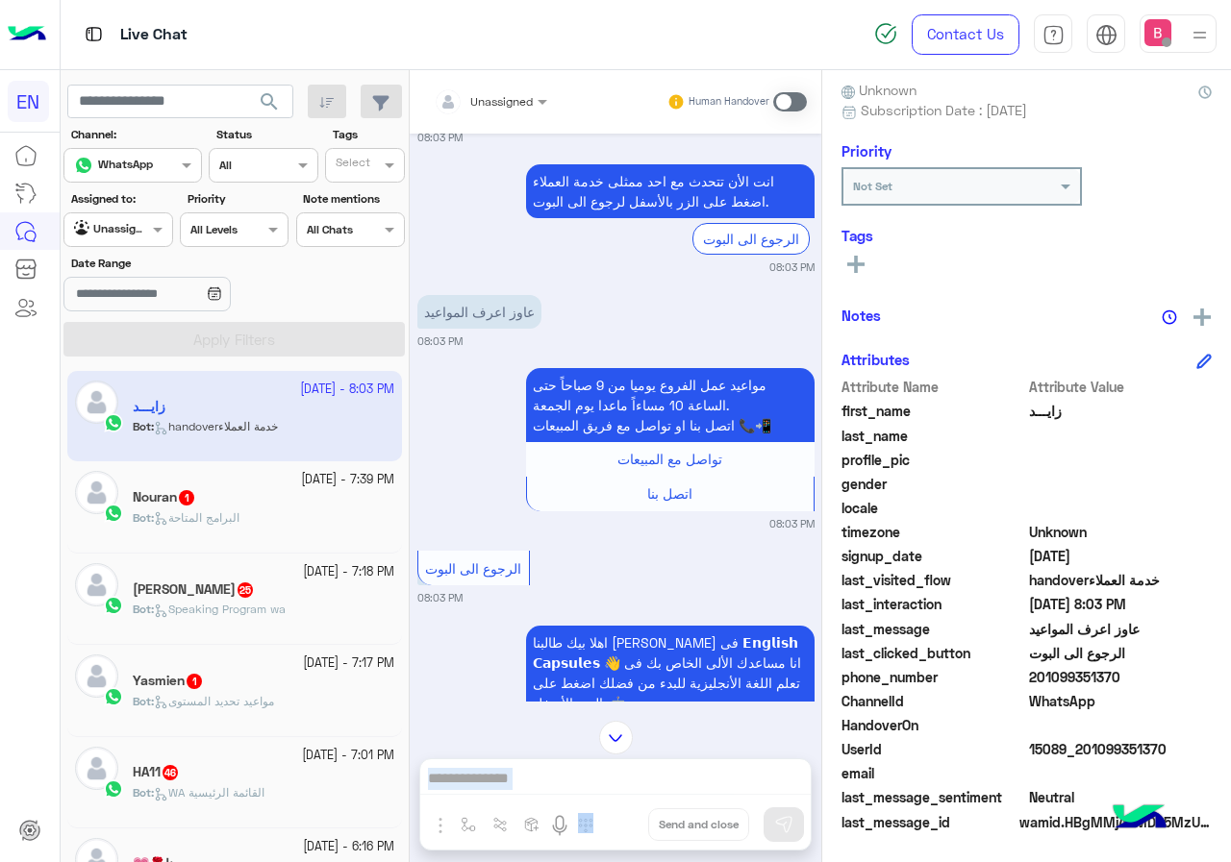
scroll to position [1229, 0]
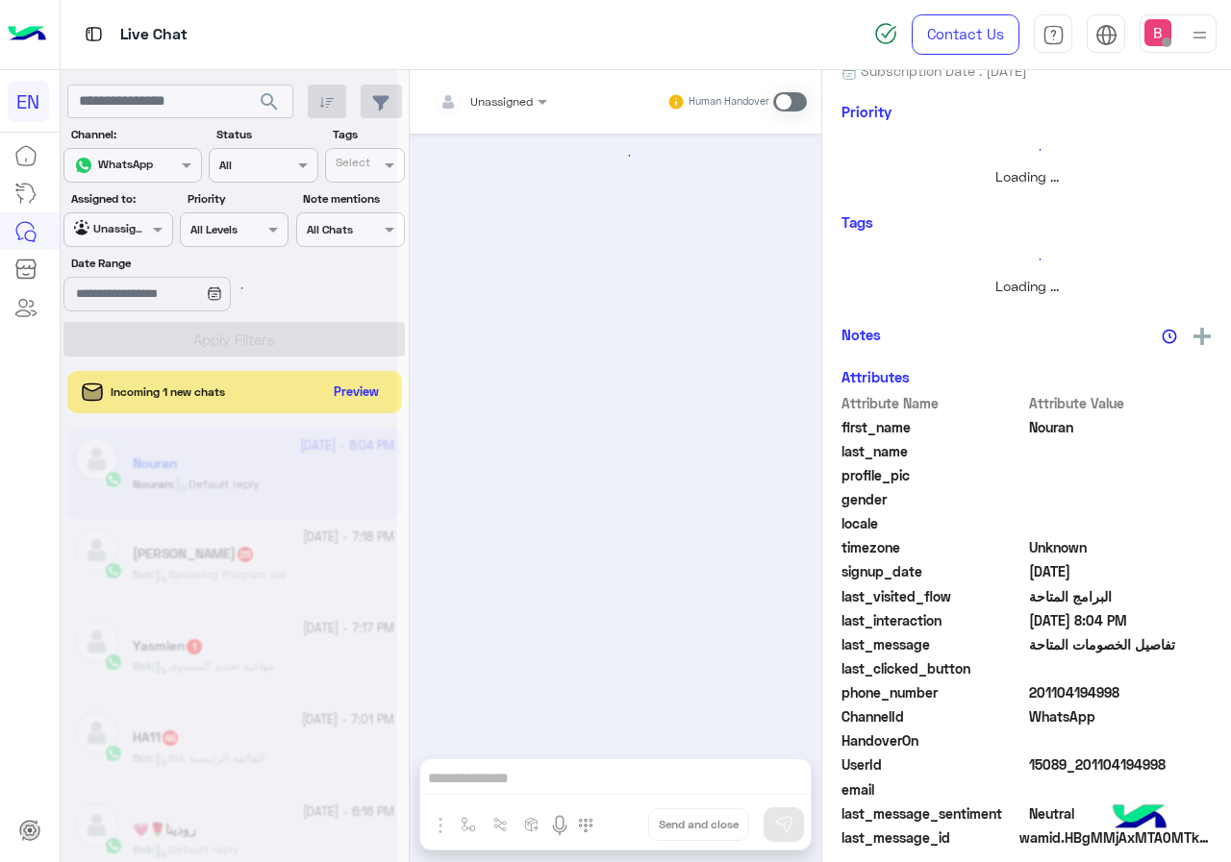
click at [351, 391] on div at bounding box center [229, 439] width 337 height 862
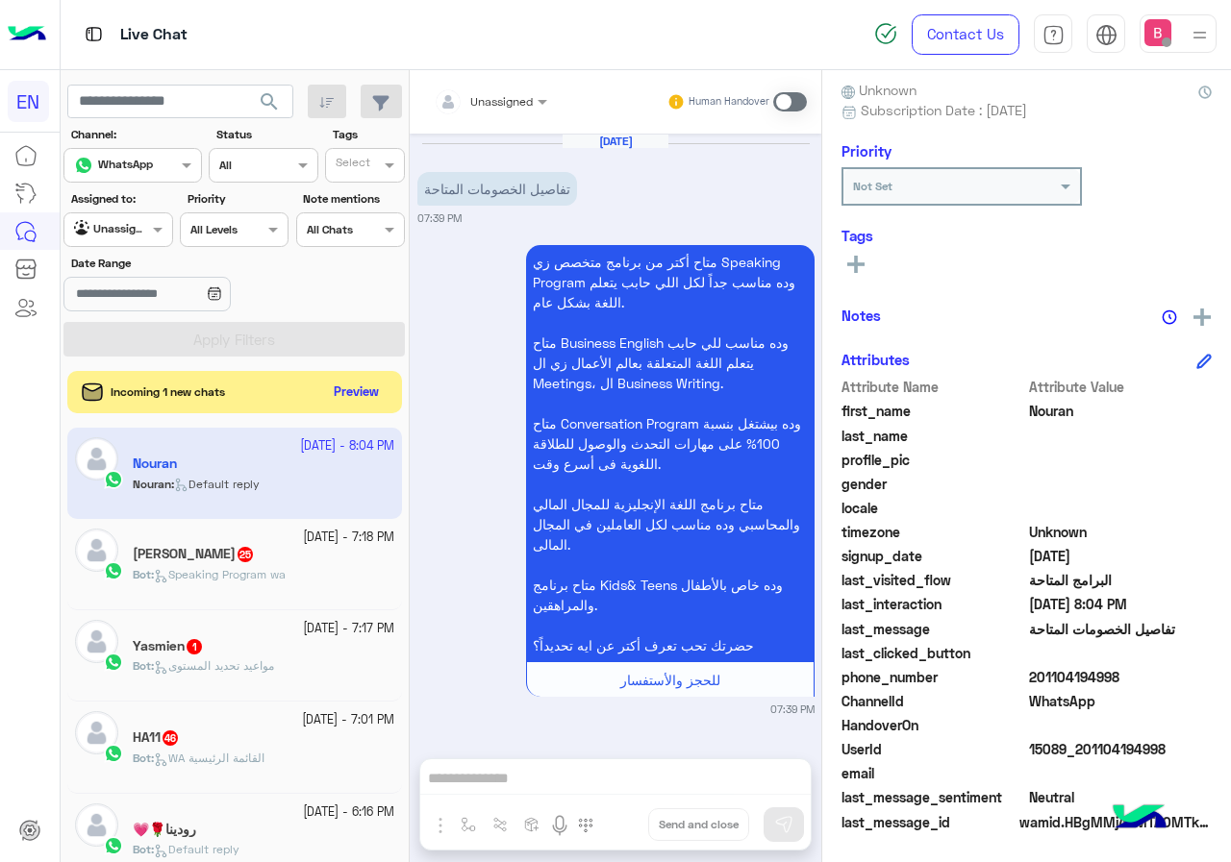
scroll to position [173, 0]
click at [491, 99] on input "text" at bounding box center [467, 98] width 67 height 17
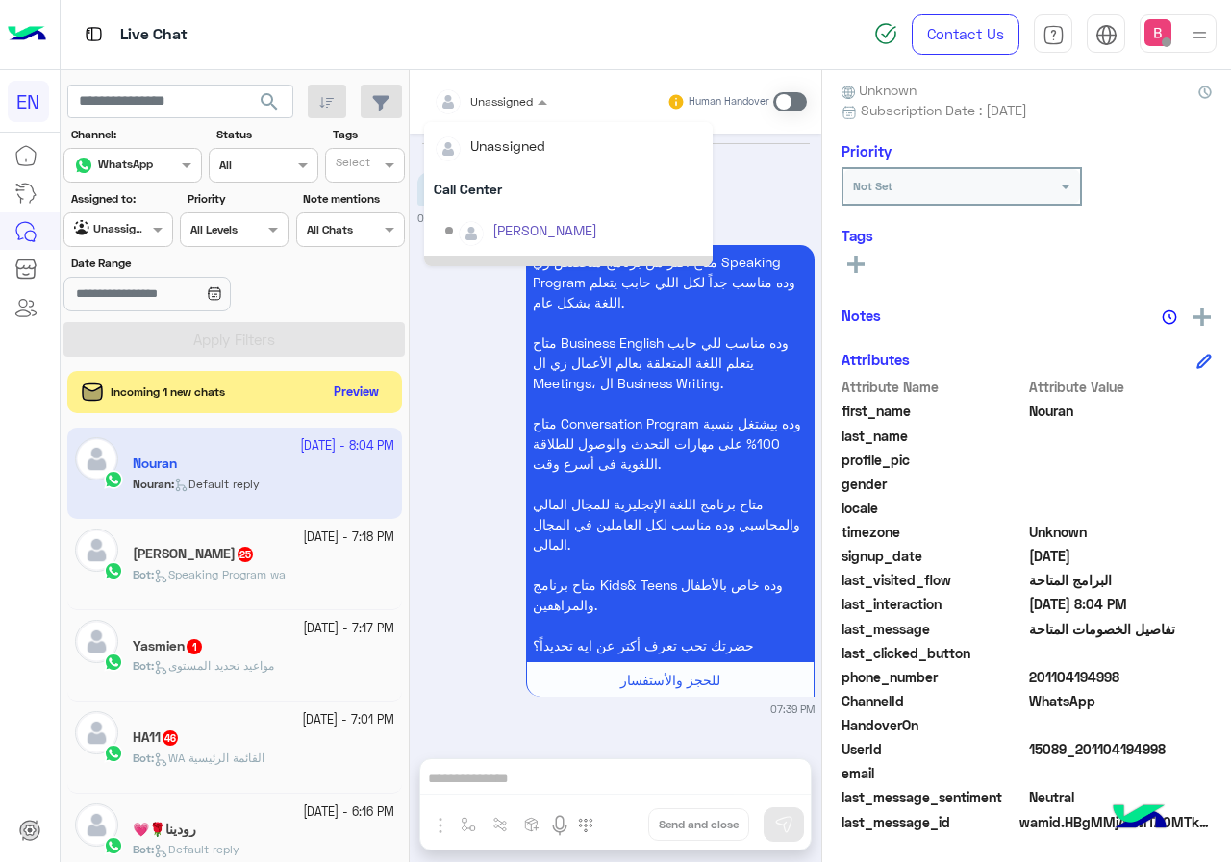
scroll to position [319, 0]
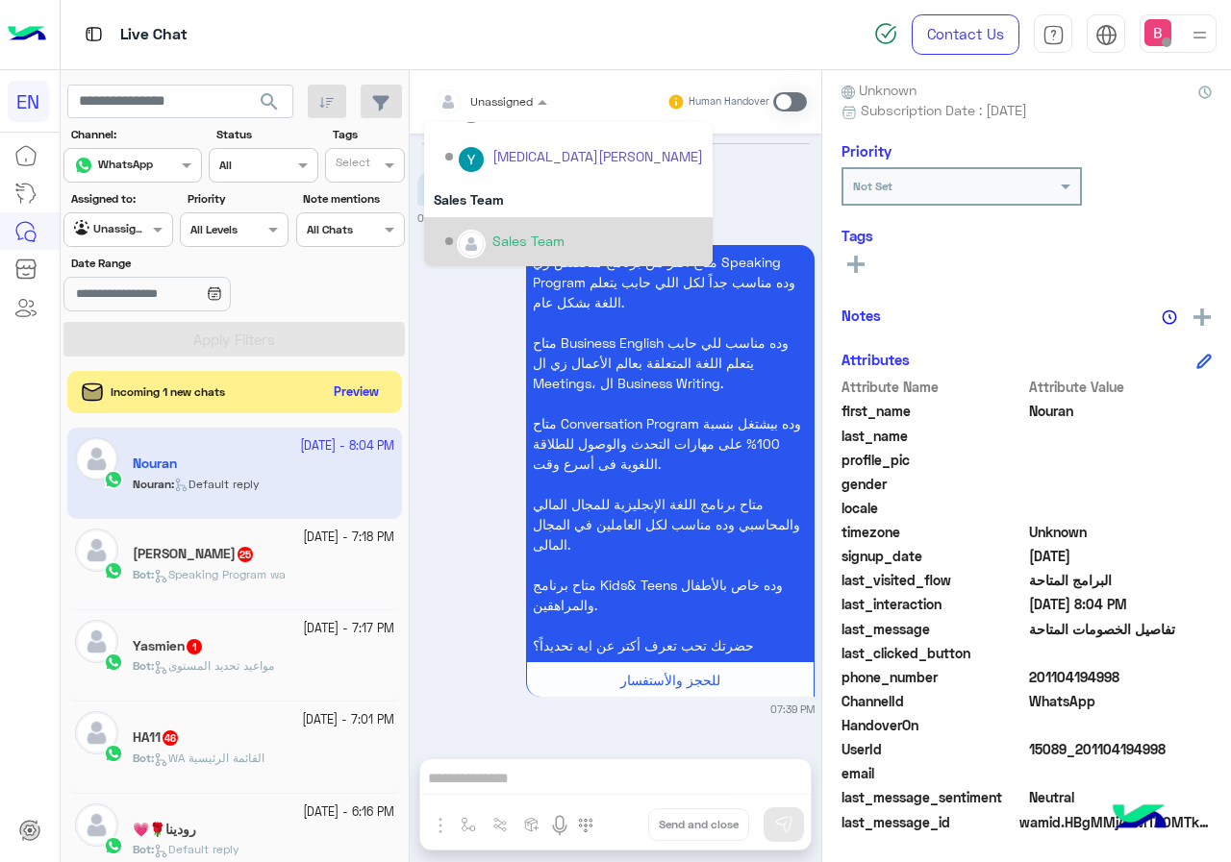
click at [478, 242] on img "Options list" at bounding box center [471, 244] width 25 height 25
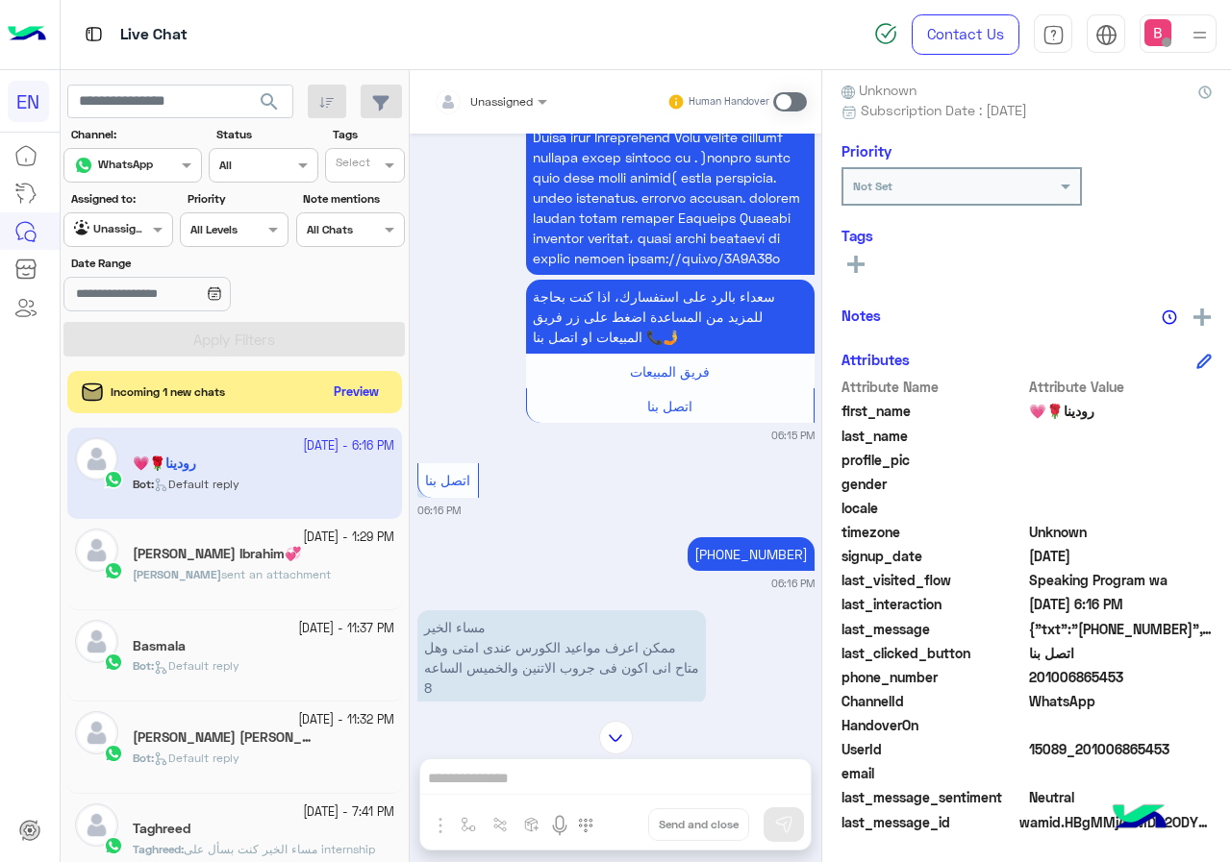
scroll to position [10140, 0]
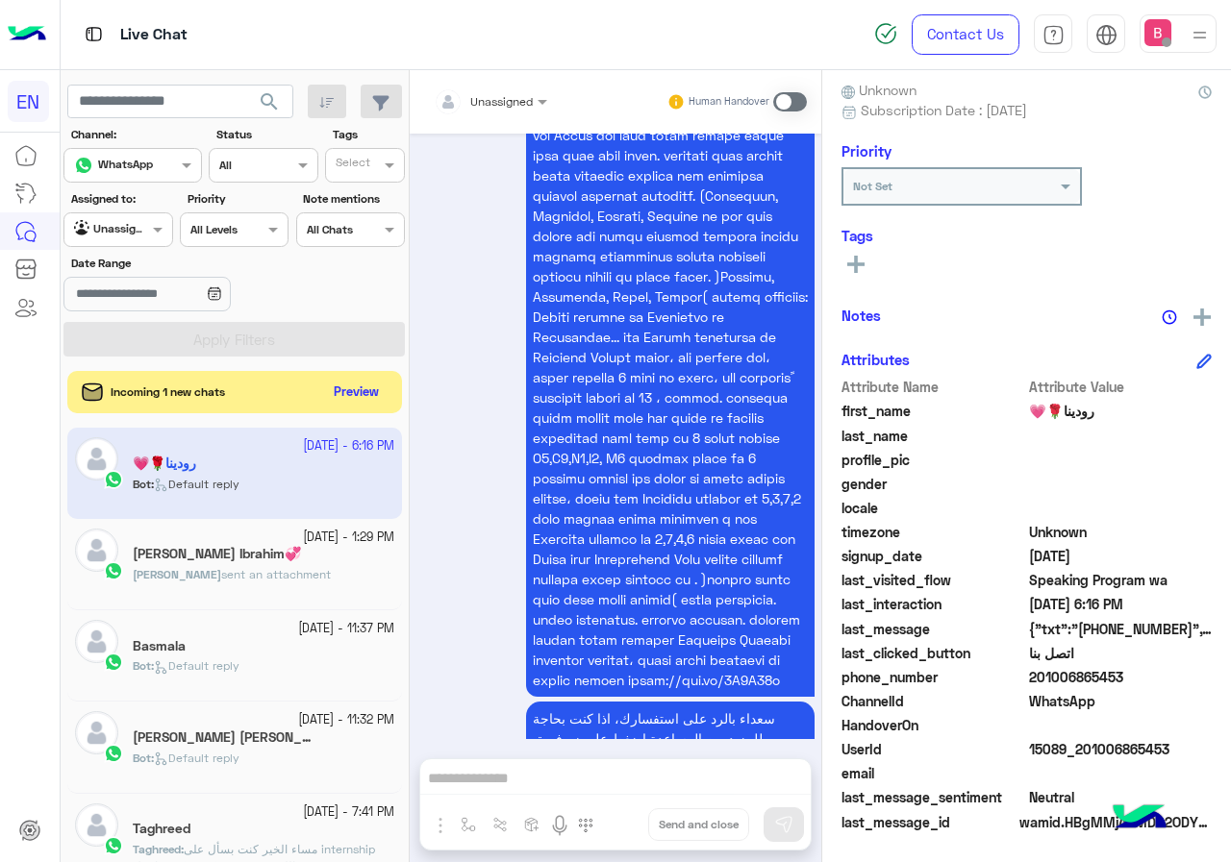
click at [110, 232] on input "text" at bounding box center [96, 227] width 44 height 17
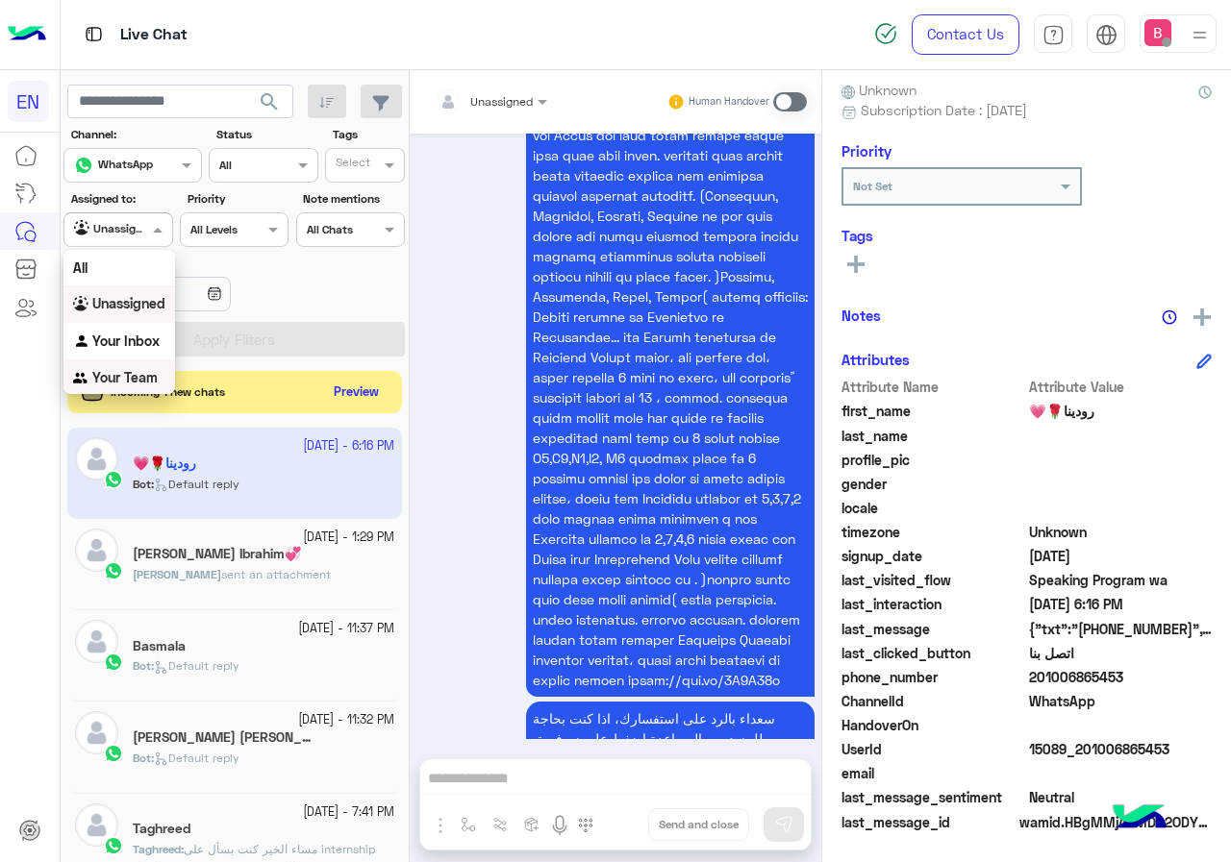
click at [103, 379] on b "Your Team" at bounding box center [124, 377] width 65 height 16
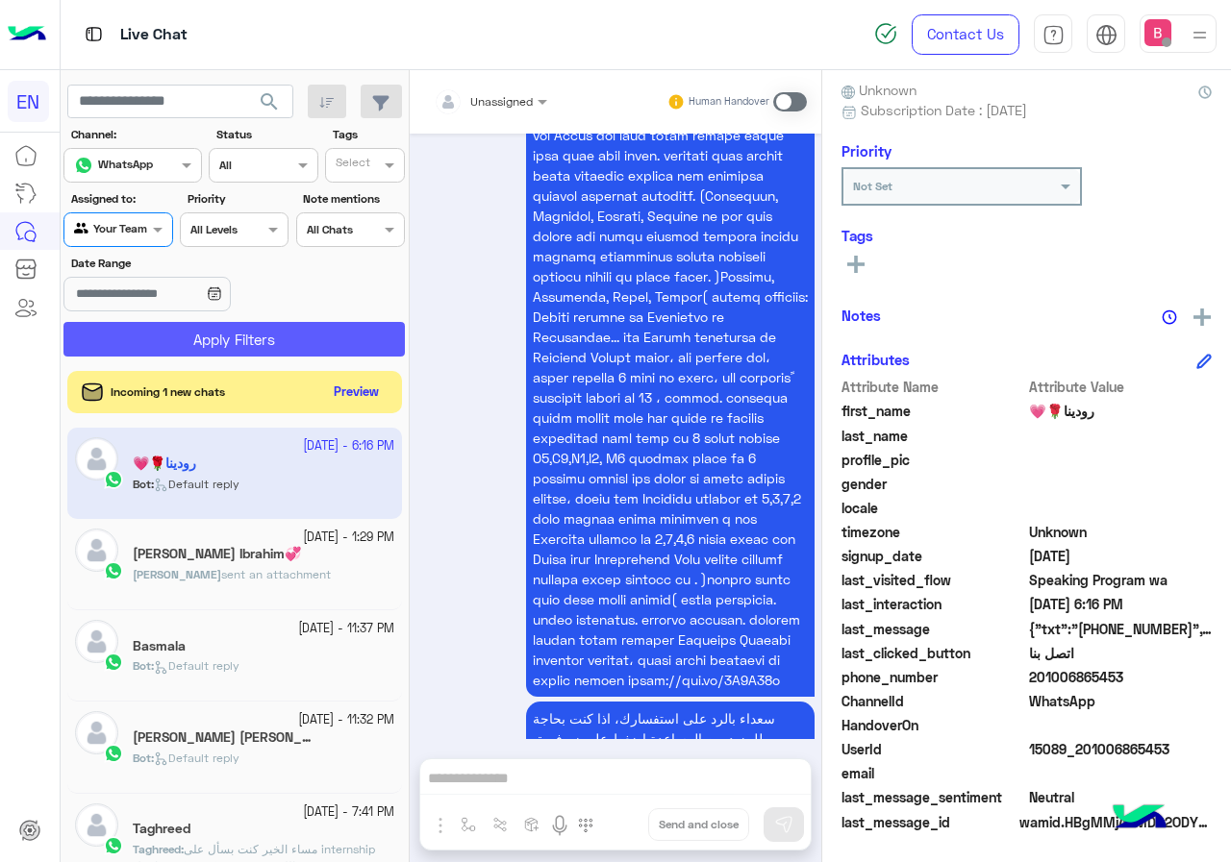
click at [178, 336] on button "Apply Filters" at bounding box center [233, 339] width 341 height 35
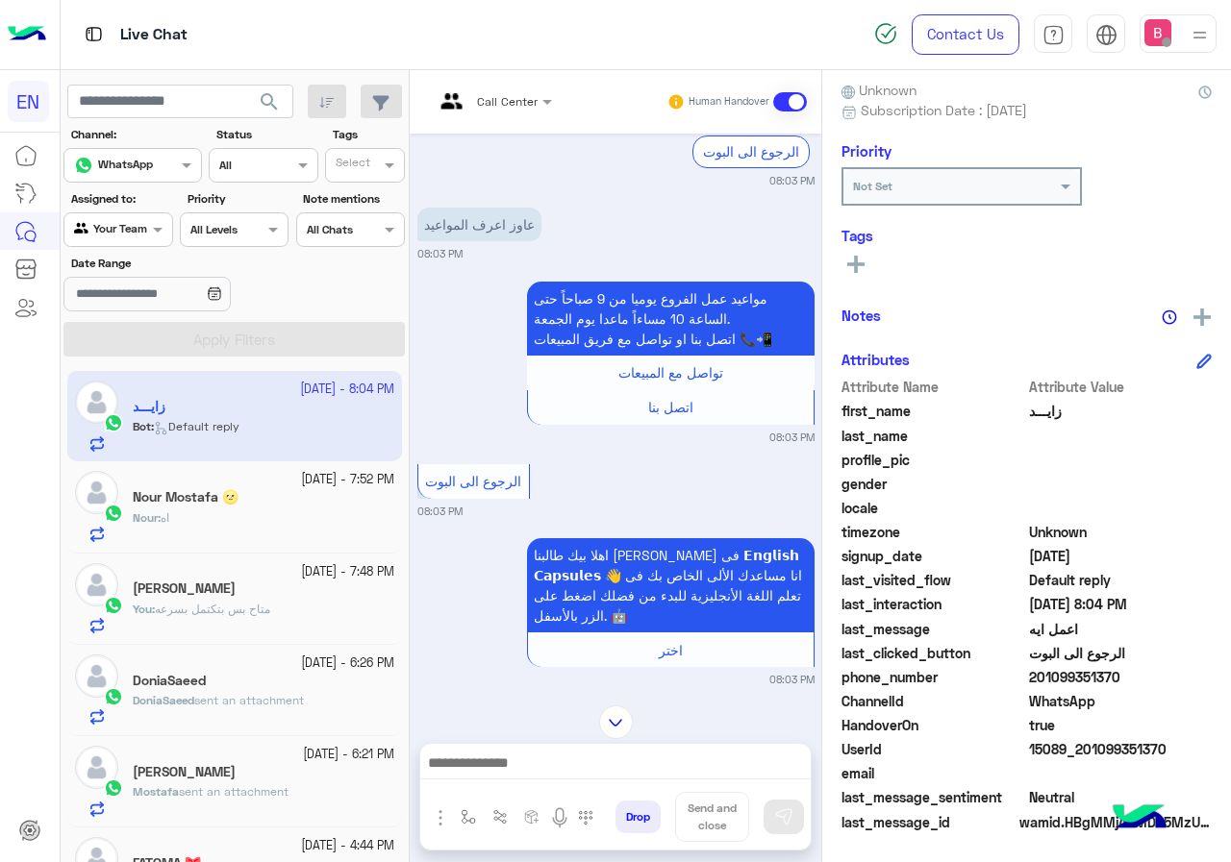
scroll to position [871, 0]
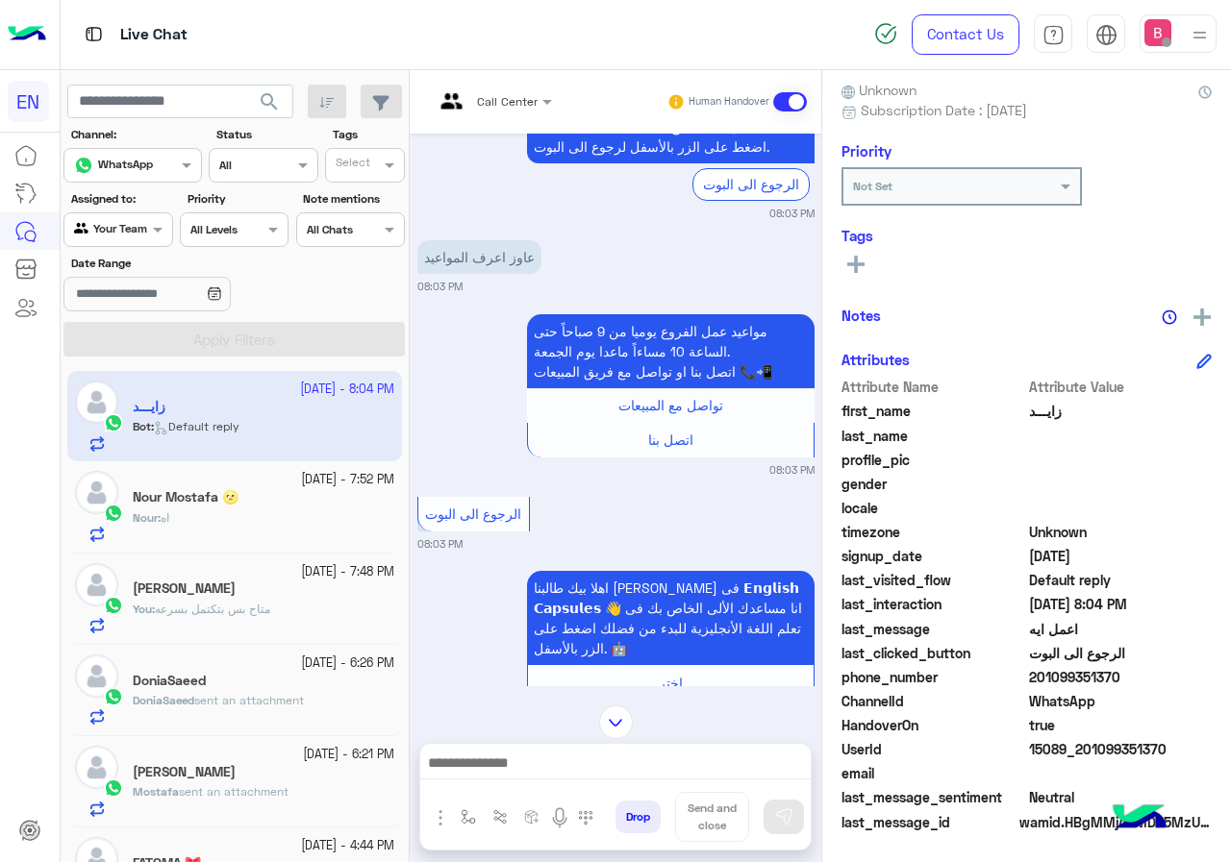
drag, startPoint x: 1030, startPoint y: 677, endPoint x: 1107, endPoint y: 682, distance: 77.1
click at [1152, 682] on span "201099351370" at bounding box center [1121, 677] width 184 height 20
copy span "01099351370"
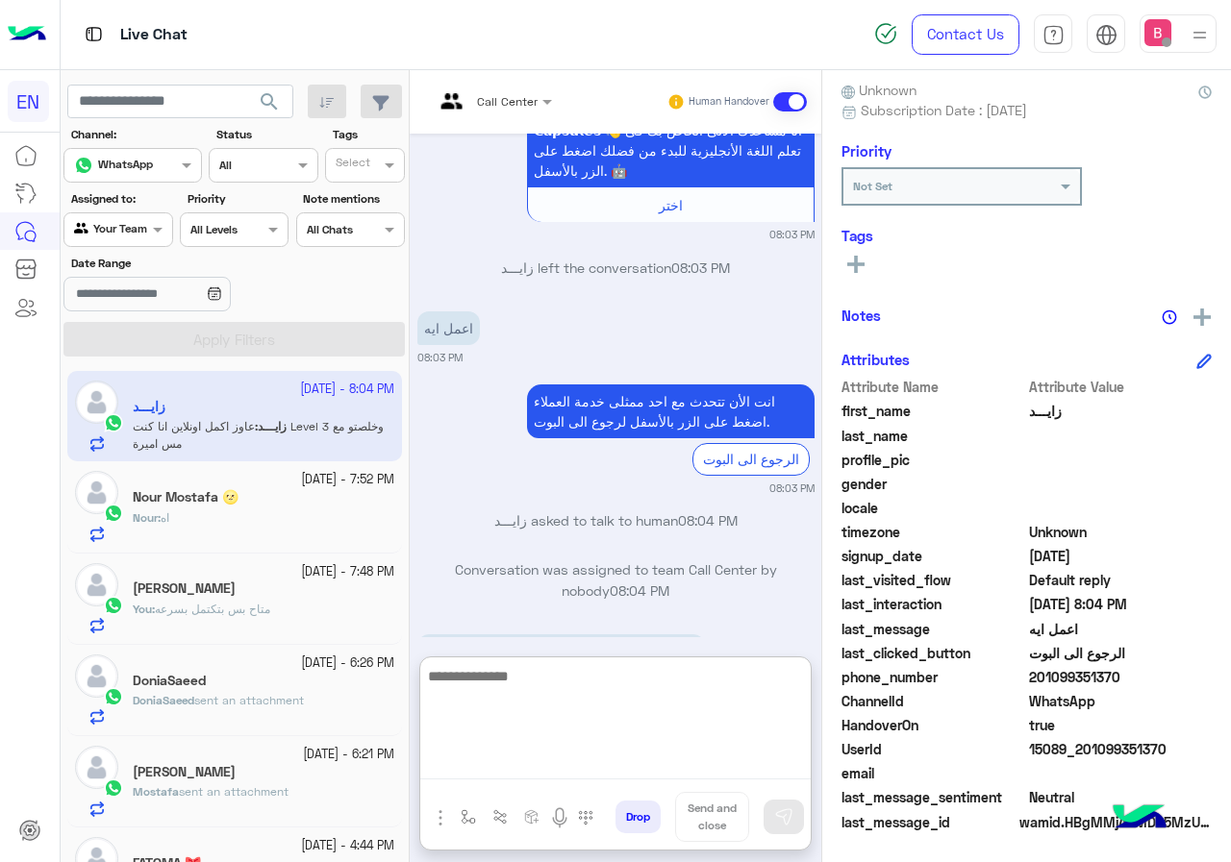
click at [461, 767] on textarea at bounding box center [615, 721] width 390 height 115
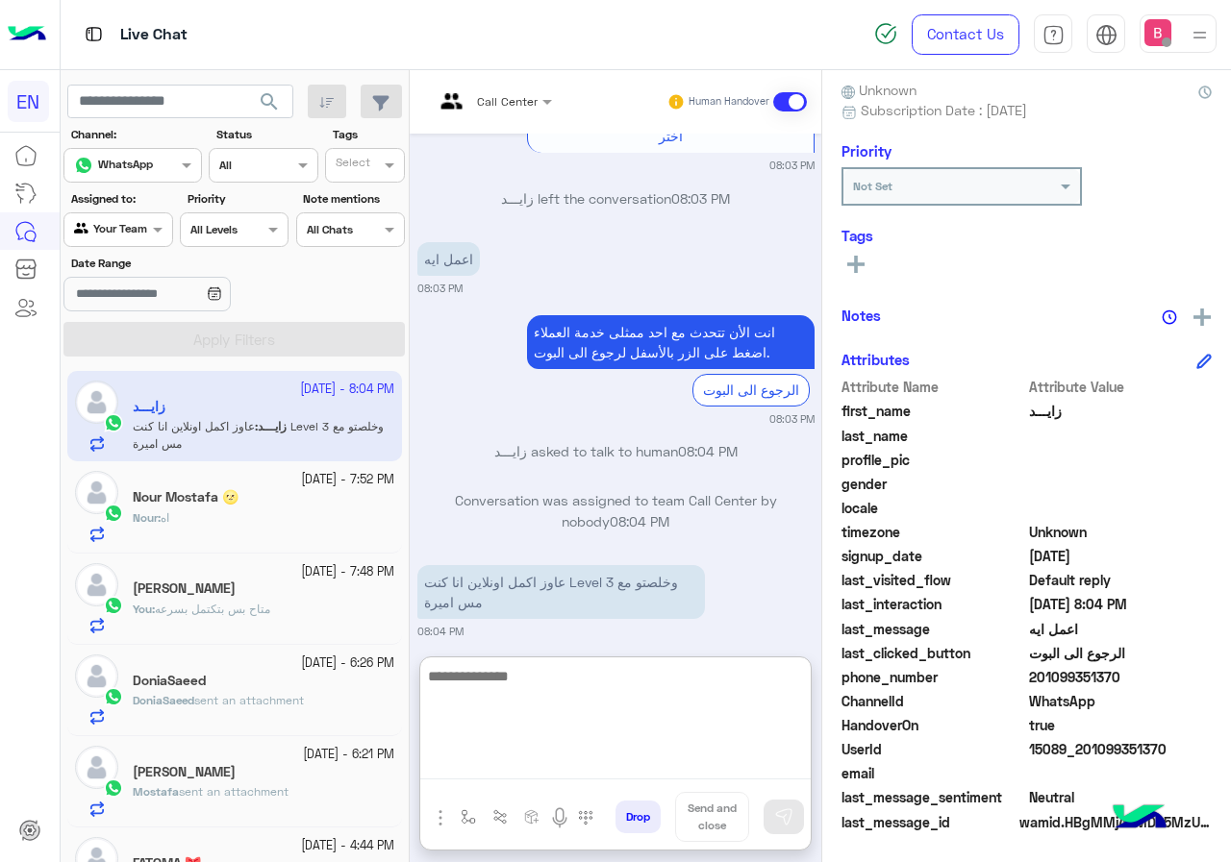
scroll to position [1435, 0]
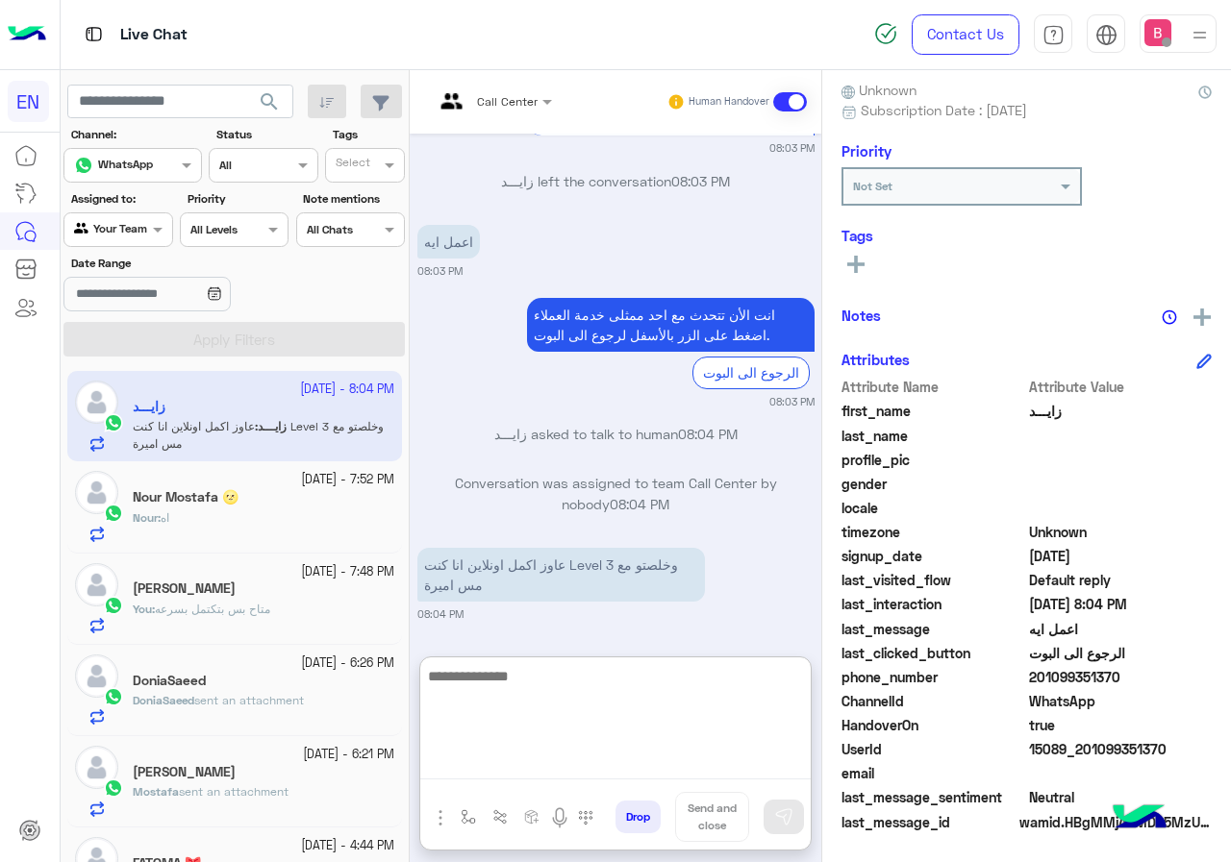
click at [531, 713] on textarea at bounding box center [615, 721] width 390 height 115
type textarea "*"
type textarea "**********"
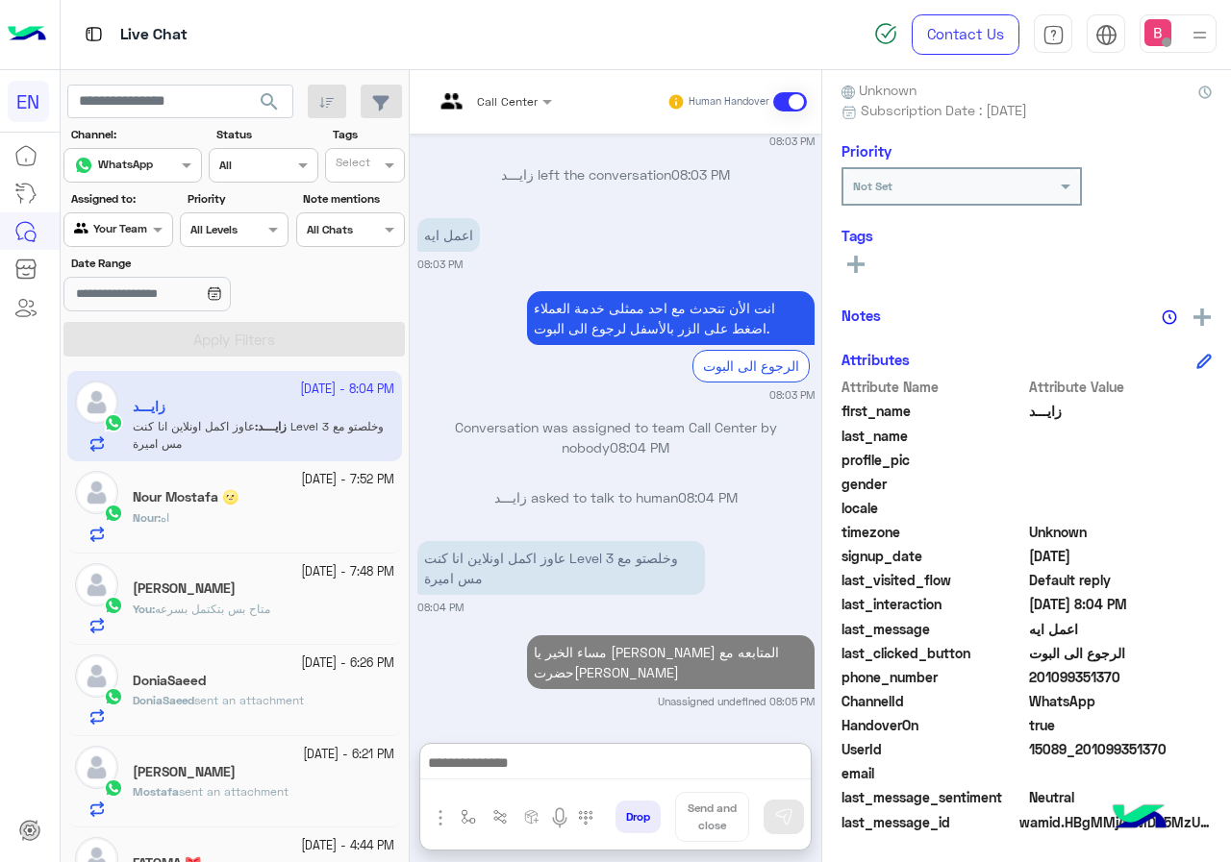
click at [309, 519] on div "Nour : اه" at bounding box center [264, 527] width 262 height 34
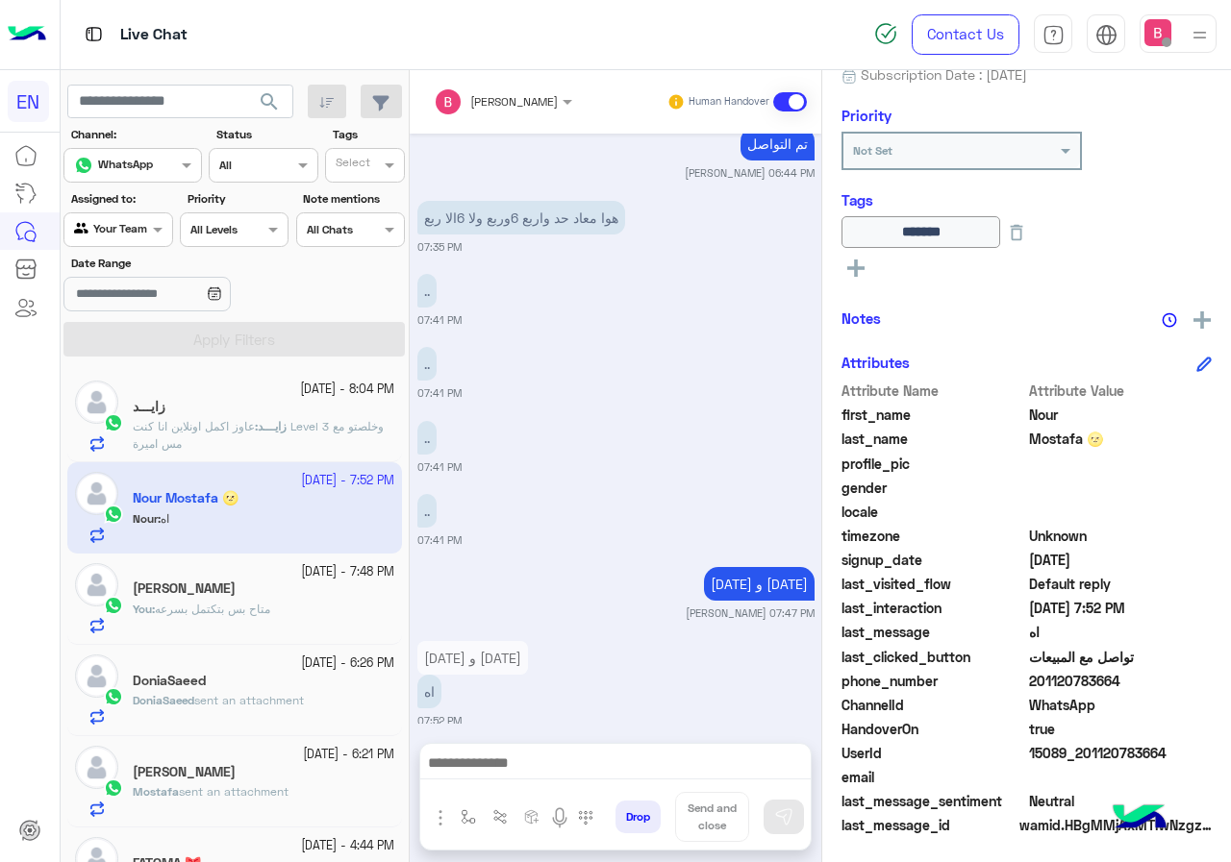
scroll to position [212, 0]
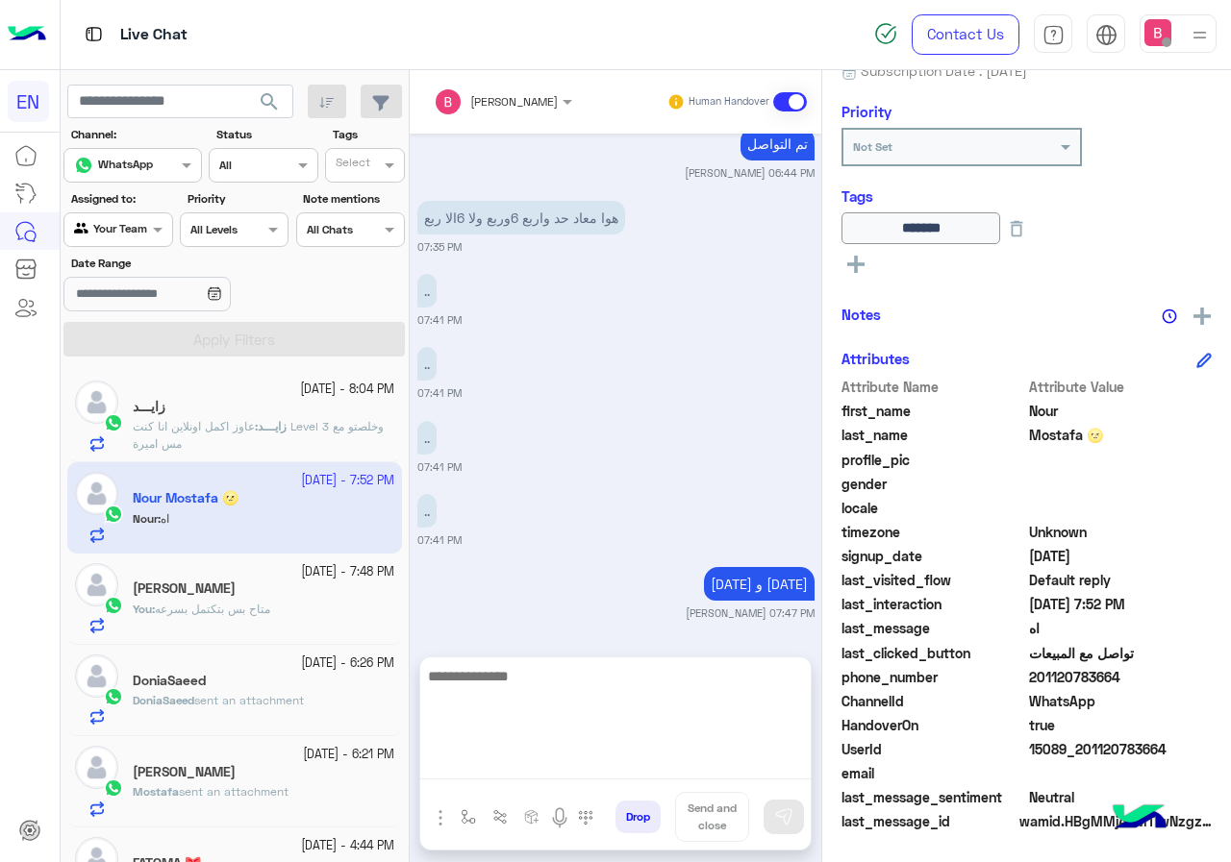
click at [532, 772] on textarea at bounding box center [615, 721] width 390 height 115
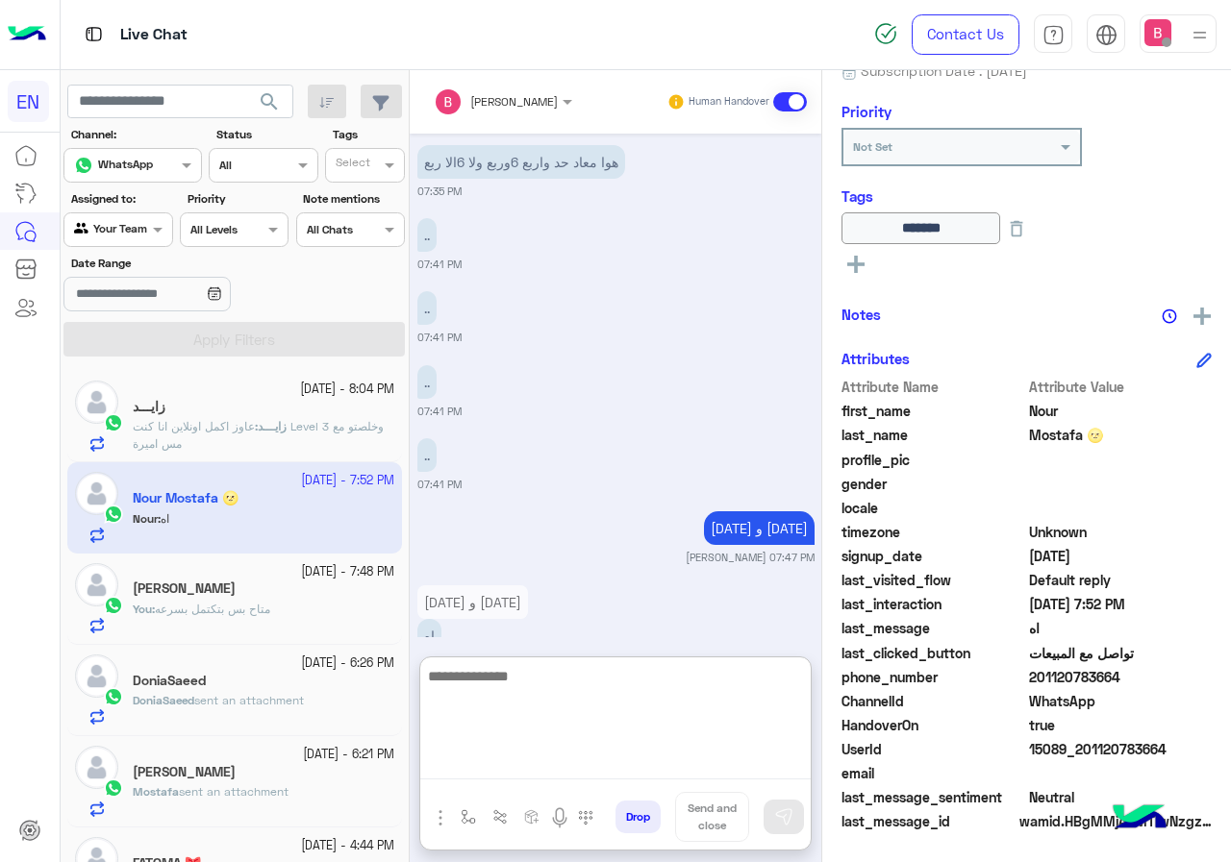
scroll to position [1008, 0]
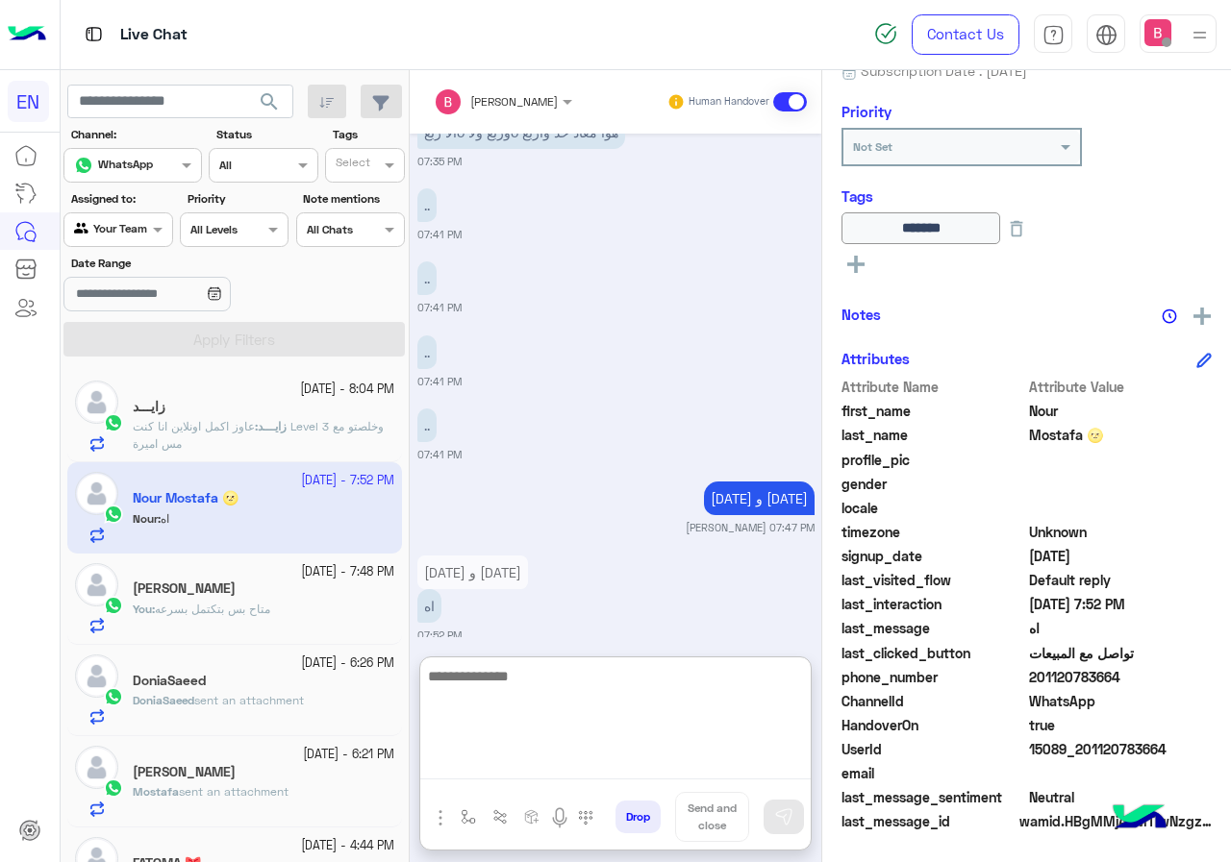
click at [575, 702] on textarea at bounding box center [615, 721] width 390 height 115
type textarea "**********"
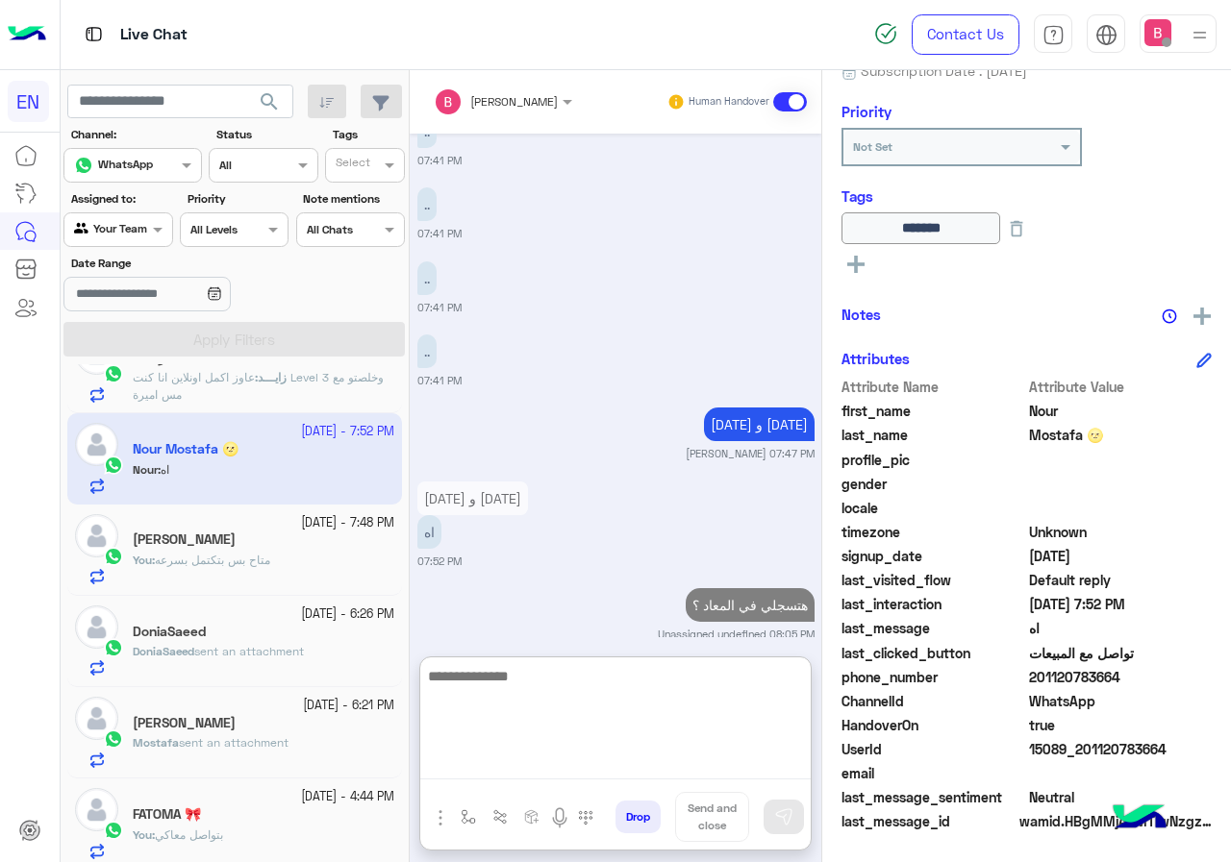
scroll to position [96, 0]
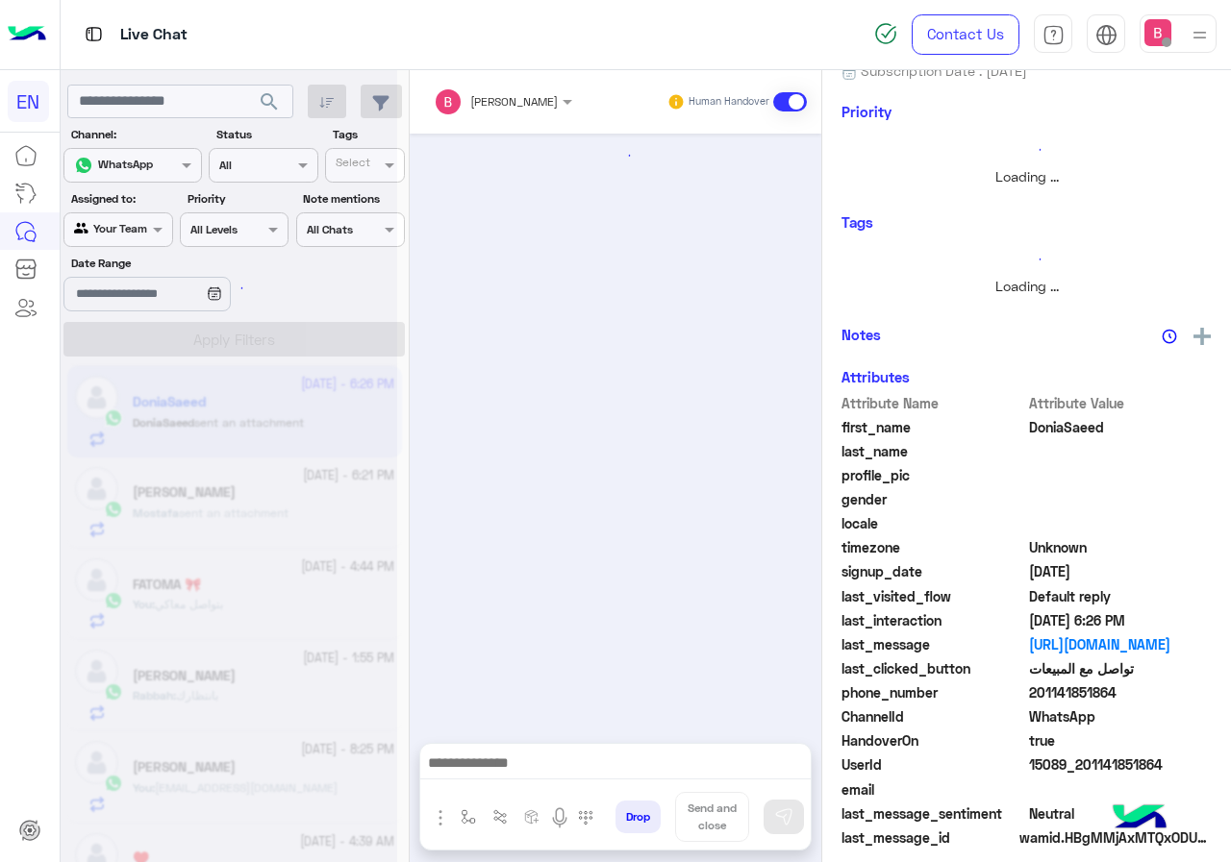
click at [223, 593] on div at bounding box center [229, 439] width 337 height 862
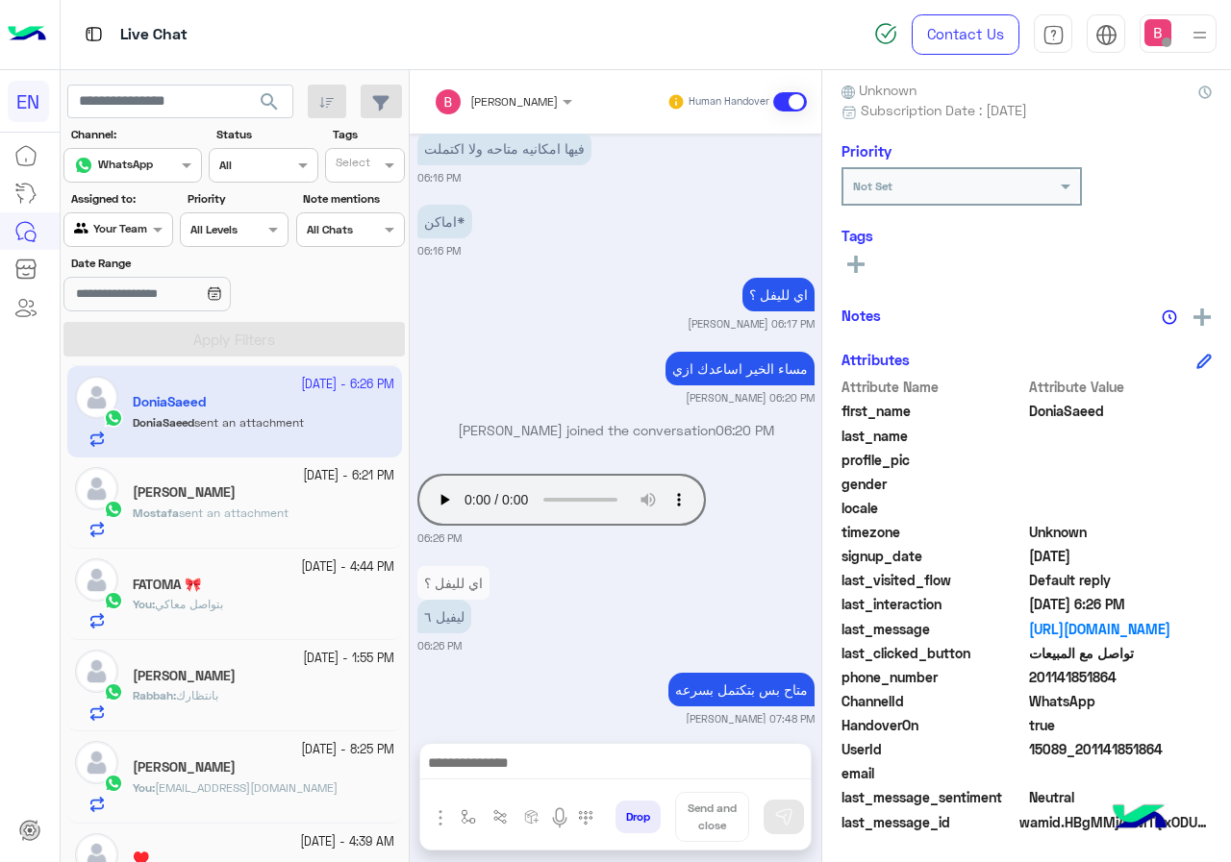
scroll to position [192, 0]
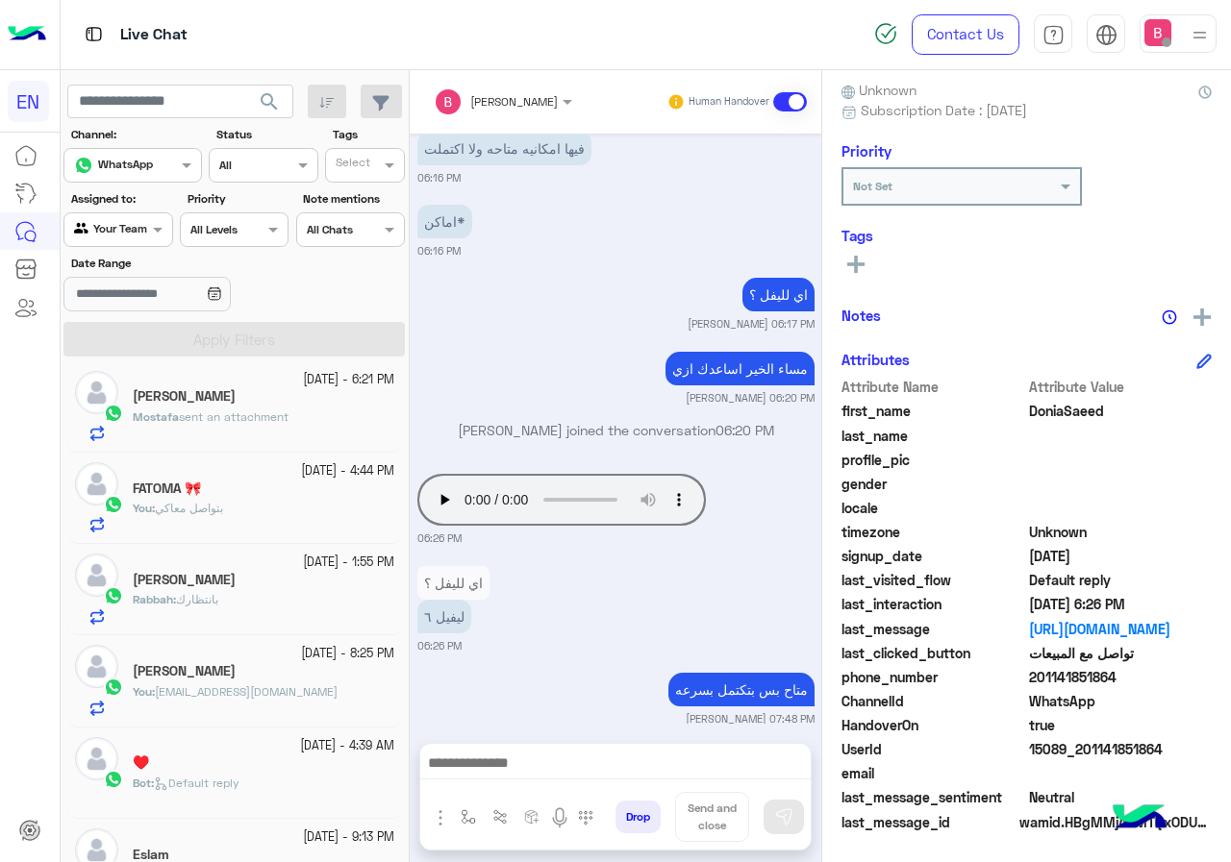
click at [312, 420] on div "Mostafa sent an attachment" at bounding box center [264, 426] width 262 height 34
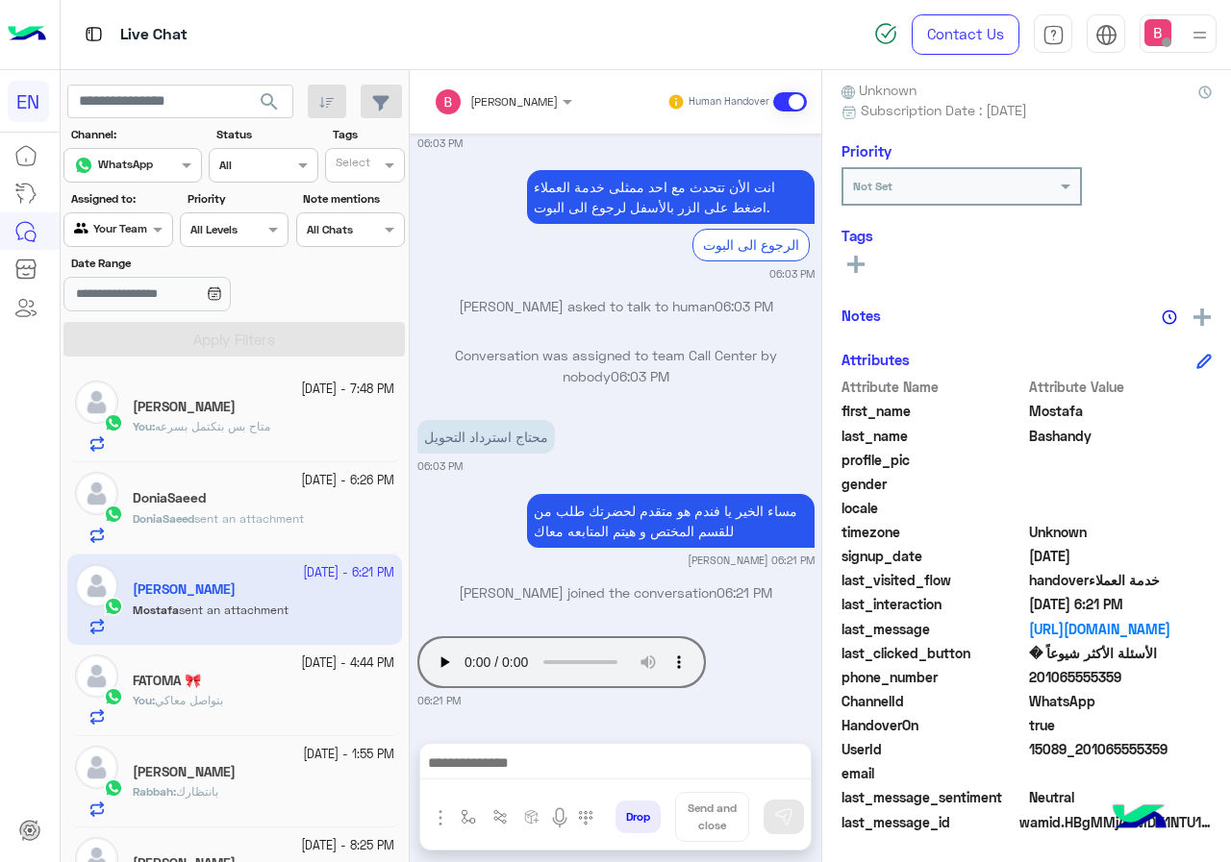
click at [307, 529] on div "DoniaSaeed sent an attachment" at bounding box center [264, 528] width 262 height 34
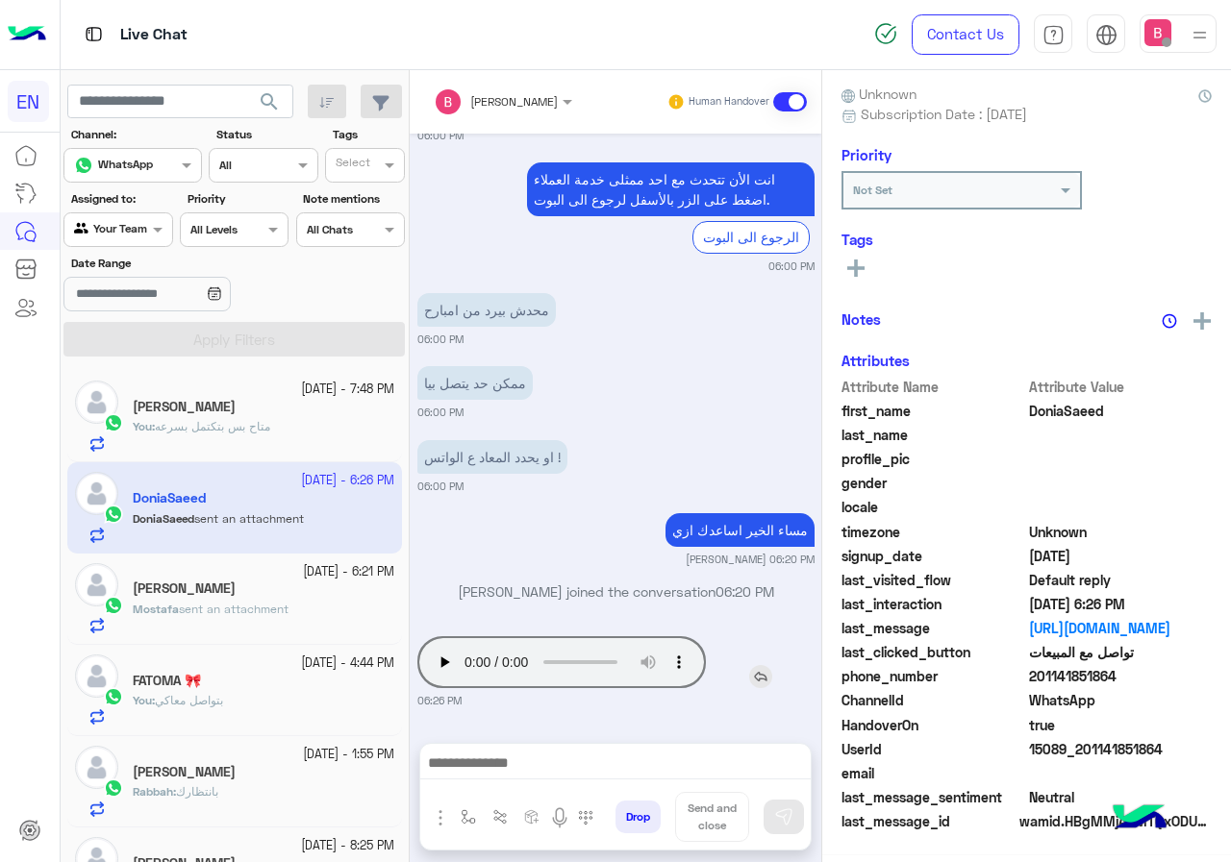
scroll to position [173, 0]
drag, startPoint x: 1033, startPoint y: 678, endPoint x: 1107, endPoint y: 684, distance: 74.3
click at [1147, 683] on span "201141851864" at bounding box center [1121, 677] width 184 height 20
copy span "01141851864"
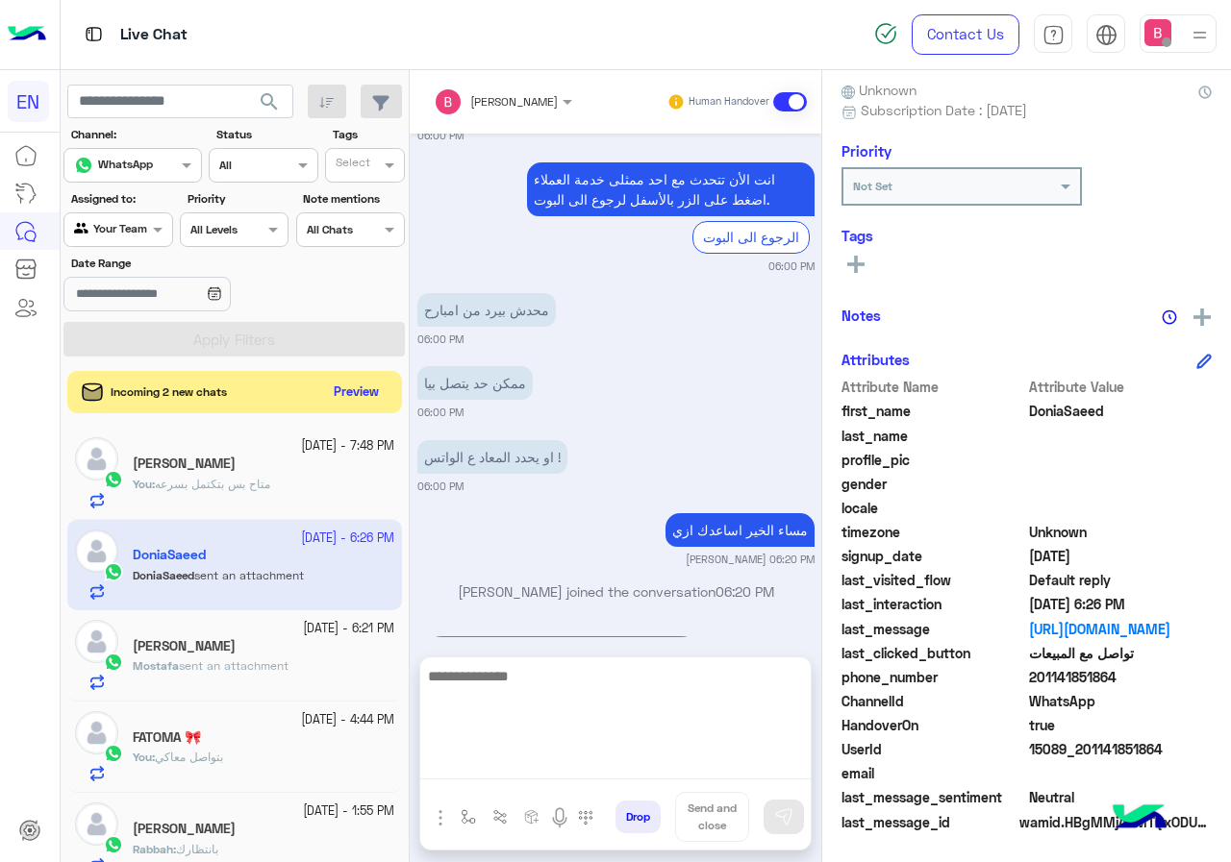
click at [519, 761] on textarea at bounding box center [615, 721] width 390 height 115
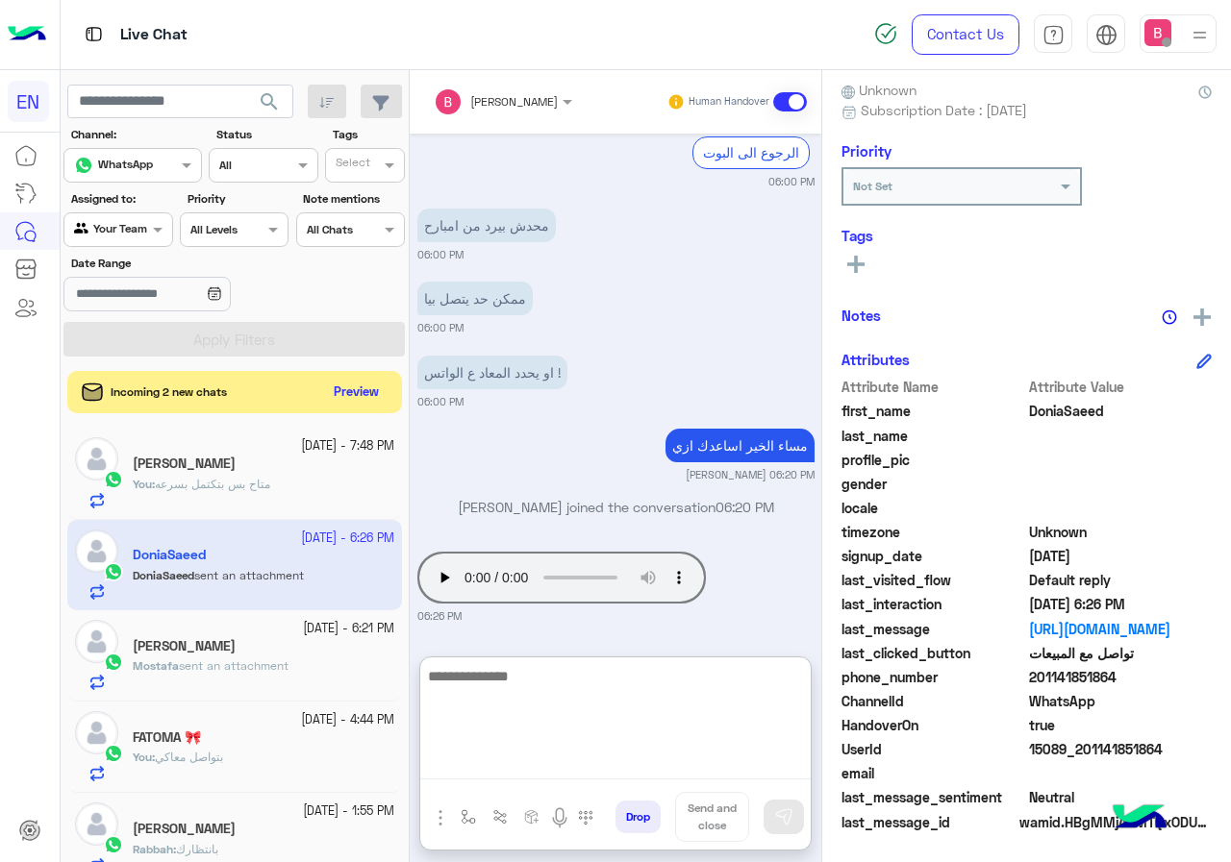
scroll to position [1164, 0]
click at [509, 699] on textarea at bounding box center [615, 721] width 390 height 115
type textarea "*"
type textarea "**********"
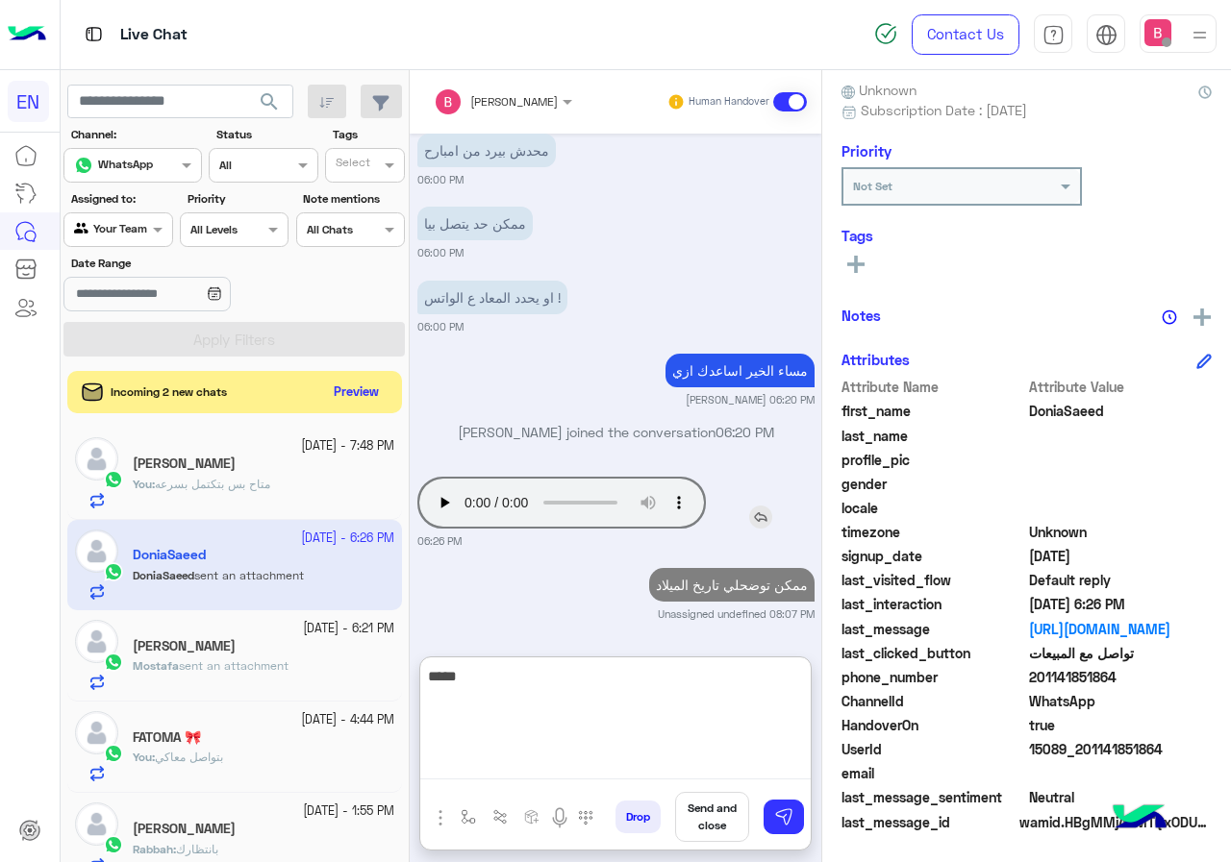
type textarea "*****"
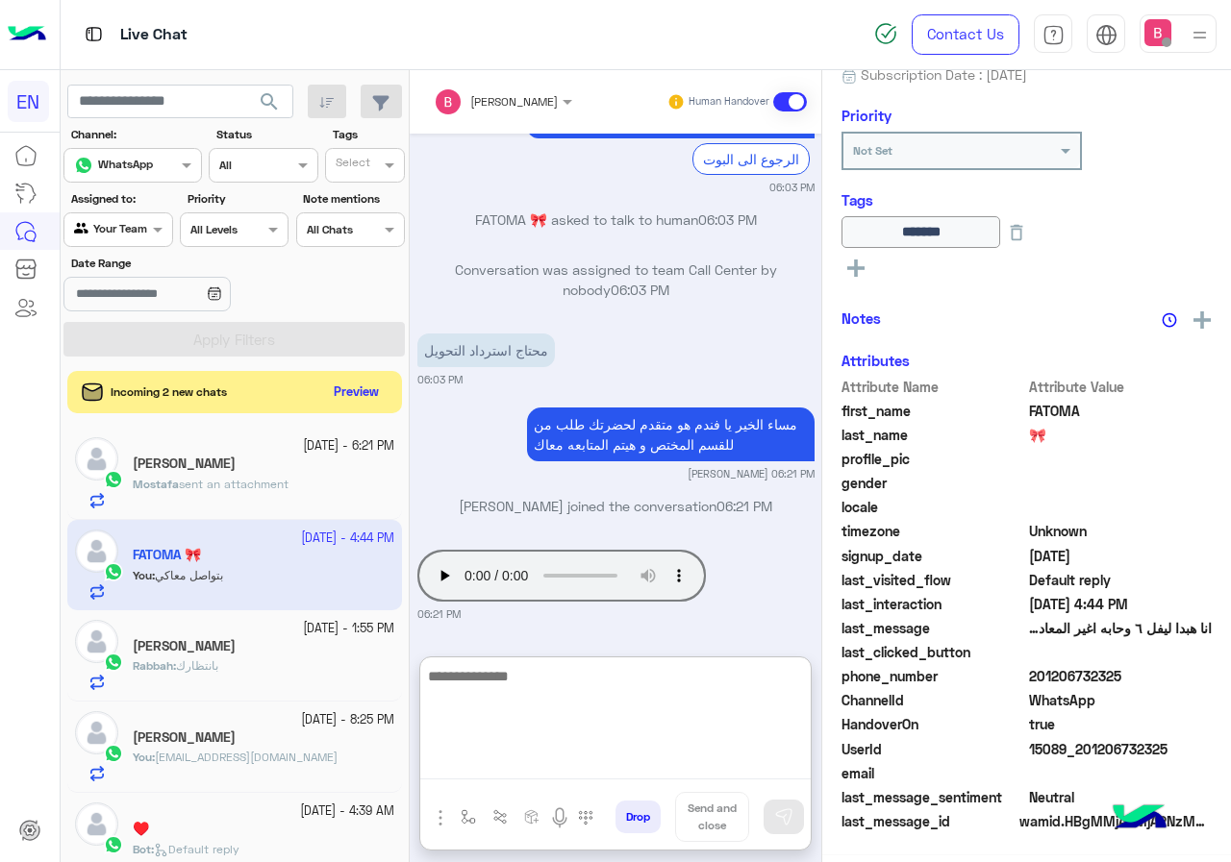
scroll to position [212, 0]
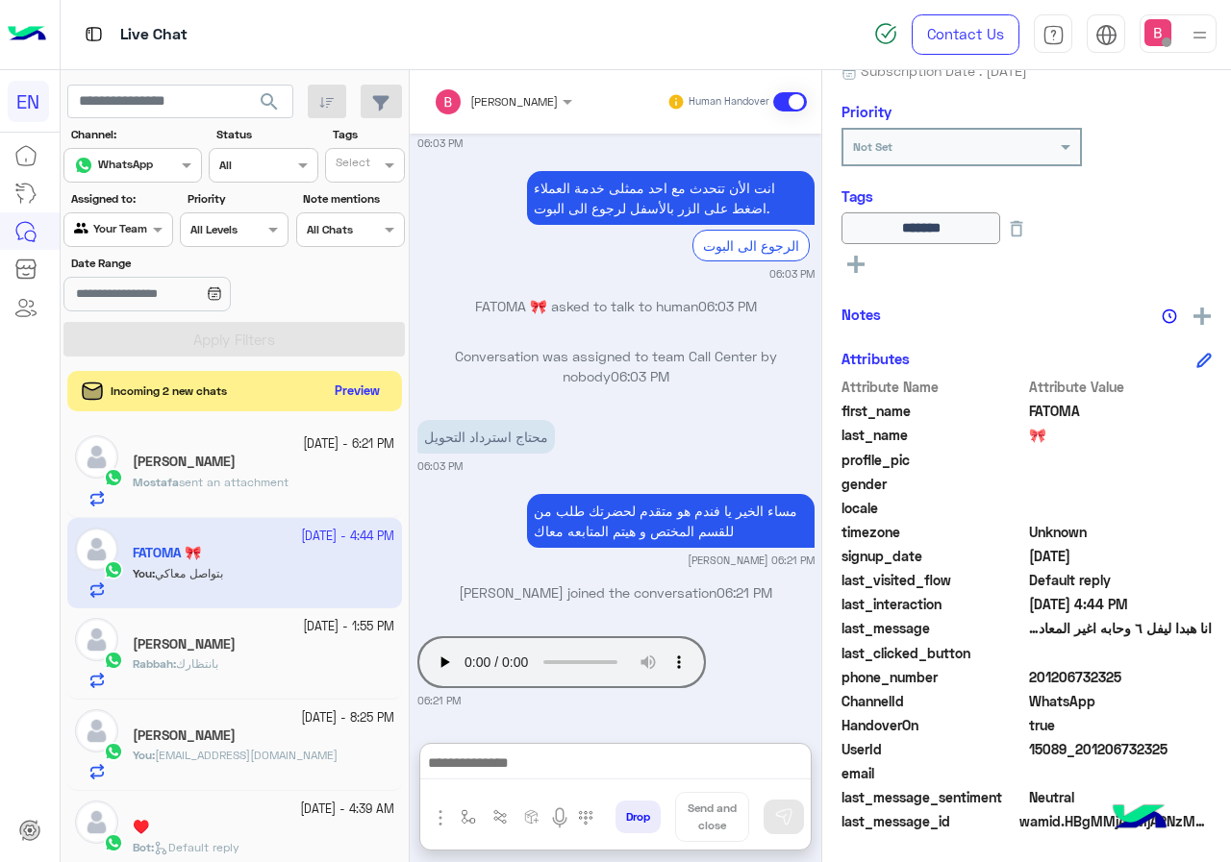
click at [365, 391] on button "Preview" at bounding box center [358, 392] width 60 height 26
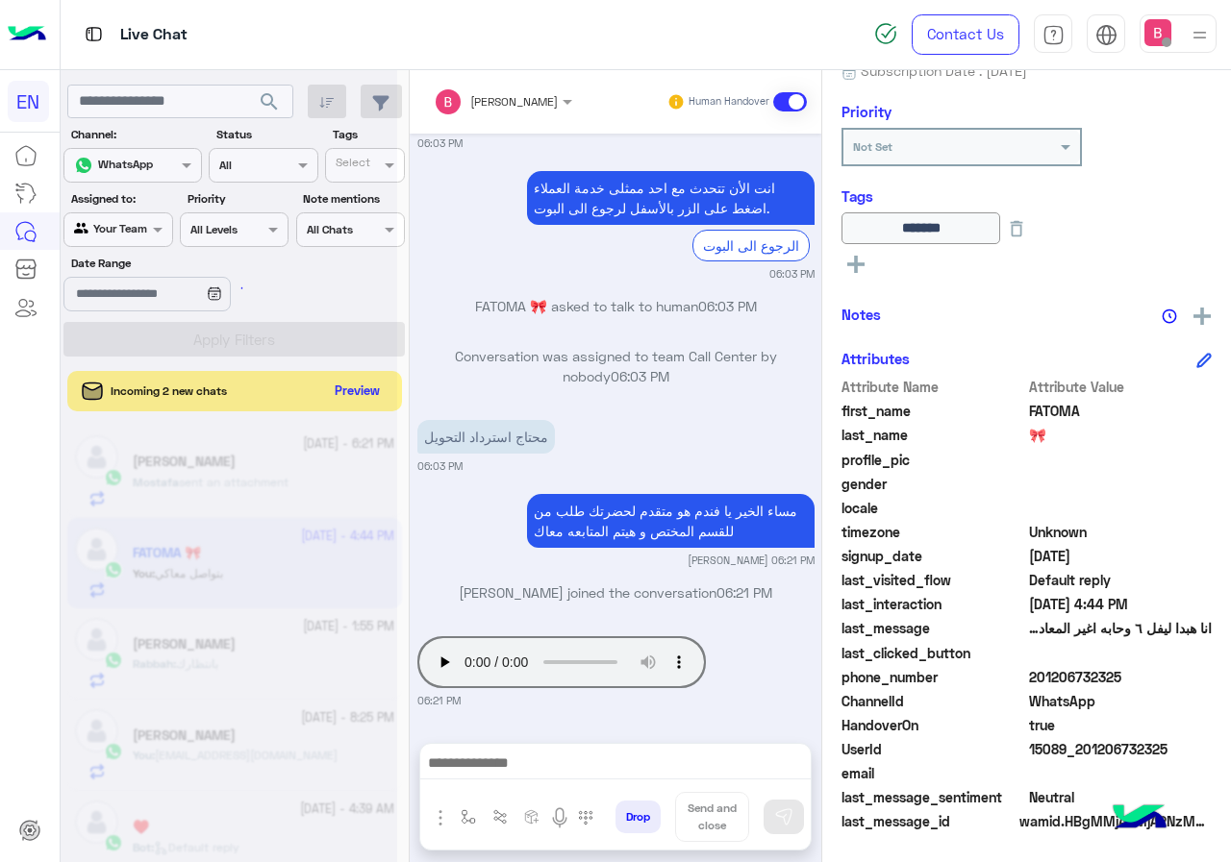
scroll to position [3413, 0]
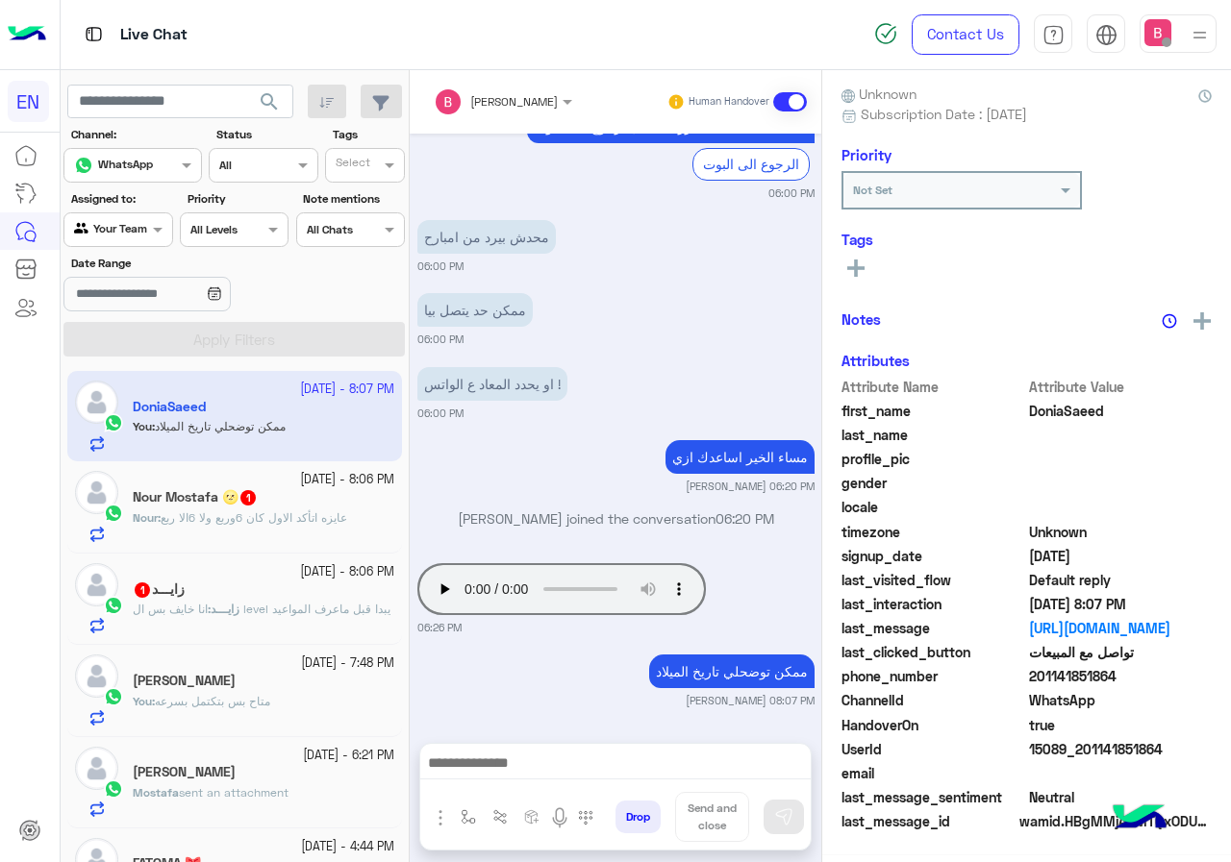
scroll to position [173, 0]
click at [309, 529] on div "Nour : عايزه اتأكد الاول كان 6وربع ولا 6الا ربع" at bounding box center [264, 527] width 262 height 34
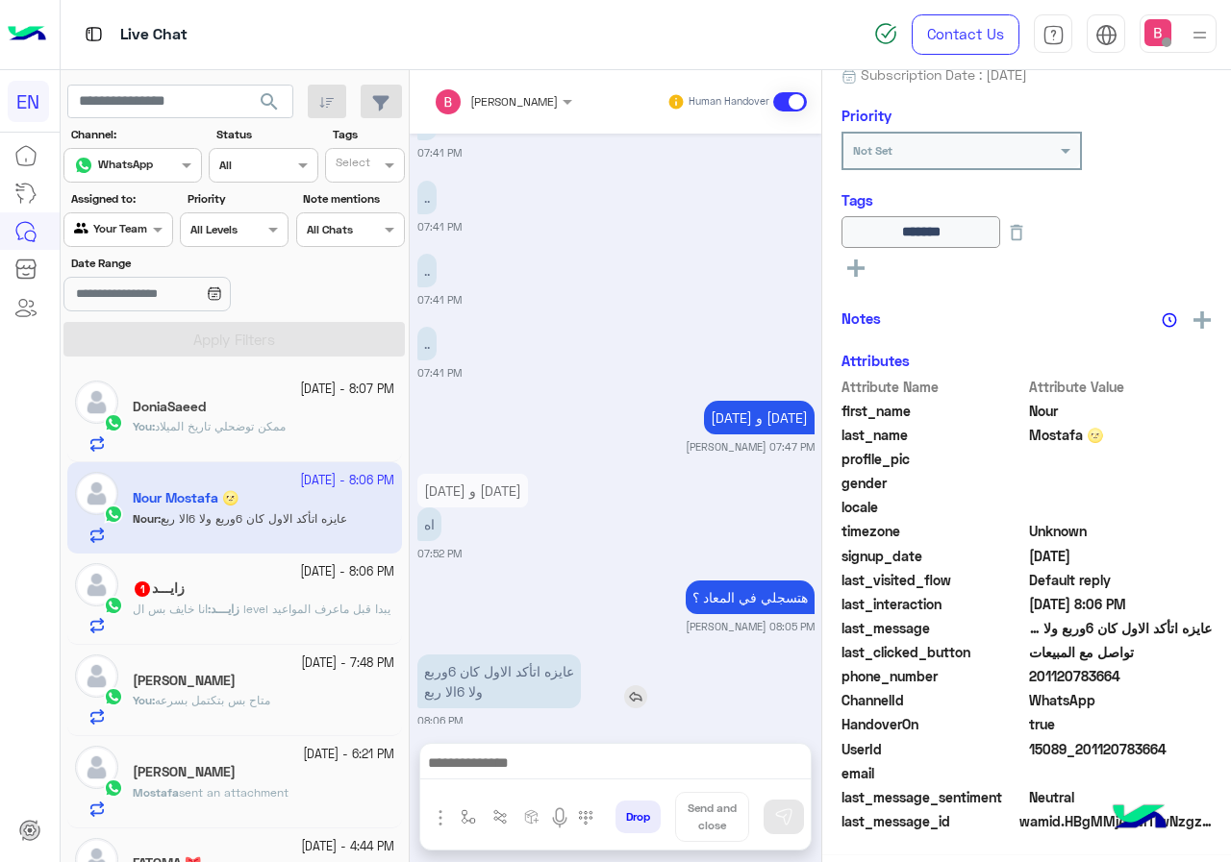
scroll to position [212, 0]
click at [138, 231] on div at bounding box center [117, 227] width 107 height 18
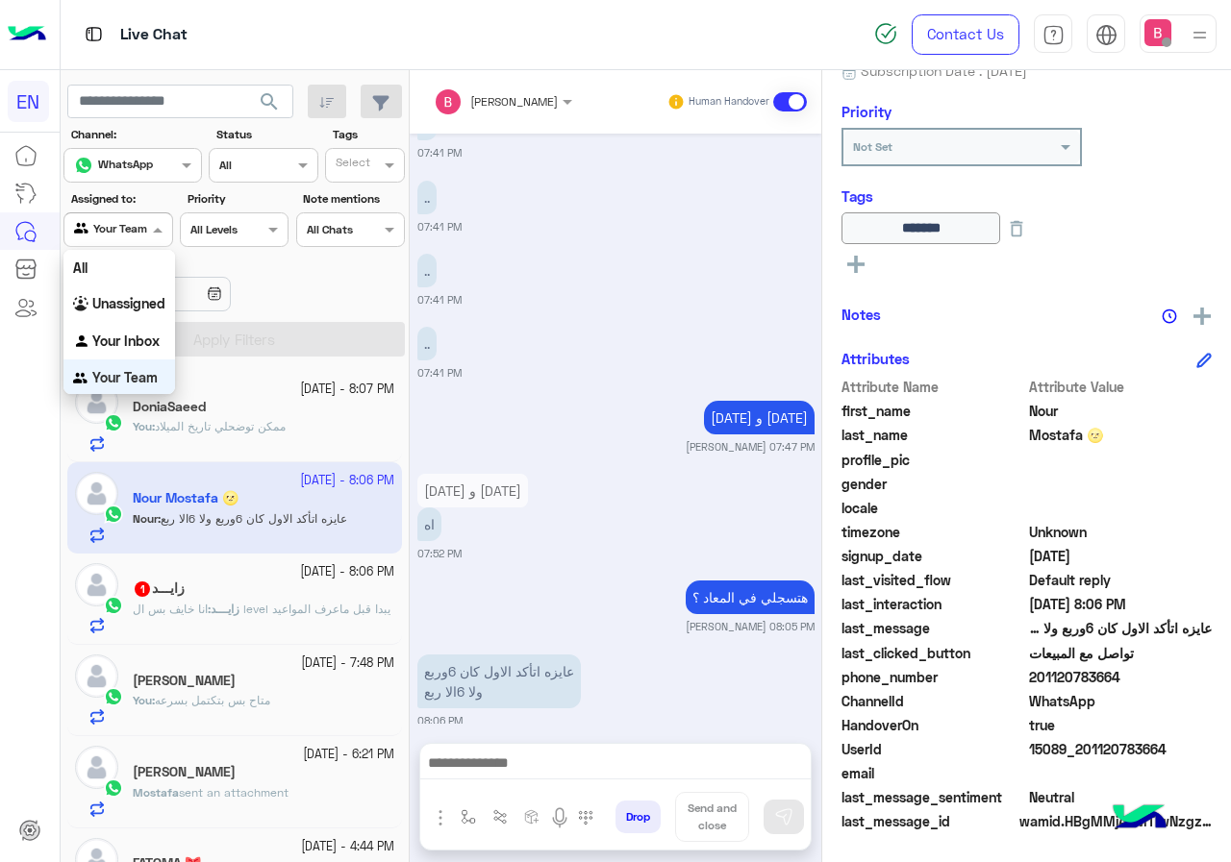
scroll to position [1, 0]
click at [115, 351] on div "Your Inbox" at bounding box center [119, 340] width 112 height 37
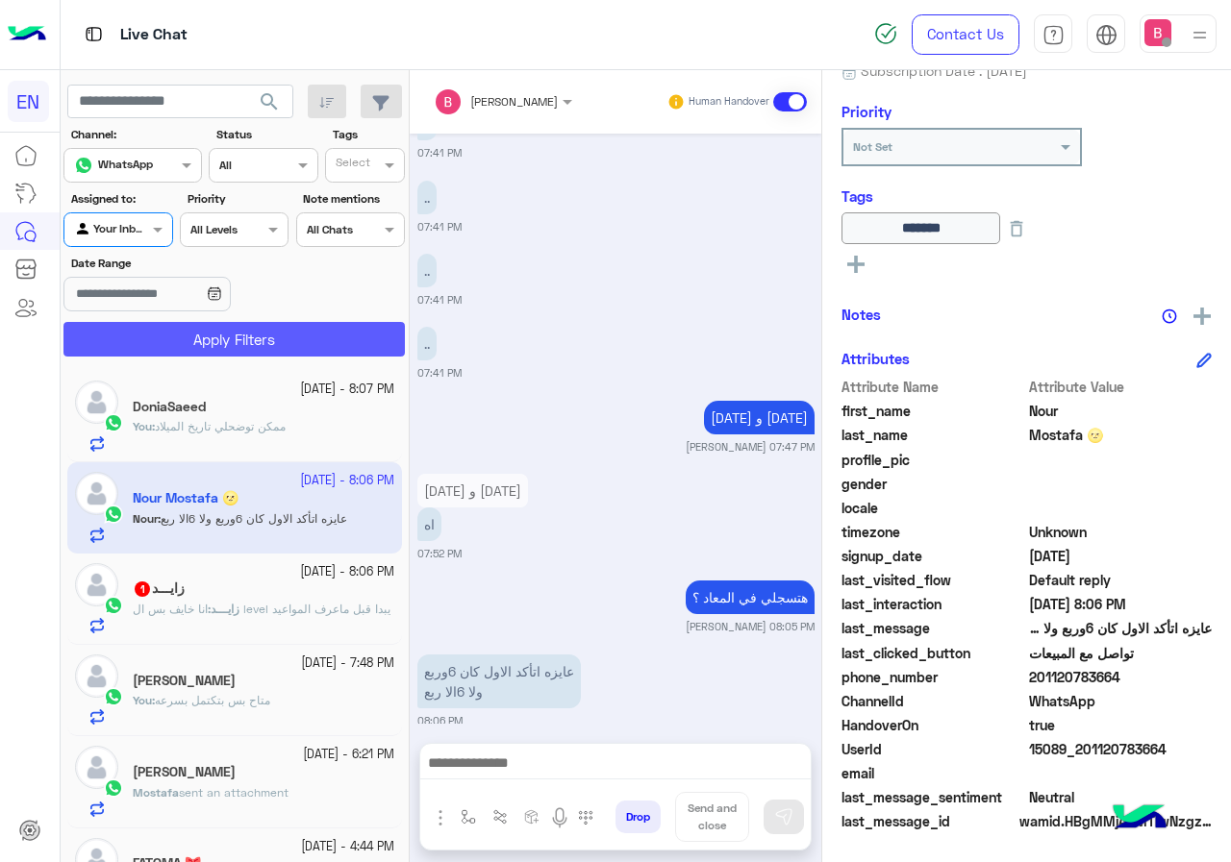
click at [164, 336] on button "Apply Filters" at bounding box center [233, 339] width 341 height 35
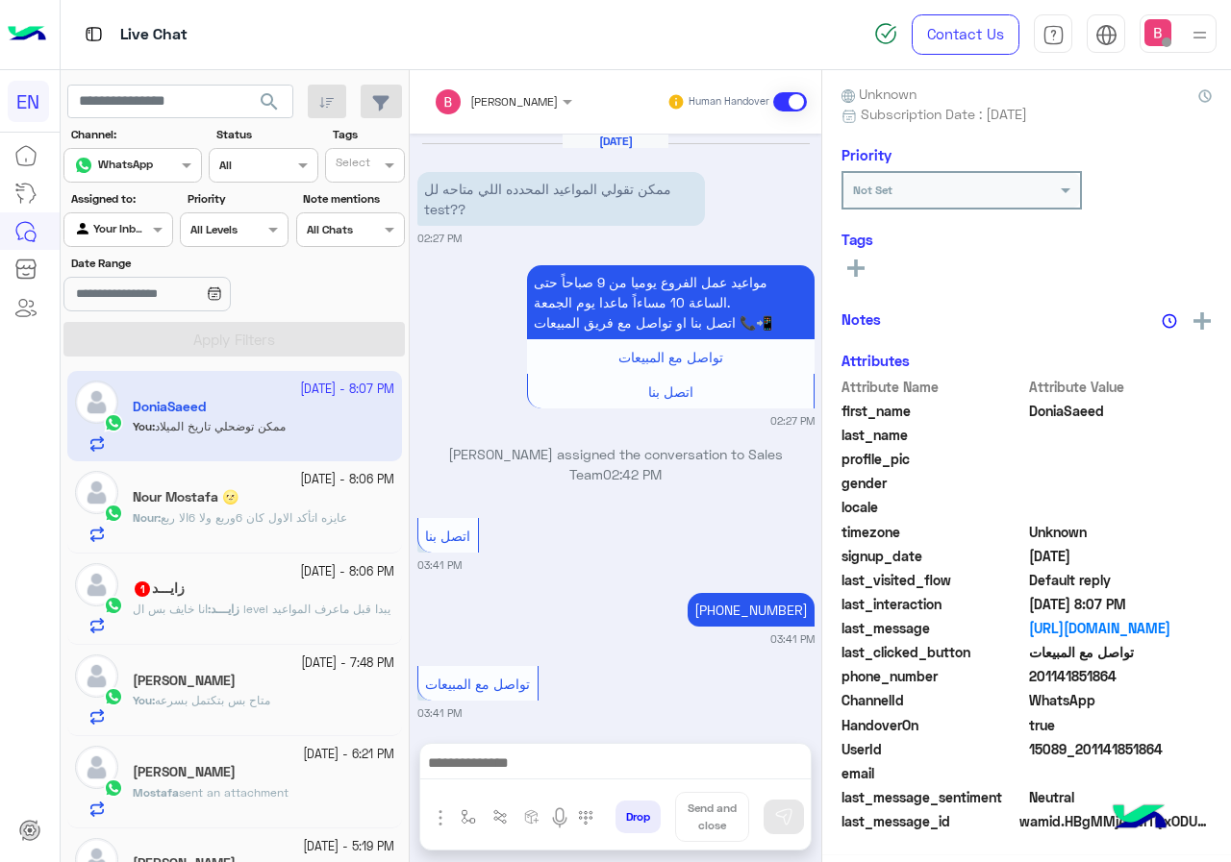
scroll to position [1152, 0]
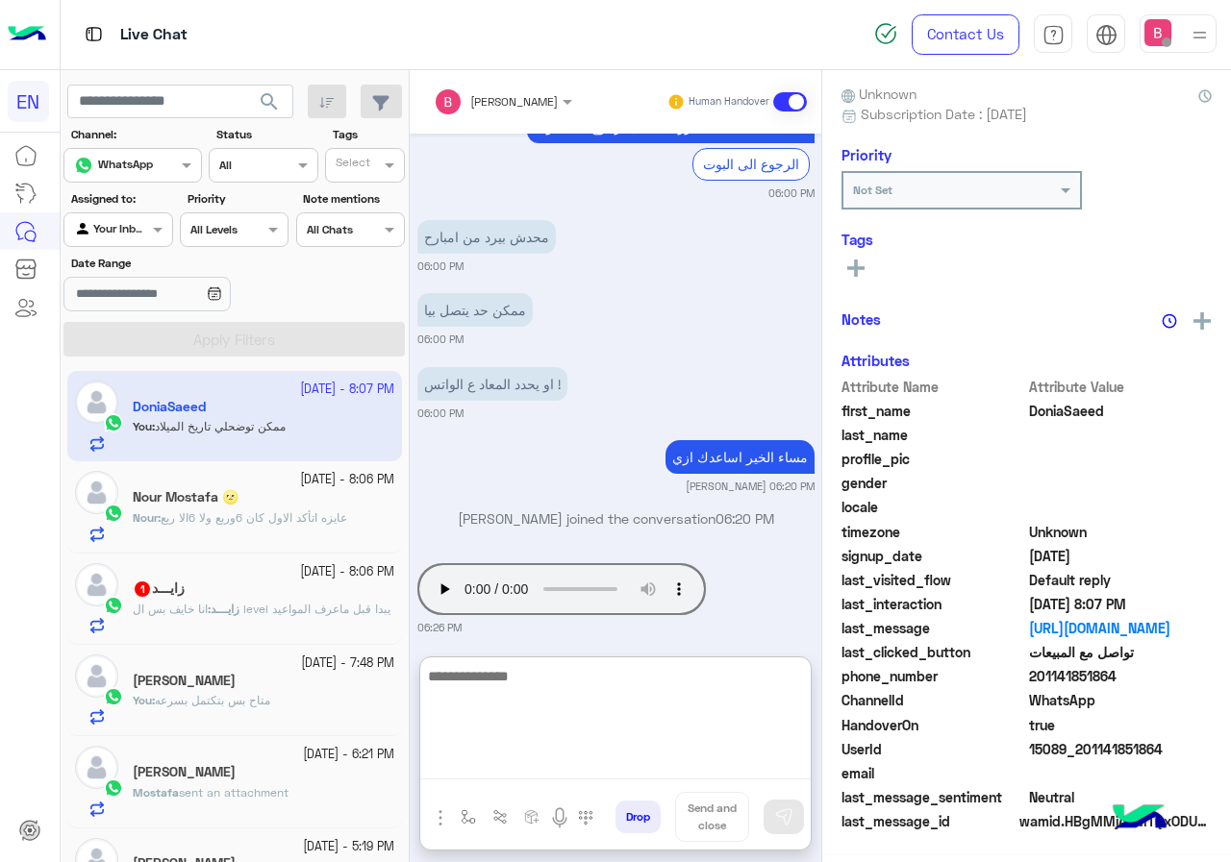
click at [647, 756] on textarea at bounding box center [615, 721] width 390 height 115
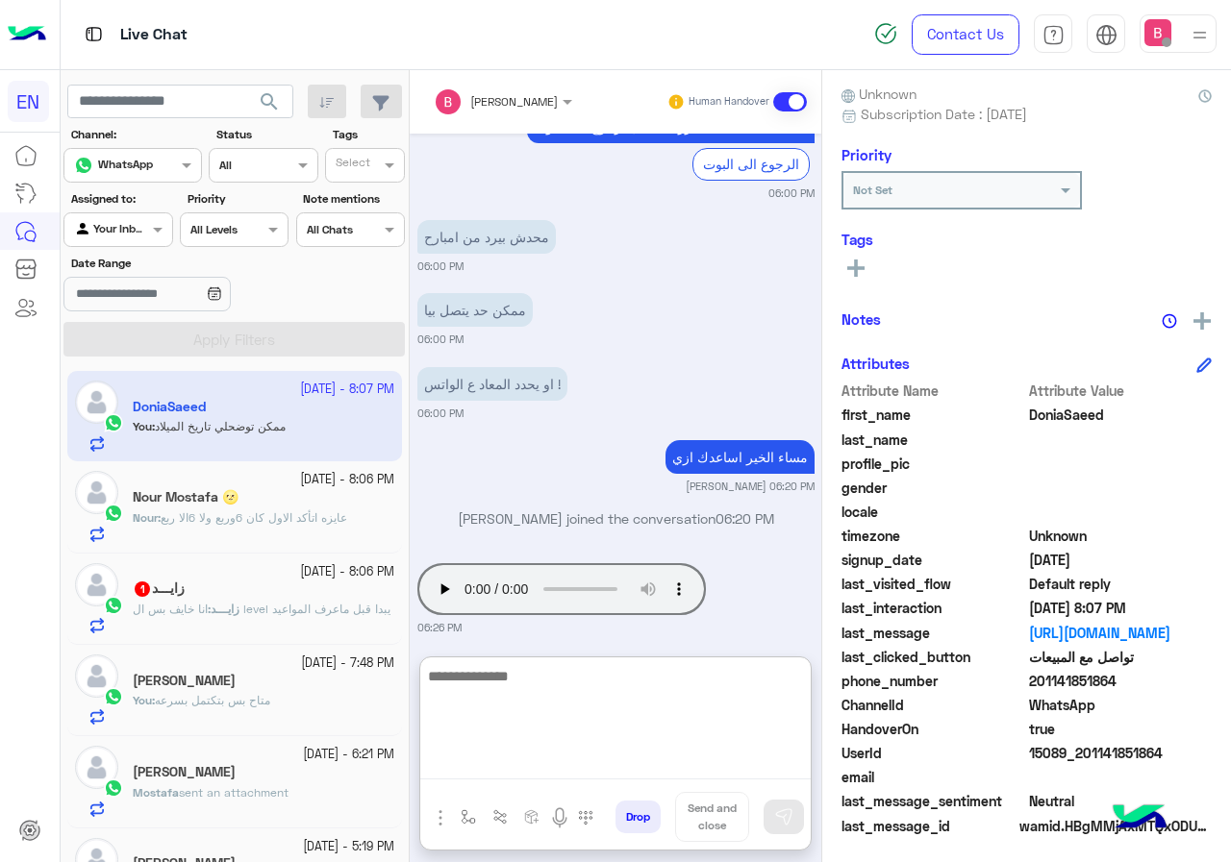
scroll to position [173, 0]
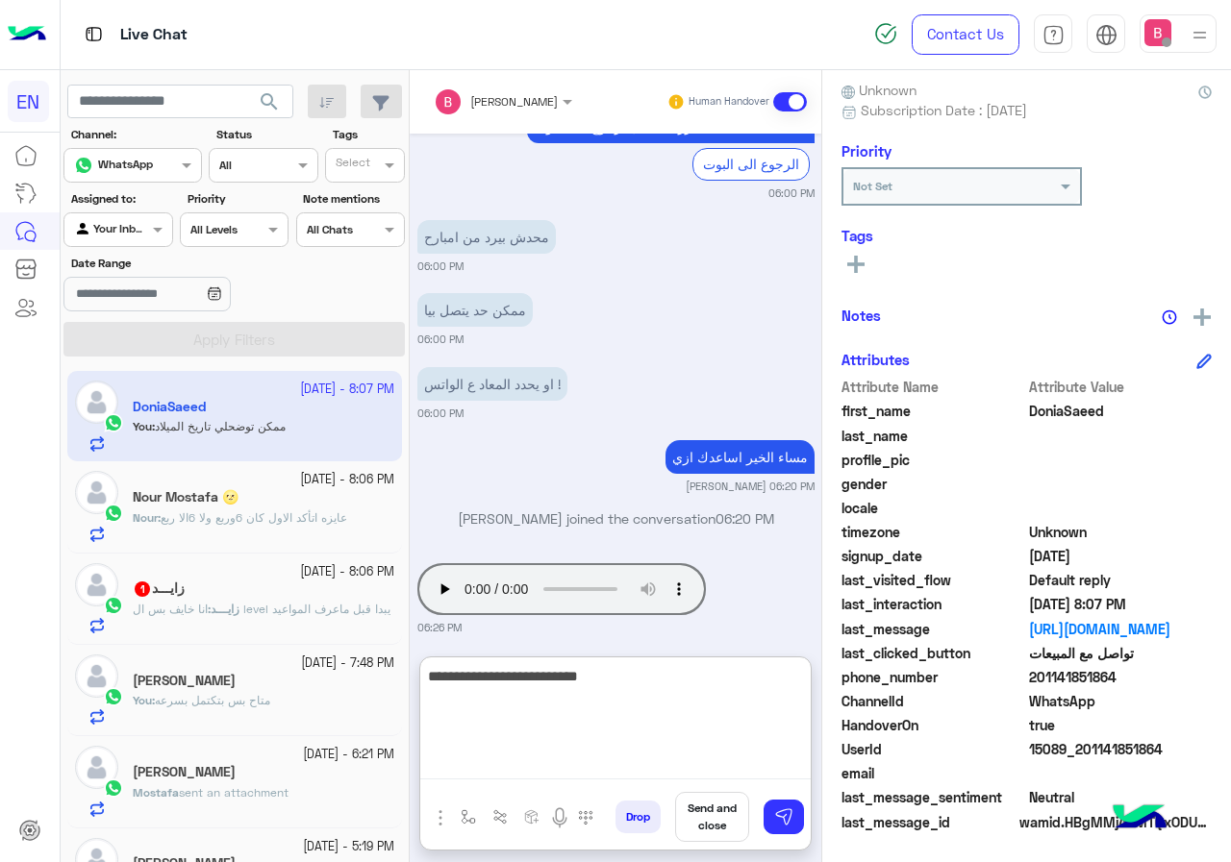
type textarea "**********"
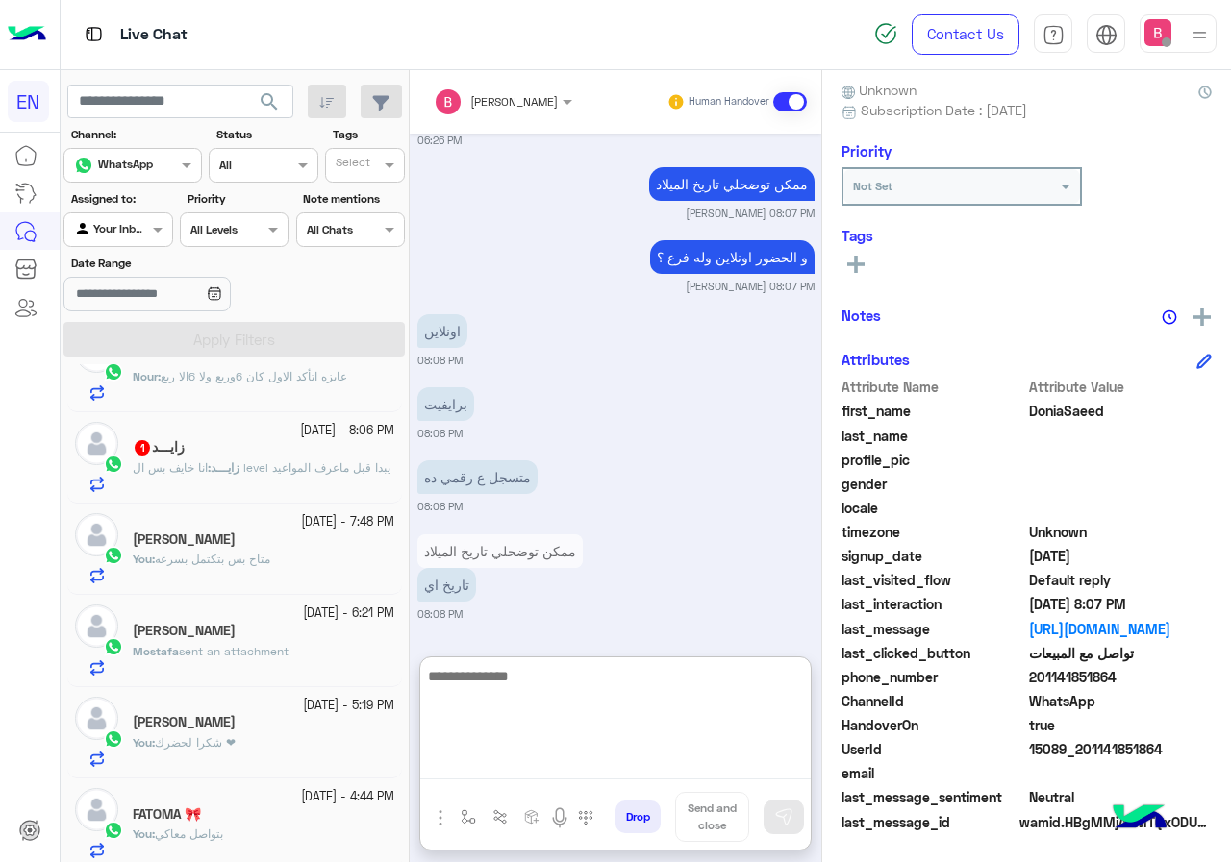
scroll to position [192, 0]
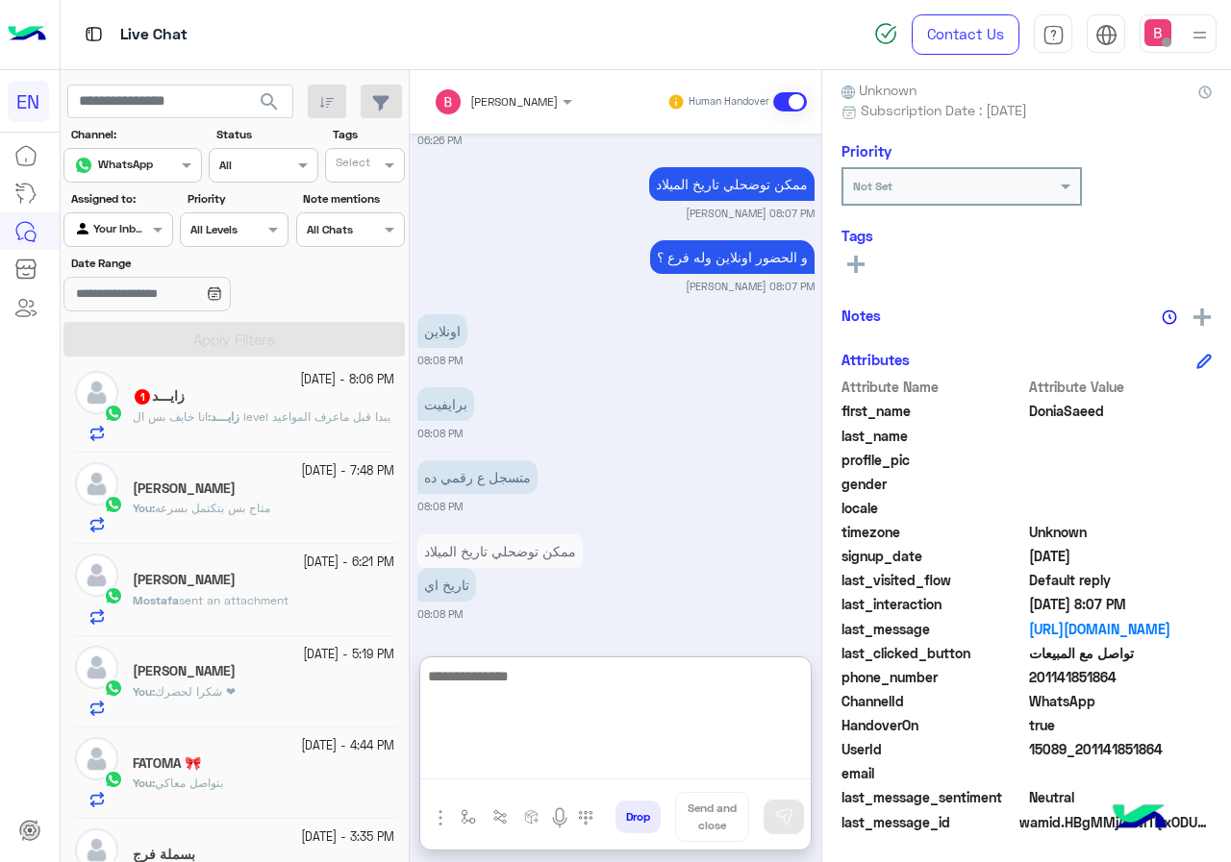
click at [551, 730] on textarea at bounding box center [615, 721] width 390 height 115
type textarea "**********"
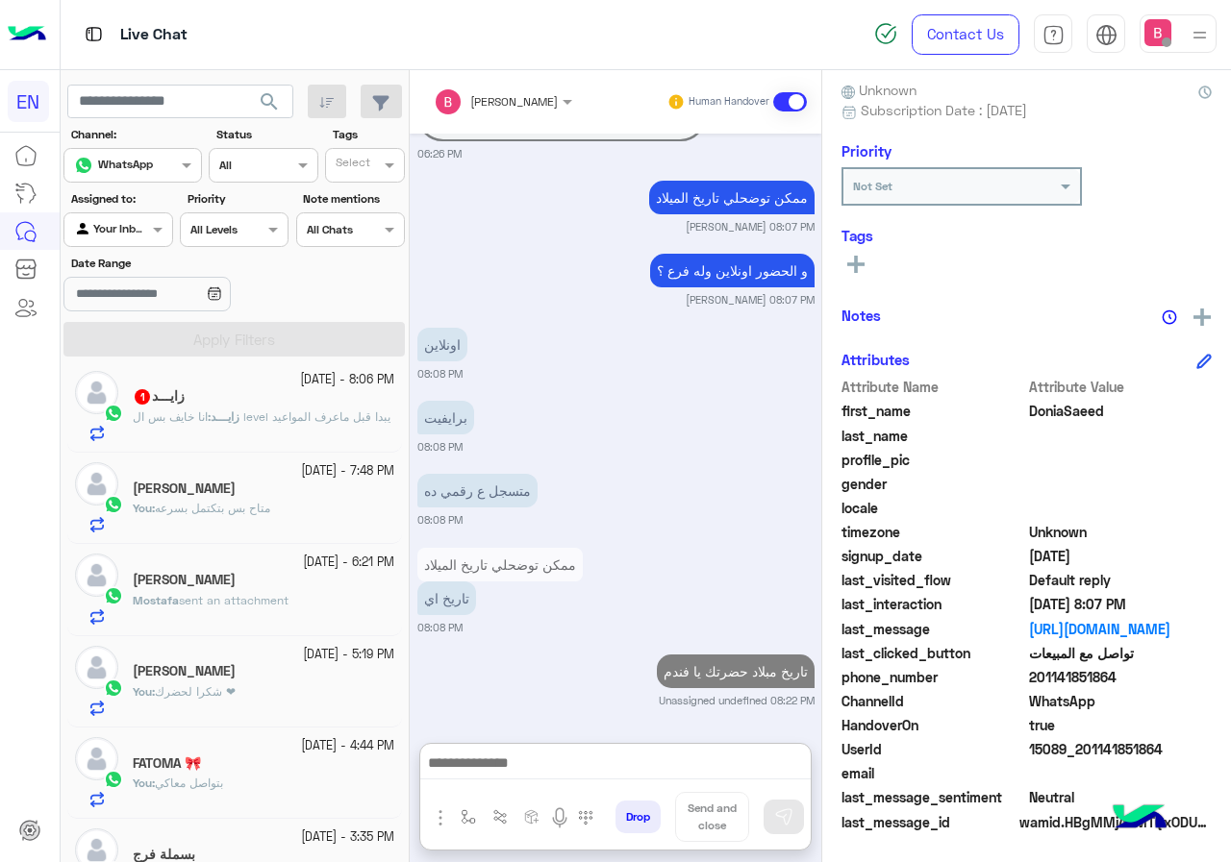
click at [246, 686] on div "You : شكرا لحضرك ❤" at bounding box center [264, 701] width 262 height 34
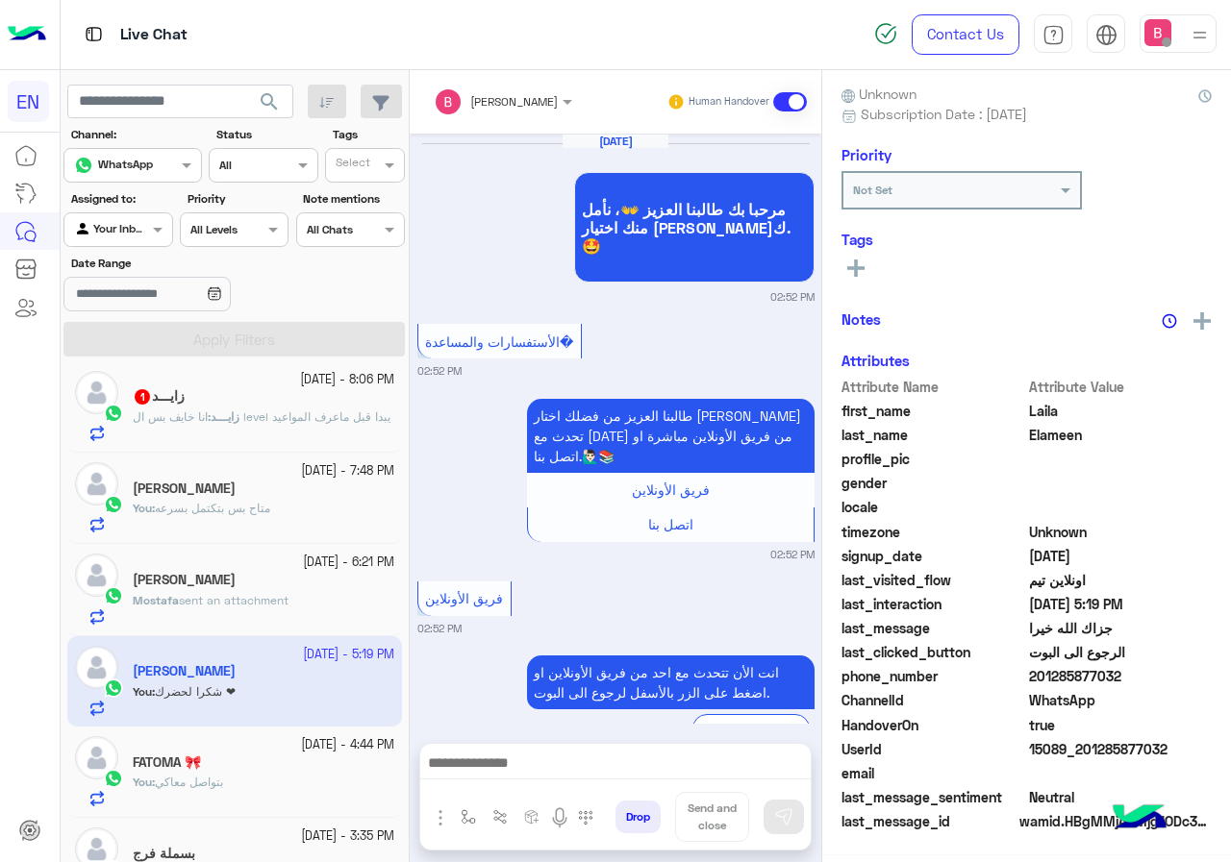
scroll to position [1211, 0]
